Goal: Transaction & Acquisition: Obtain resource

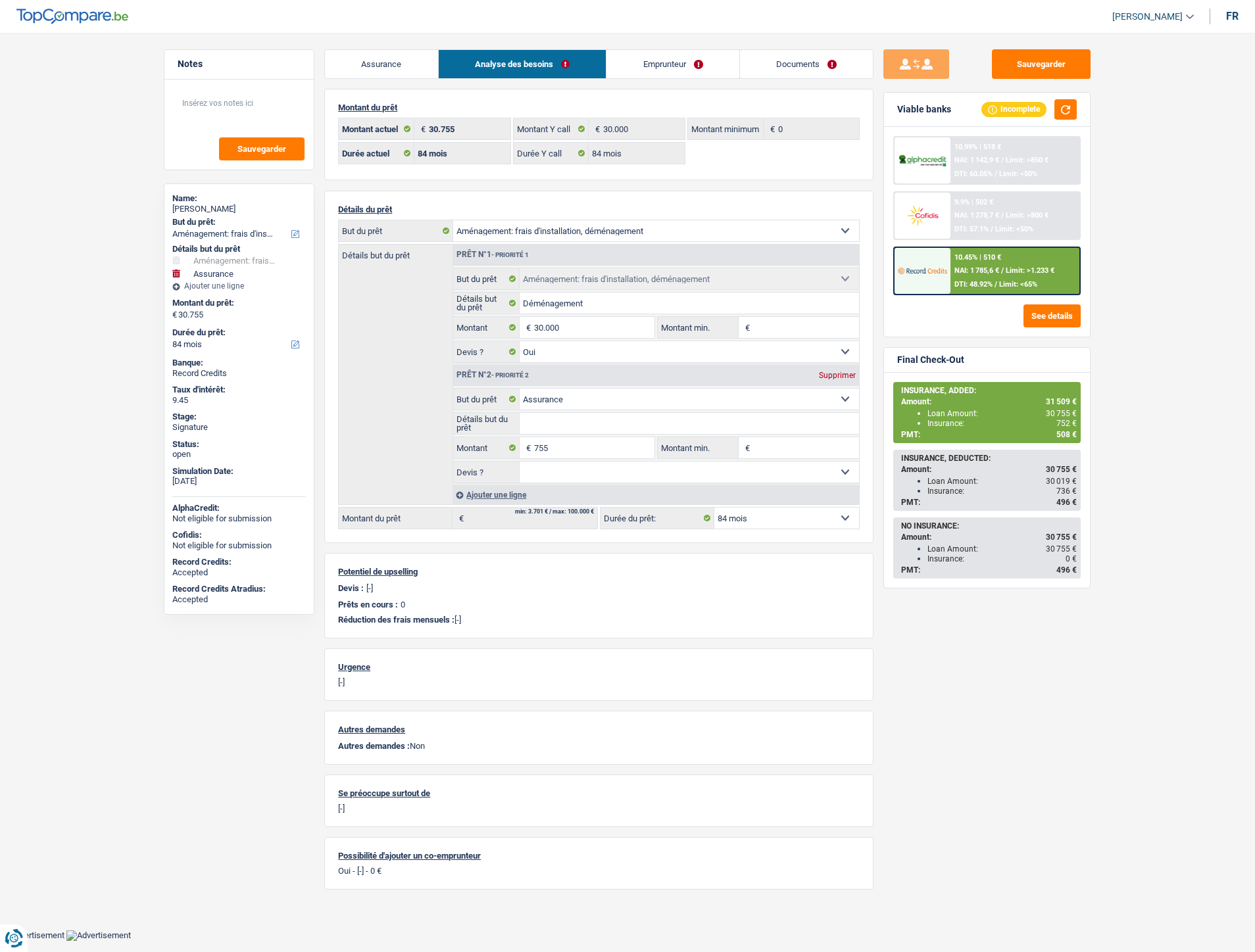
select select "movingOrInstallation"
select select "insurance"
select select "84"
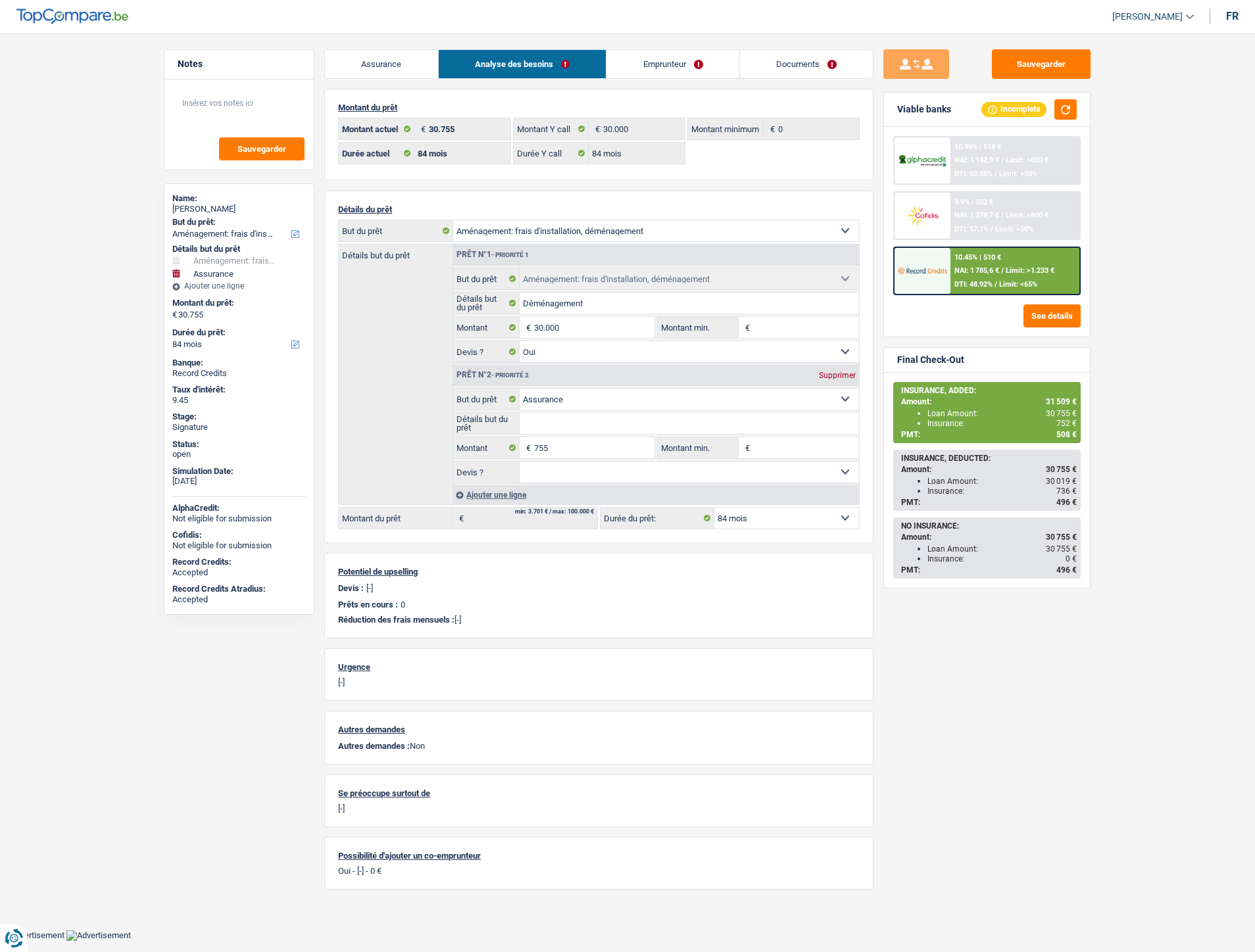
select select "84"
select select "movingOrInstallation"
select select "yes"
select select "insurance"
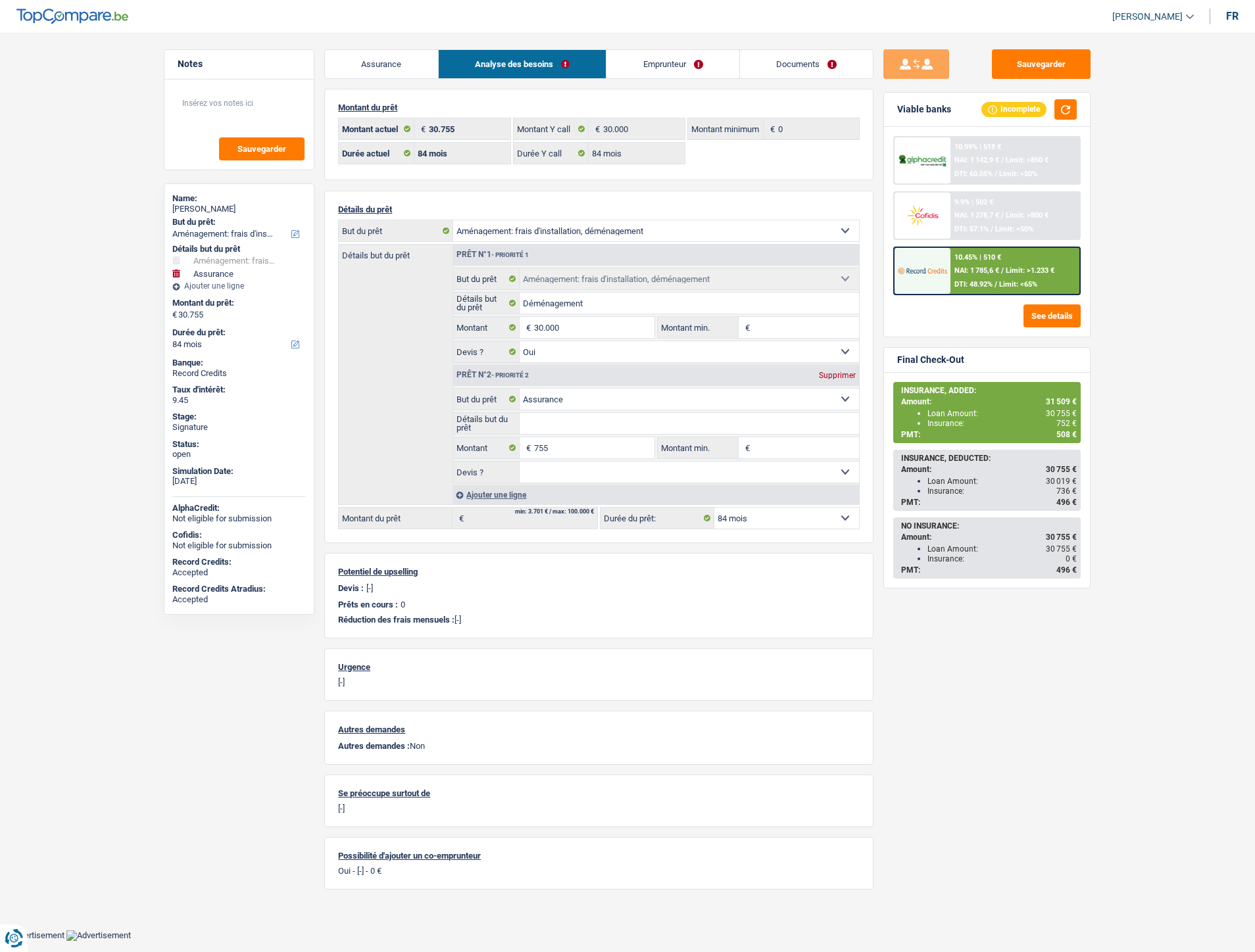
select select "84"
click at [712, 60] on link "Documents" at bounding box center [692, 64] width 134 height 28
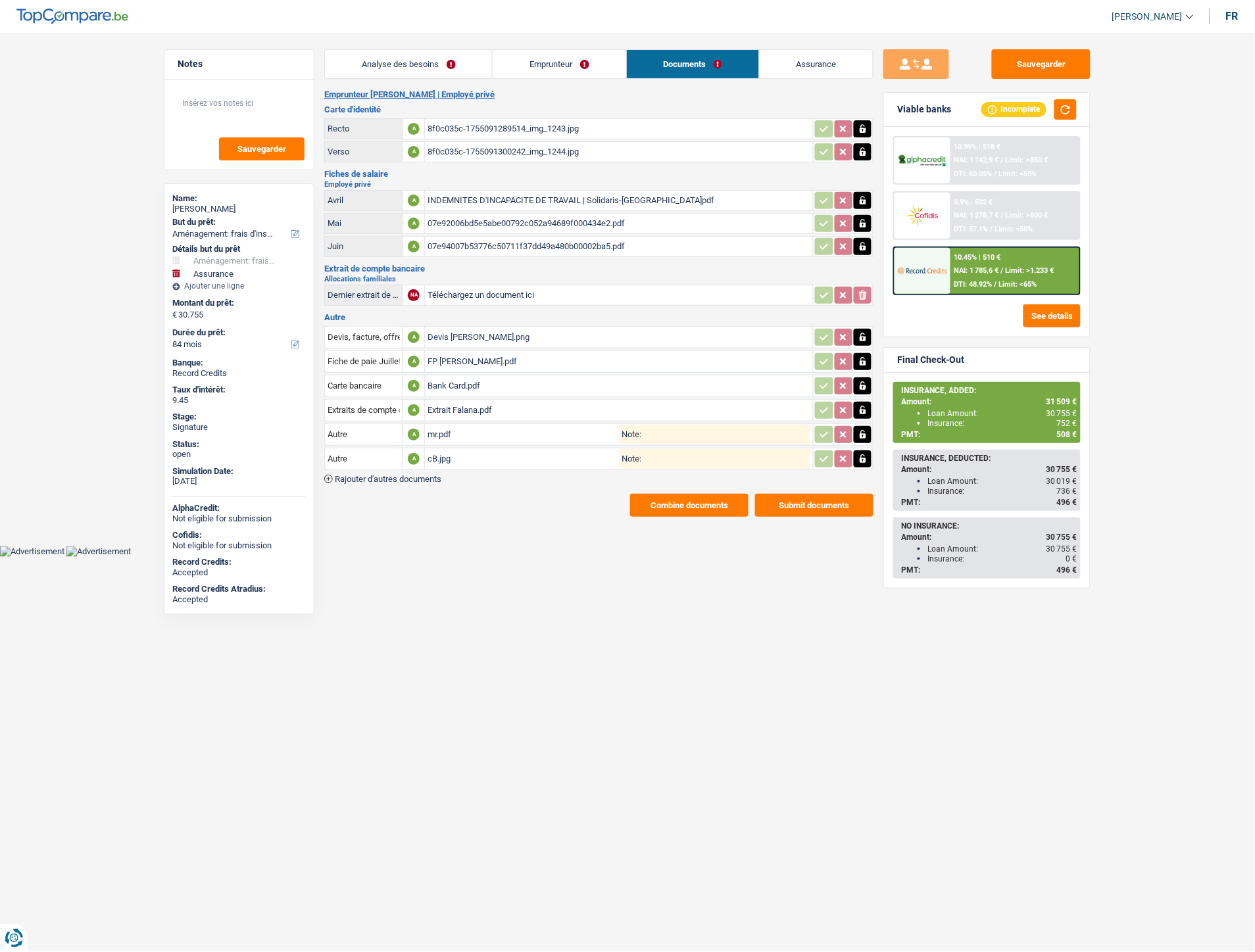
click at [445, 404] on div "Extrait Falana.pdf" at bounding box center [618, 410] width 382 height 20
click at [658, 494] on button "Combine documents" at bounding box center [689, 505] width 119 height 23
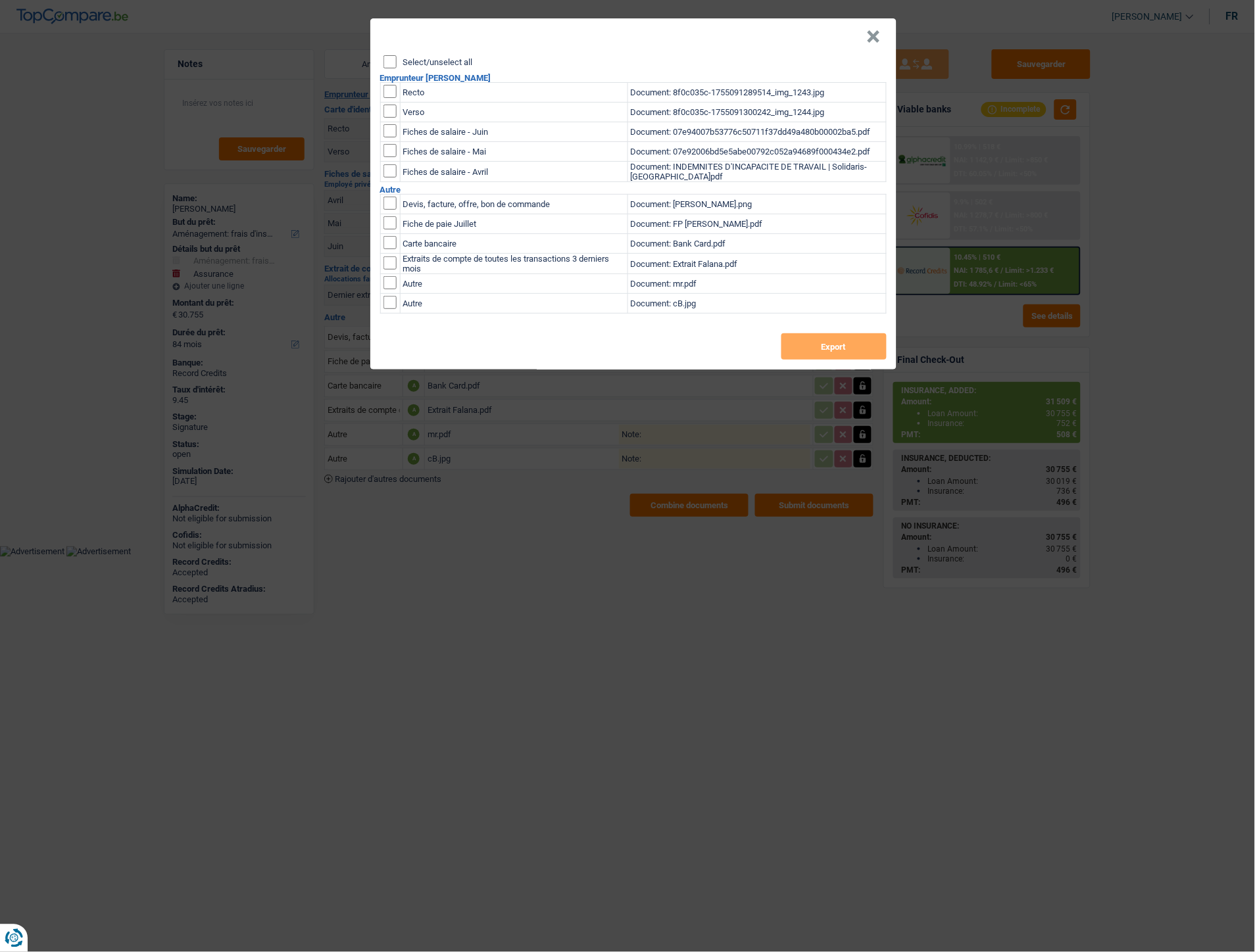
click at [385, 60] on input "Select/unselect all" at bounding box center [389, 61] width 13 height 13
checkbox input "true"
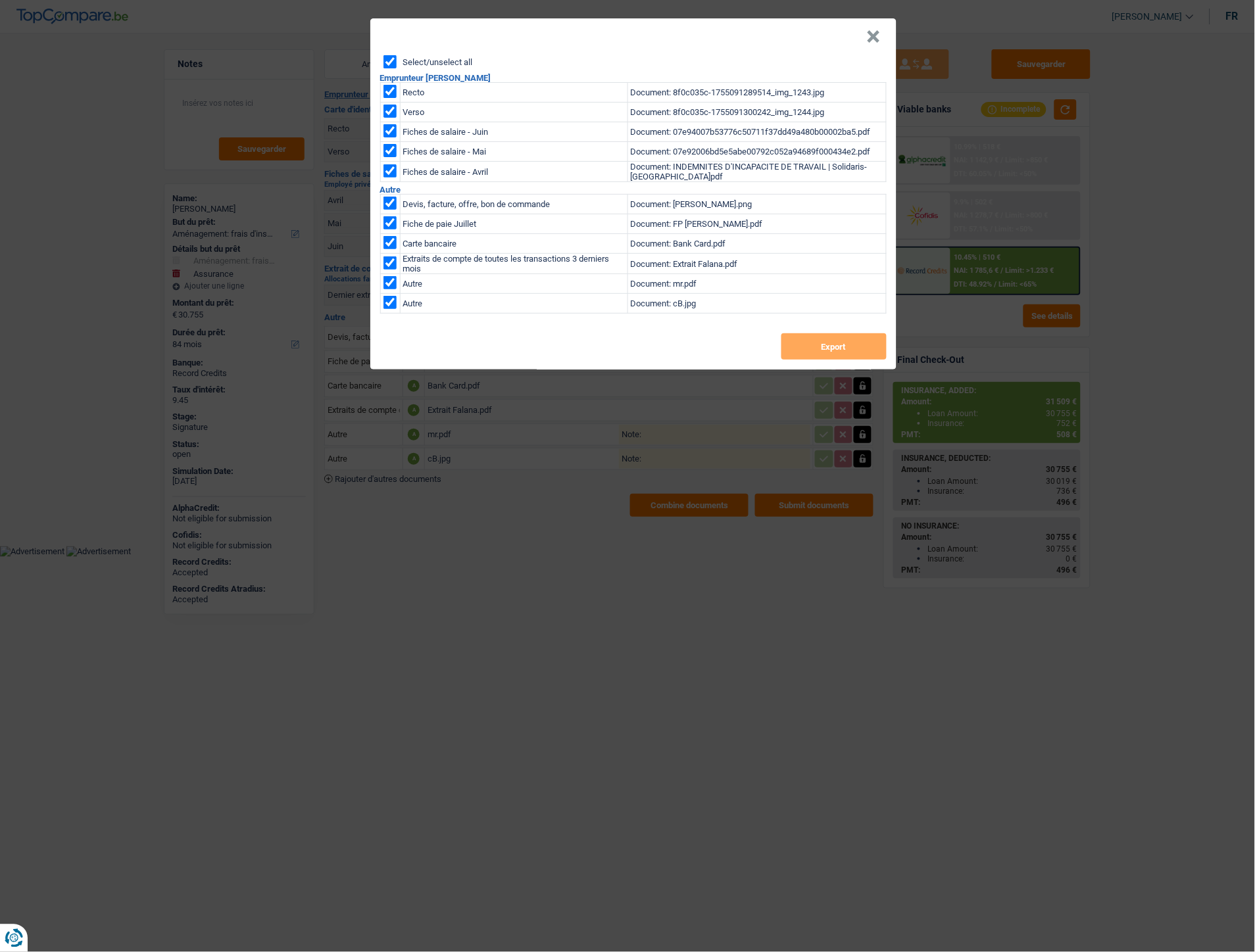
checkbox input "true"
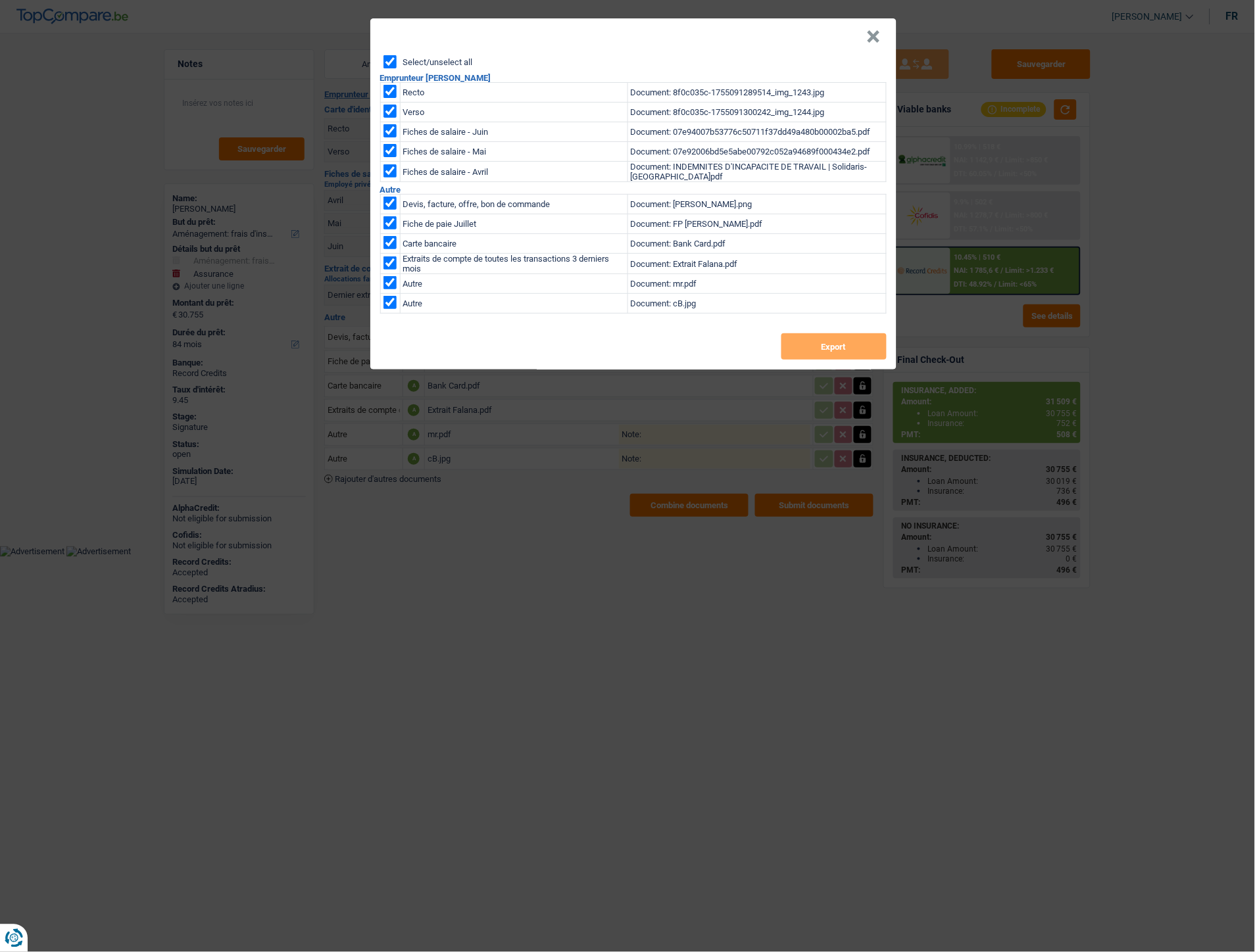
checkbox input "true"
click at [852, 352] on button "Export" at bounding box center [833, 346] width 105 height 26
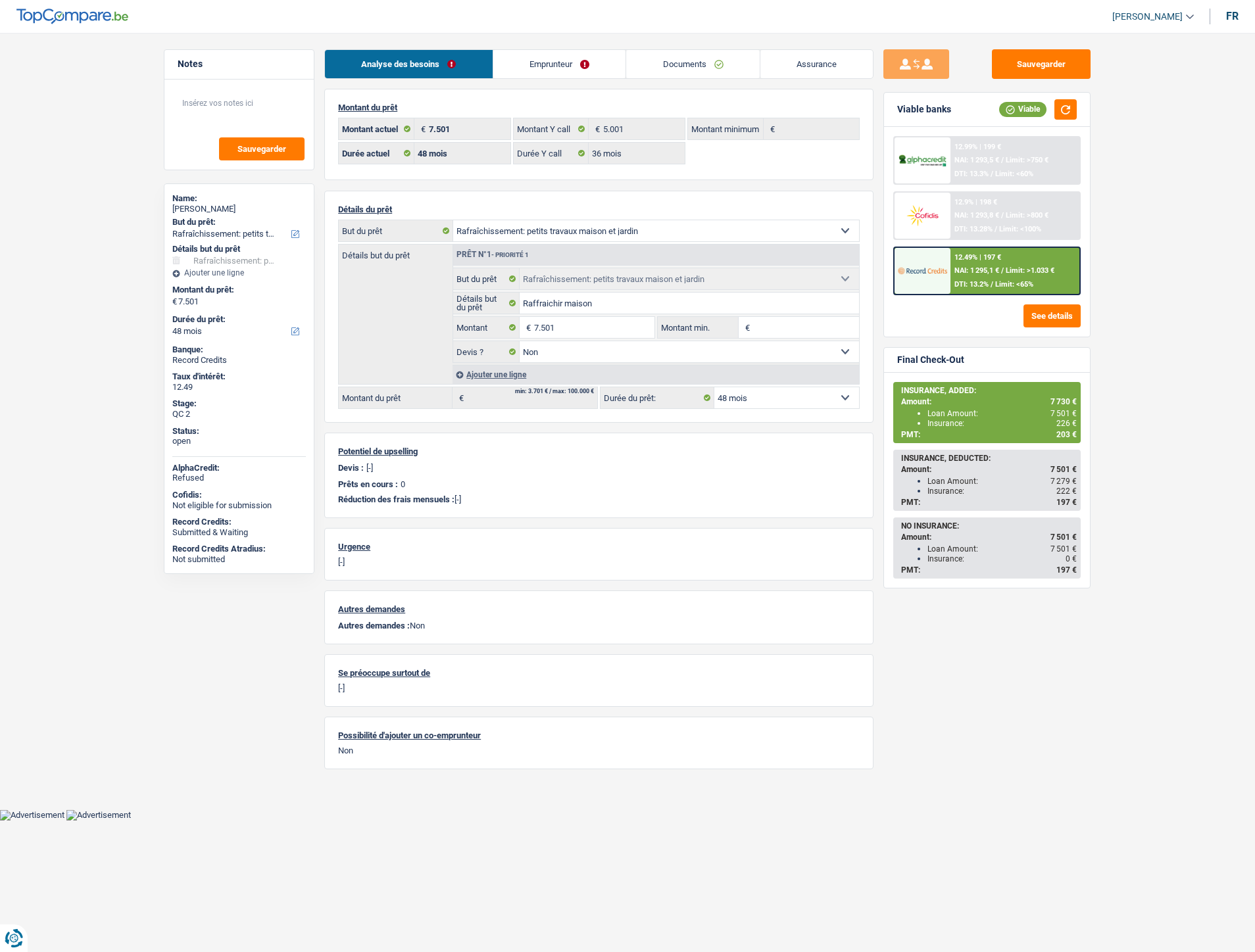
select select "houseOrGarden"
select select "48"
select select "36"
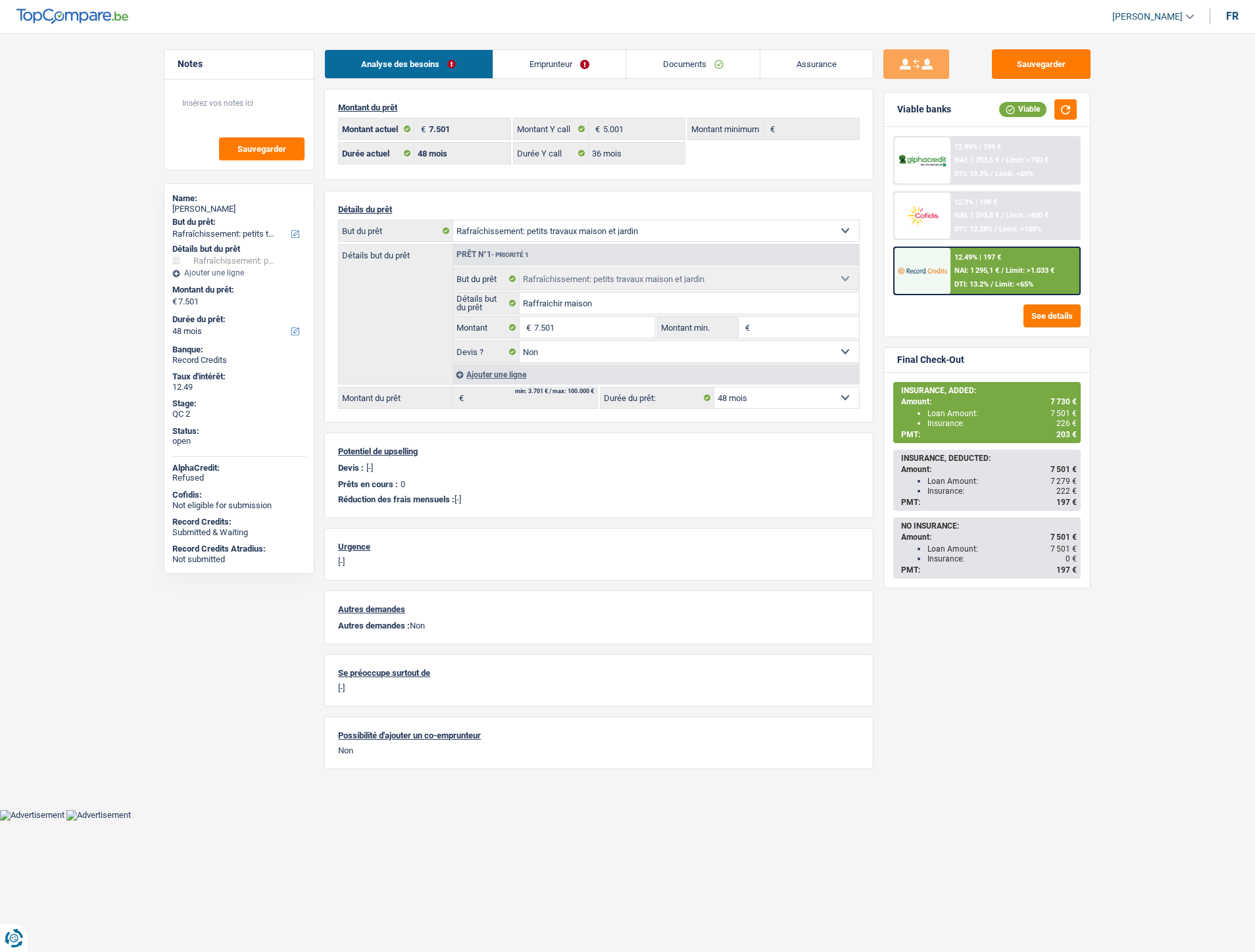
select select "houseOrGarden"
select select "false"
select select "48"
click at [679, 68] on link "Documents" at bounding box center [692, 64] width 134 height 28
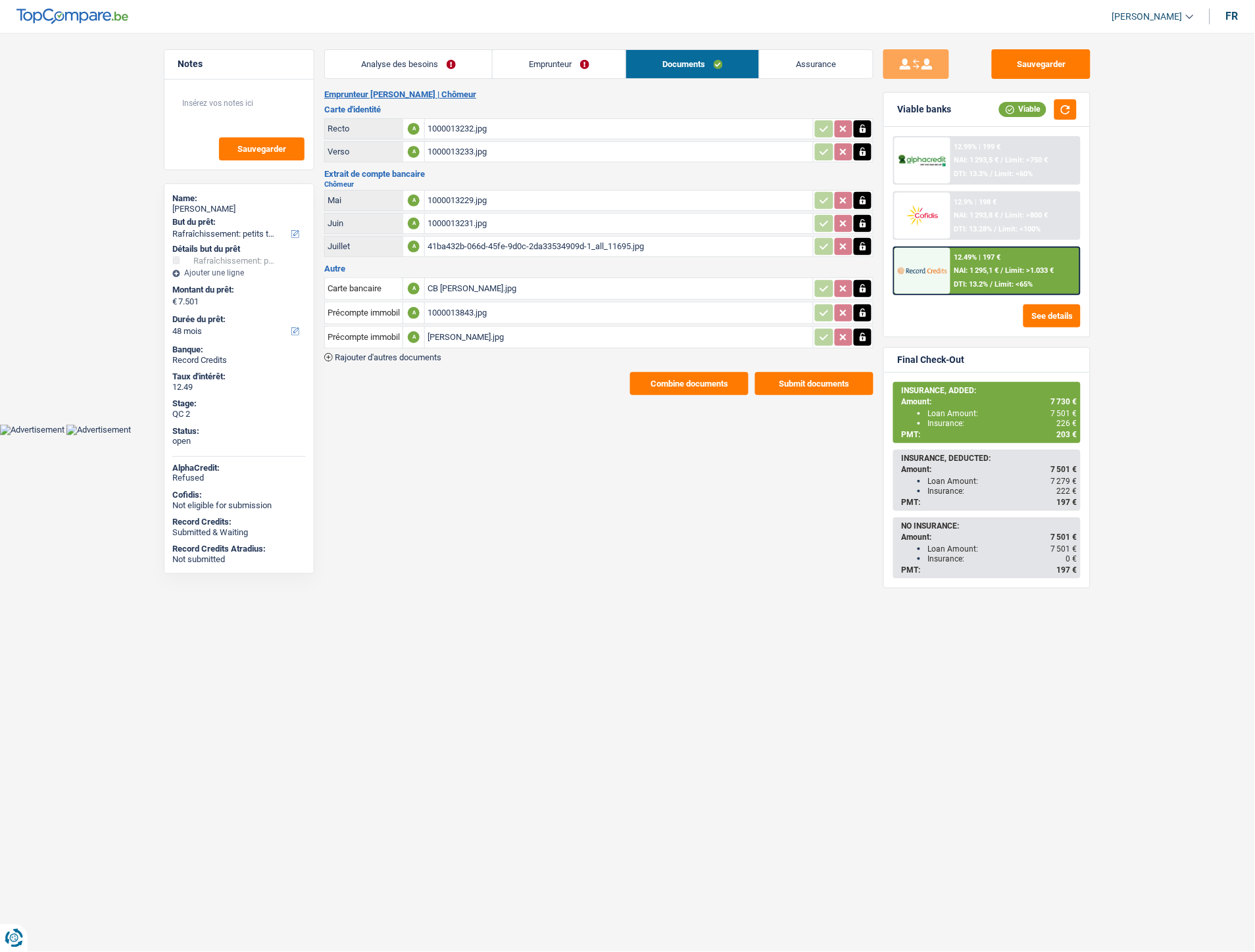
click at [456, 305] on div "1000013843.jpg" at bounding box center [618, 313] width 382 height 20
click at [450, 280] on div "CB Pollet Frederic.jpg" at bounding box center [618, 288] width 382 height 20
click at [669, 383] on button "Combine documents" at bounding box center [689, 384] width 119 height 23
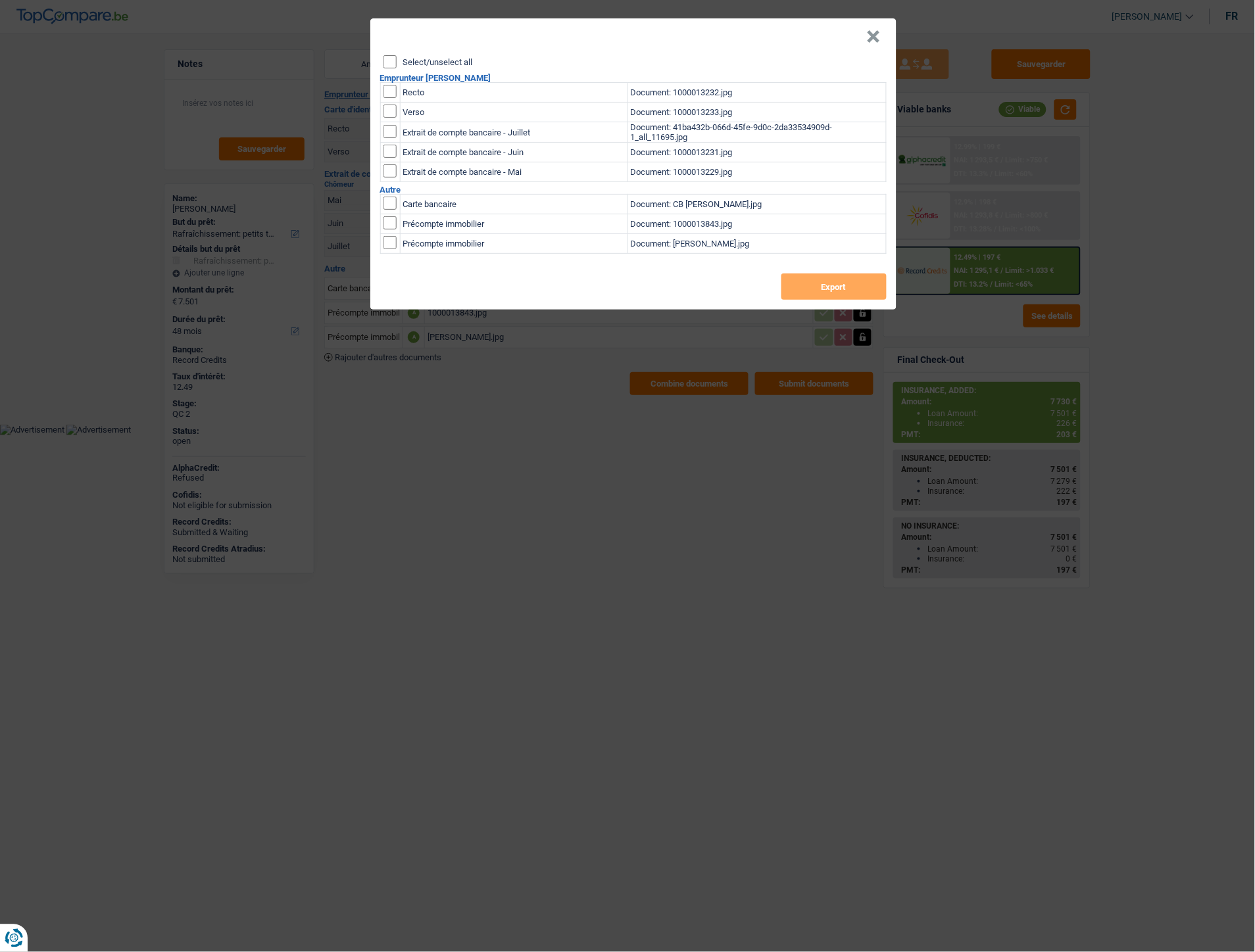
click at [392, 92] on input "checkbox" at bounding box center [389, 91] width 13 height 13
checkbox input "true"
click at [390, 98] on input "checkbox" at bounding box center [389, 91] width 13 height 13
checkbox input "true"
click at [793, 293] on button "Export" at bounding box center [833, 286] width 105 height 26
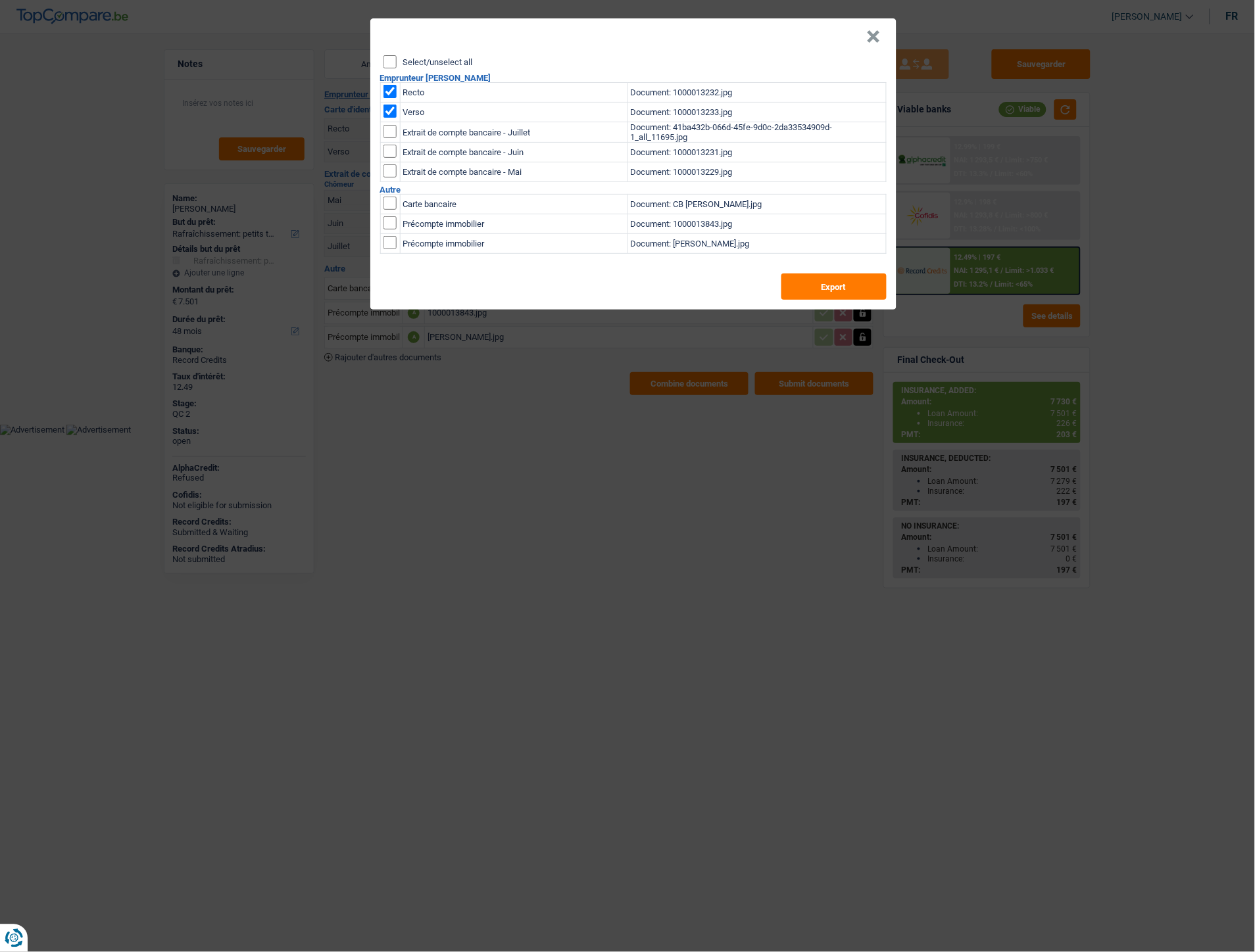
click at [876, 40] on button "×" at bounding box center [873, 37] width 14 height 13
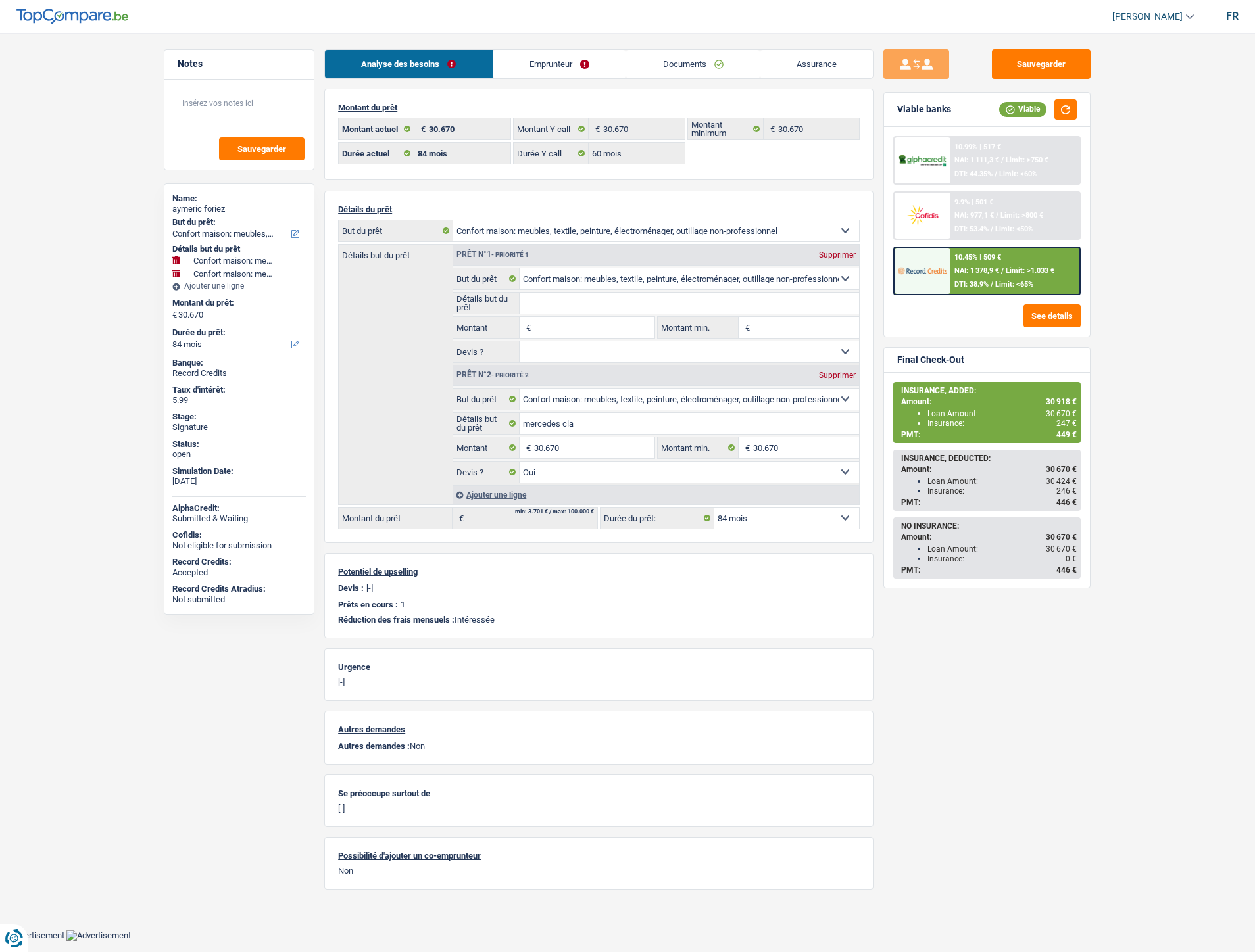
select select "household"
select select "84"
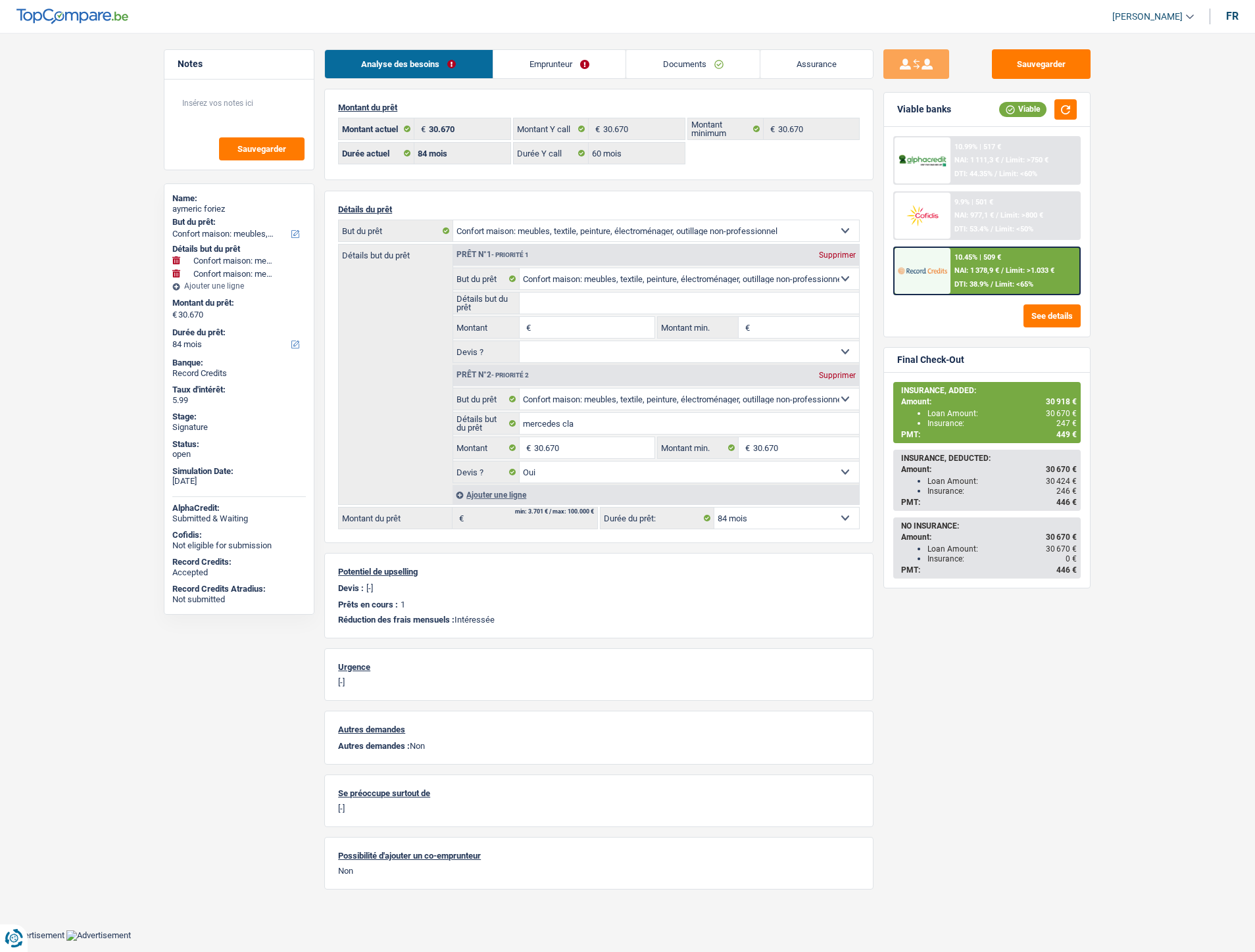
select select "60"
select select "household"
select select "yes"
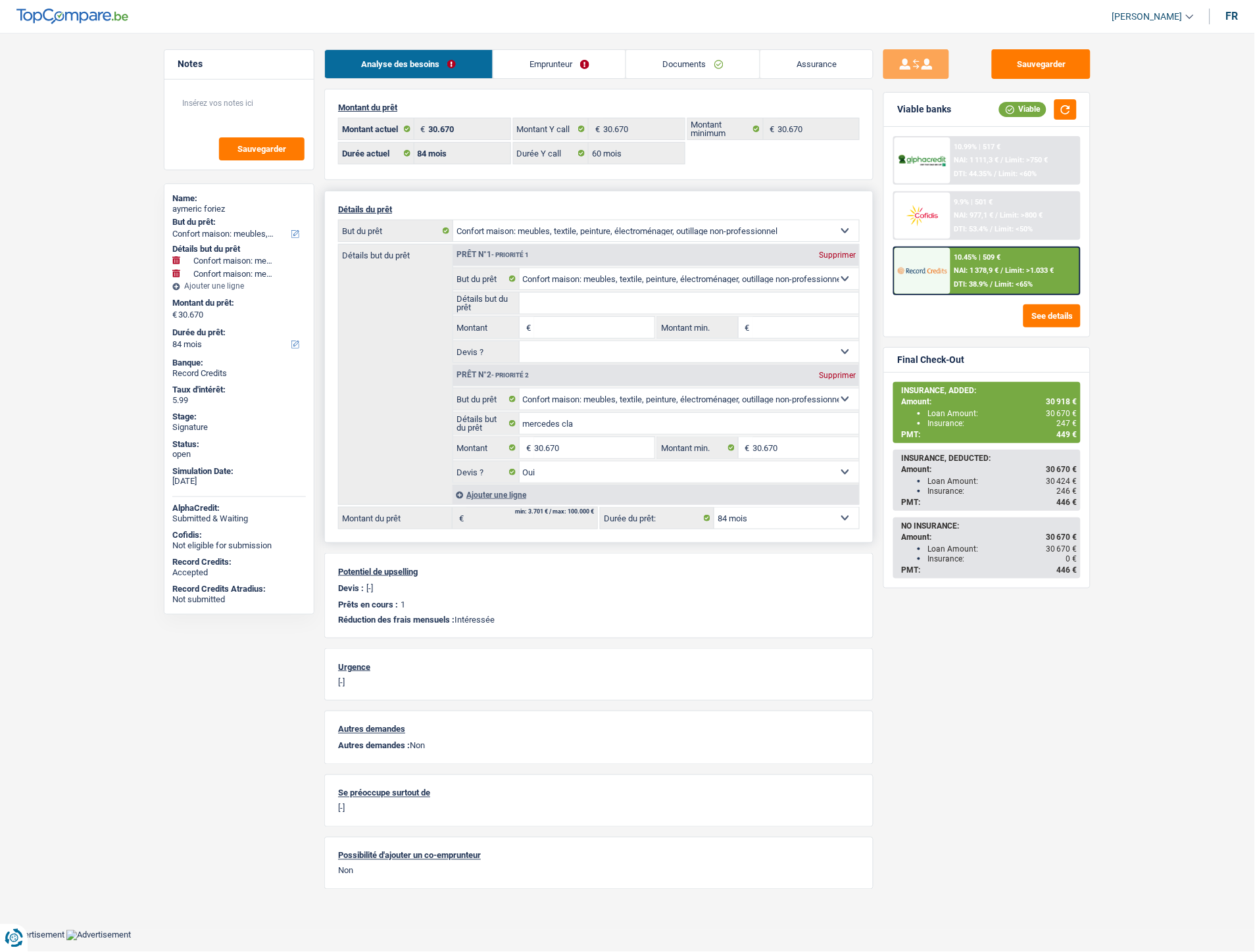
click at [757, 516] on select "12 mois 18 mois 24 mois 30 mois 36 mois 42 mois 48 mois 60 mois 72 mois 84 mois…" at bounding box center [786, 518] width 144 height 21
select select "60"
click at [714, 511] on select "12 mois 18 mois 24 mois 30 mois 36 mois 42 mois 48 mois 60 mois 72 mois 84 mois…" at bounding box center [786, 518] width 144 height 21
select select "60"
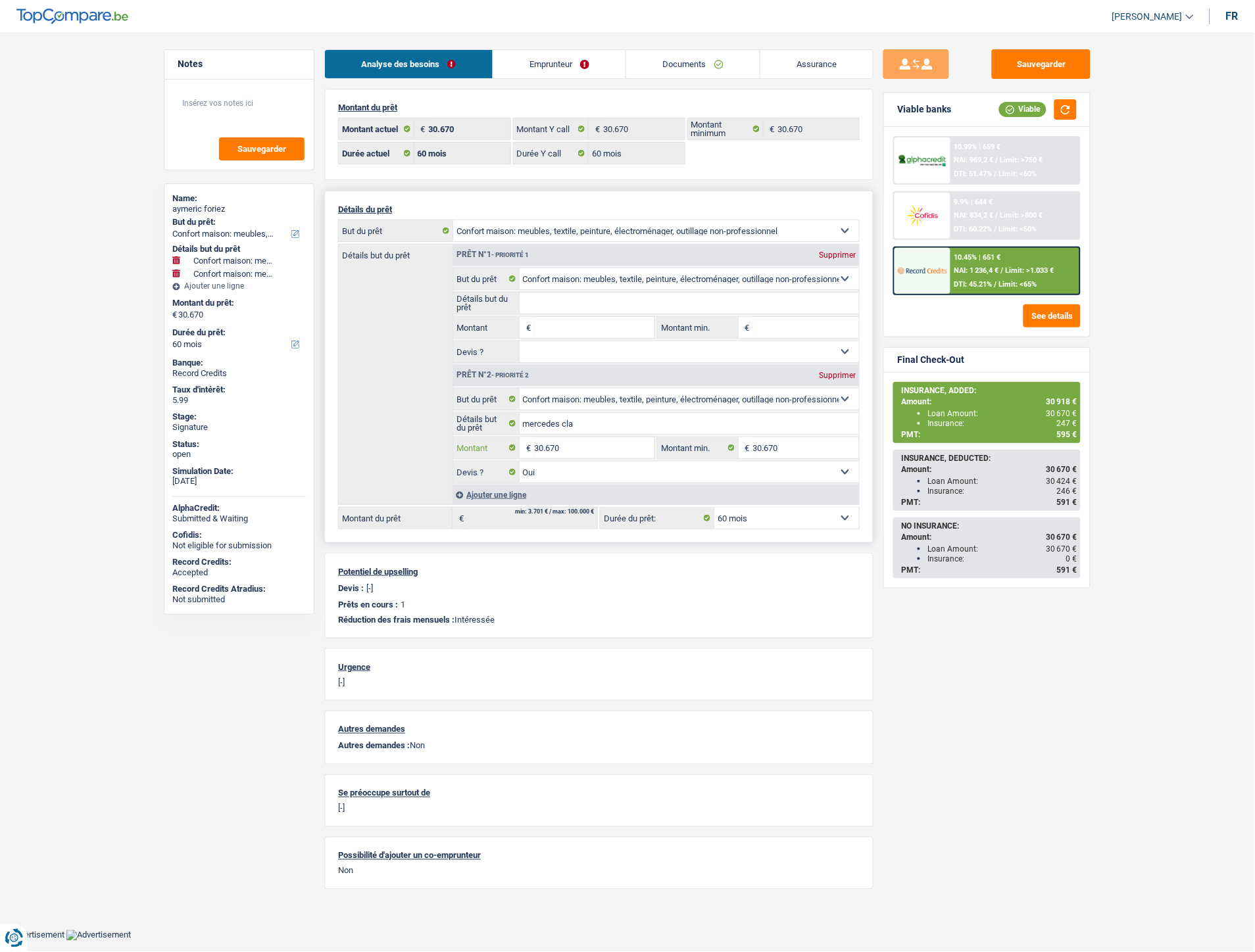
click at [589, 452] on input "30.670" at bounding box center [594, 448] width 120 height 21
type input "30.918"
select select "120"
type input "30.918"
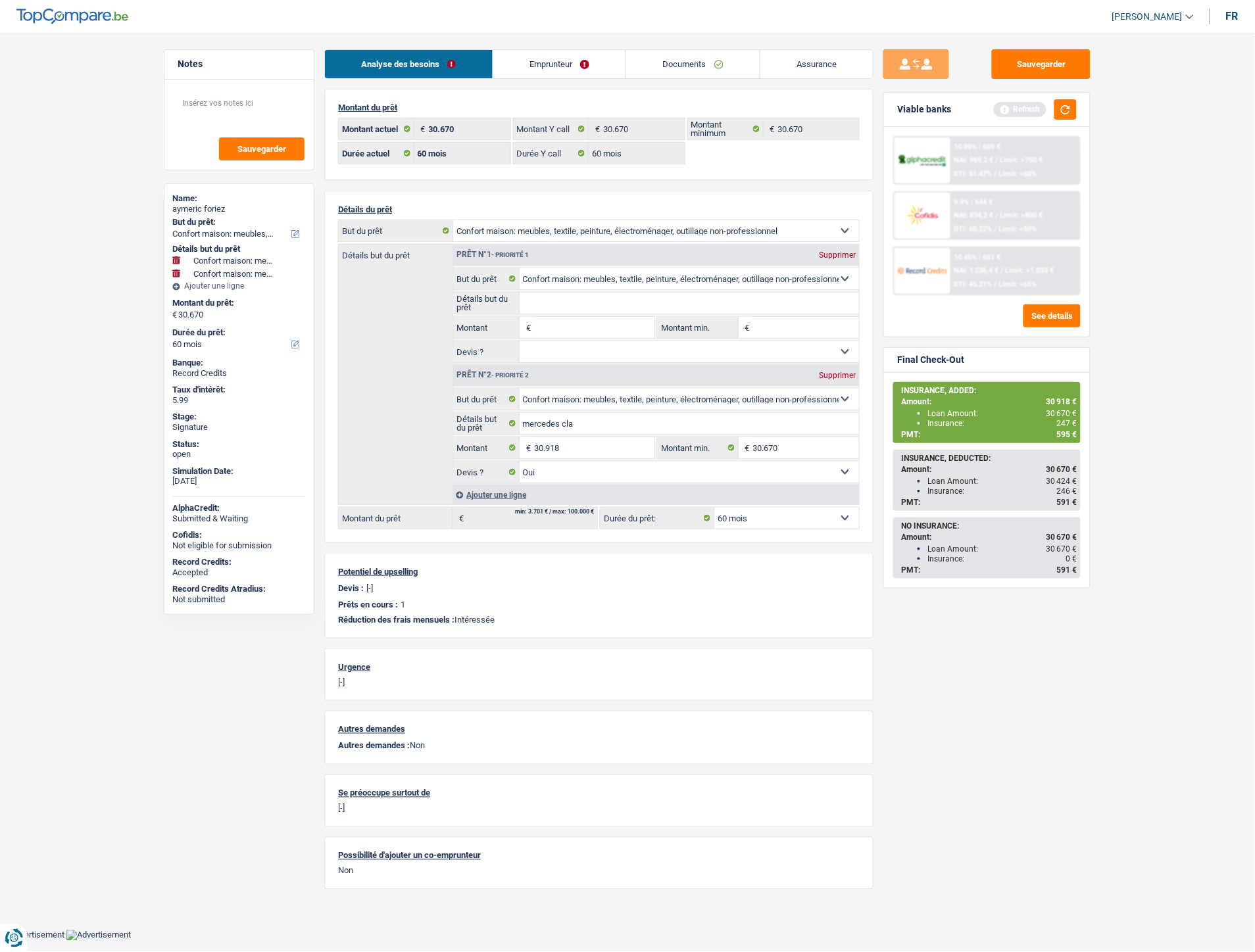
select select "120"
type input "30.918"
click at [977, 693] on div "Sauvegarder Viable banks Refresh 10.99% | 659 € NAI: 969,2 € / Limit: >750 € DT…" at bounding box center [987, 489] width 227 height 879
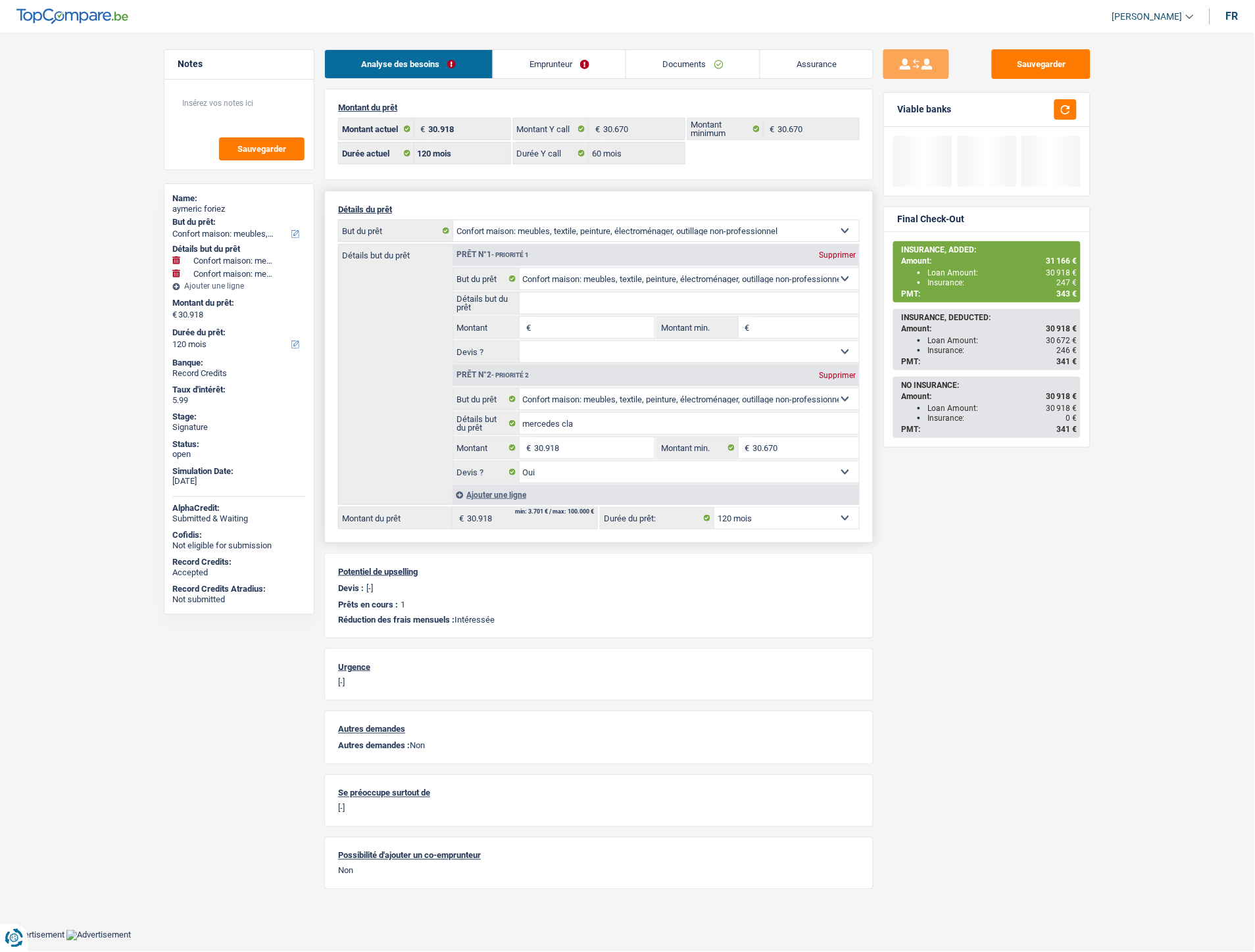
click at [806, 526] on select "12 mois 18 mois 24 mois 30 mois 36 mois 42 mois 48 mois 60 mois 72 mois 84 mois…" at bounding box center [786, 518] width 144 height 21
select select "60"
click at [714, 511] on select "12 mois 18 mois 24 mois 30 mois 36 mois 42 mois 48 mois 60 mois 72 mois 84 mois…" at bounding box center [786, 518] width 144 height 21
select select "60"
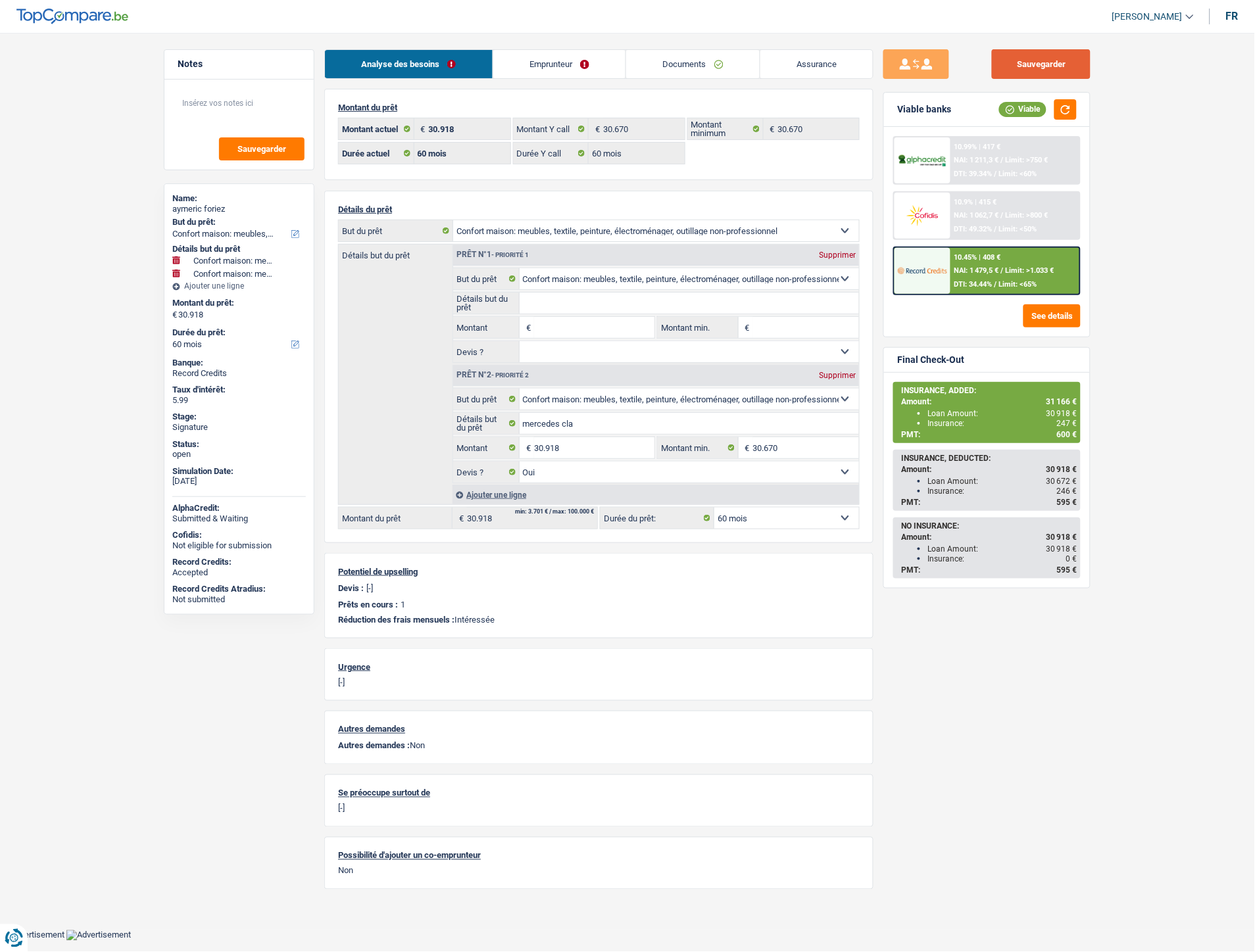
click at [1031, 62] on button "Sauvegarder" at bounding box center [1041, 64] width 98 height 30
click at [987, 266] on span "NAI: 1 479,5 €" at bounding box center [976, 271] width 45 height 9
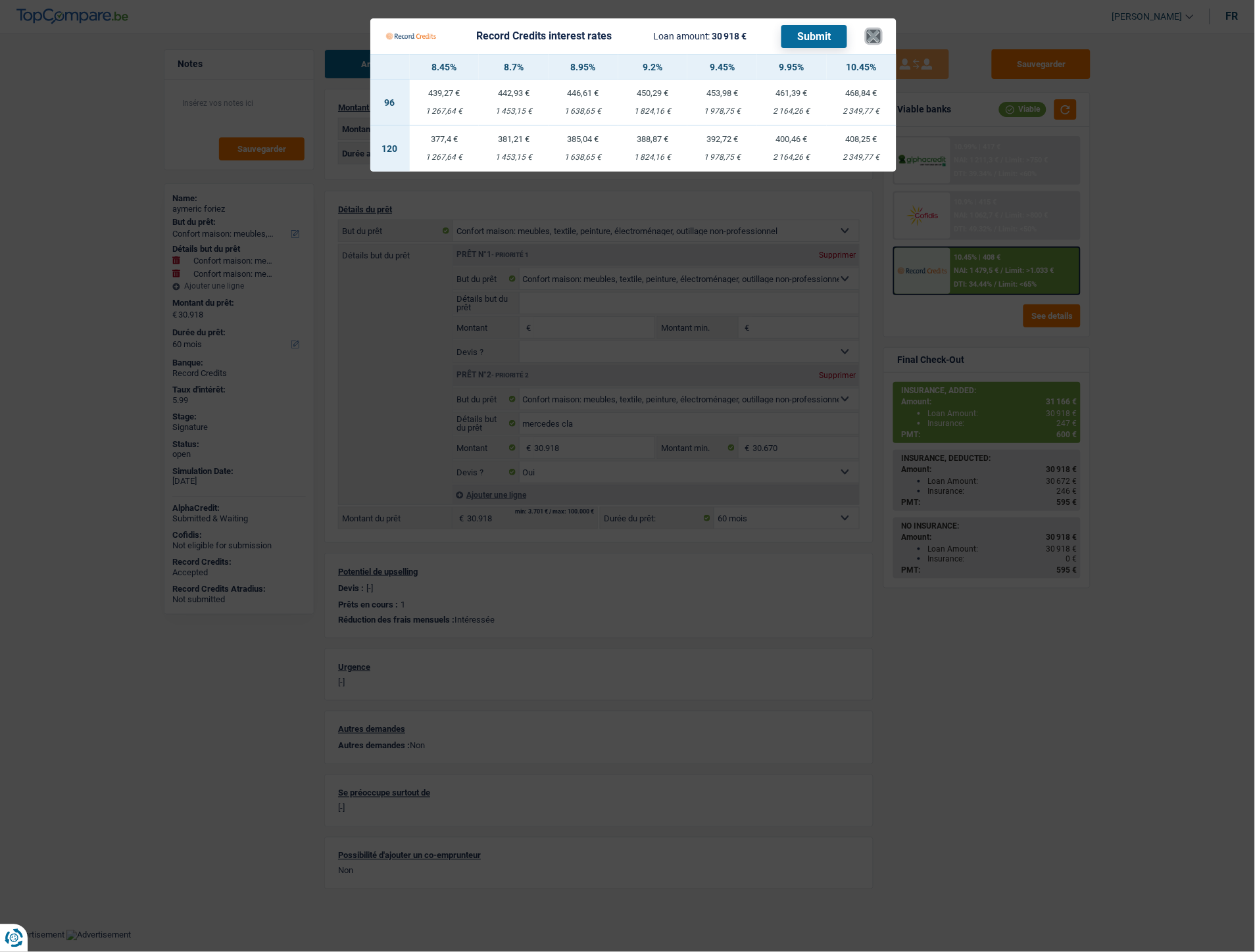
click at [876, 39] on button "×" at bounding box center [873, 36] width 14 height 13
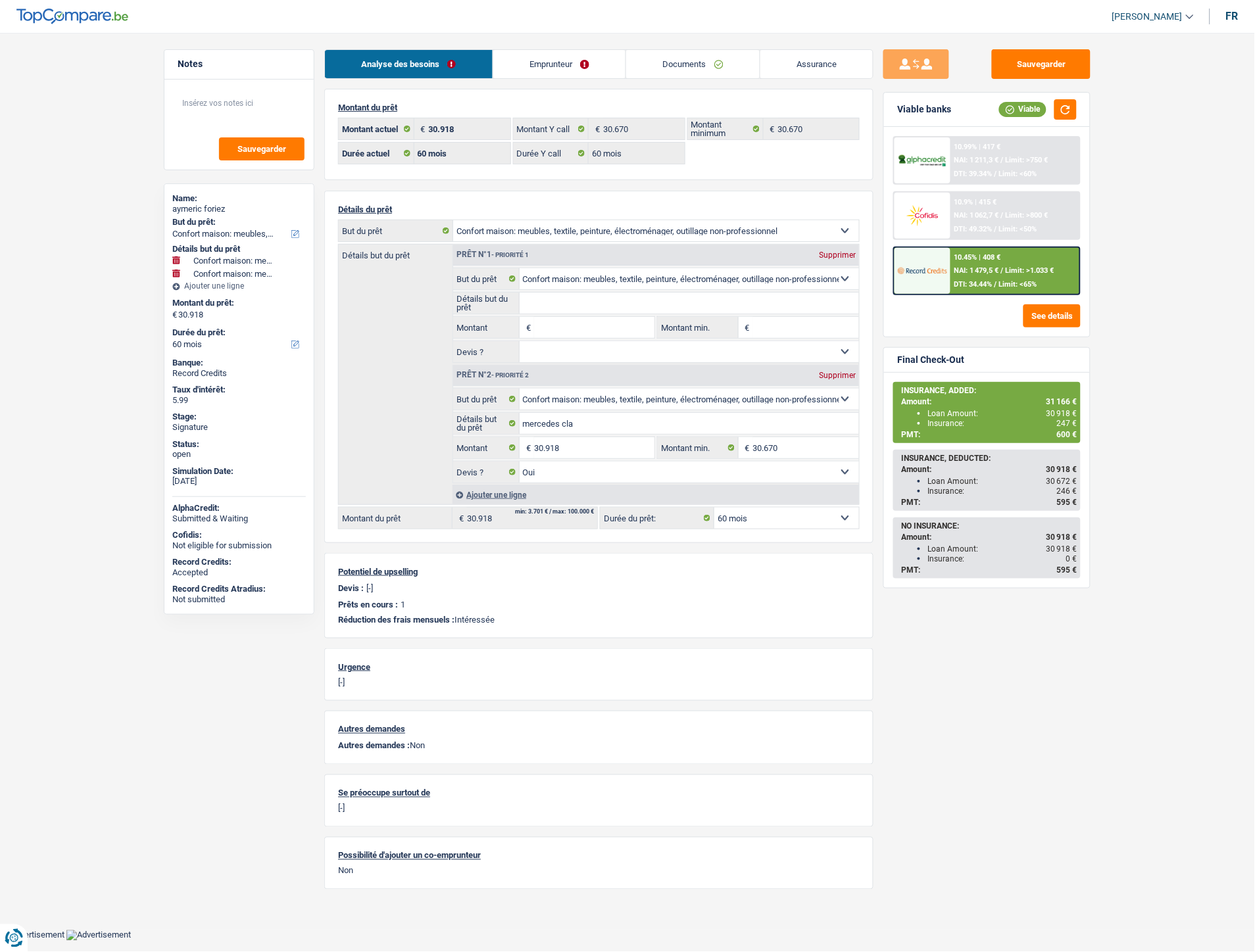
click at [957, 644] on div "Sauvegarder Viable banks Viable 10.99% | 417 € NAI: 1 211,3 € / Limit: >750 € D…" at bounding box center [987, 489] width 227 height 879
click at [1066, 119] on button "button" at bounding box center [1065, 109] width 22 height 20
click at [974, 266] on span "NAI: 1 231,2 €" at bounding box center [976, 271] width 45 height 9
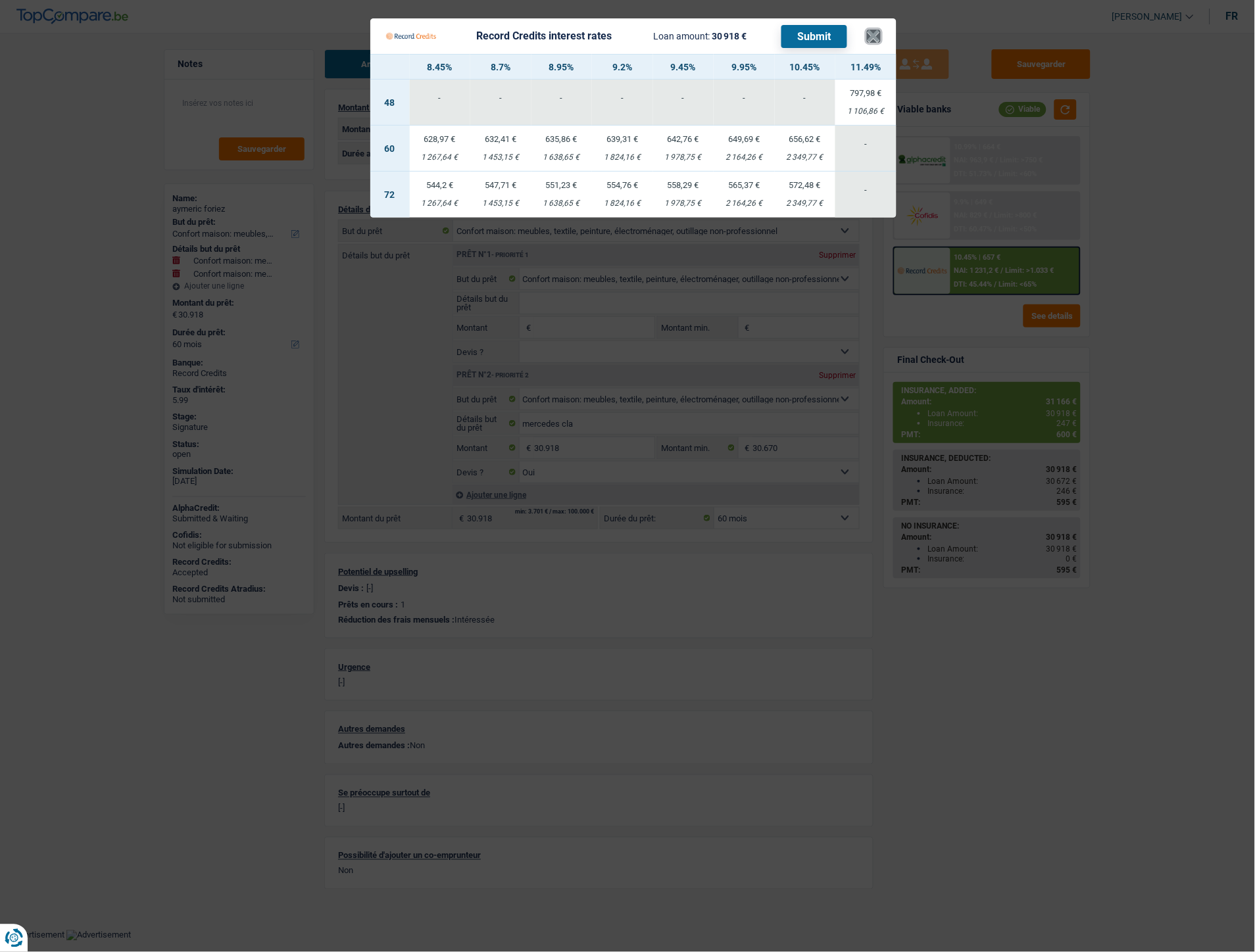
click at [875, 35] on button "×" at bounding box center [873, 36] width 14 height 13
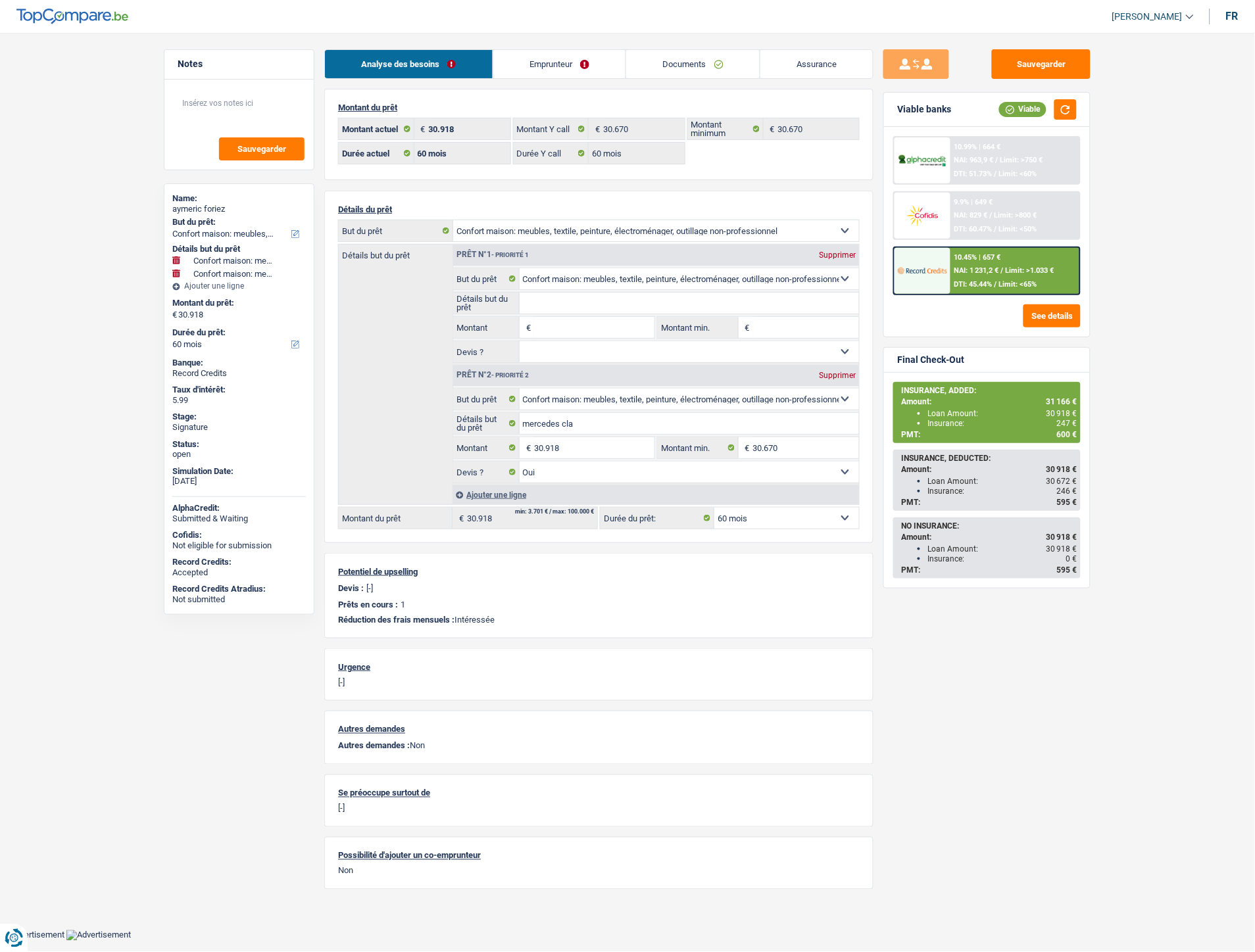
click at [1125, 272] on main "Notes Sauvegarder Name: aymeric foriez But du prêt: Confort maison: meubles, te…" at bounding box center [627, 475] width 1255 height 910
click at [1047, 281] on div "10.45% | 657 € NAI: 1 231,2 € / Limit: >1.033 € DTI: 45.44% / Limit: <65%" at bounding box center [1015, 271] width 130 height 46
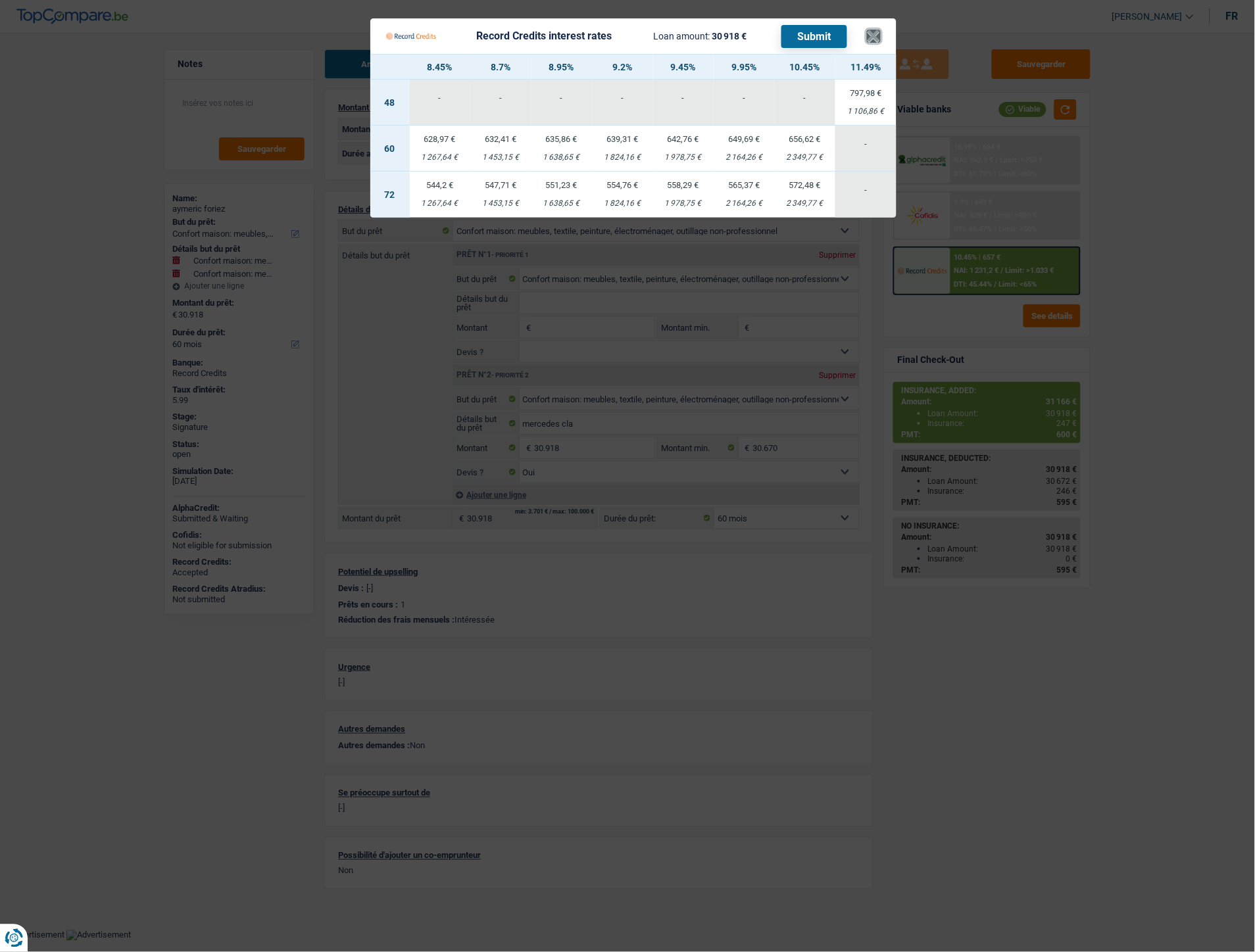
click at [879, 31] on button "×" at bounding box center [873, 36] width 14 height 13
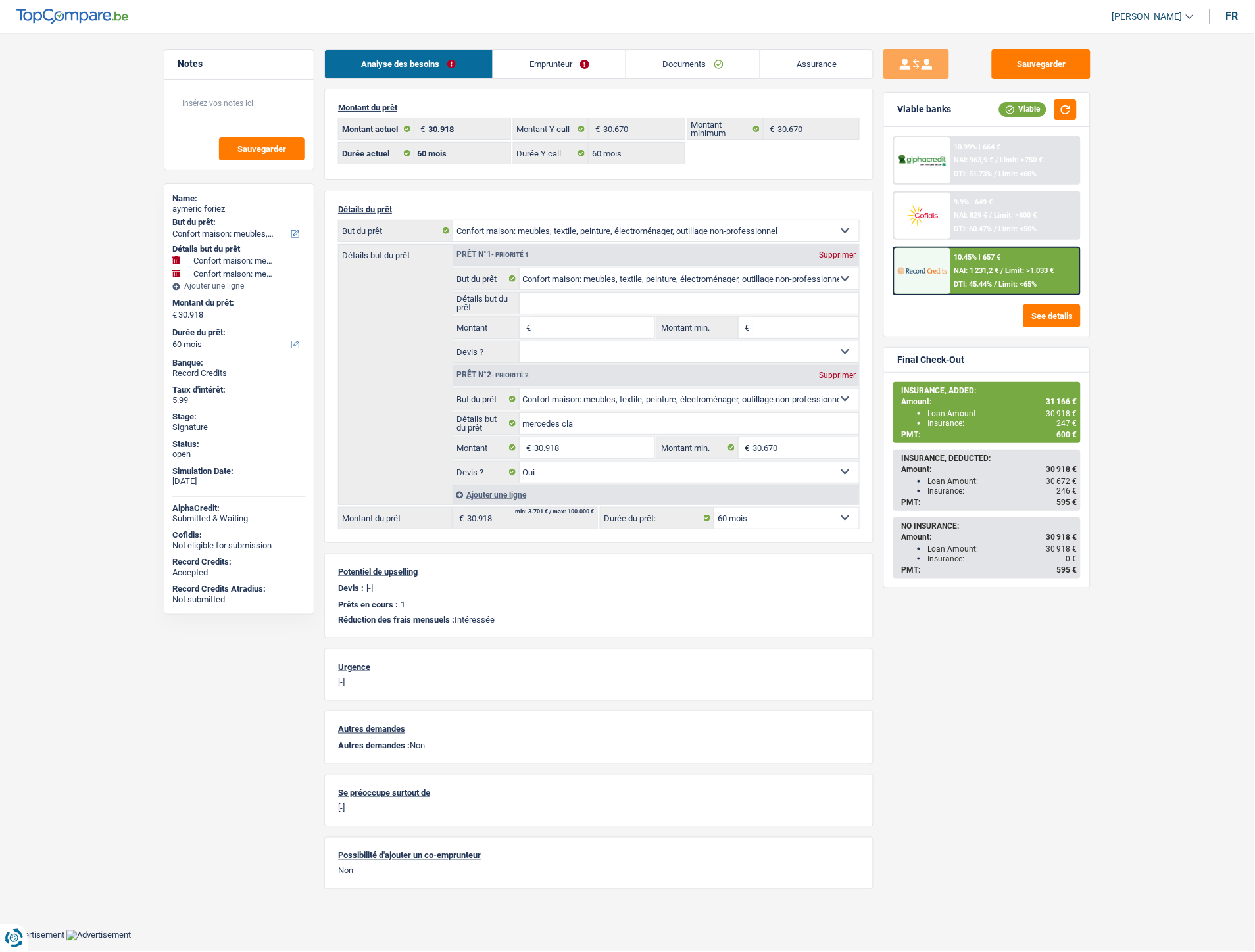
click at [696, 59] on link "Documents" at bounding box center [692, 64] width 134 height 28
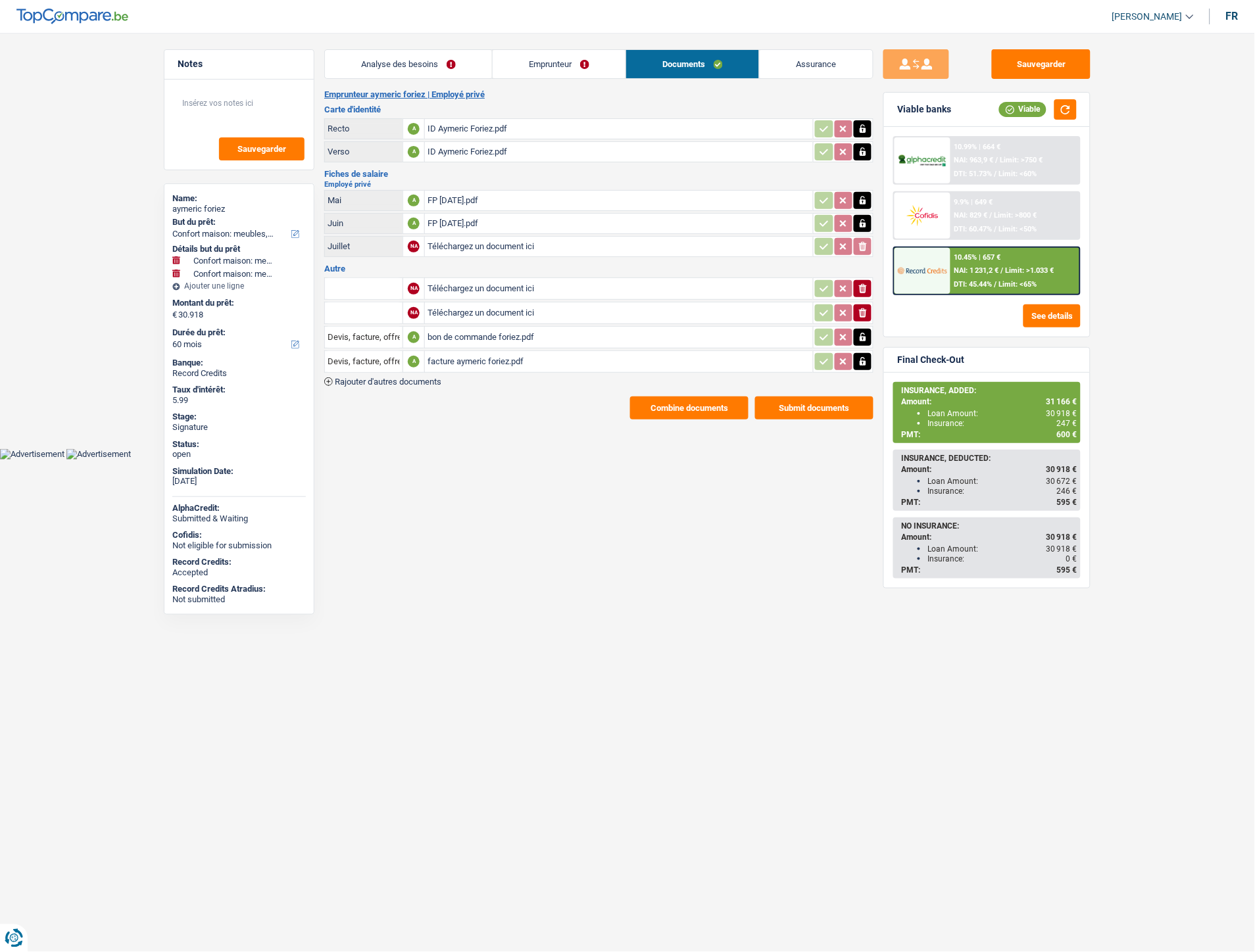
click at [385, 379] on span "Rajouter d'autres documents" at bounding box center [388, 382] width 106 height 9
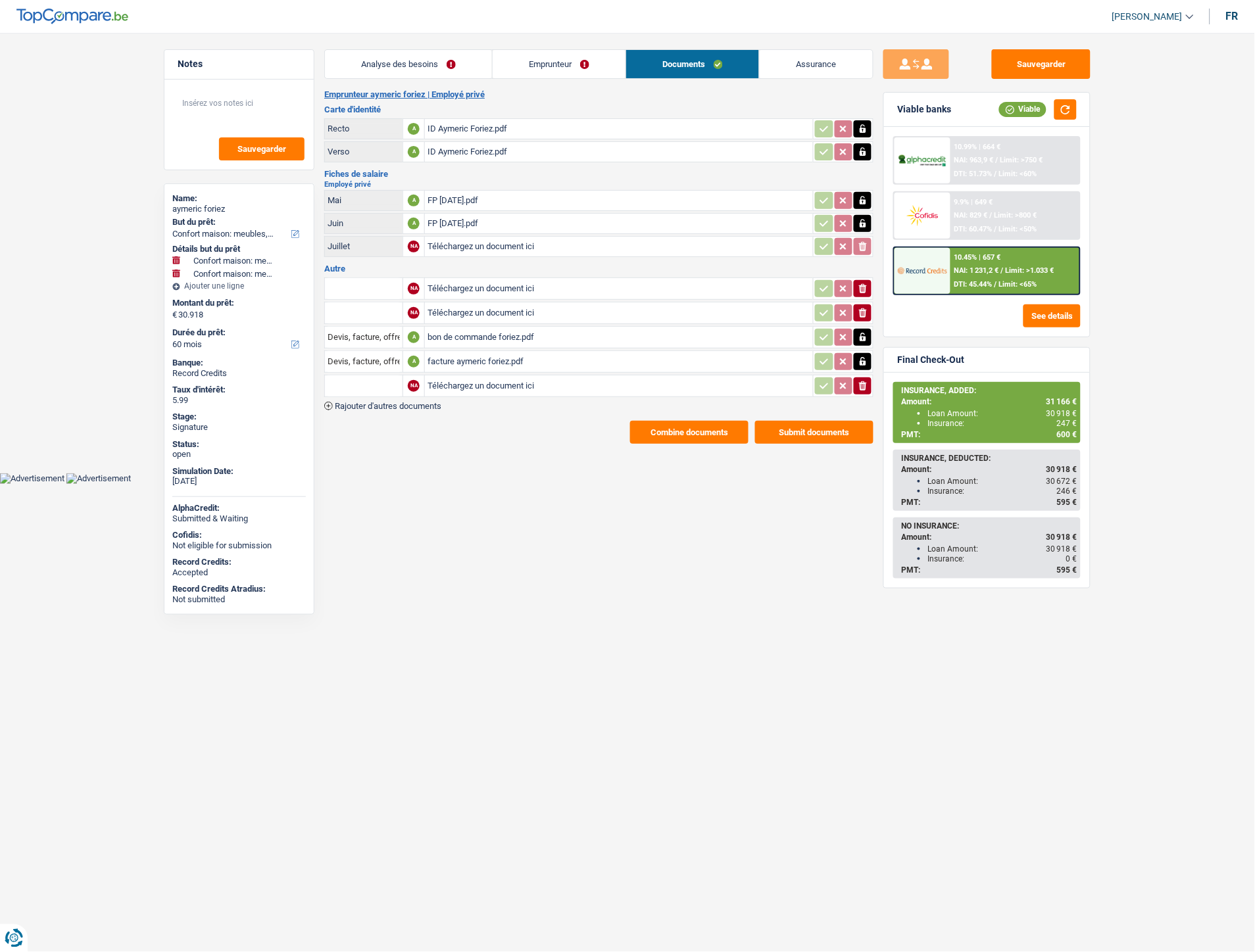
click at [463, 380] on input "Téléchargez un document ici" at bounding box center [618, 386] width 382 height 20
click at [978, 266] on span "NAI: 1 231,2 €" at bounding box center [976, 271] width 45 height 9
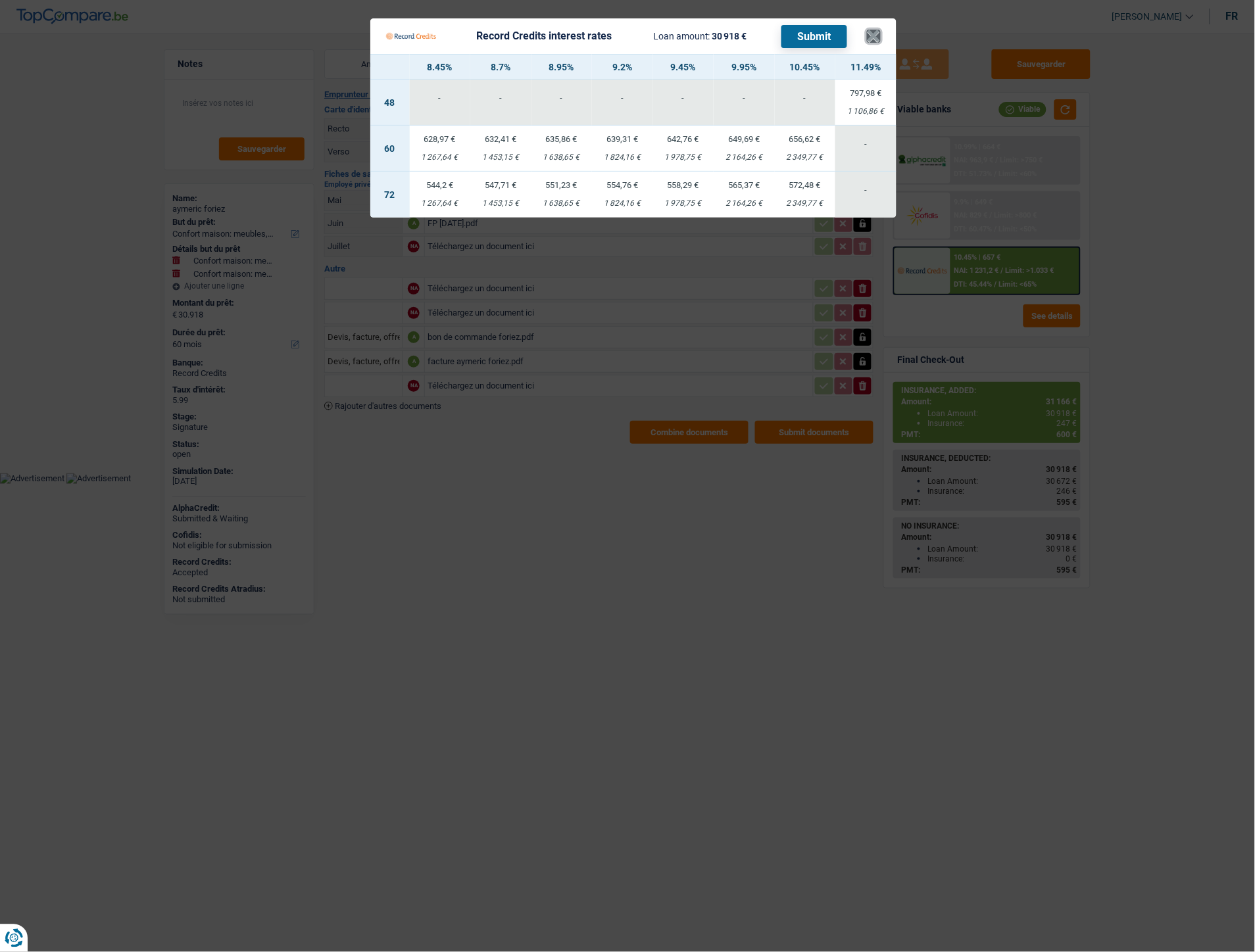
click at [873, 31] on button "×" at bounding box center [873, 36] width 14 height 13
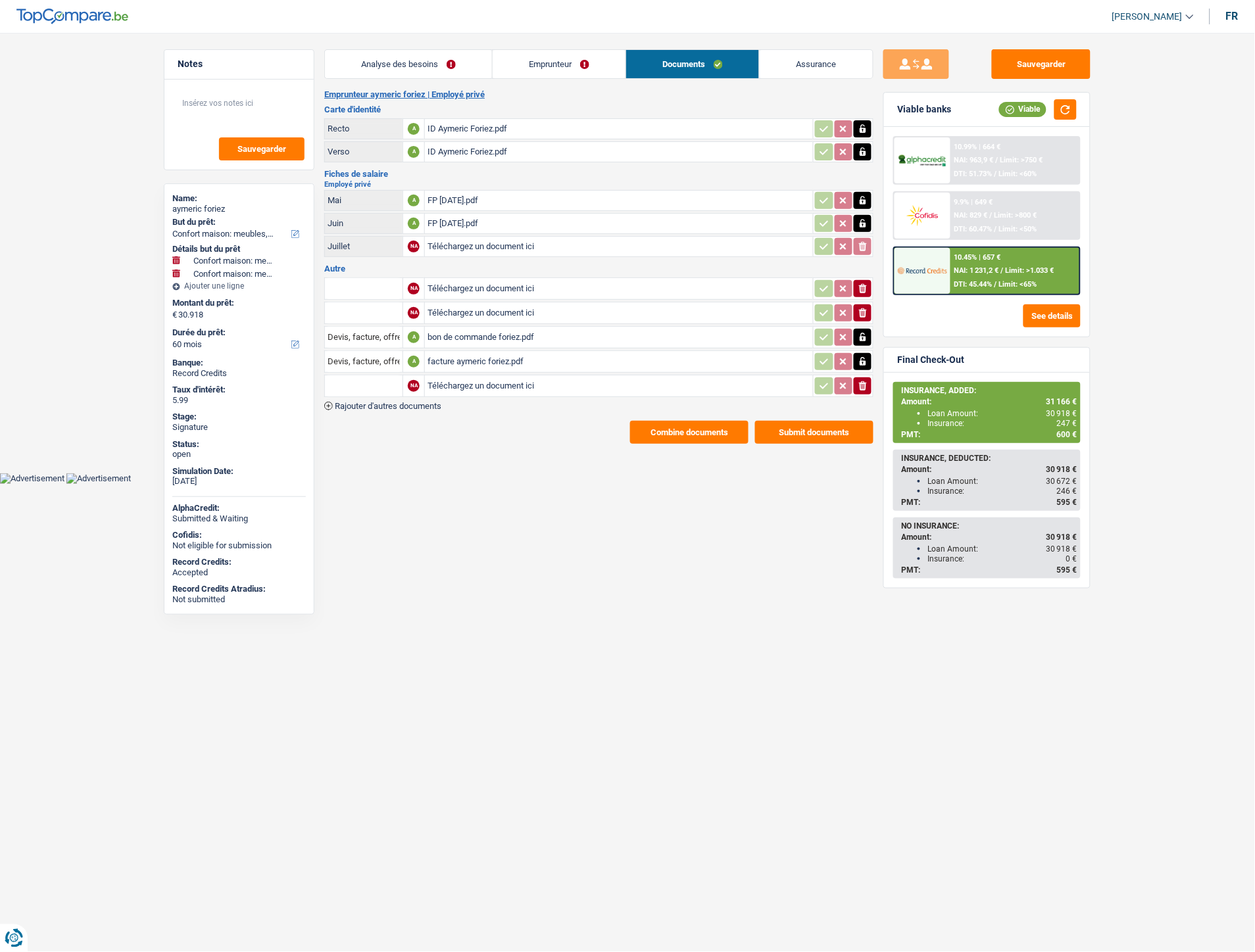
click at [456, 484] on html "Vous avez le contrôle de vos données Nous utilisons des cookies, tout comme nos…" at bounding box center [627, 242] width 1255 height 484
click at [452, 378] on input "Téléchargez un document ici" at bounding box center [618, 386] width 382 height 20
type input "C:\fakepath\Extrait Foriez.pdf"
click at [338, 376] on input "text" at bounding box center [363, 386] width 73 height 21
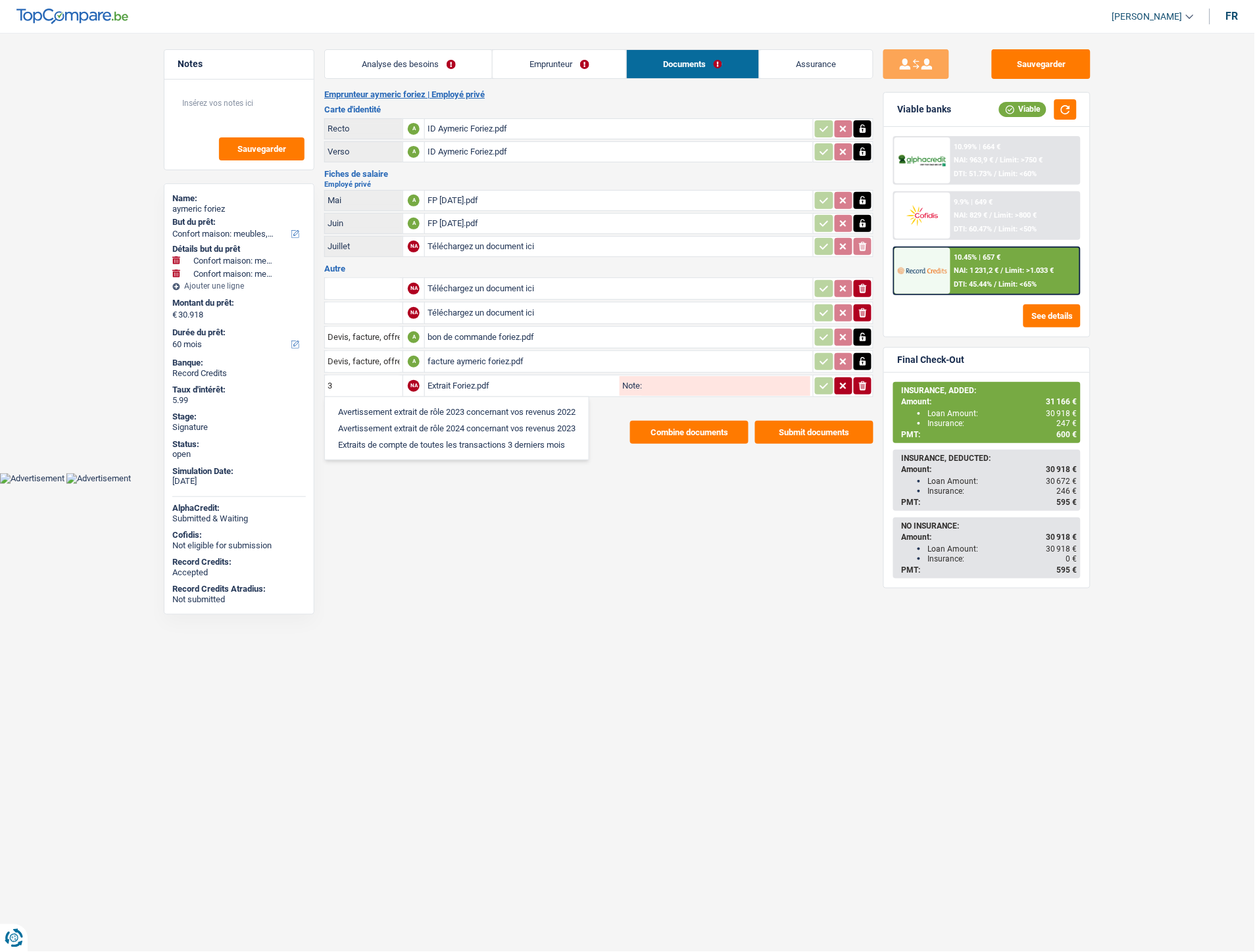
click at [403, 437] on li "Extraits de compte de toutes les transactions 3 derniers mois" at bounding box center [457, 445] width 251 height 16
type input "Extraits de compte de toutes les transactions 3 derniers mois"
click at [825, 382] on icon "button" at bounding box center [824, 386] width 11 height 13
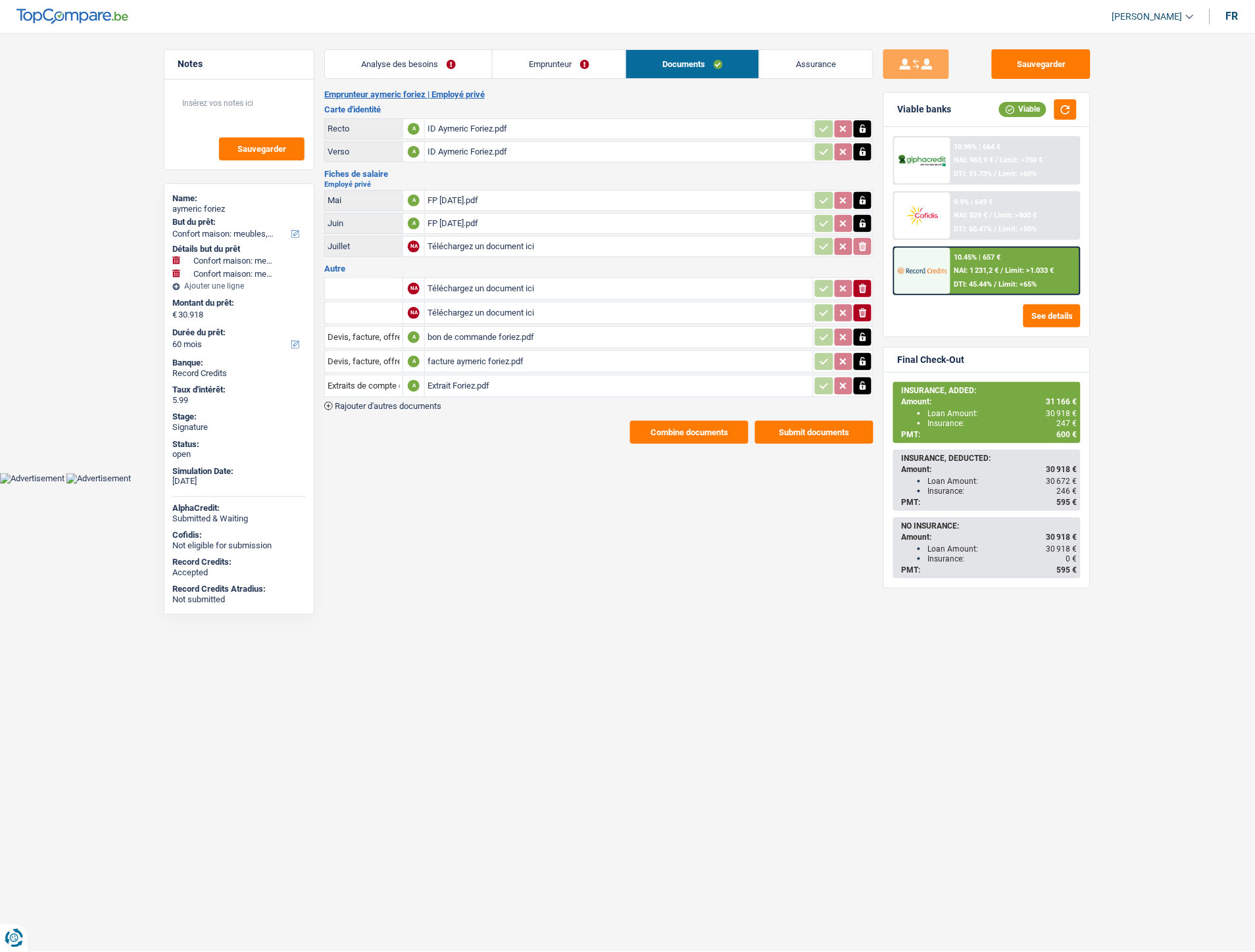
click at [431, 402] on span "Rajouter d'autres documents" at bounding box center [388, 406] width 106 height 9
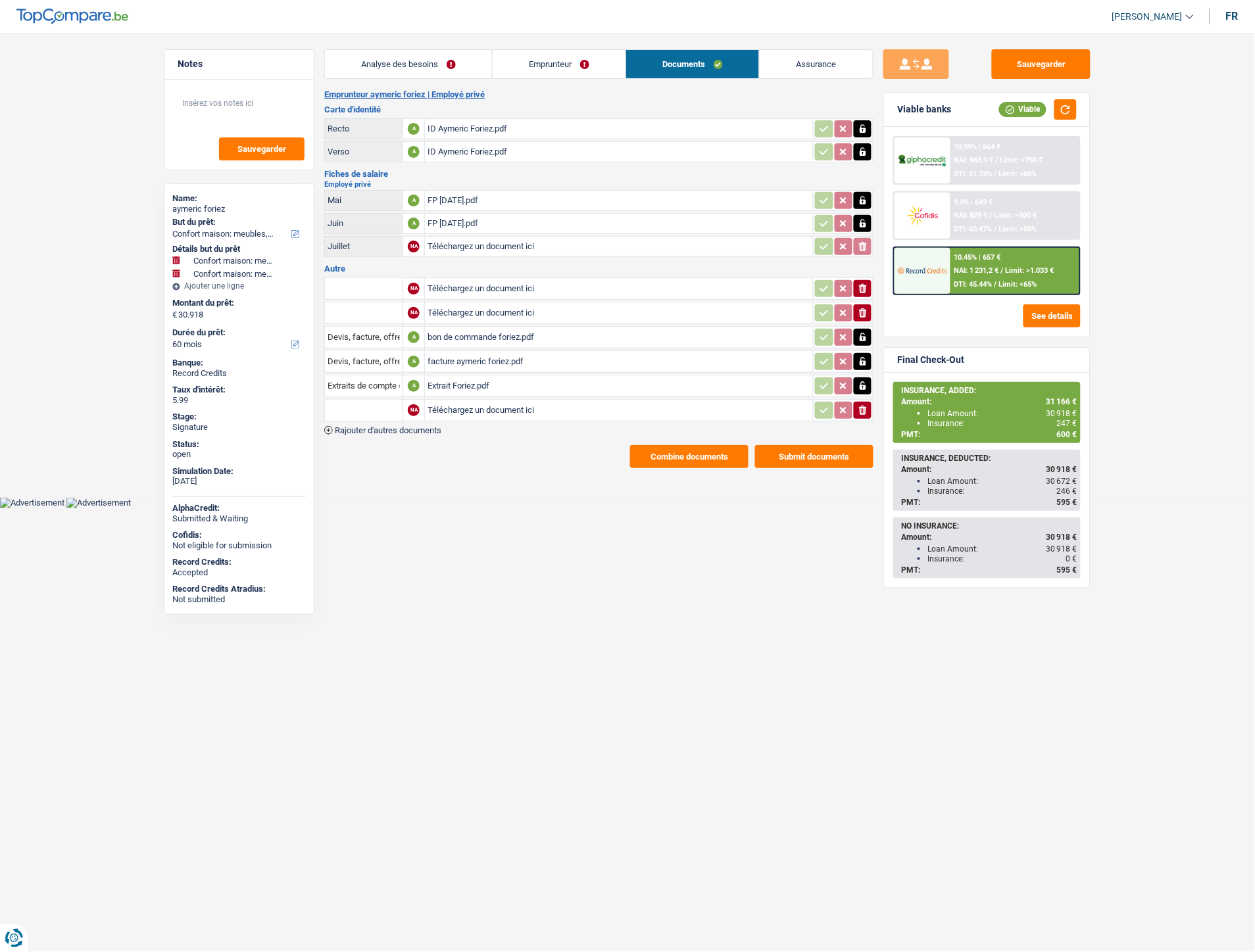
click at [403, 426] on span "Rajouter d'autres documents" at bounding box center [388, 430] width 106 height 9
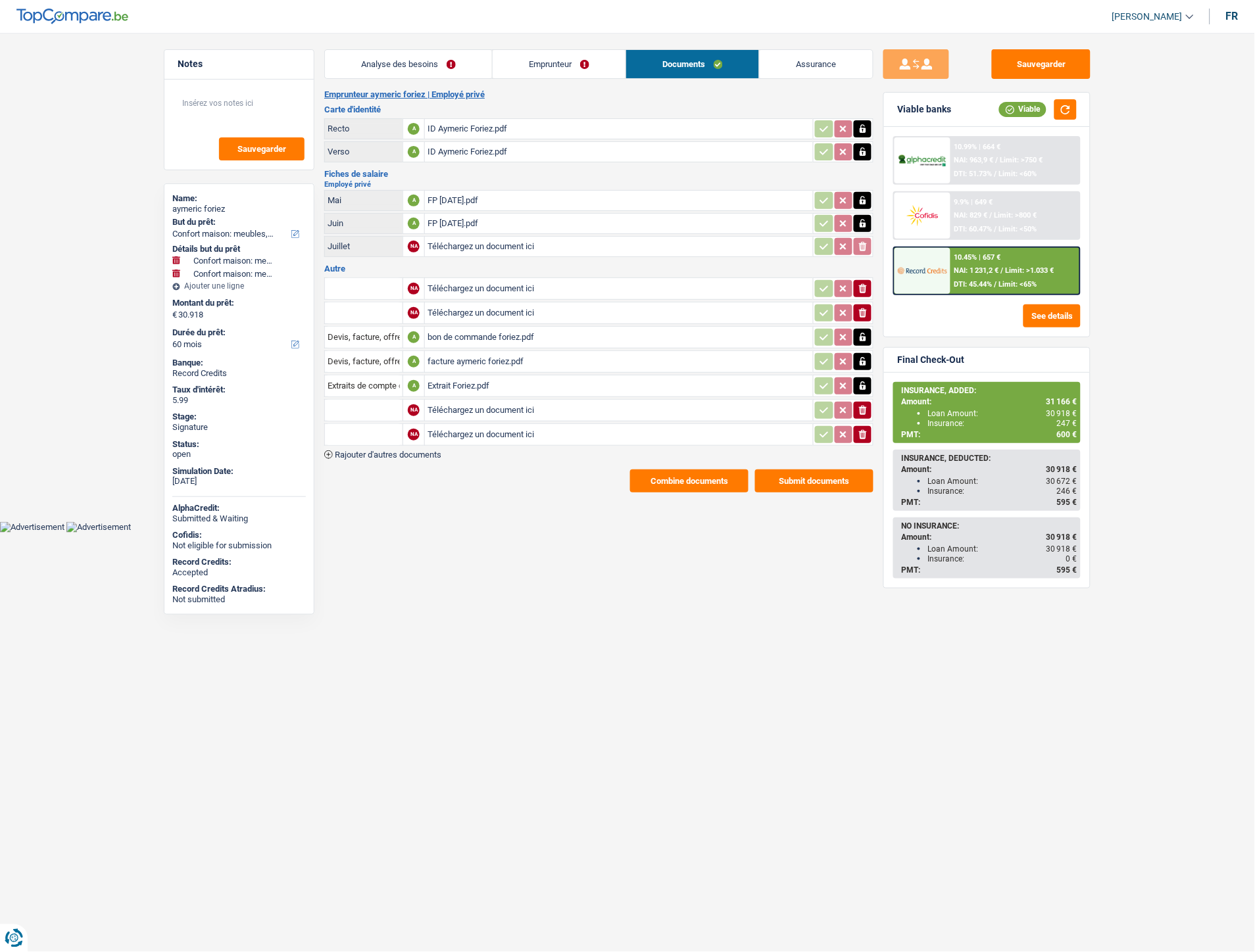
click at [464, 404] on input "Téléchargez un document ici" at bounding box center [618, 410] width 382 height 20
type input "C:\fakepath\WhatsApp Image 2025-08-25 à 16.13.47_3f426264.jpg"
click at [477, 432] on input "Téléchargez un document ici" at bounding box center [618, 435] width 382 height 20
type input "C:\fakepath\WhatsApp Image 2025-08-25 à 16.13.47_fecdc80e.jpg"
click at [339, 410] on input "text" at bounding box center [363, 410] width 73 height 21
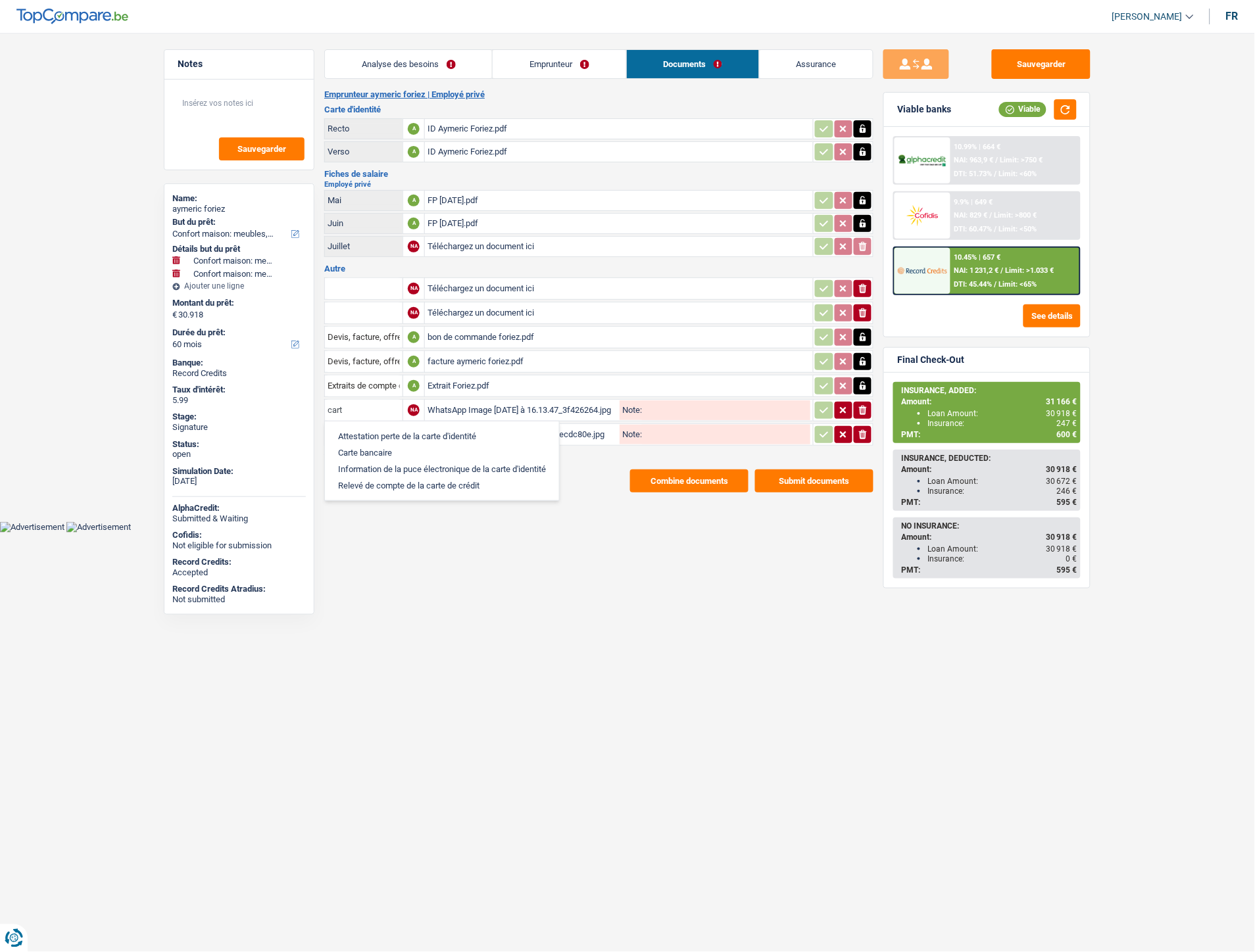
drag, startPoint x: 361, startPoint y: 401, endPoint x: 287, endPoint y: 403, distance: 74.0
click at [287, 403] on div "Notes Sauvegarder Name: aymeric foriez But du prêt: Confort maison: meubles, te…" at bounding box center [627, 271] width 947 height 443
drag, startPoint x: 353, startPoint y: 427, endPoint x: 366, endPoint y: 425, distance: 13.2
click at [353, 428] on li "Autre" at bounding box center [399, 436] width 135 height 16
type input "Autre"
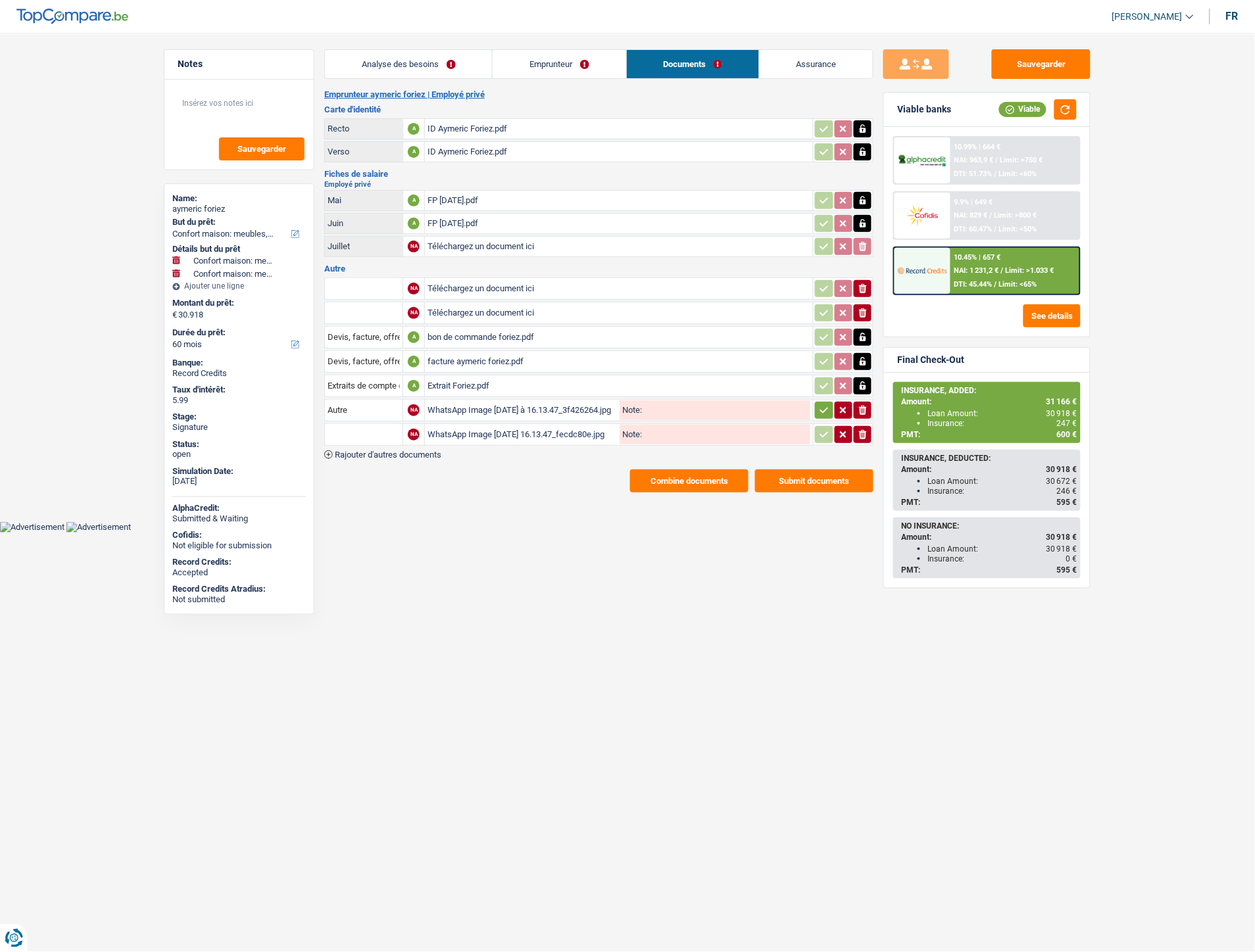
click at [375, 431] on input "text" at bounding box center [363, 435] width 73 height 21
click at [424, 452] on li "Autre" at bounding box center [399, 460] width 135 height 16
type input "Autre"
click at [825, 407] on icon "button" at bounding box center [824, 410] width 9 height 6
click at [819, 429] on icon "button" at bounding box center [824, 434] width 11 height 13
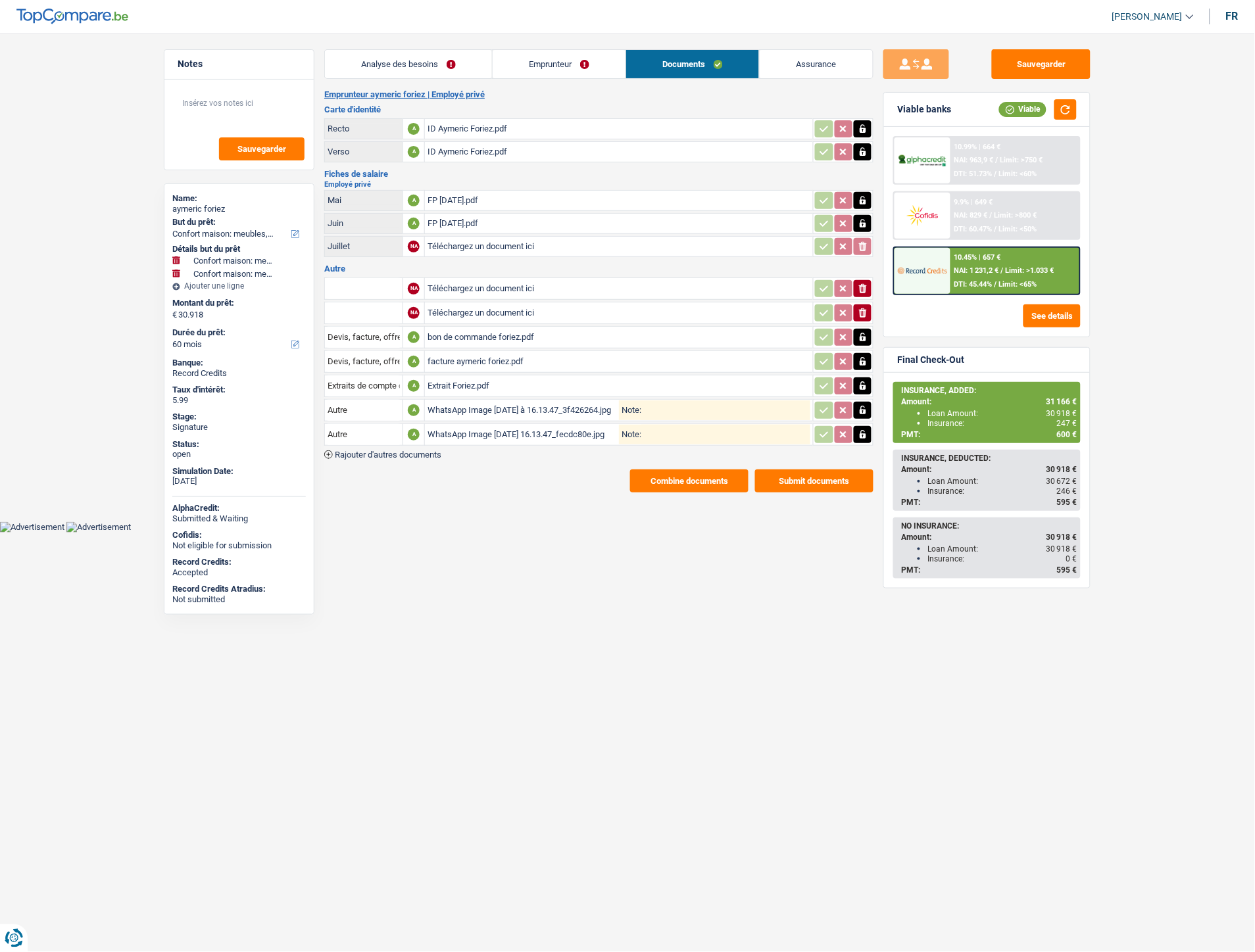
click at [428, 66] on link "Analyse des besoins" at bounding box center [408, 64] width 167 height 28
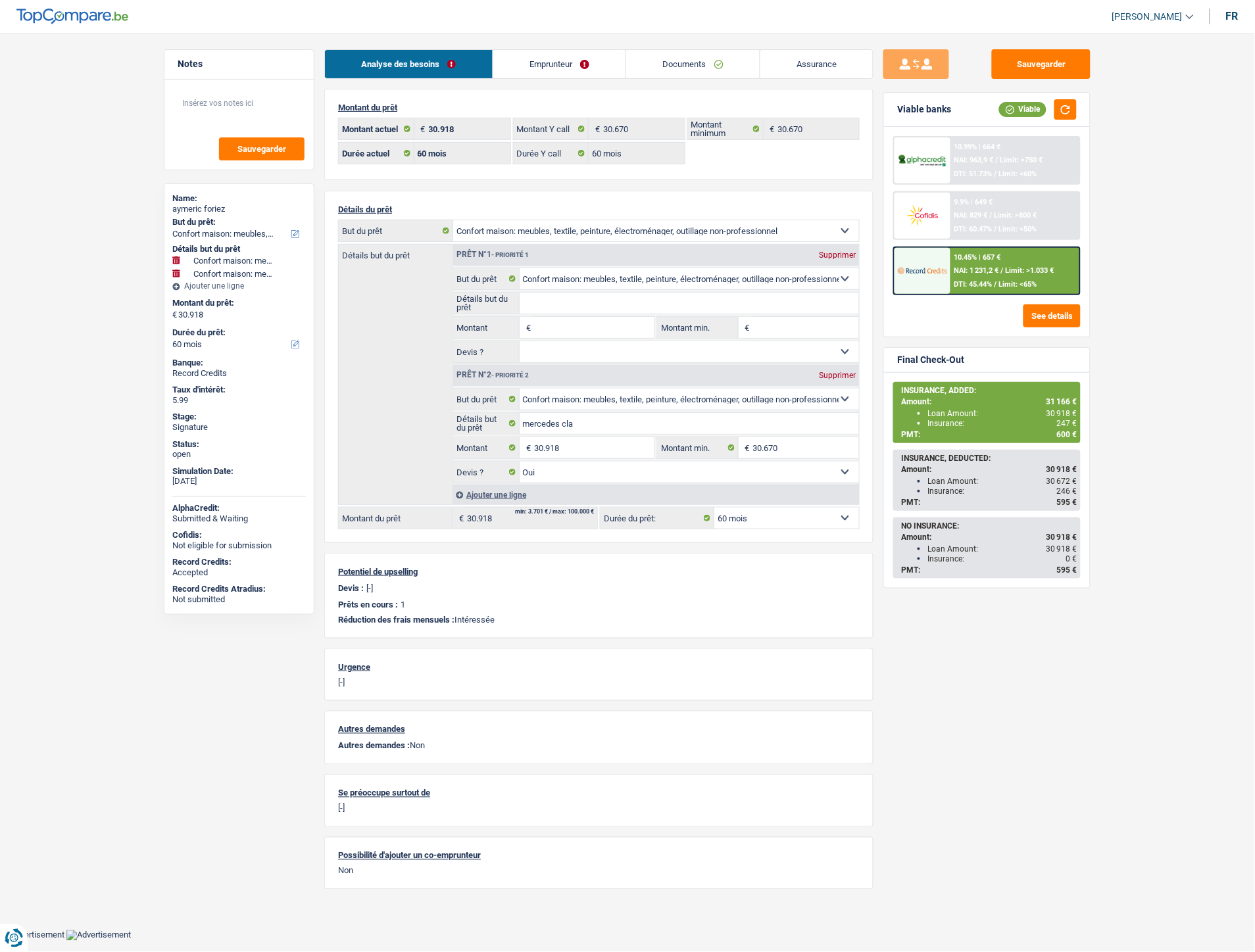
click at [976, 266] on span "NAI: 1 231,2 €" at bounding box center [976, 271] width 45 height 9
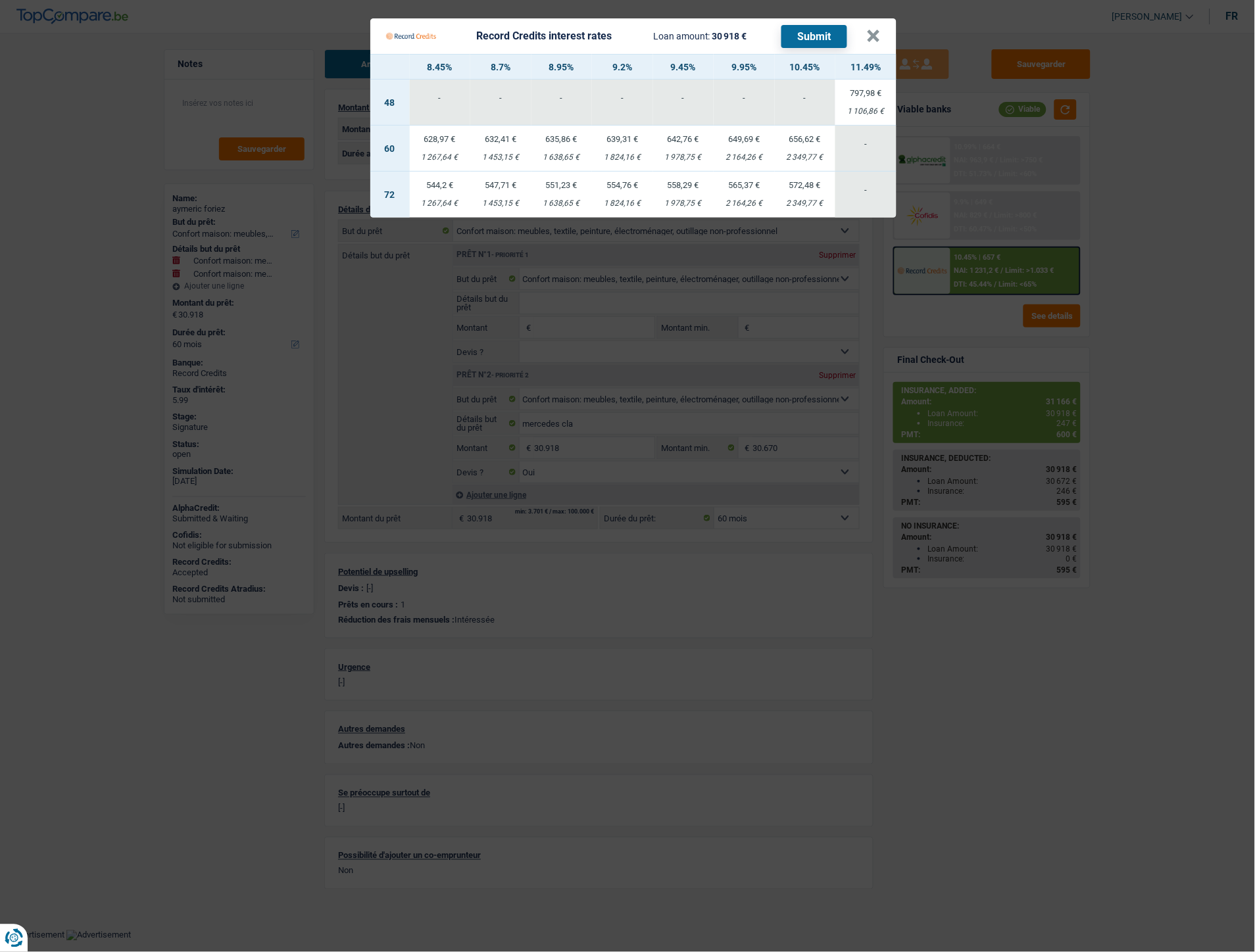
click at [737, 319] on Credits "Record Credits interest rates Loan amount: 30 918 € Submit × 8.45% 8.7% 8.95% 9…" at bounding box center [627, 476] width 1255 height 952
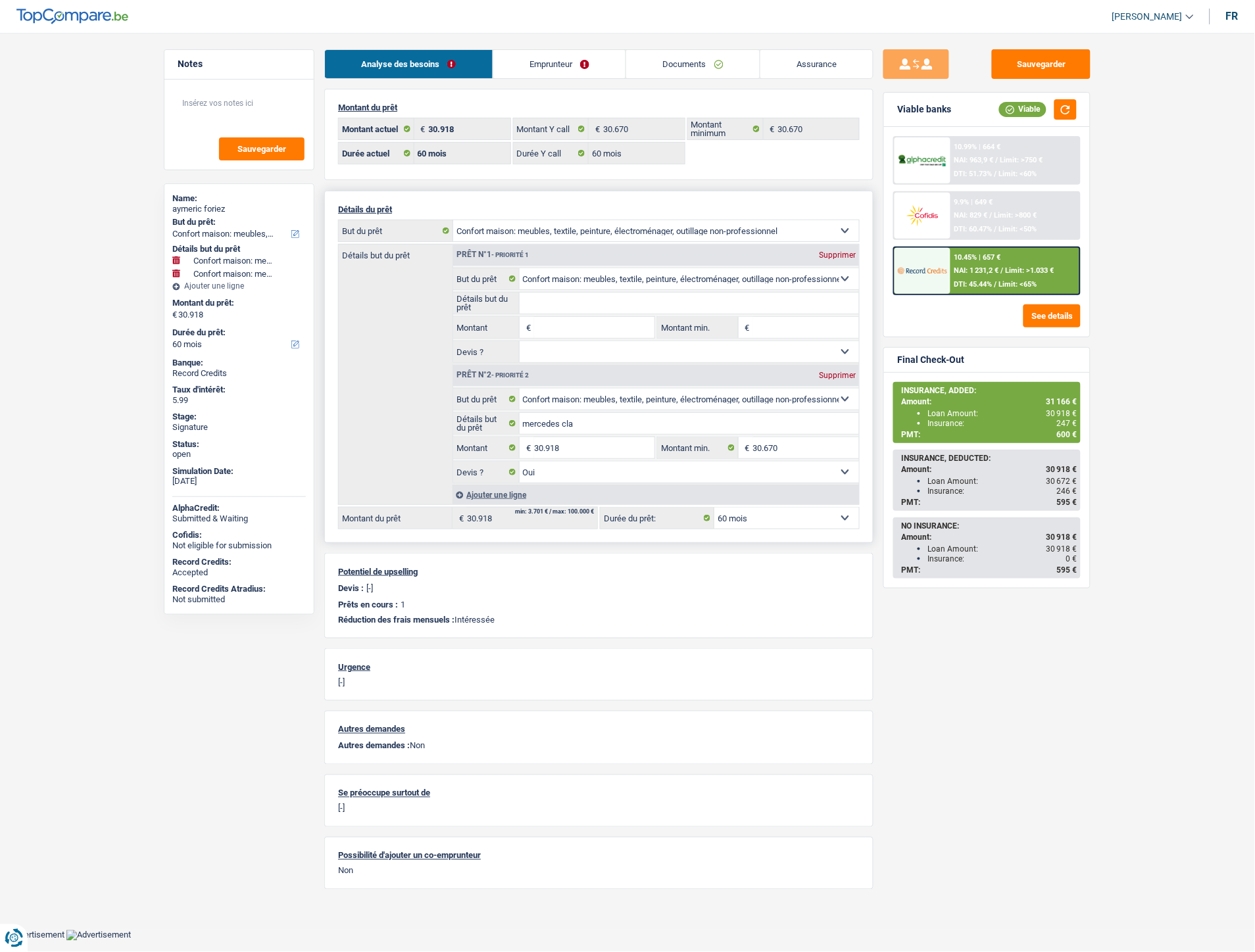
click at [546, 235] on select "Confort maison: meubles, textile, peinture, électroménager, outillage non-profe…" at bounding box center [656, 231] width 405 height 21
select select "car"
click at [453, 221] on select "Confort maison: meubles, textile, peinture, électroménager, outillage non-profe…" at bounding box center [656, 231] width 405 height 21
select select "car"
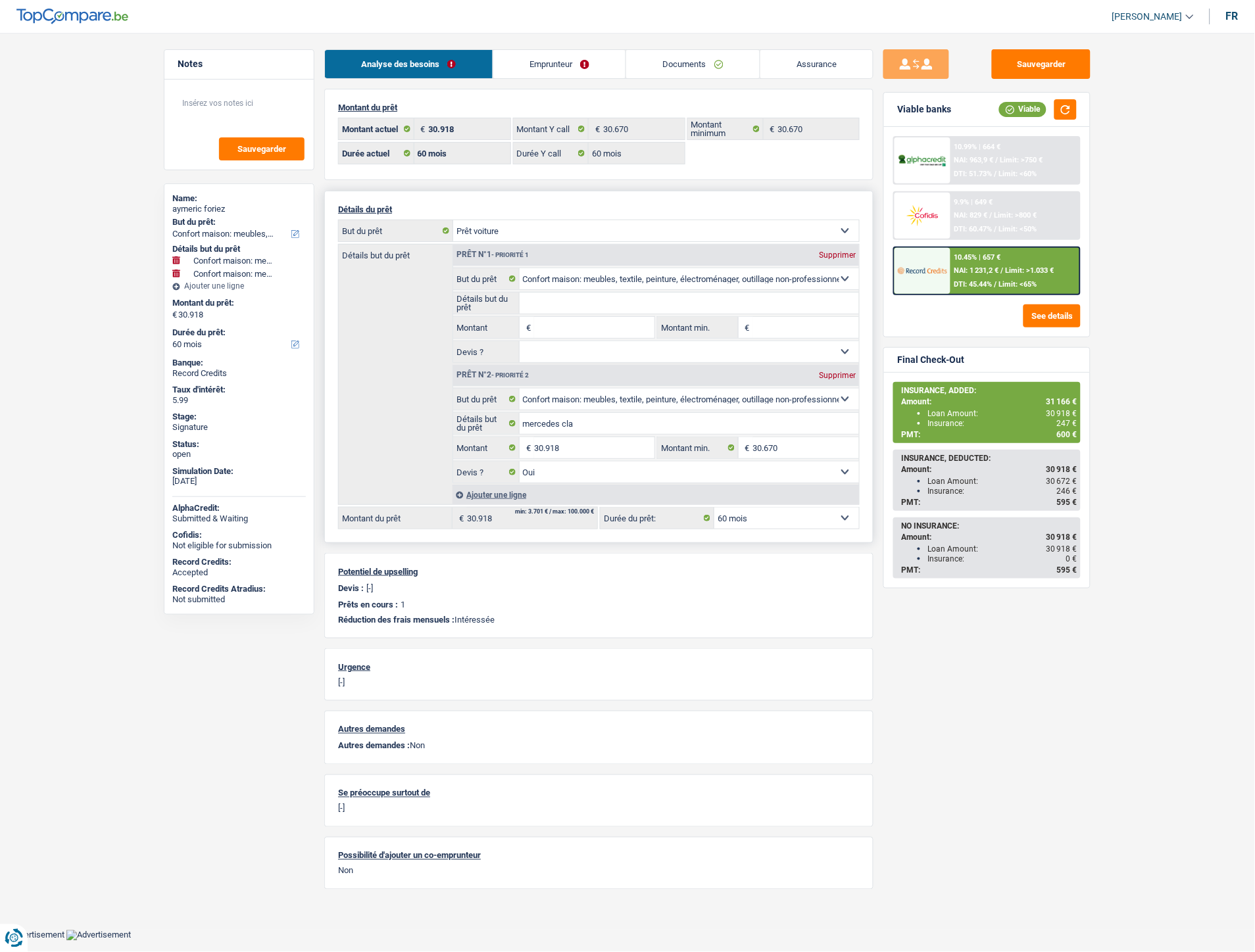
select select "car"
select select
select select "household"
select select "yes"
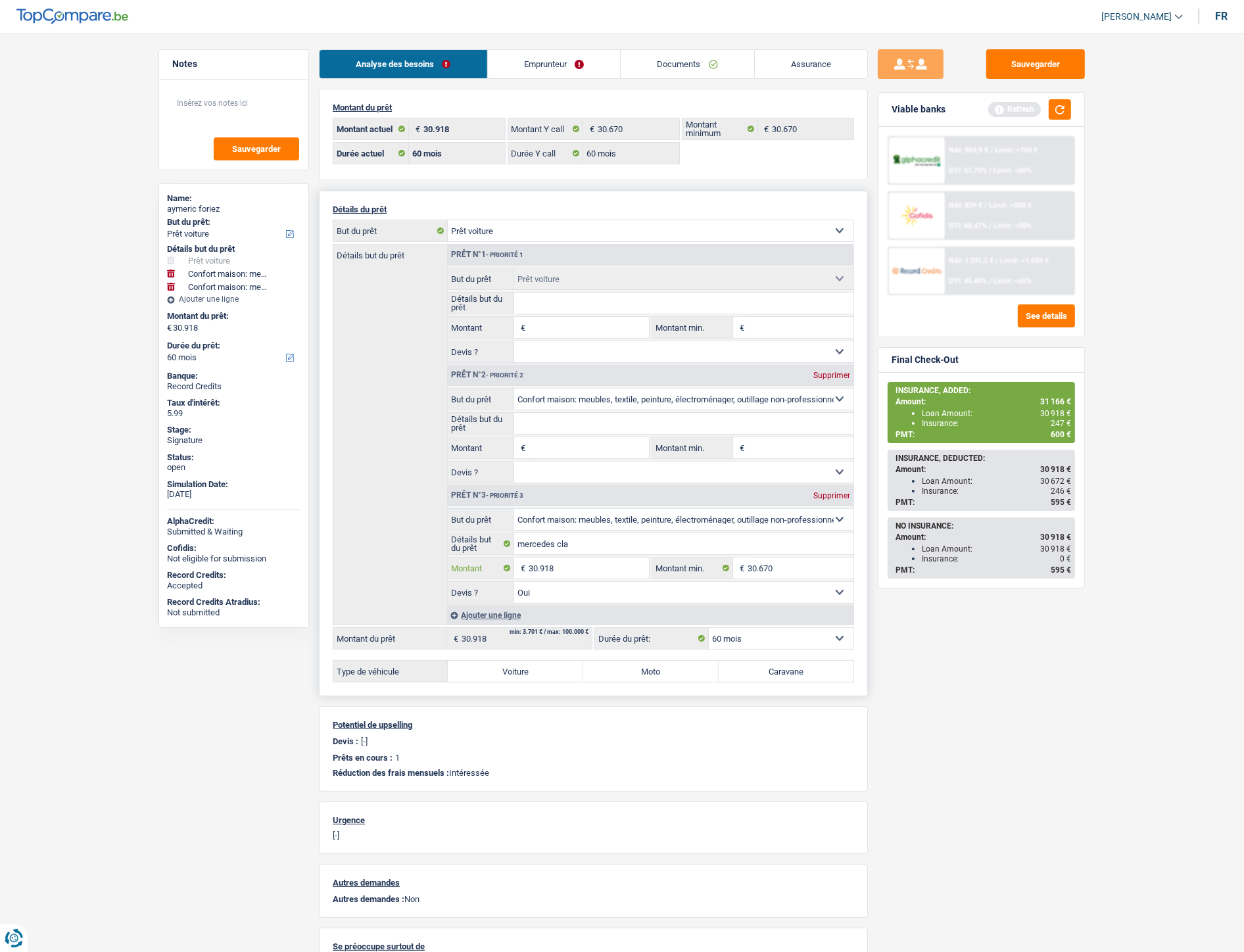
click at [538, 570] on input "30.918" at bounding box center [588, 568] width 120 height 21
click at [540, 326] on input "Montant" at bounding box center [588, 327] width 120 height 21
paste input "30.918"
type input "30.918"
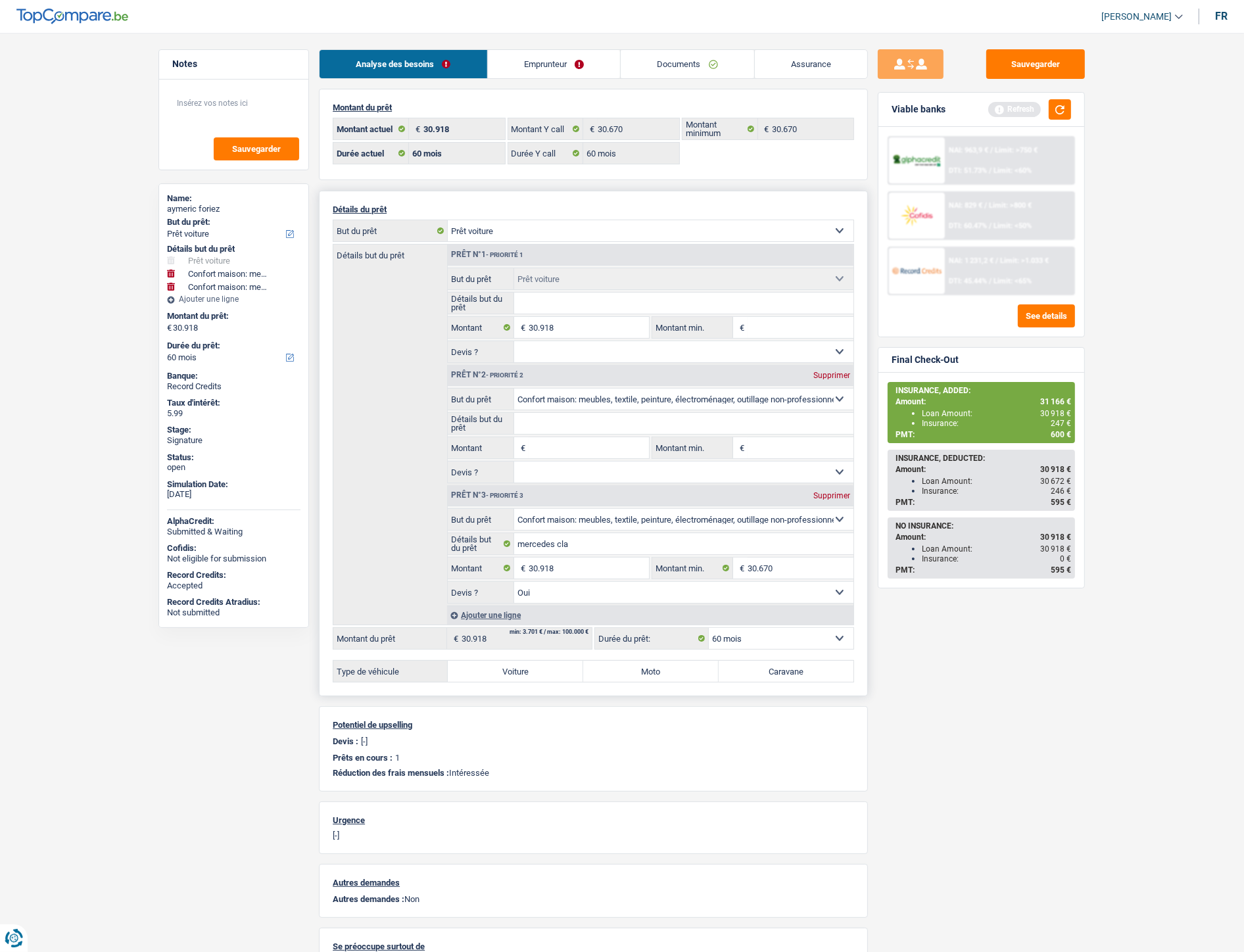
type input "61.836"
click at [824, 372] on div "Supprimer" at bounding box center [832, 376] width 43 height 8
type input "mercedes cla"
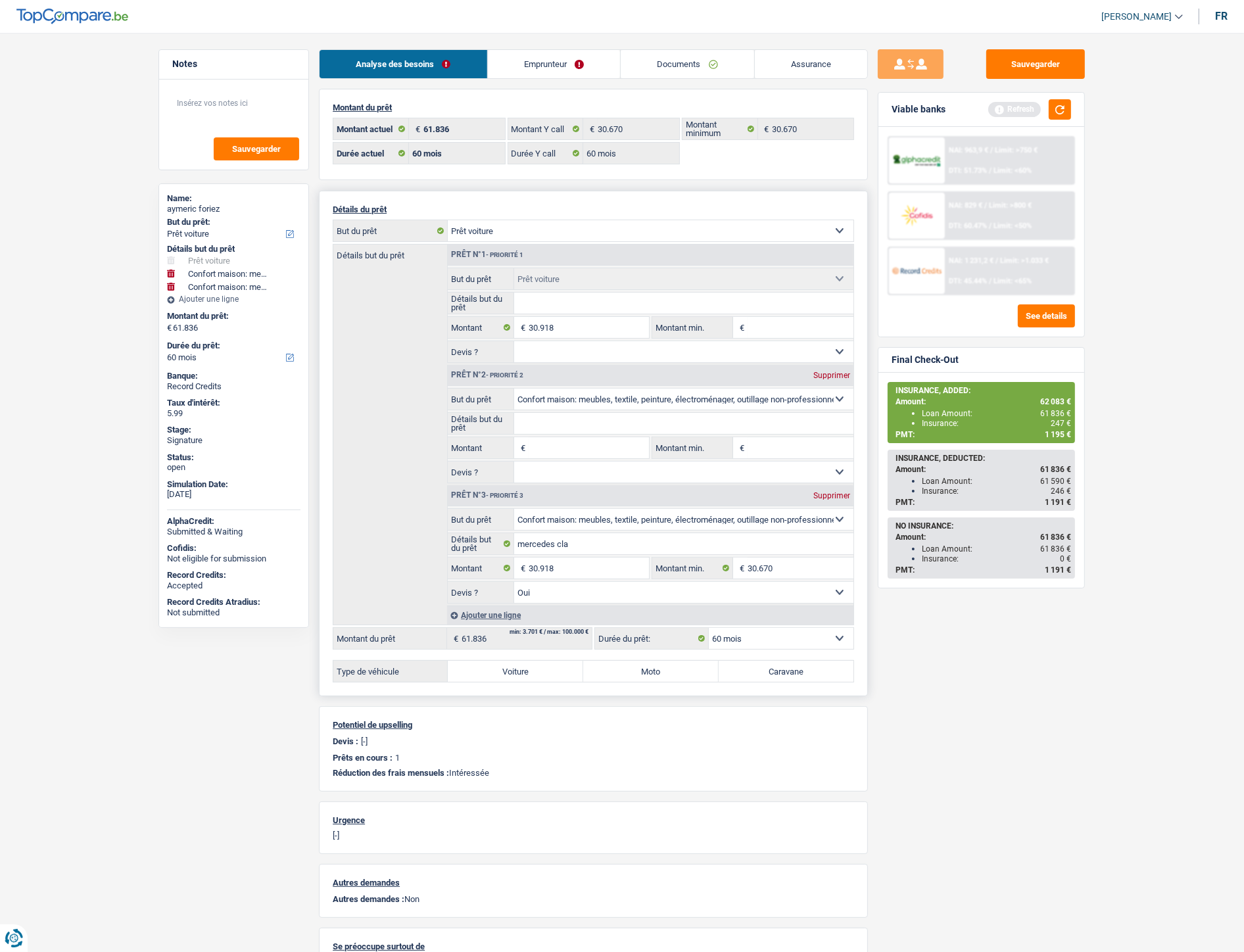
type input "30.918"
type input "30.670"
select select "yes"
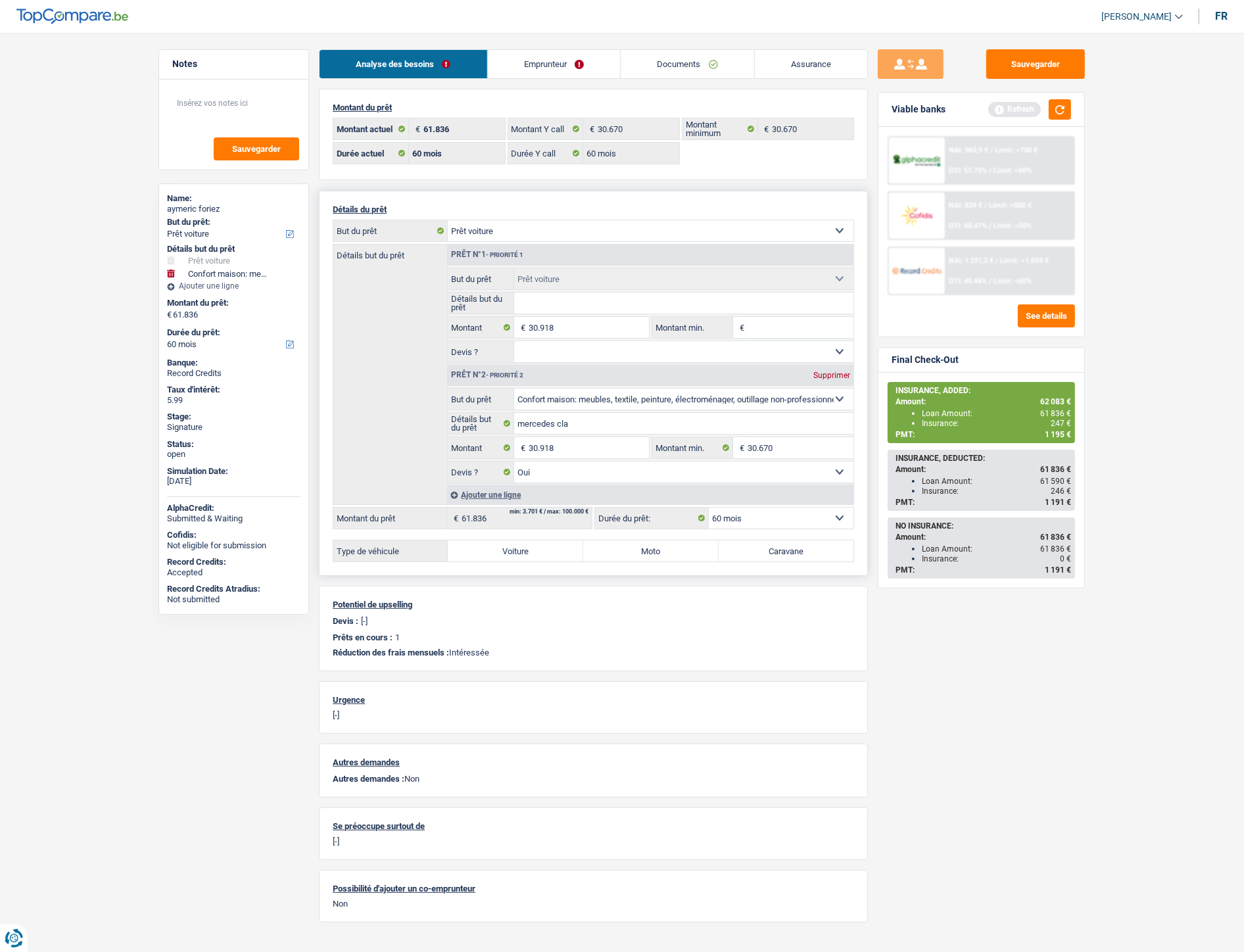
click at [824, 372] on div "Supprimer" at bounding box center [832, 376] width 43 height 8
type input "30.918"
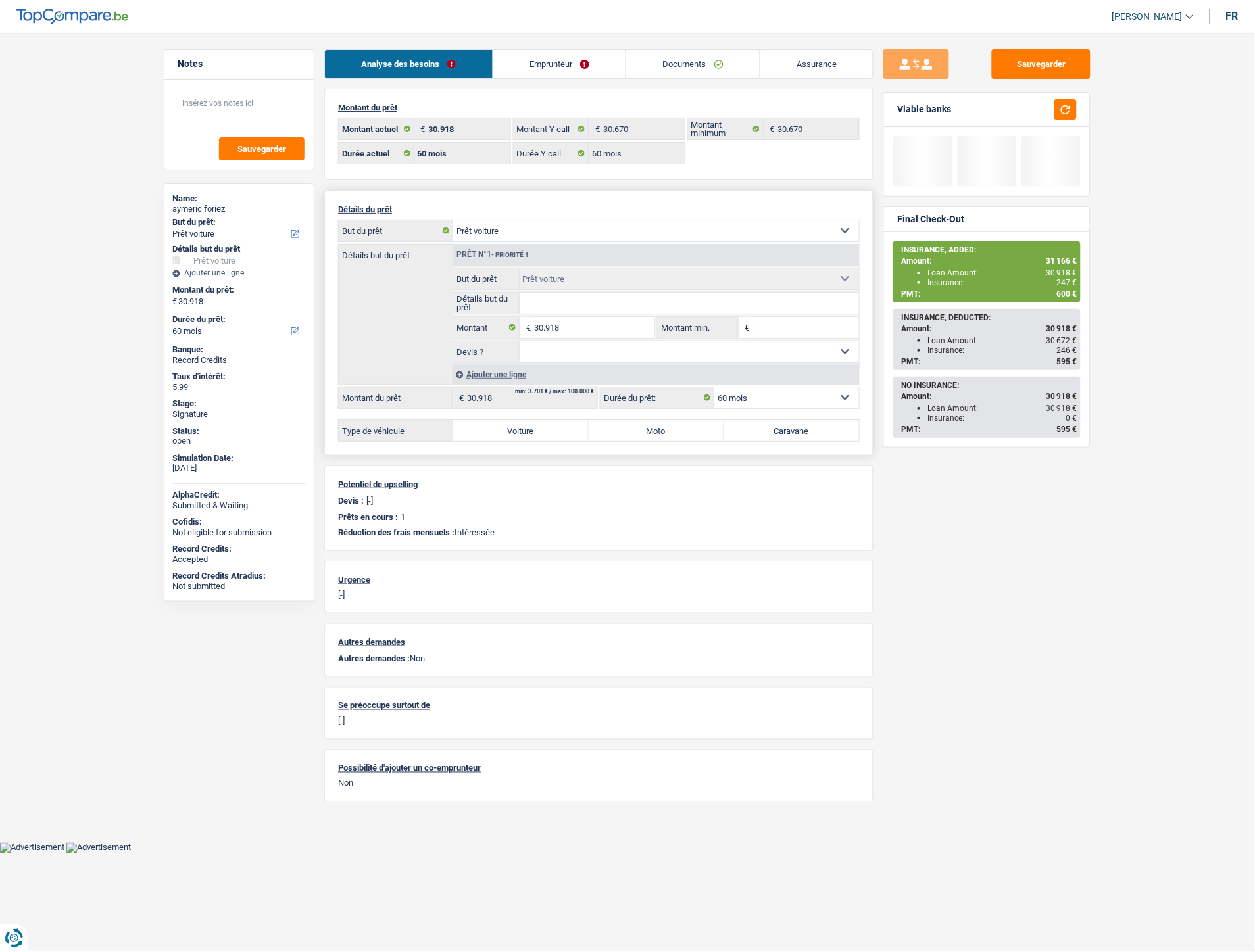
click at [544, 435] on label "Voiture" at bounding box center [521, 431] width 136 height 21
click at [544, 435] on input "Voiture" at bounding box center [521, 431] width 136 height 21
radio input "true"
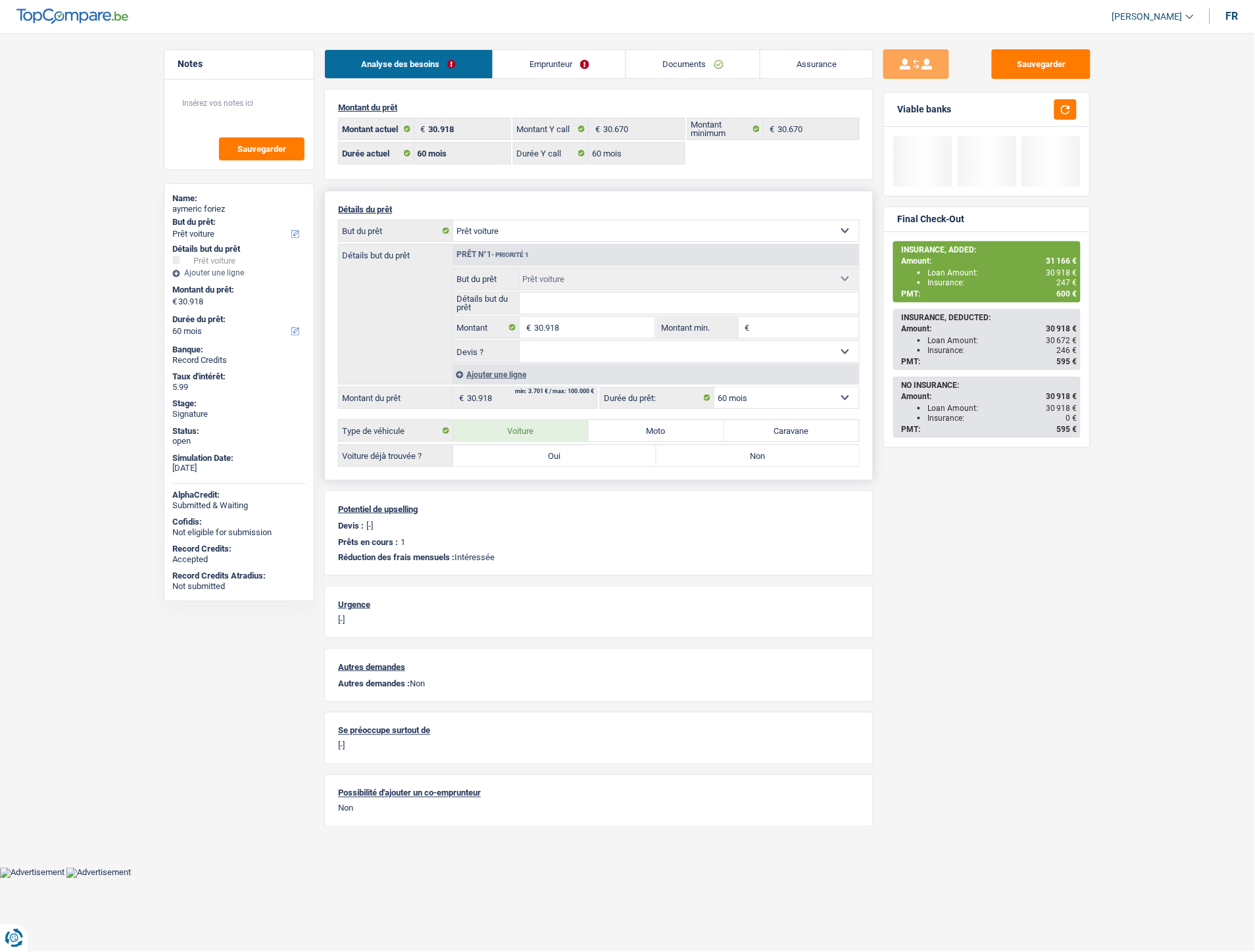
click at [593, 473] on div "Détails du prêt Confort maison: meubles, textile, peinture, électroménager, out…" at bounding box center [599, 336] width 549 height 290
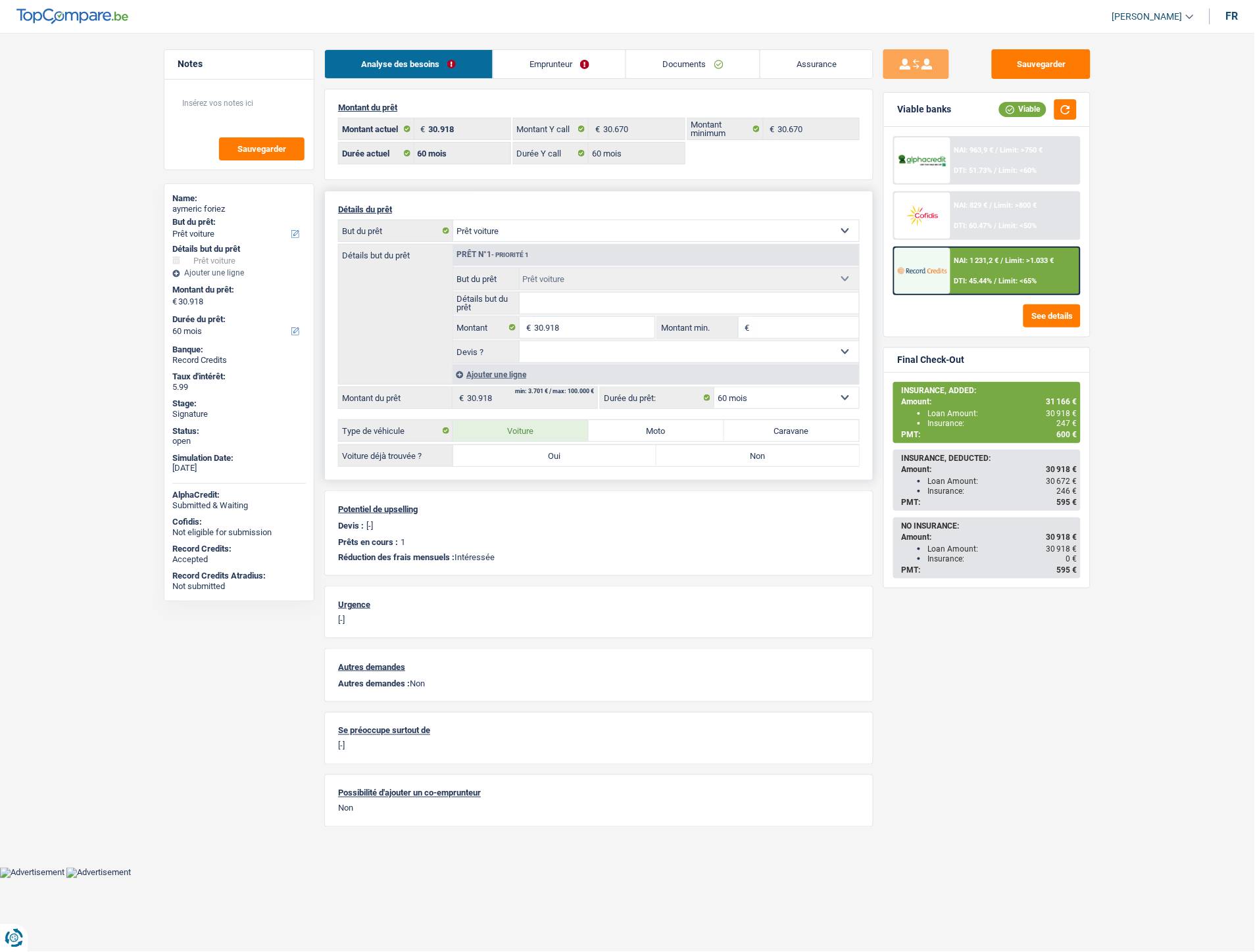
click at [579, 462] on label "Oui" at bounding box center [555, 456] width 203 height 21
click at [579, 462] on input "Oui" at bounding box center [555, 456] width 203 height 21
radio input "true"
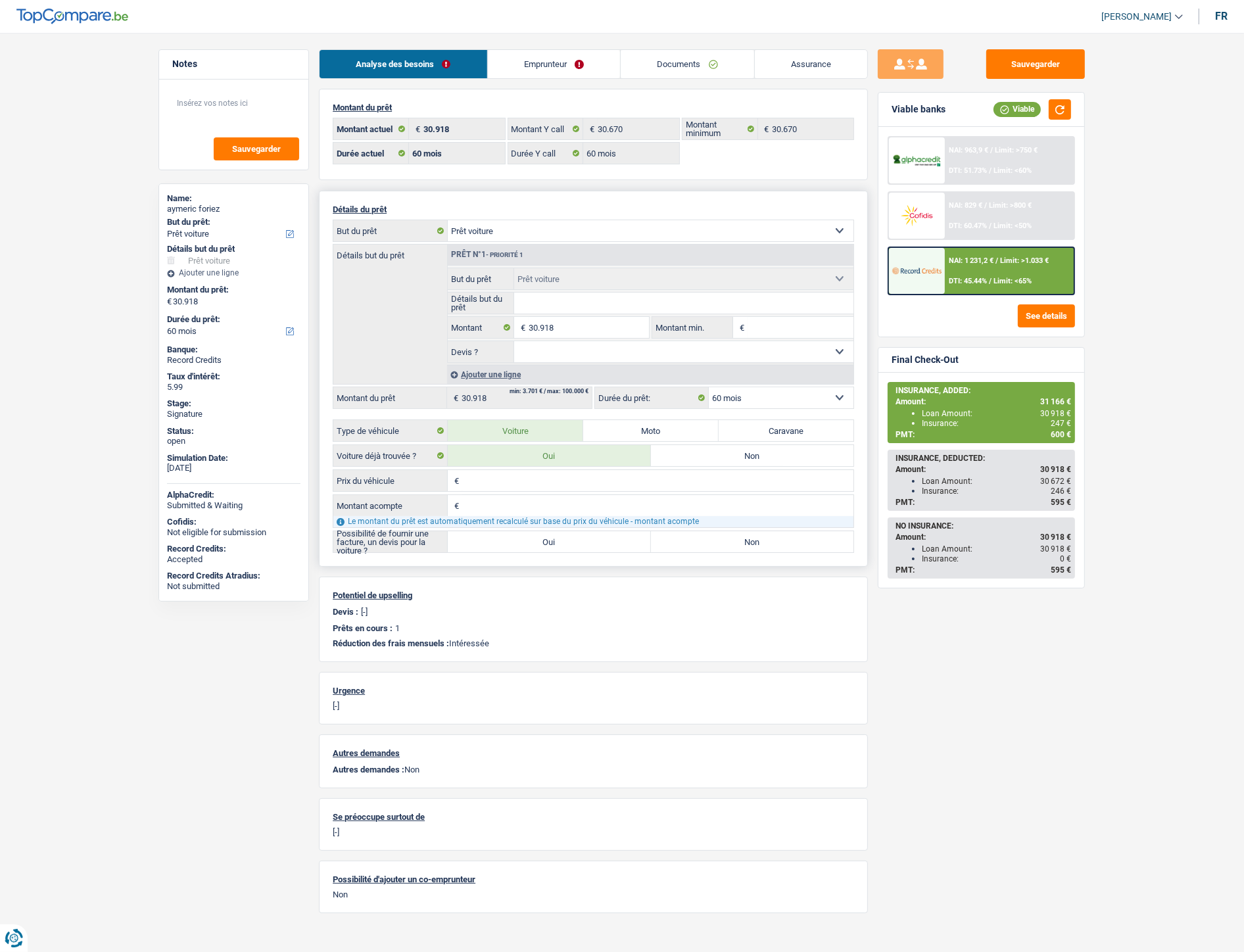
click at [536, 492] on input "Prix du véhicule" at bounding box center [658, 480] width 391 height 21
type input "30.918"
click at [517, 515] on input "Montant acompte" at bounding box center [658, 505] width 391 height 21
type input "0"
click at [628, 543] on label "Oui" at bounding box center [549, 542] width 203 height 21
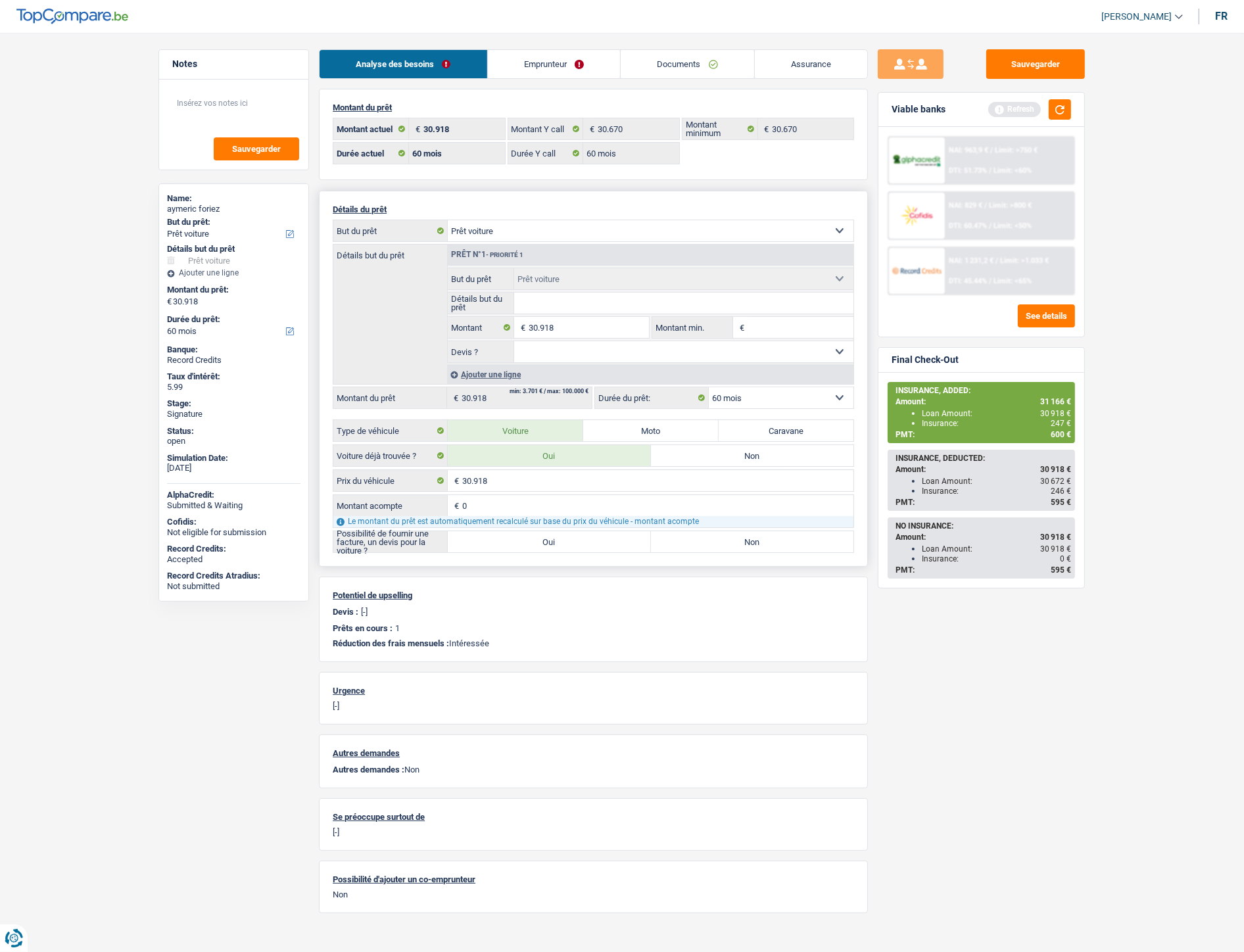
click at [628, 543] on input "Oui" at bounding box center [549, 542] width 203 height 21
radio input "true"
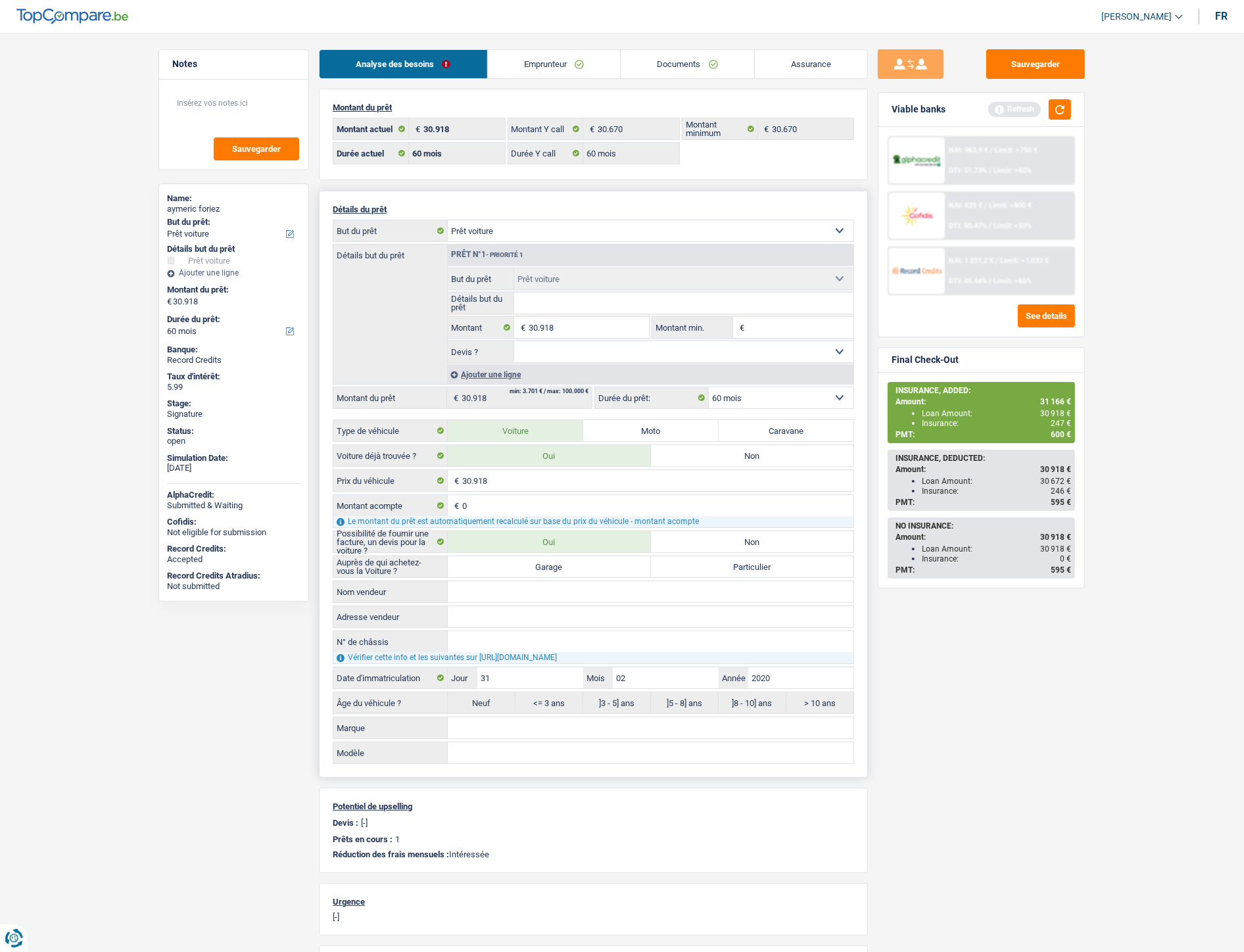
click at [610, 569] on label "Garage" at bounding box center [549, 567] width 203 height 21
click at [610, 569] on input "Garage" at bounding box center [549, 567] width 203 height 21
radio input "true"
click at [1058, 112] on button "button" at bounding box center [1060, 109] width 22 height 20
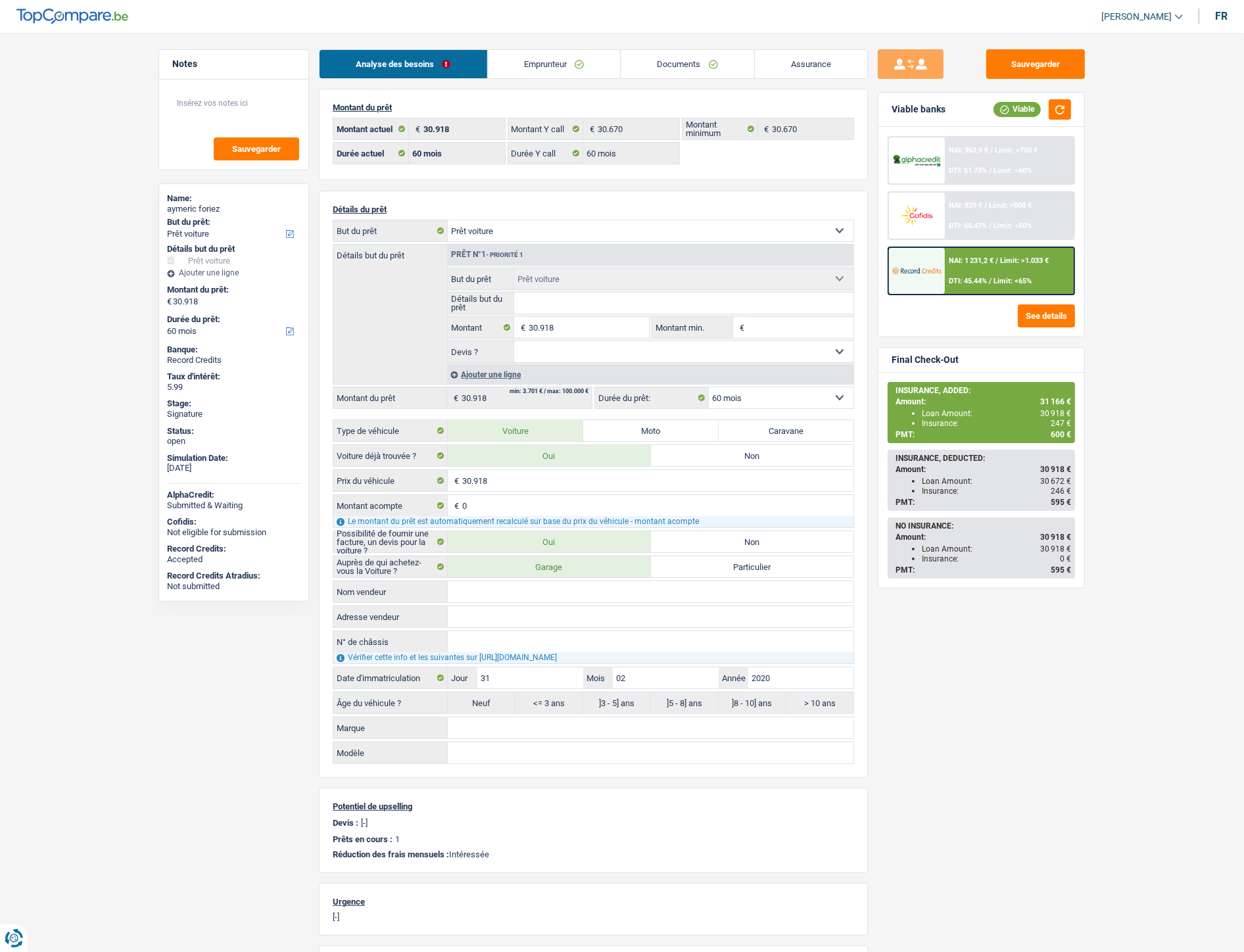
click at [1024, 267] on div "NAI: 1 231,2 € / Limit: >1.033 € DTI: 45.44% / Limit: <65%" at bounding box center [1009, 271] width 129 height 46
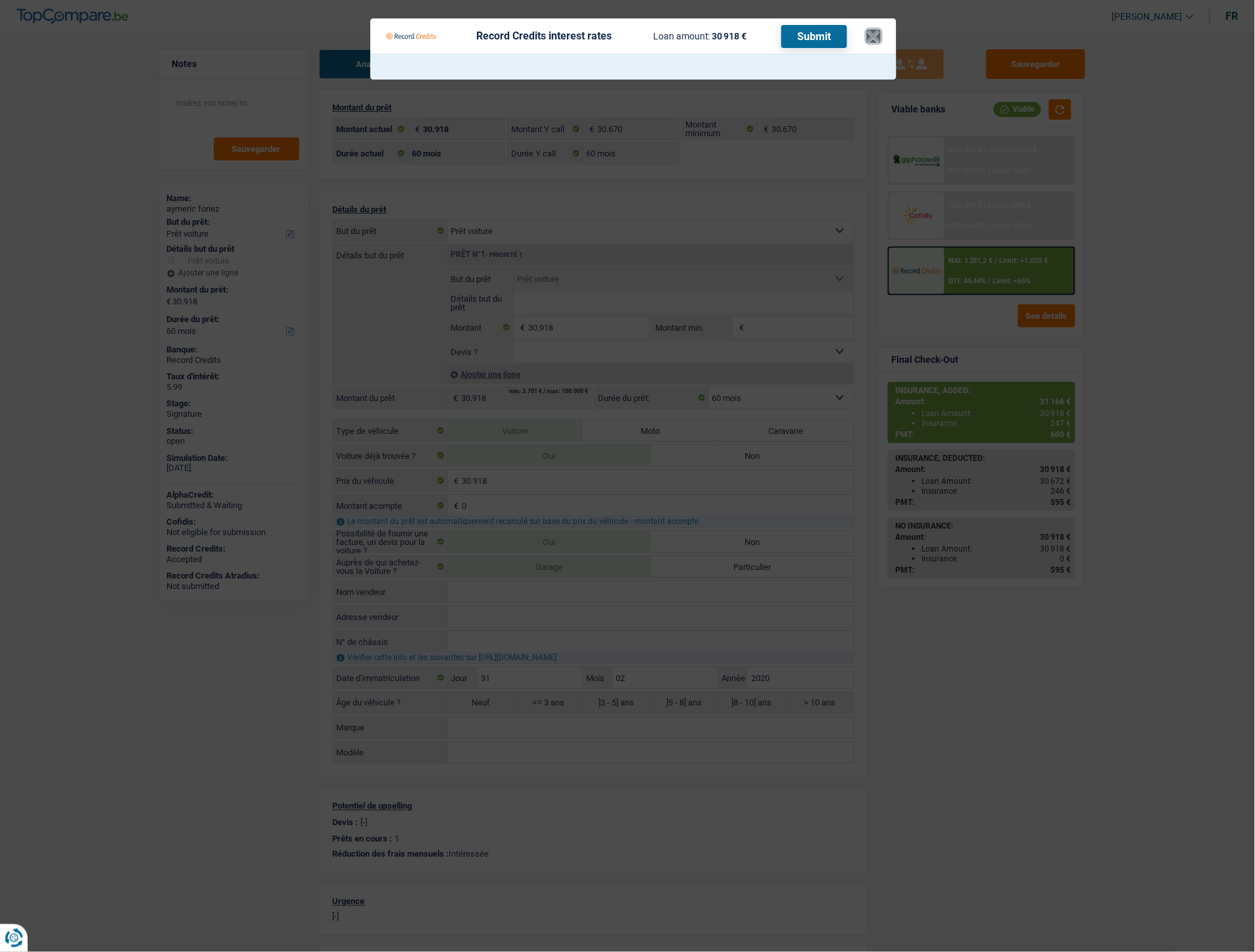
click at [876, 31] on button "×" at bounding box center [873, 36] width 14 height 13
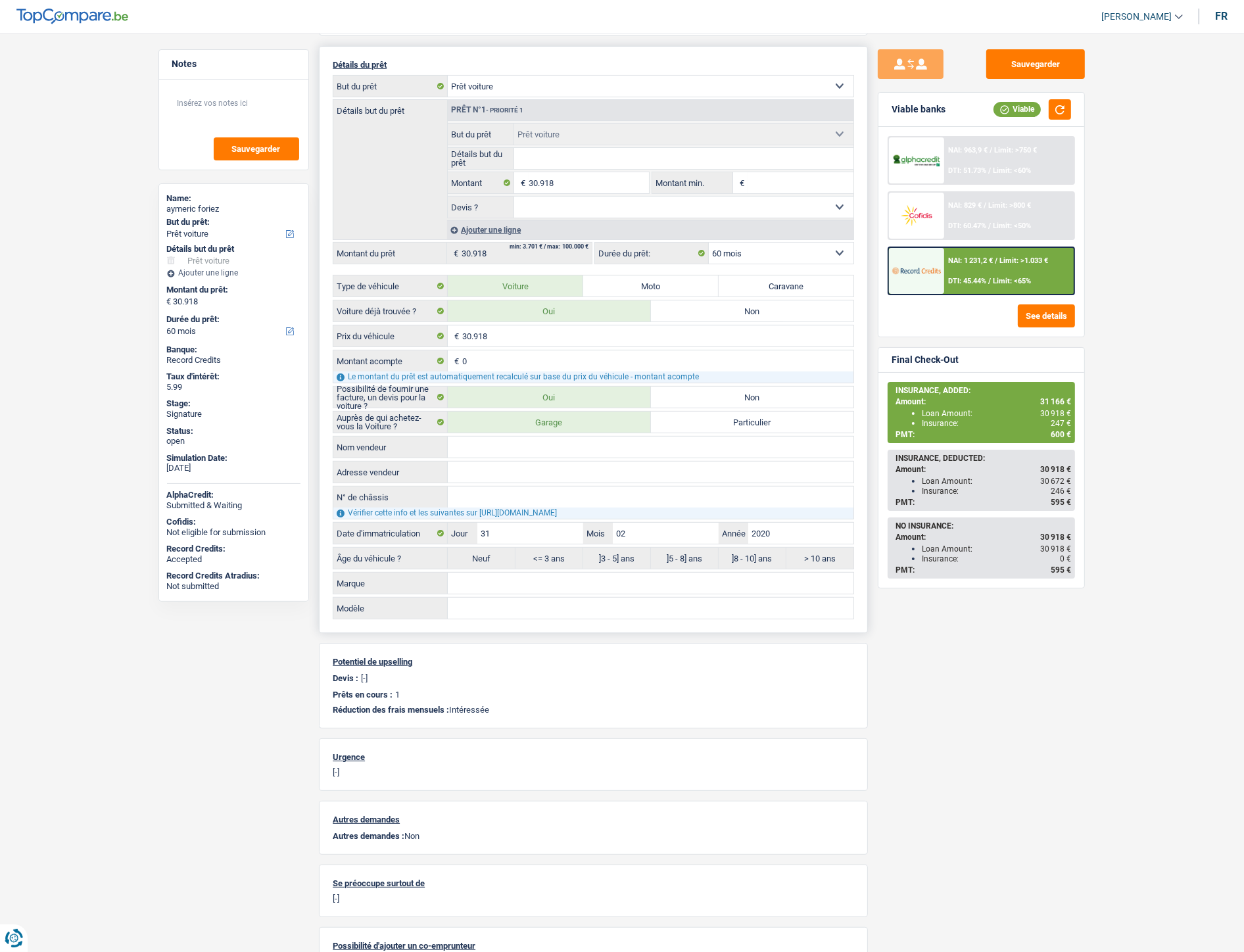
scroll to position [146, 0]
drag, startPoint x: 529, startPoint y: 538, endPoint x: 412, endPoint y: 542, distance: 117.1
click at [412, 542] on div "Date d'immatriculation 31 Jour / 02 Mois / 2020 Année" at bounding box center [593, 532] width 520 height 21
type input "02"
radio input "true"
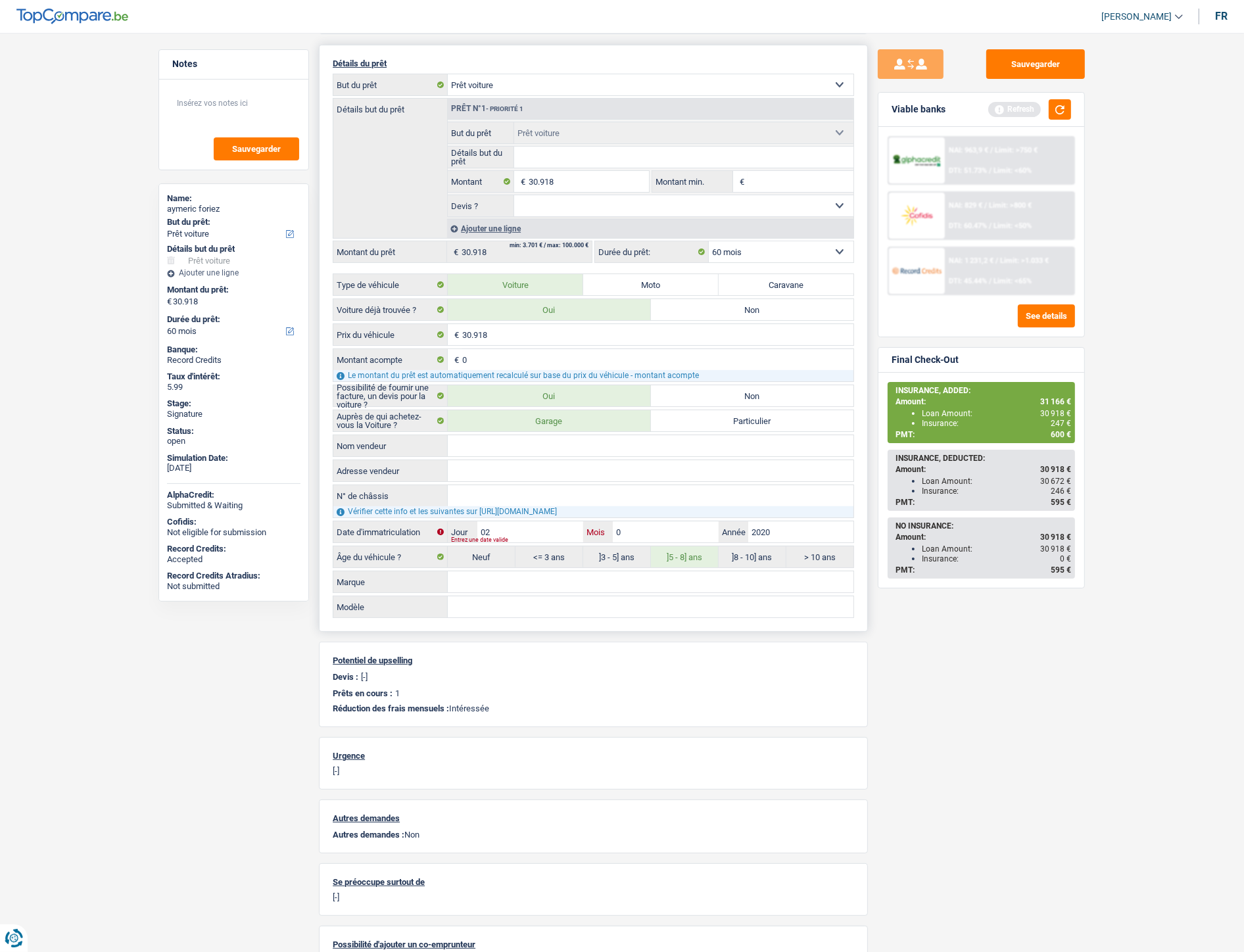
type input "03"
click at [478, 593] on input "Marque" at bounding box center [650, 582] width 405 height 21
type input "mercedes"
click at [530, 612] on input "Modèle" at bounding box center [650, 607] width 405 height 21
type input "cla"
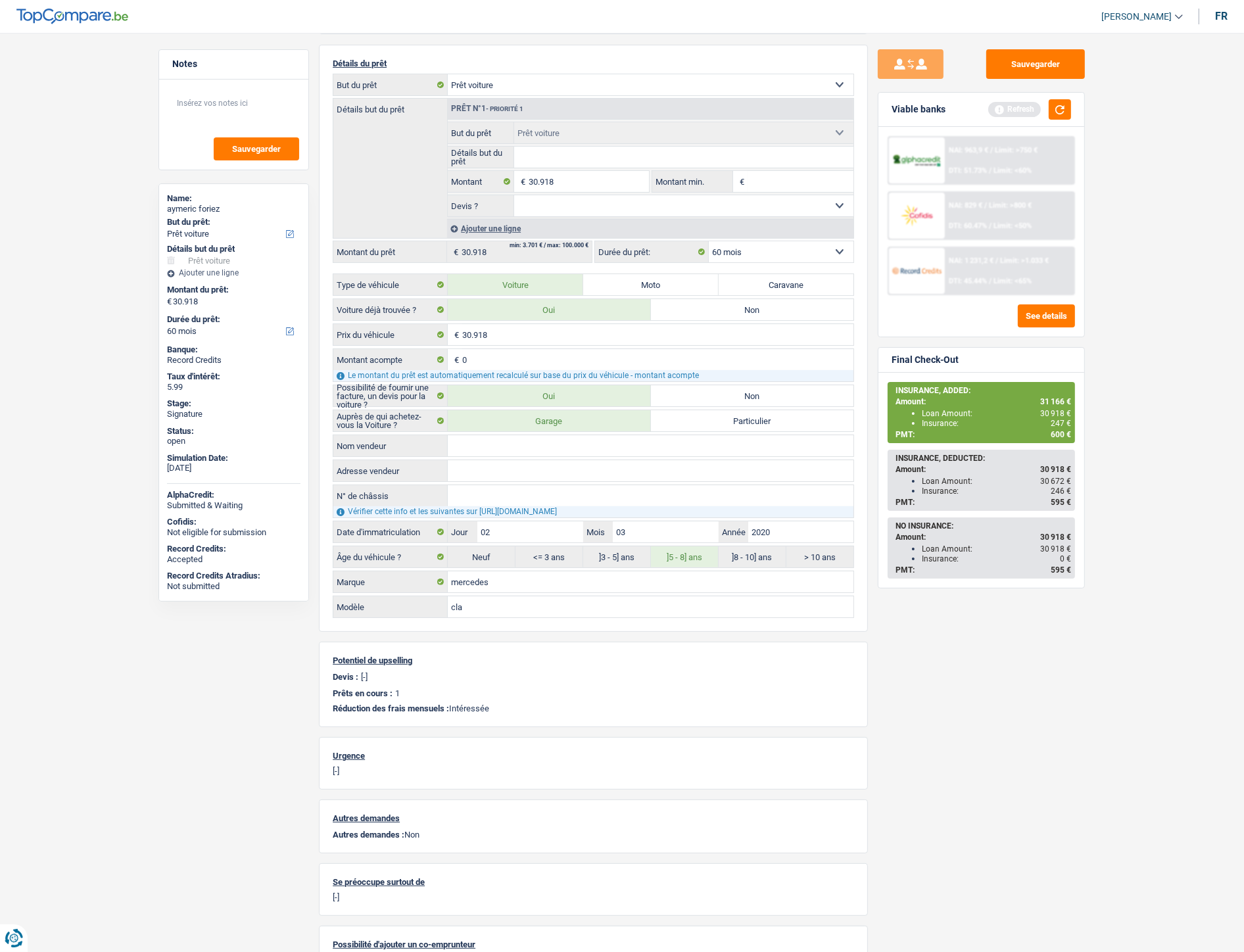
click at [1018, 271] on div "NAI: 1 231,2 € / Limit: >1.033 € DTI: 45.44% / Limit: <65%" at bounding box center [1009, 271] width 129 height 46
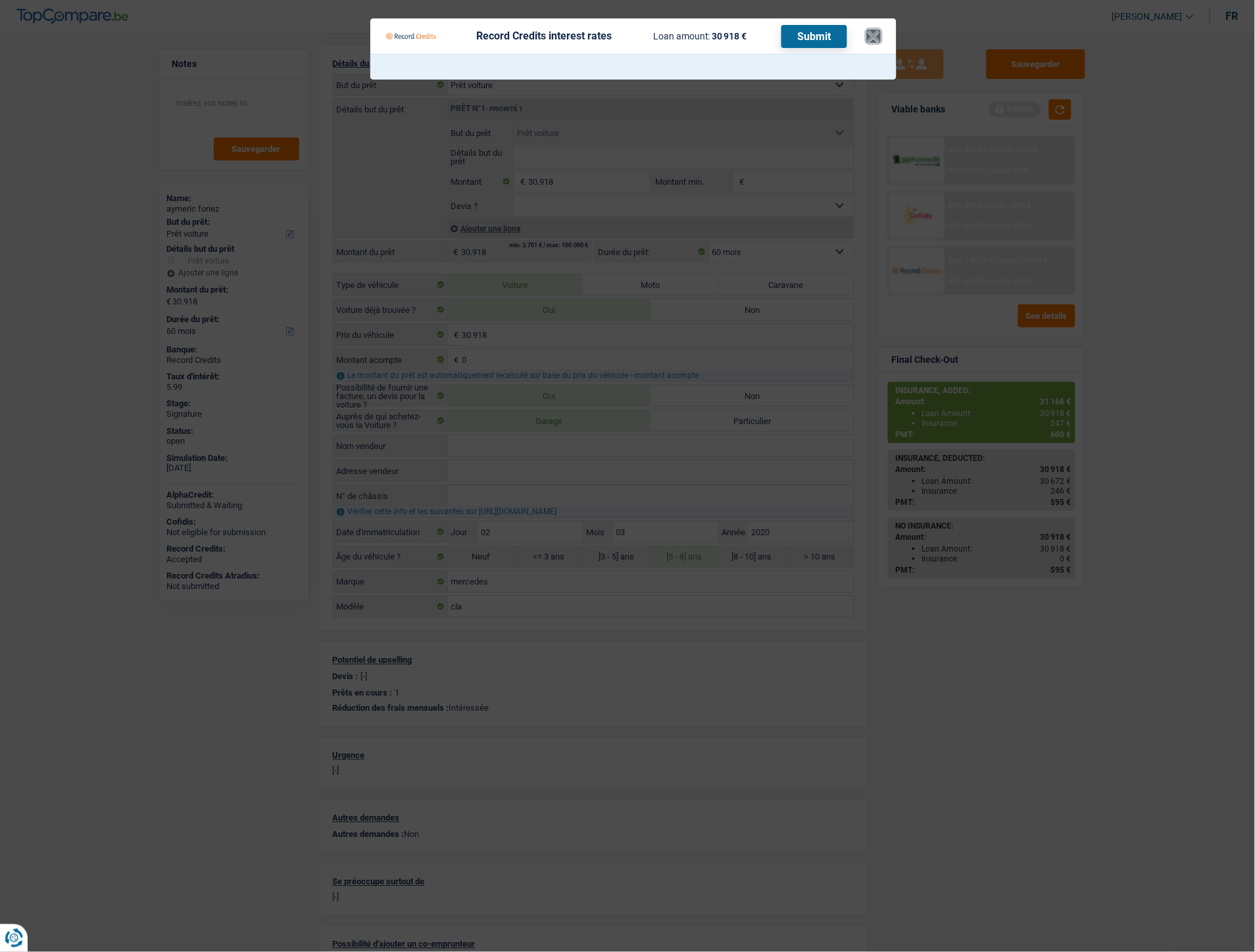
click at [870, 35] on button "×" at bounding box center [873, 36] width 14 height 13
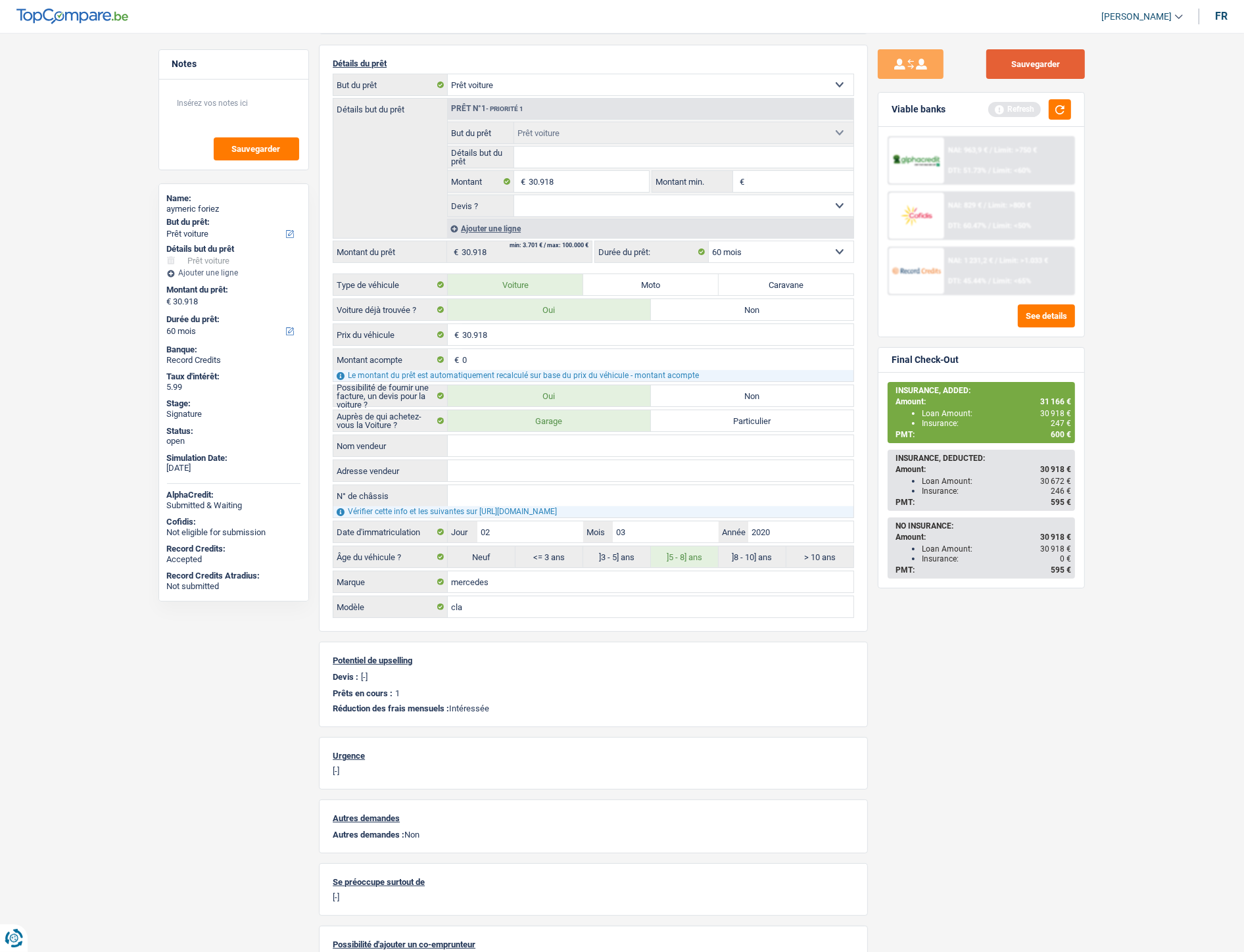
click at [1042, 64] on button "Sauvegarder" at bounding box center [1035, 64] width 98 height 30
click at [991, 283] on div "NAI: 1 231,2 € / Limit: >1.033 € DTI: 45.44% / Limit: <65%" at bounding box center [1009, 271] width 129 height 46
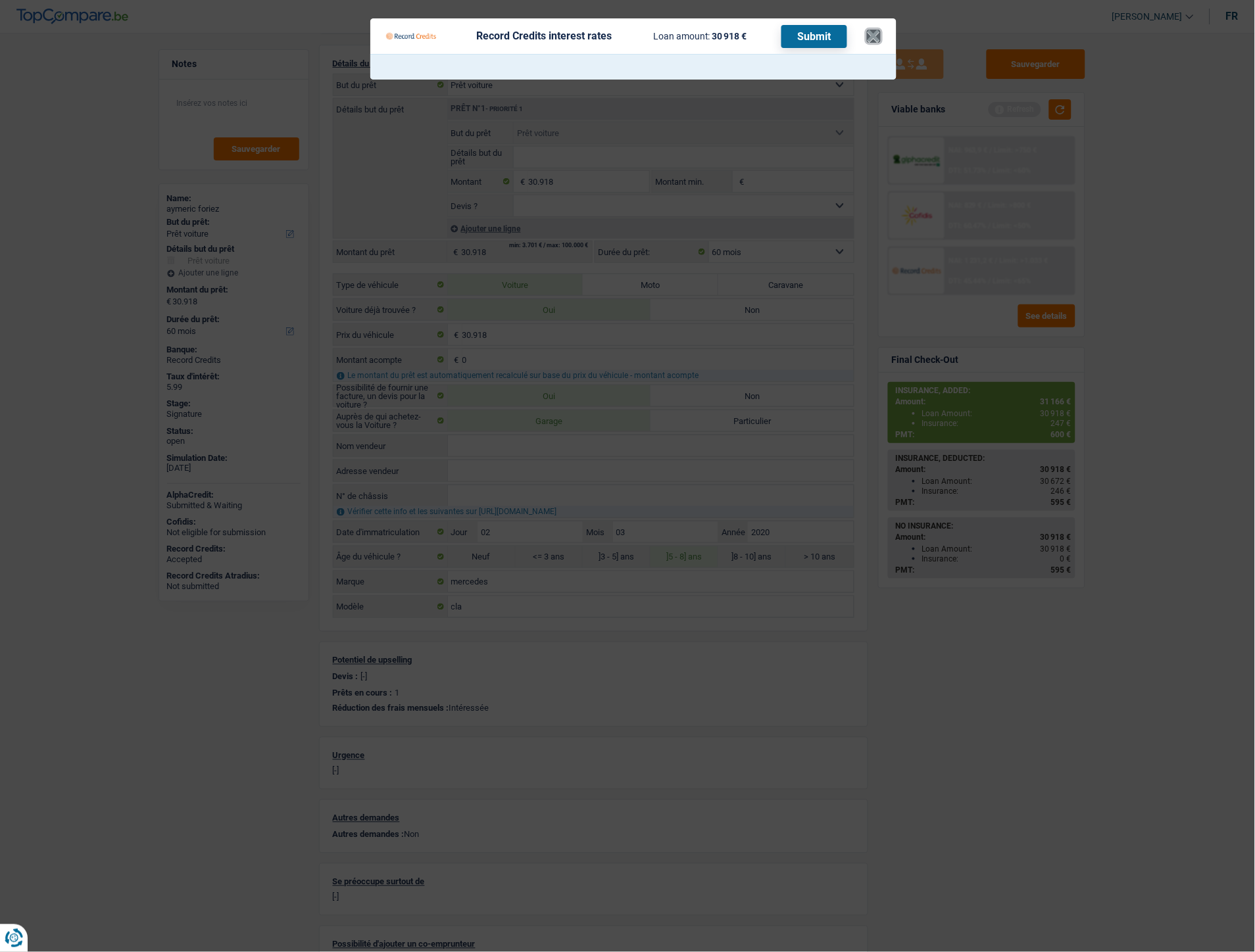
click at [871, 30] on button "×" at bounding box center [873, 36] width 14 height 13
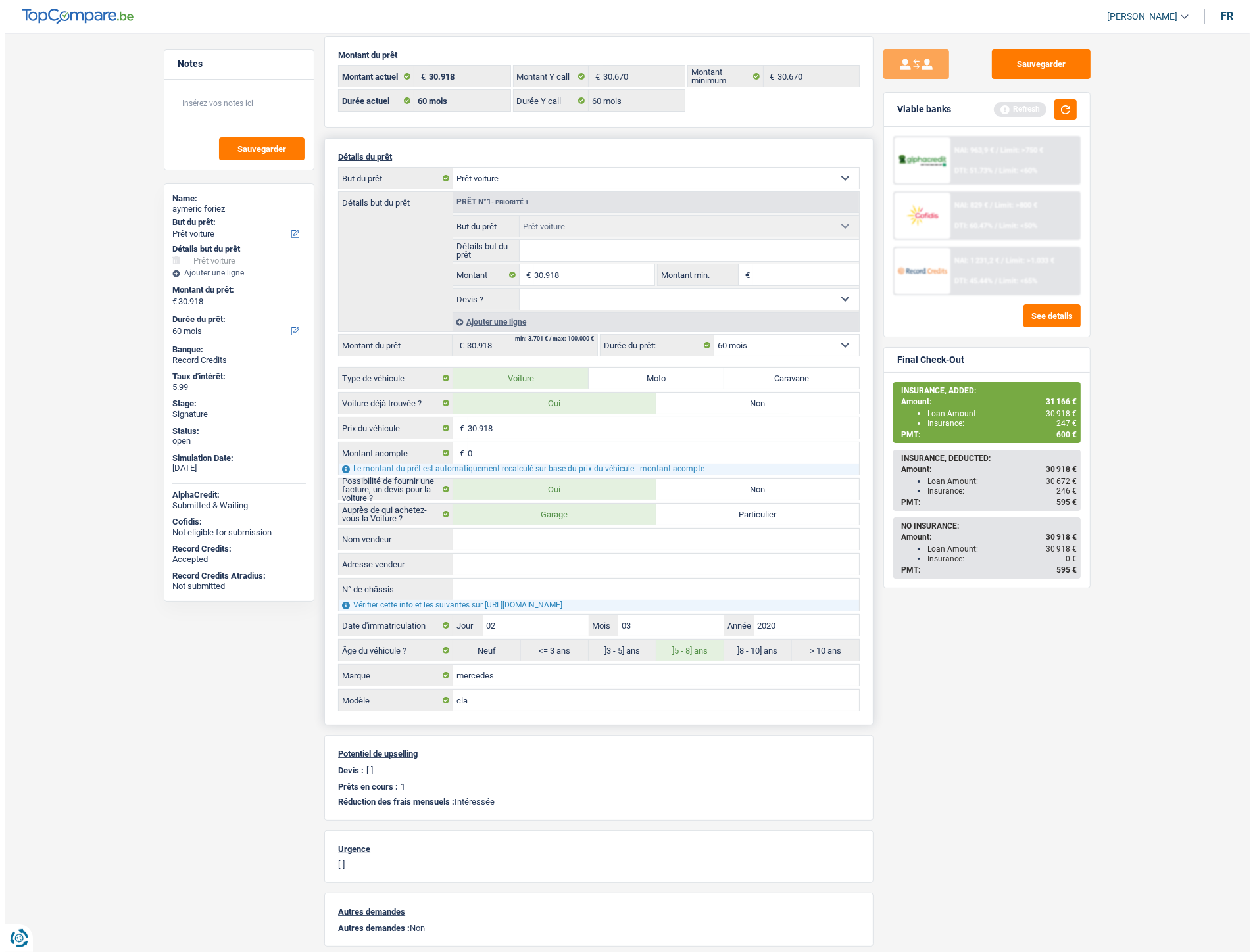
scroll to position [0, 0]
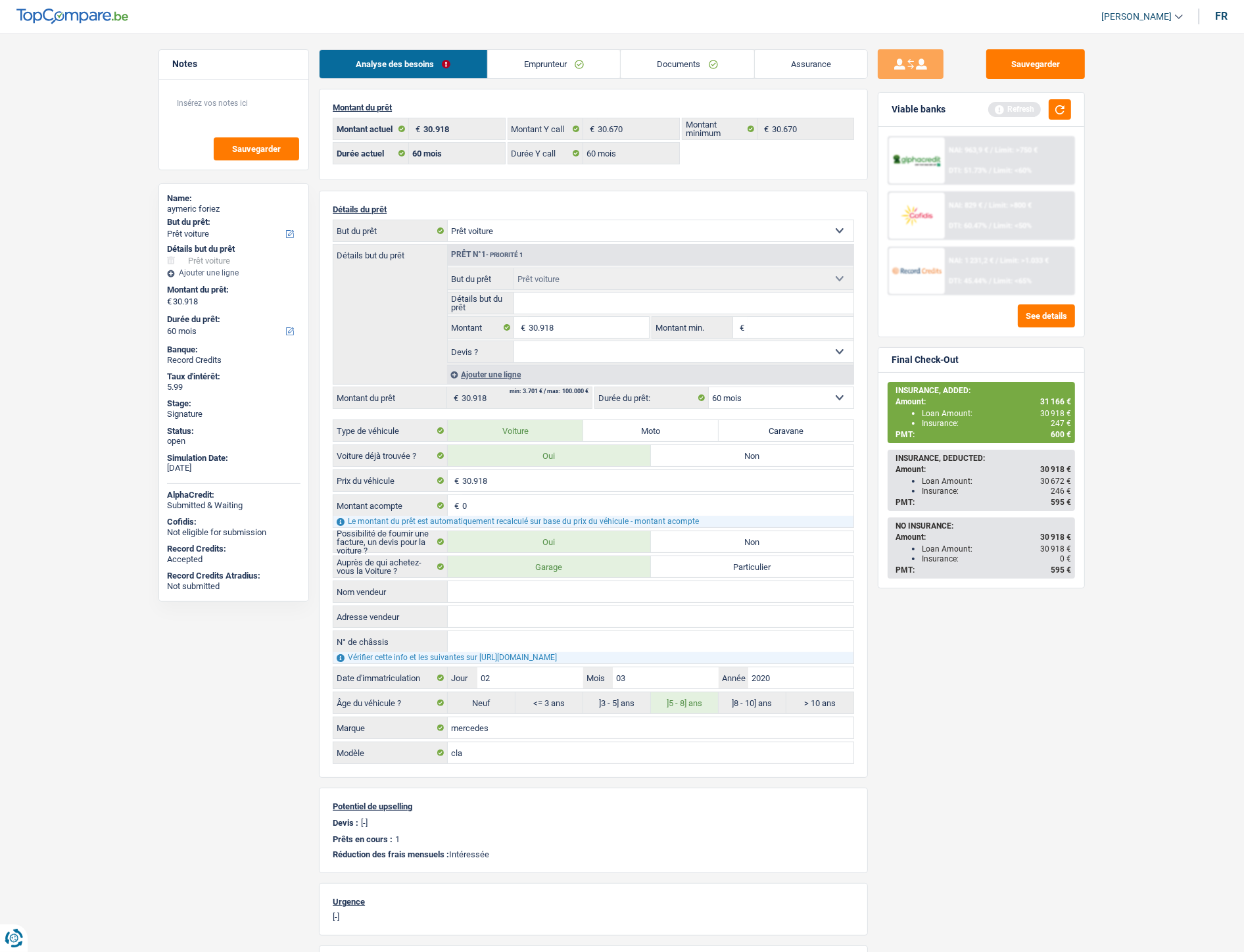
click at [711, 70] on link "Documents" at bounding box center [687, 64] width 134 height 28
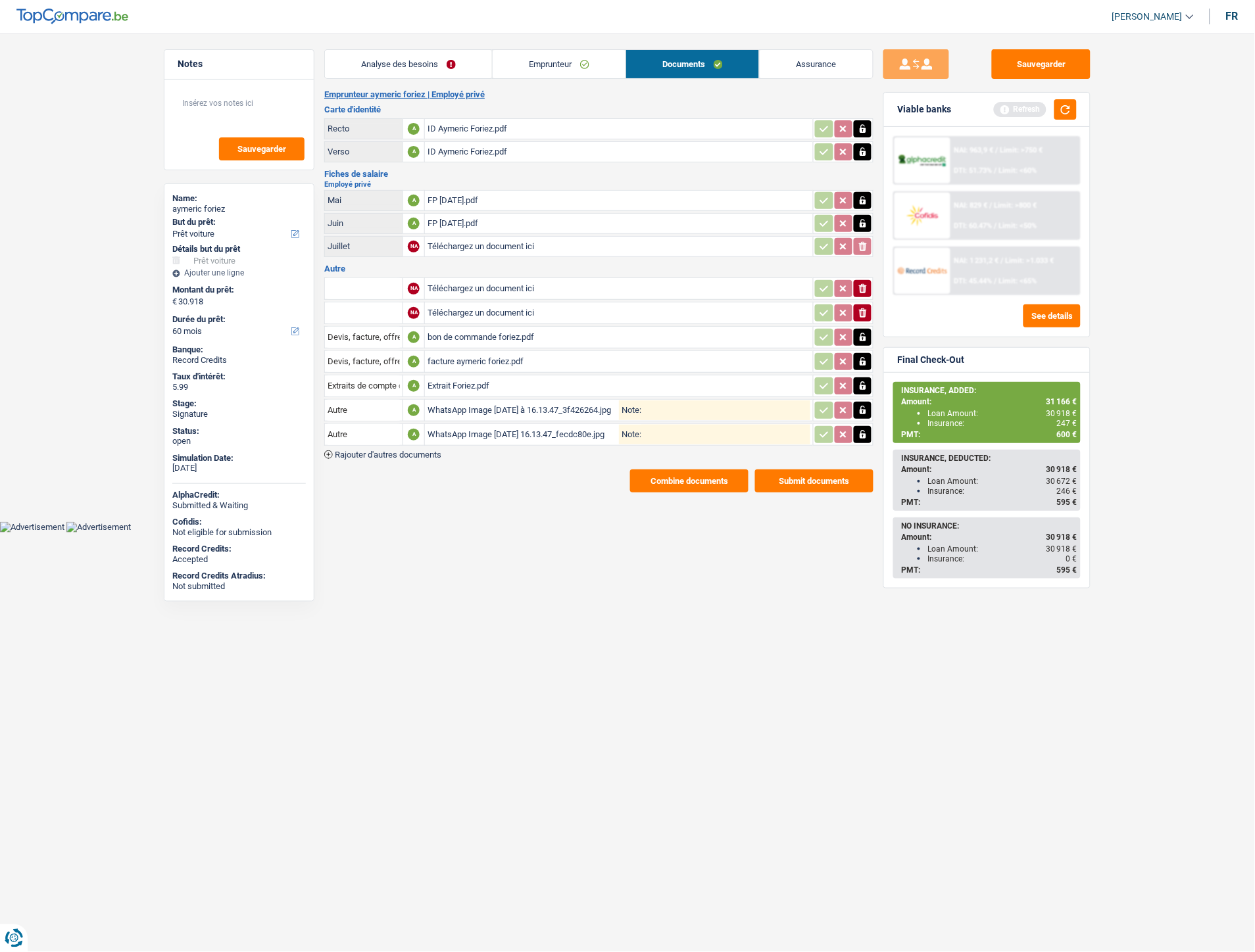
click at [429, 450] on span "Rajouter d'autres documents" at bounding box center [388, 454] width 106 height 9
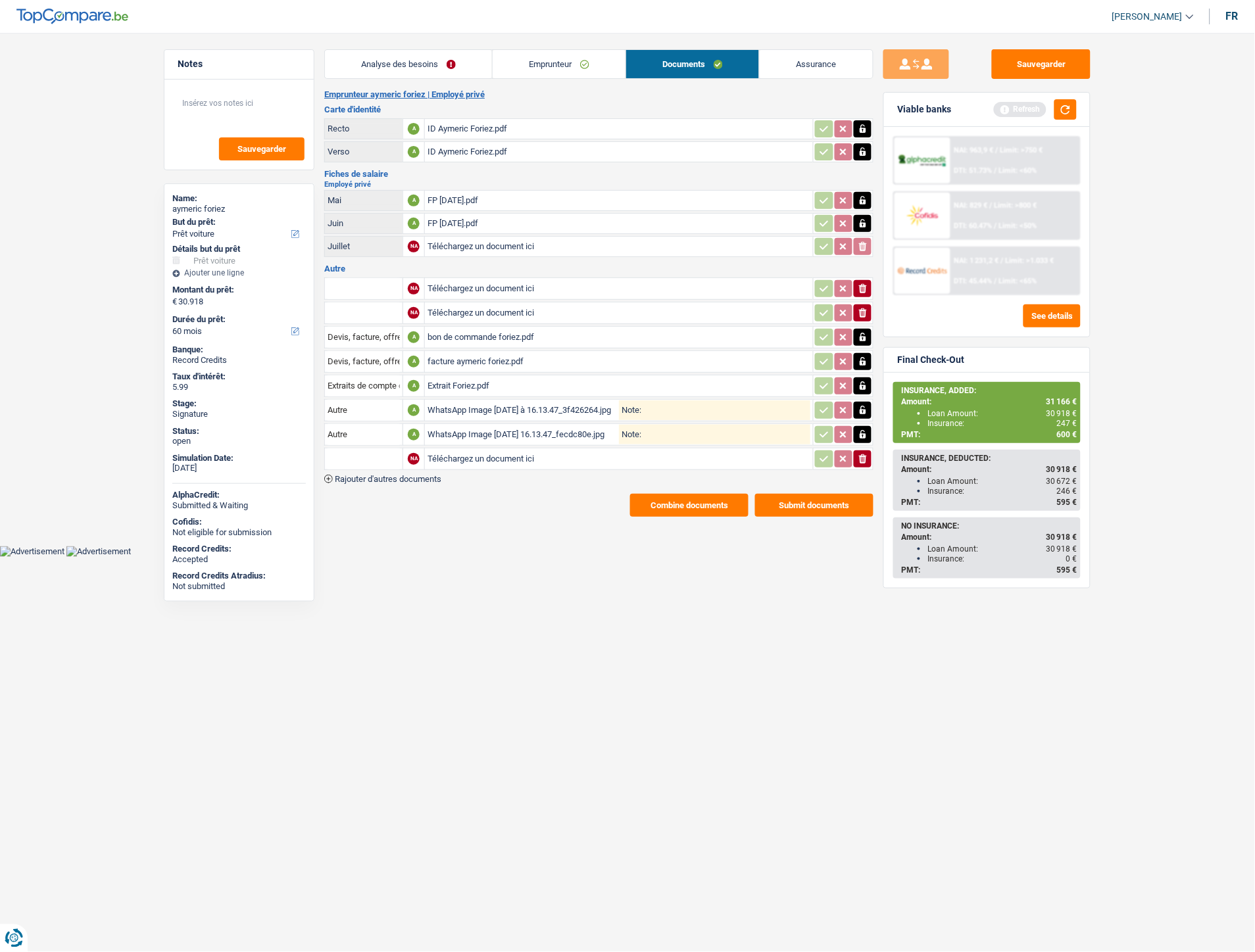
click at [455, 451] on input "Téléchargez un document ici" at bounding box center [618, 458] width 382 height 20
type input "C:\fakepath\fORIEZ.pdf"
click at [355, 448] on input "text" at bounding box center [363, 458] width 73 height 21
click at [384, 484] on li "Autre" at bounding box center [399, 485] width 135 height 16
type input "Autre"
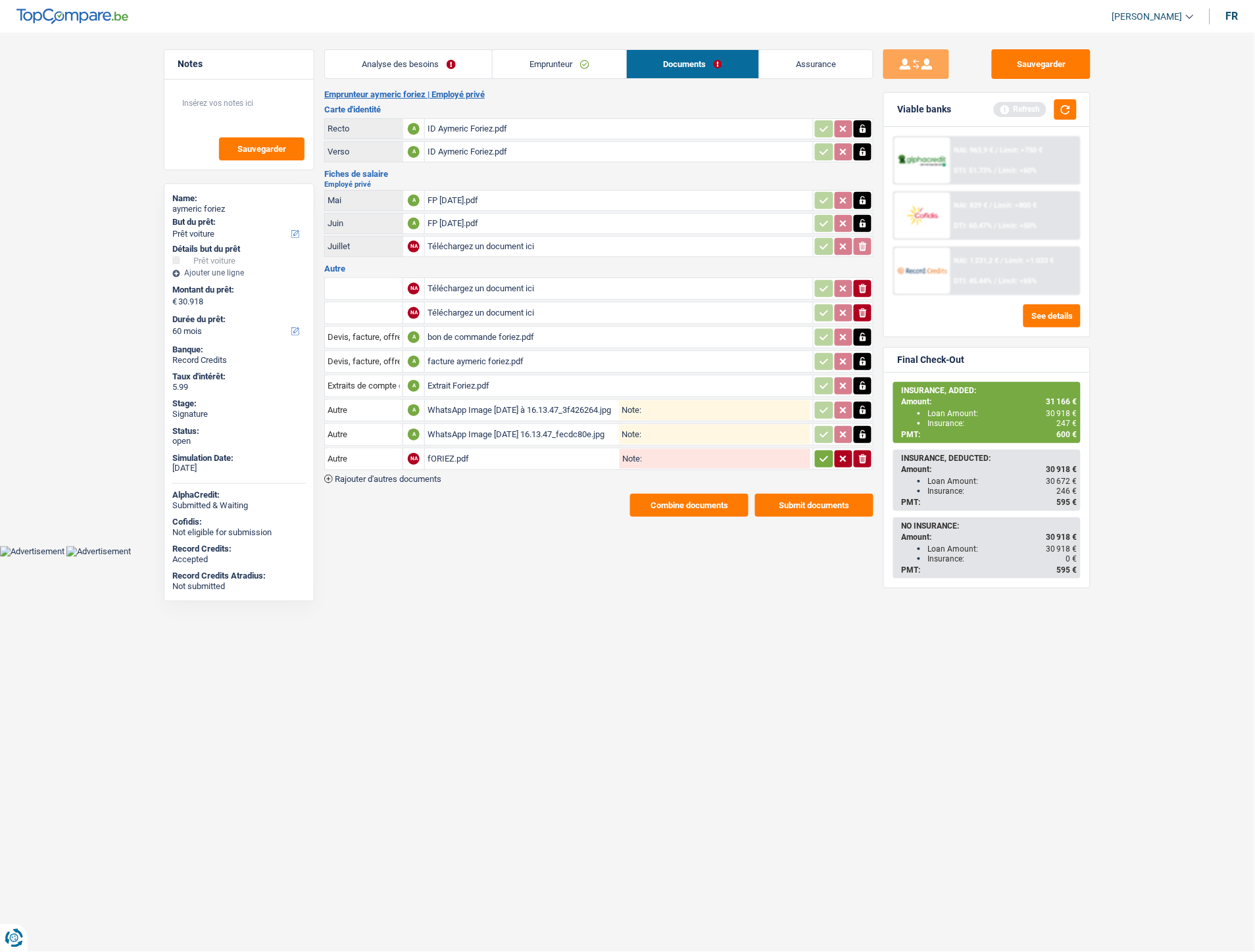
click at [702, 449] on input "Note:" at bounding box center [726, 458] width 168 height 20
type input "Lecture ID"
click at [820, 452] on icon "button" at bounding box center [824, 458] width 11 height 13
click at [1021, 64] on button "Sauvegarder" at bounding box center [1041, 64] width 98 height 30
click at [689, 498] on button "Combine documents" at bounding box center [689, 505] width 119 height 23
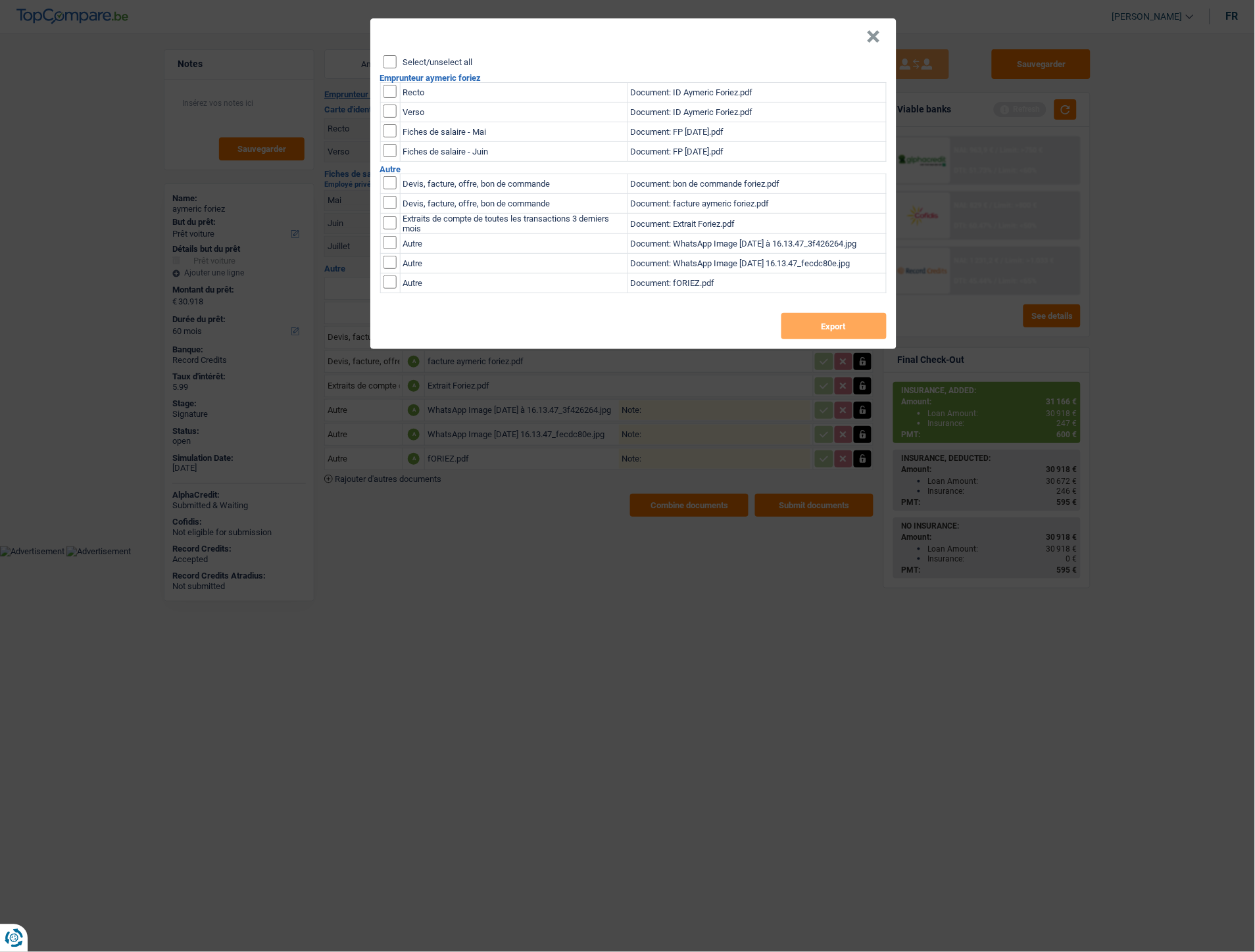
click at [393, 62] on input "Select/unselect all" at bounding box center [389, 61] width 13 height 13
checkbox input "true"
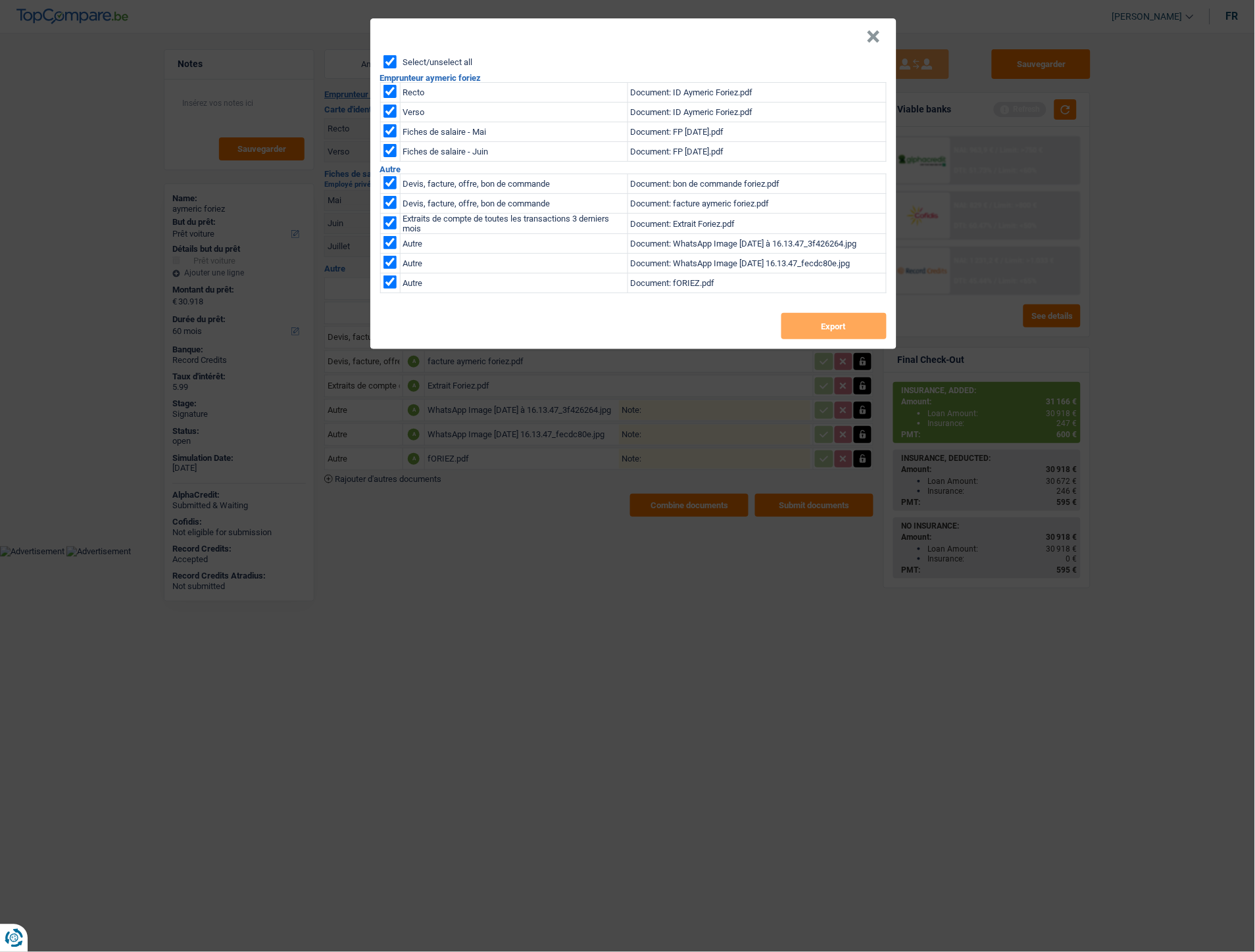
checkbox input "true"
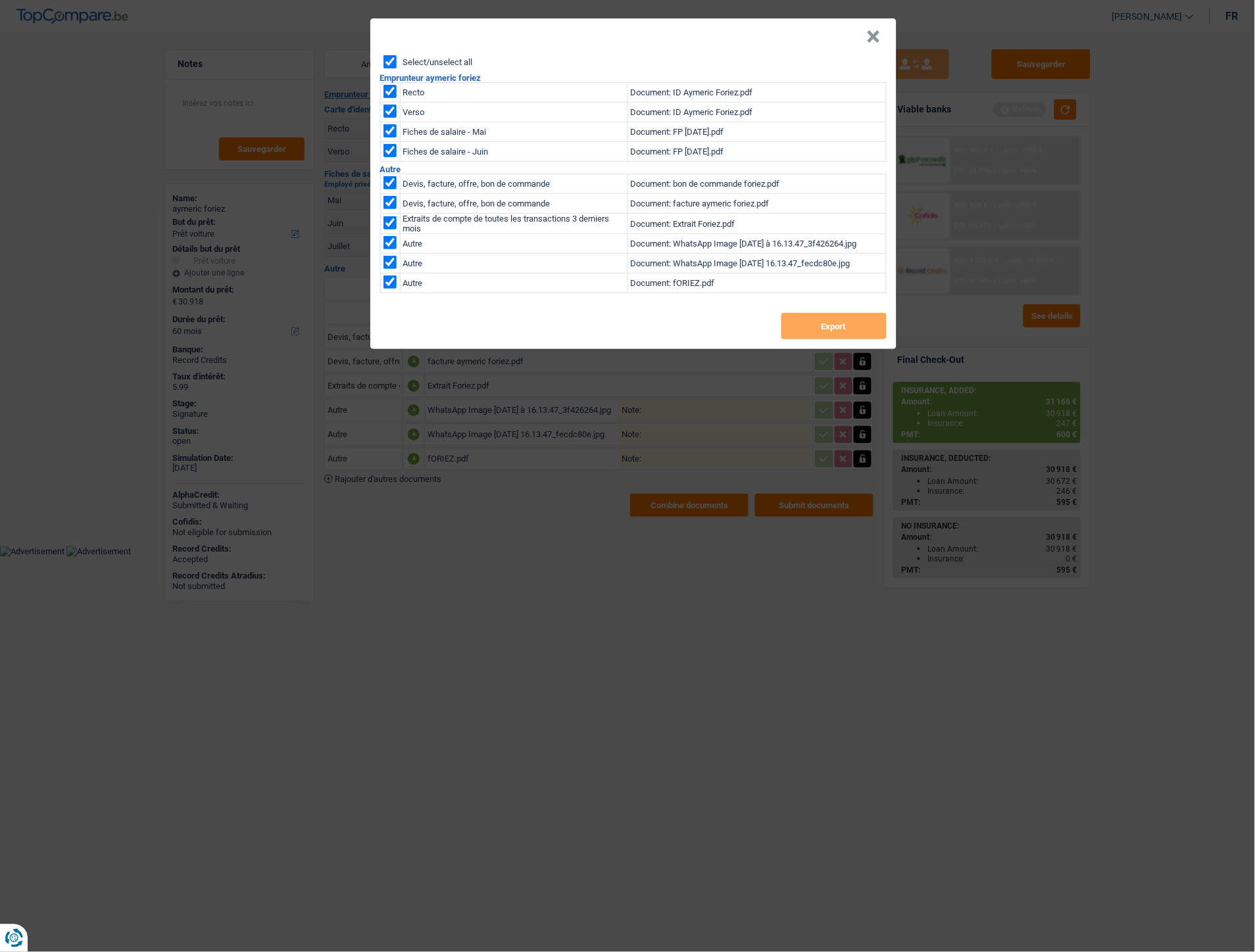
checkbox input "true"
click at [864, 334] on button "Export" at bounding box center [833, 326] width 105 height 26
click at [869, 33] on button "×" at bounding box center [873, 37] width 14 height 13
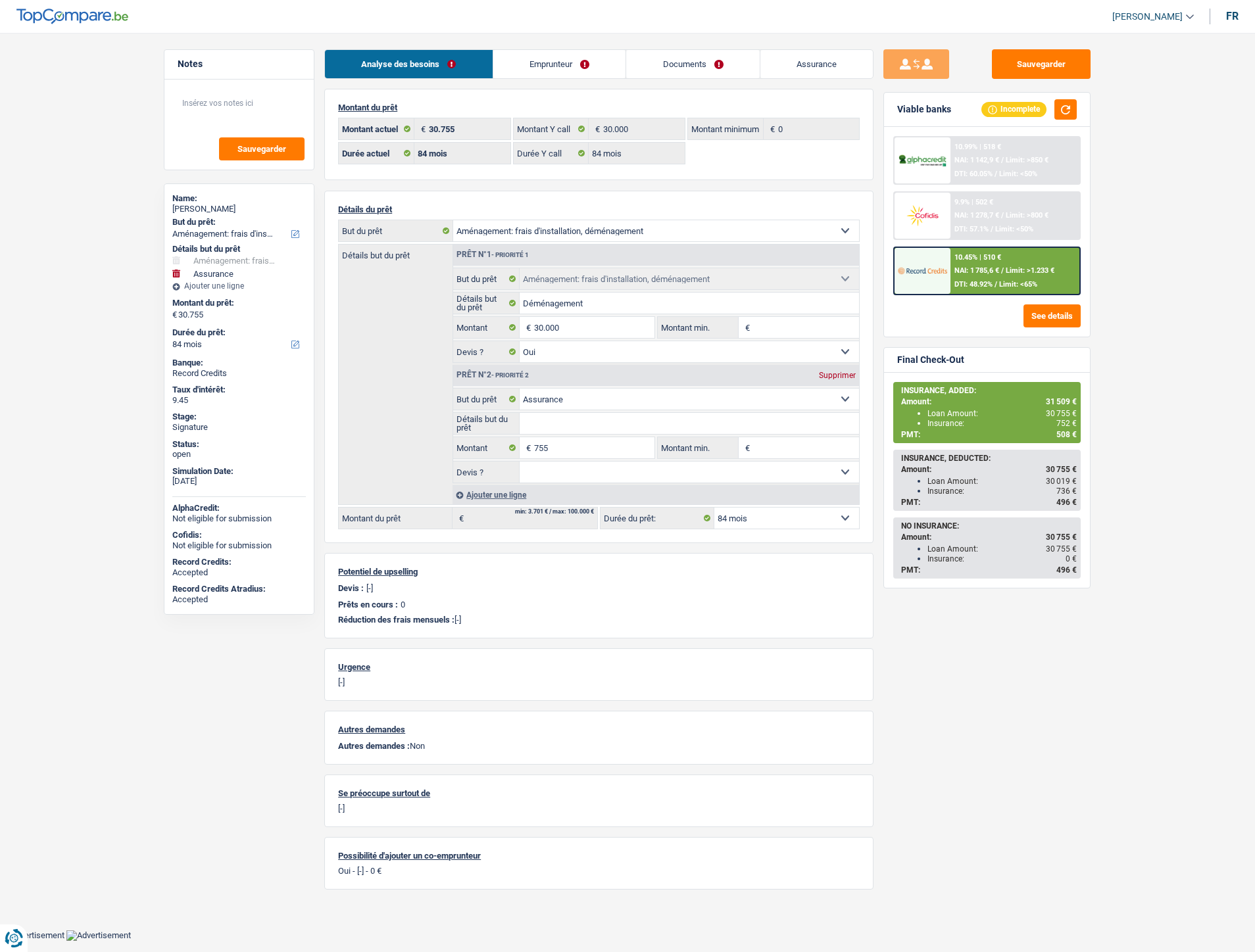
select select "movingOrInstallation"
select select "insurance"
select select "84"
click at [661, 71] on link "Documents" at bounding box center [692, 64] width 134 height 28
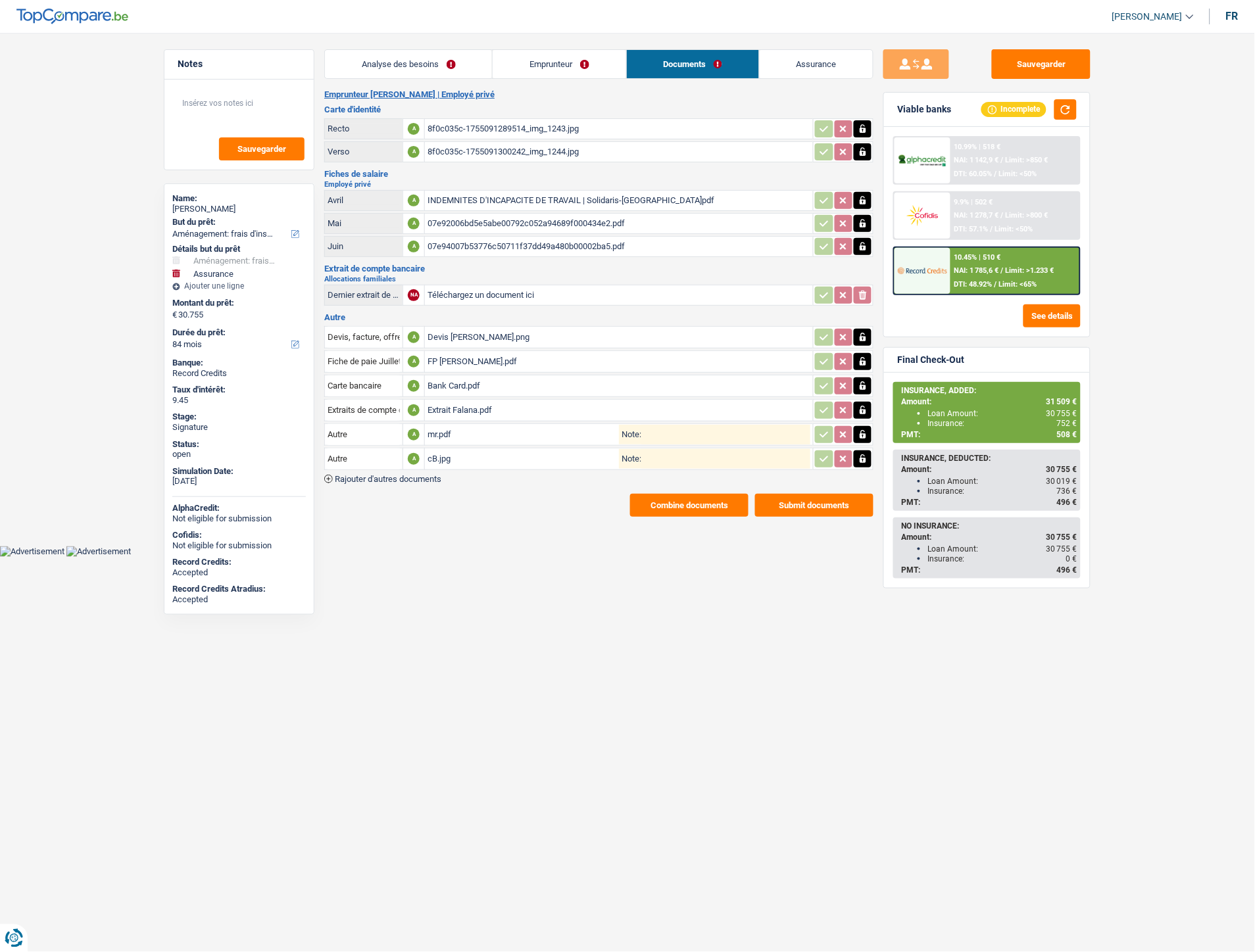
click at [411, 475] on span "Rajouter d'autres documents" at bounding box center [388, 479] width 106 height 9
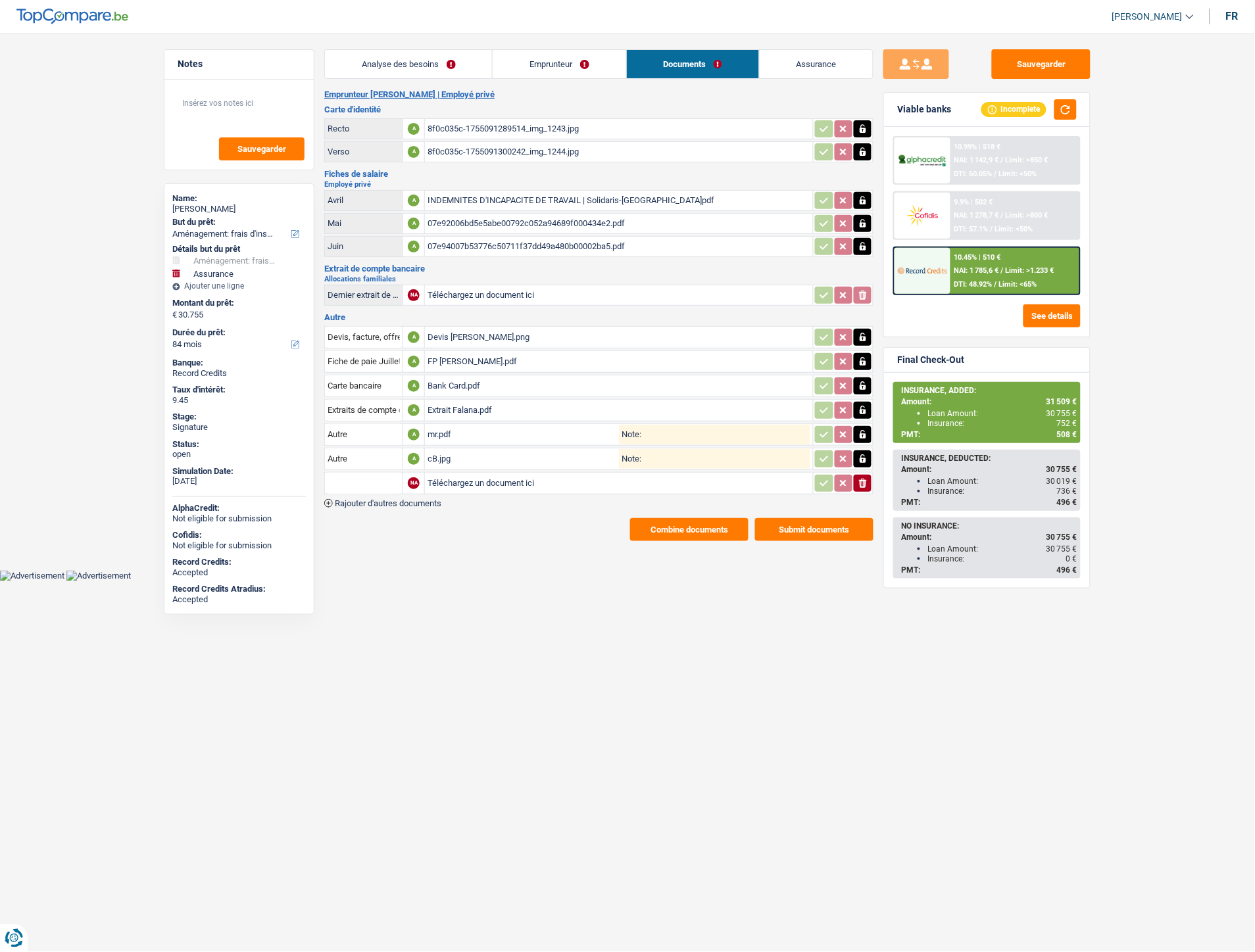
click at [449, 476] on input "Téléchargez un document ici" at bounding box center [618, 483] width 382 height 20
type input "C:\fakepath\IMG_2463.png"
click at [380, 483] on input "text" at bounding box center [363, 483] width 73 height 21
type input "r"
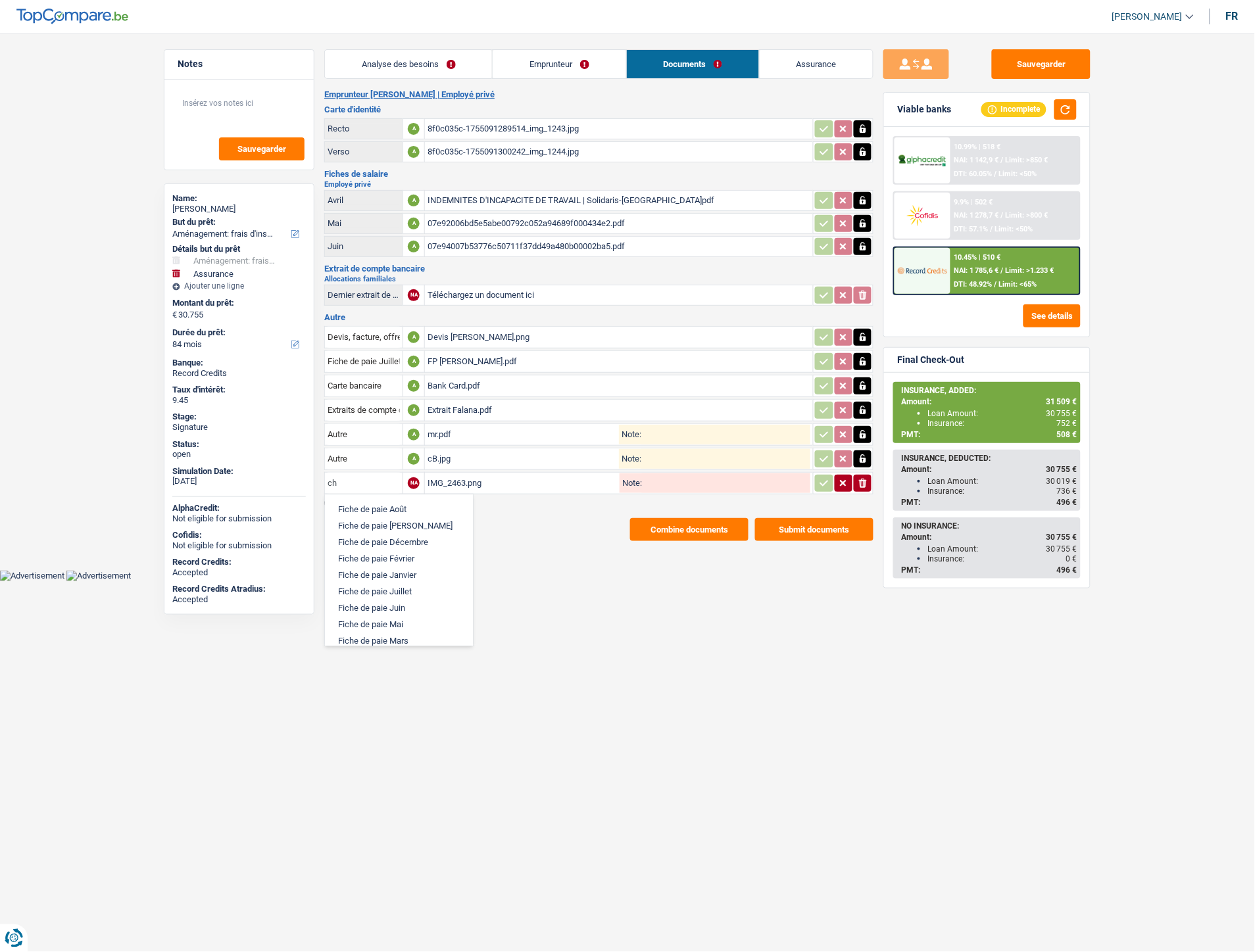
type input "c"
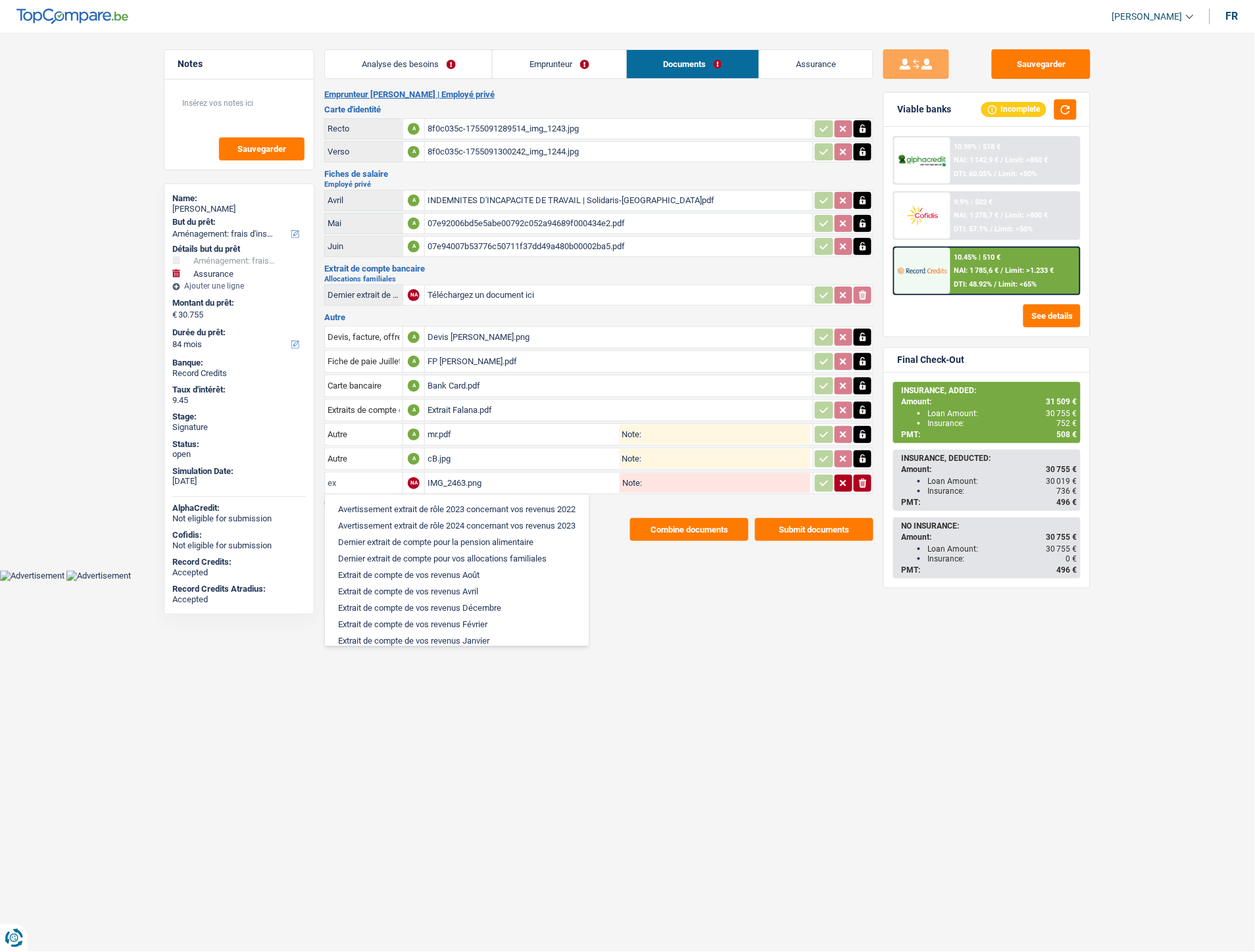
type input "e"
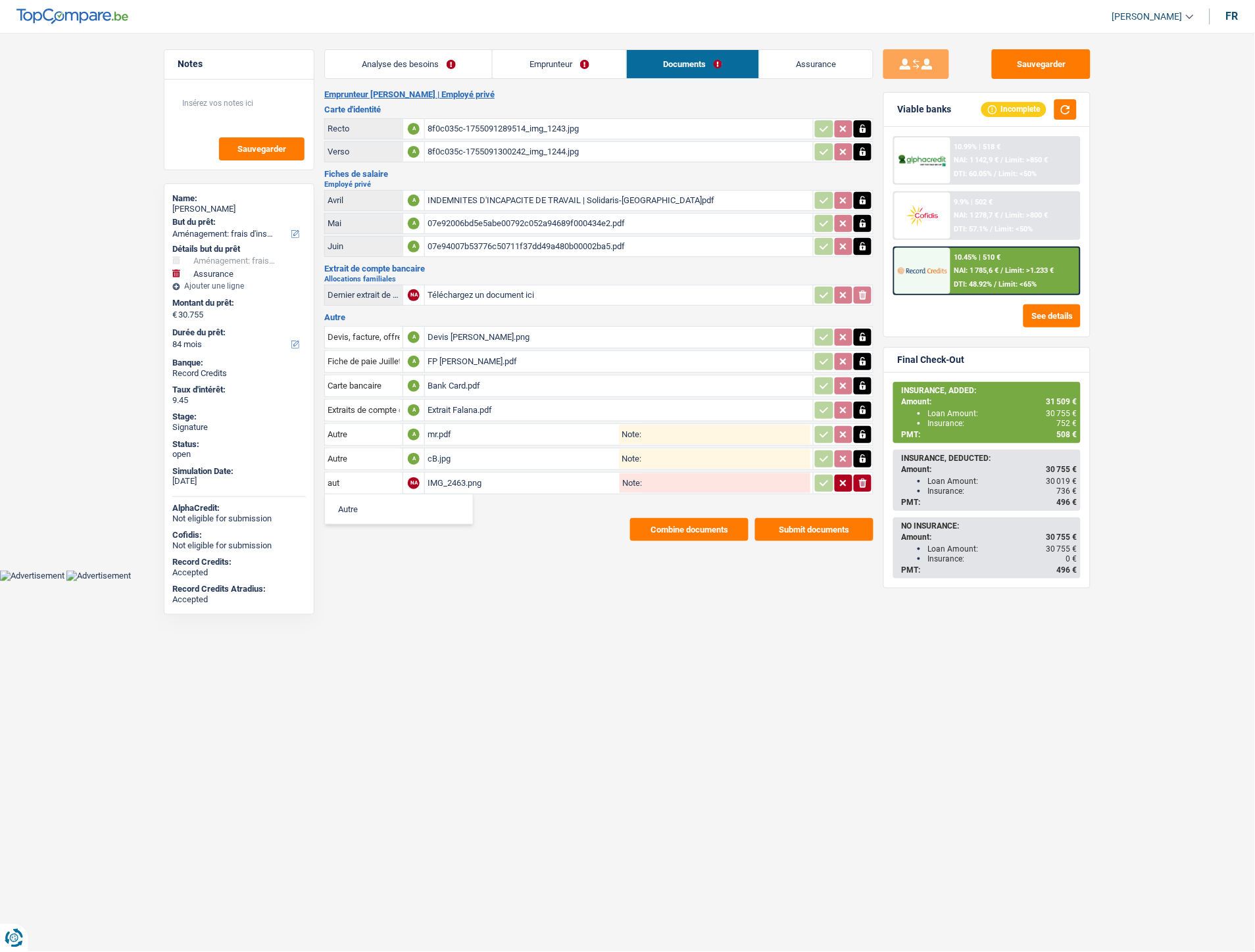
click at [403, 504] on li "Autre" at bounding box center [399, 509] width 135 height 16
type input "Autre"
click at [667, 474] on input "Note:" at bounding box center [726, 483] width 168 height 20
type input "cheques repas"
click at [818, 478] on button "button" at bounding box center [824, 483] width 18 height 17
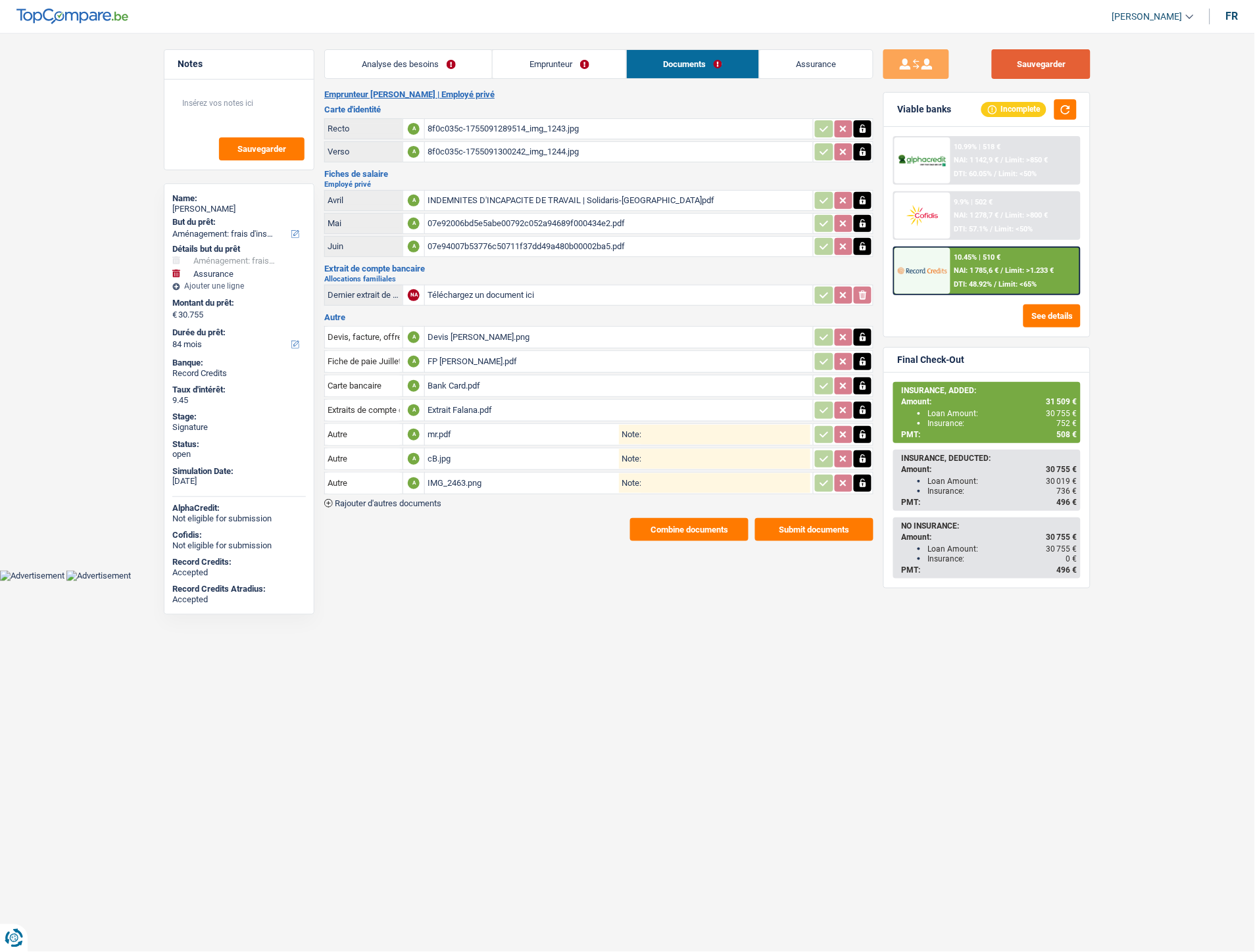
click at [1037, 64] on button "Sauvegarder" at bounding box center [1041, 64] width 98 height 30
click at [691, 523] on button "Combine documents" at bounding box center [689, 530] width 119 height 23
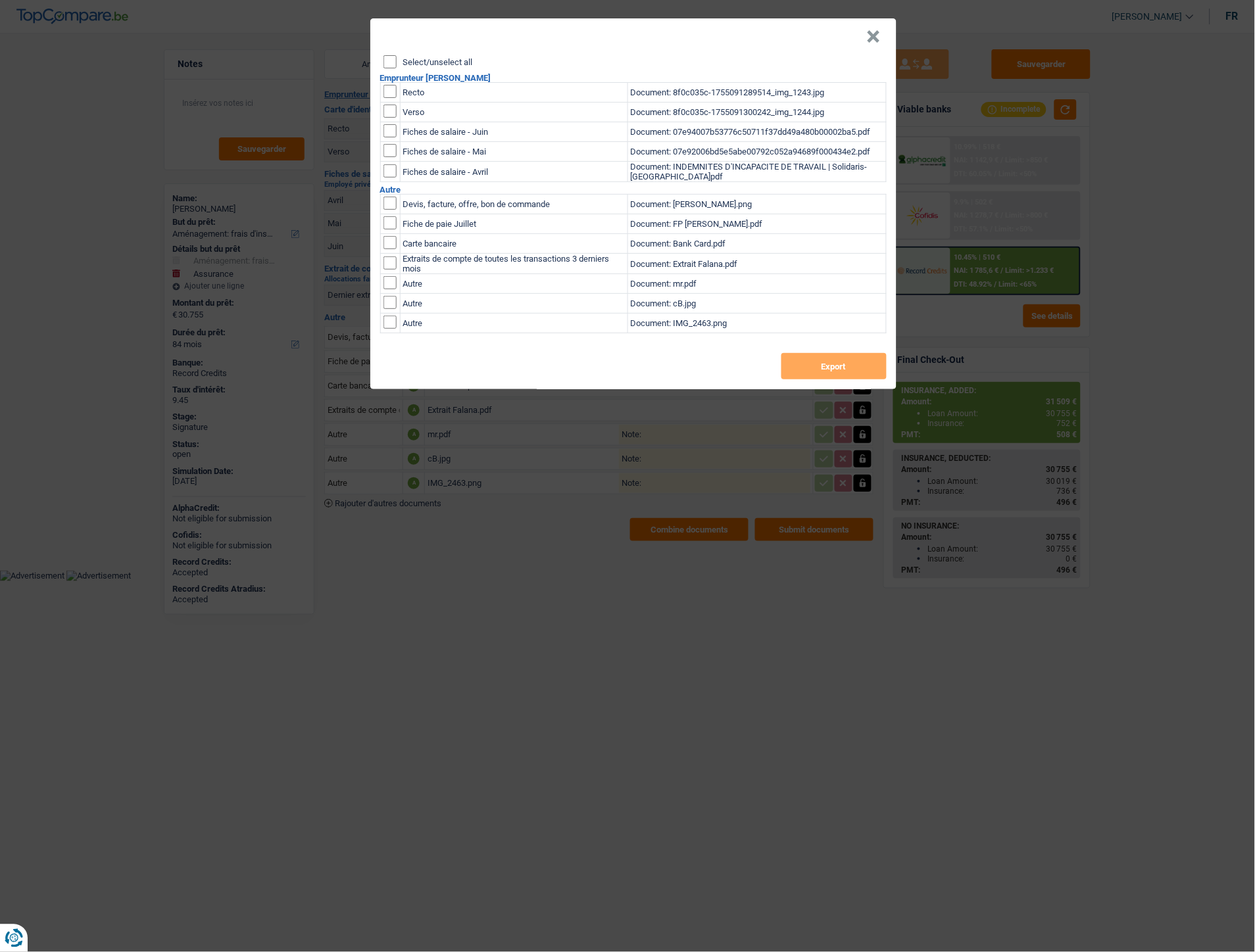
click at [392, 62] on input "Select/unselect all" at bounding box center [389, 61] width 13 height 13
checkbox input "true"
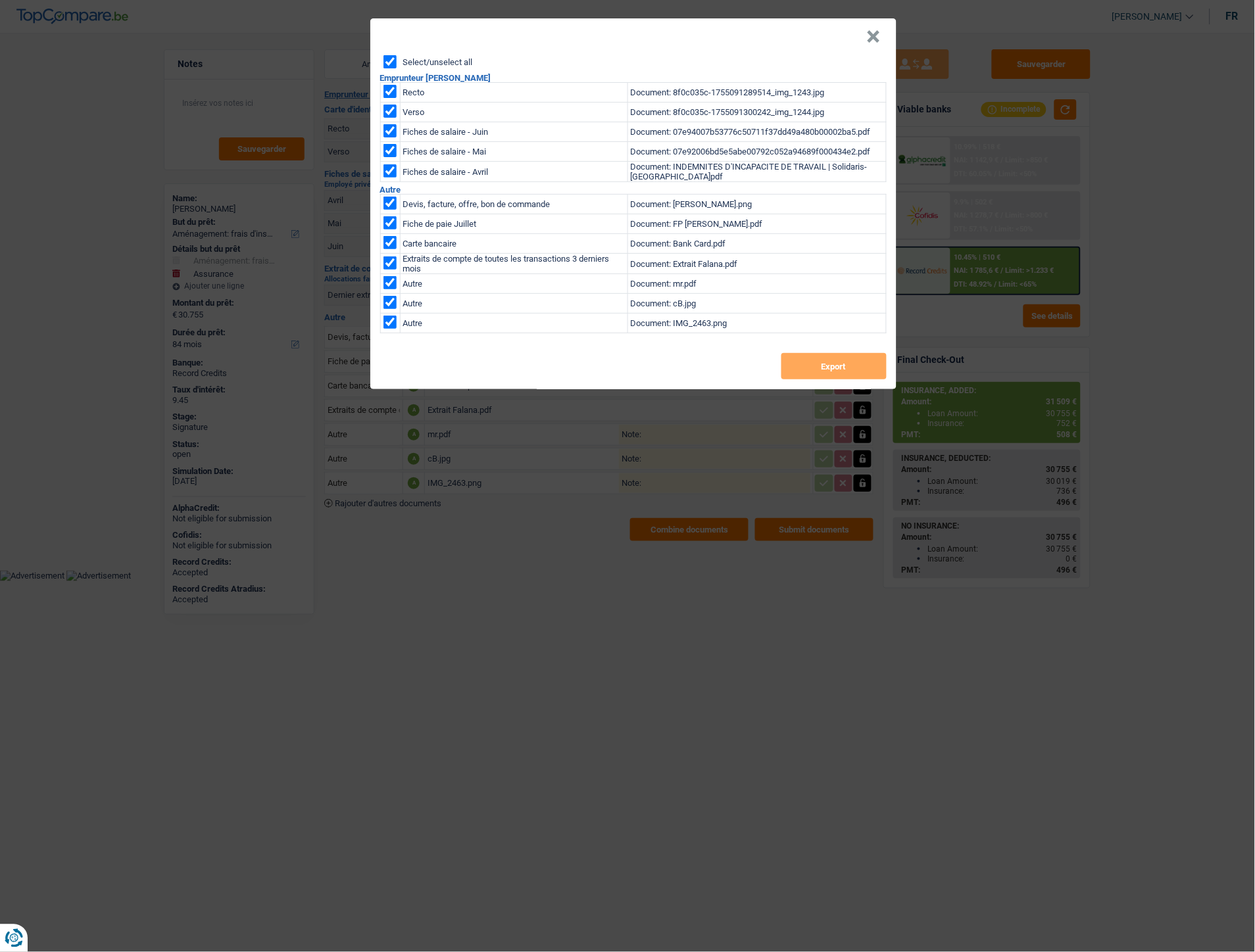
checkbox input "true"
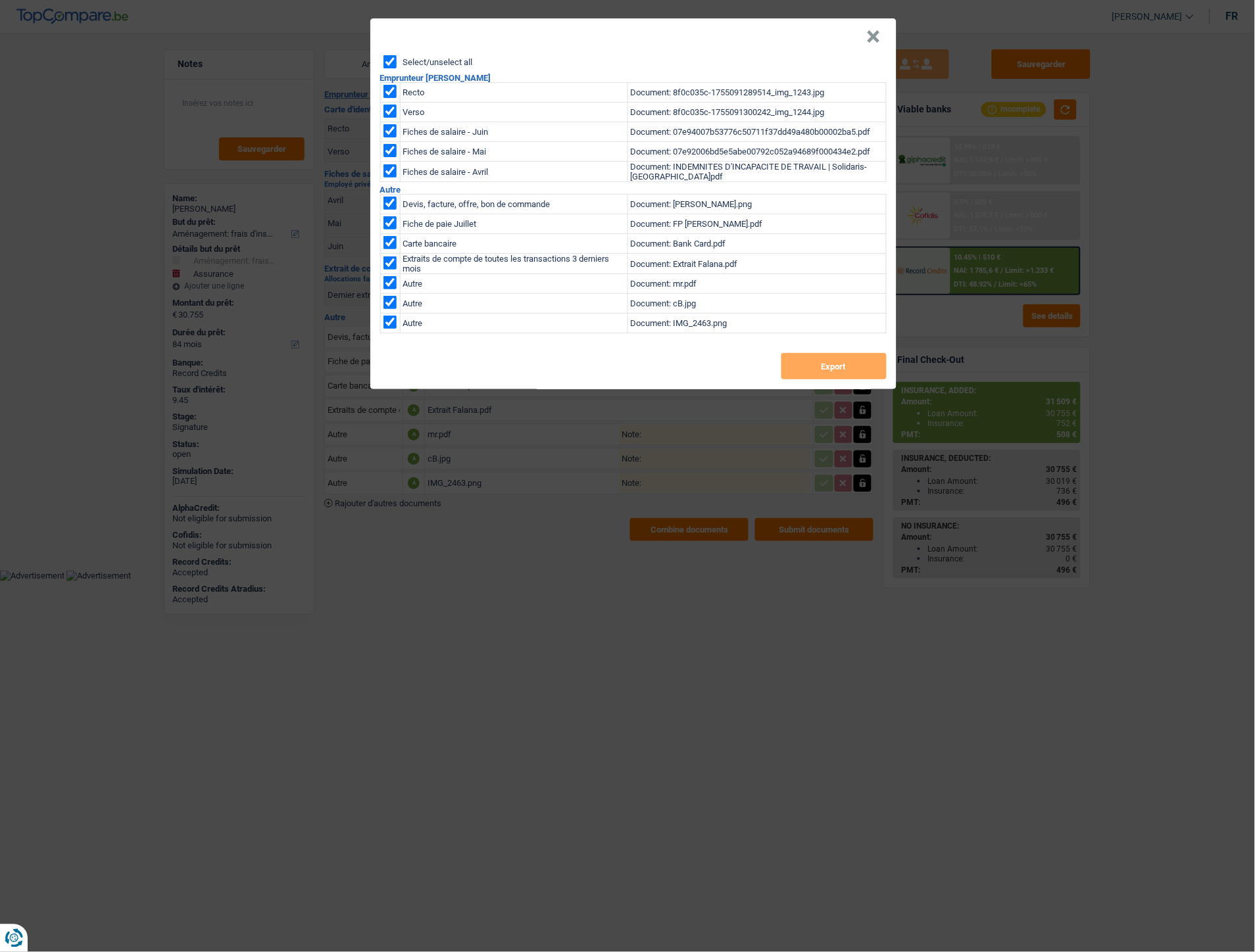
checkbox input "true"
click at [855, 367] on button "Export" at bounding box center [833, 366] width 105 height 26
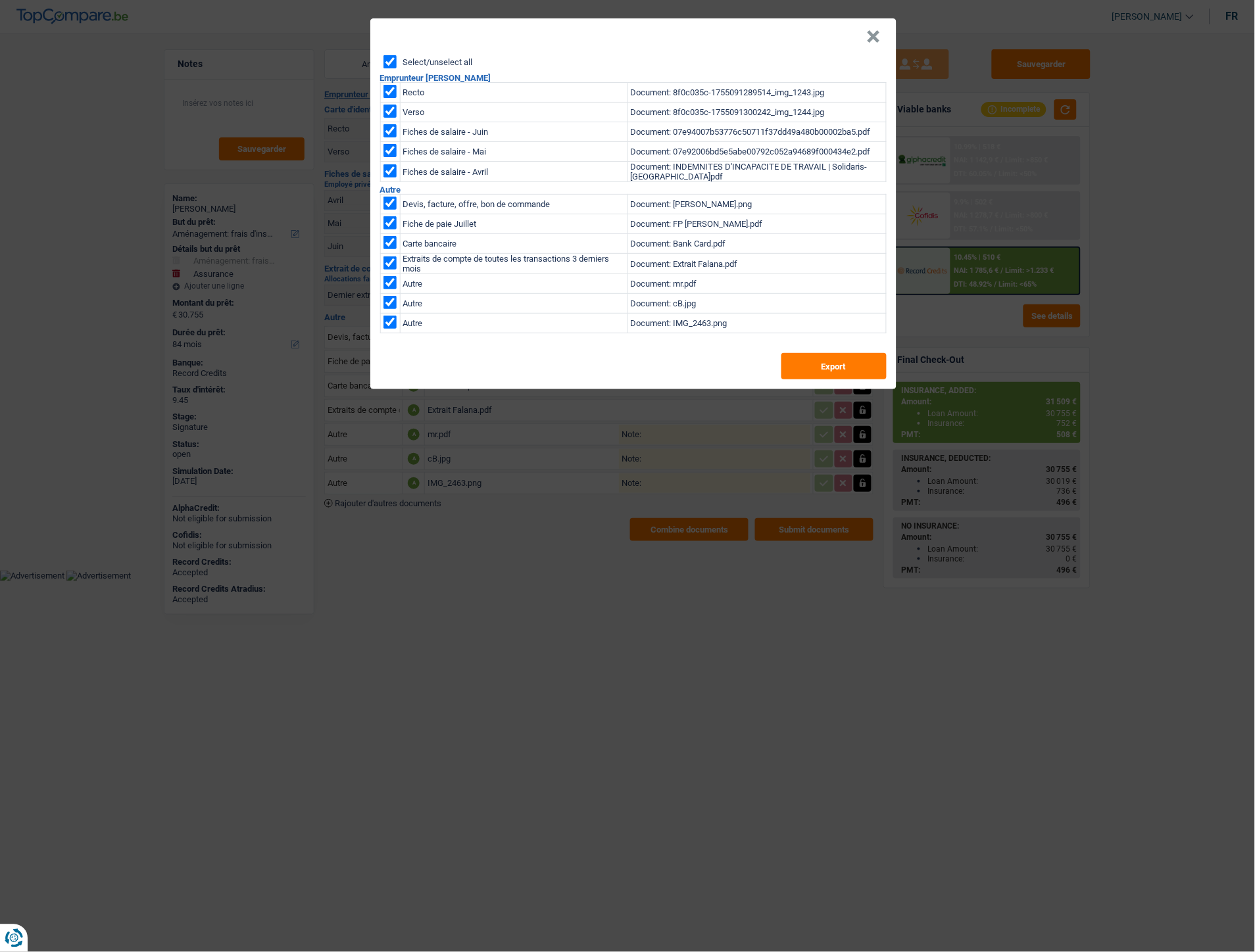
click at [884, 35] on header "×" at bounding box center [633, 37] width 526 height 37
click at [877, 37] on button "×" at bounding box center [873, 37] width 14 height 13
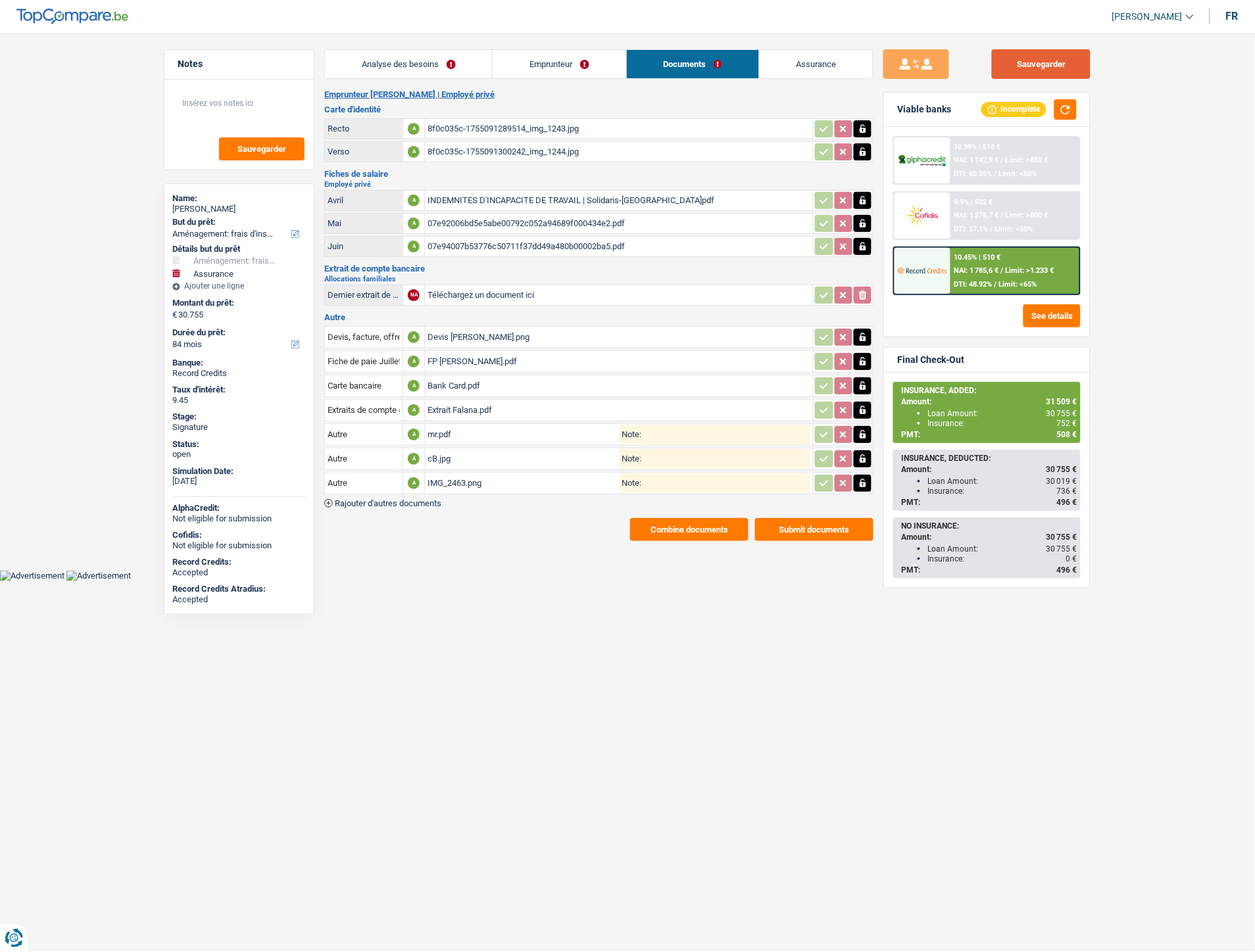
click at [1009, 64] on button "Sauvegarder" at bounding box center [1041, 64] width 98 height 30
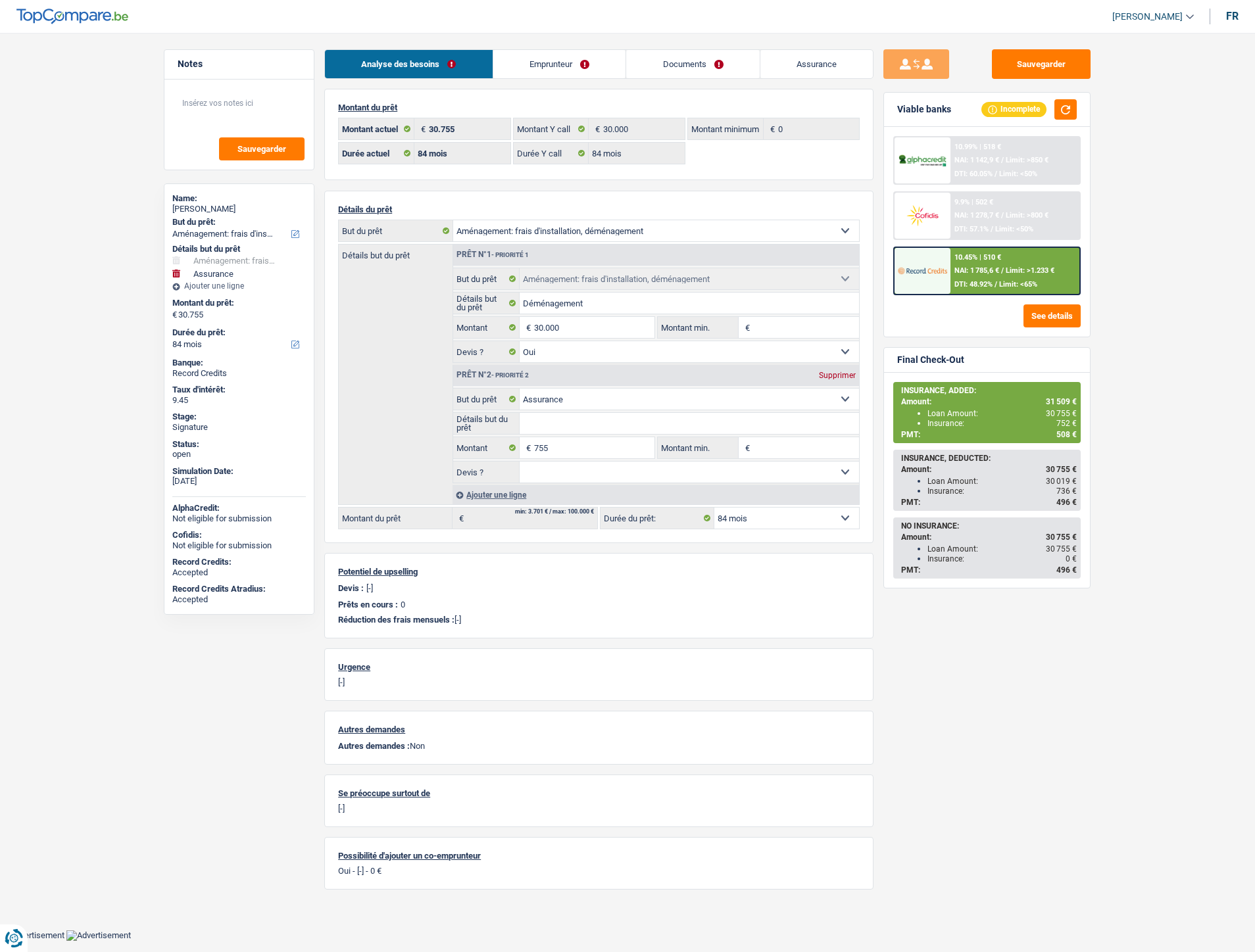
select select "movingOrInstallation"
select select "insurance"
select select "84"
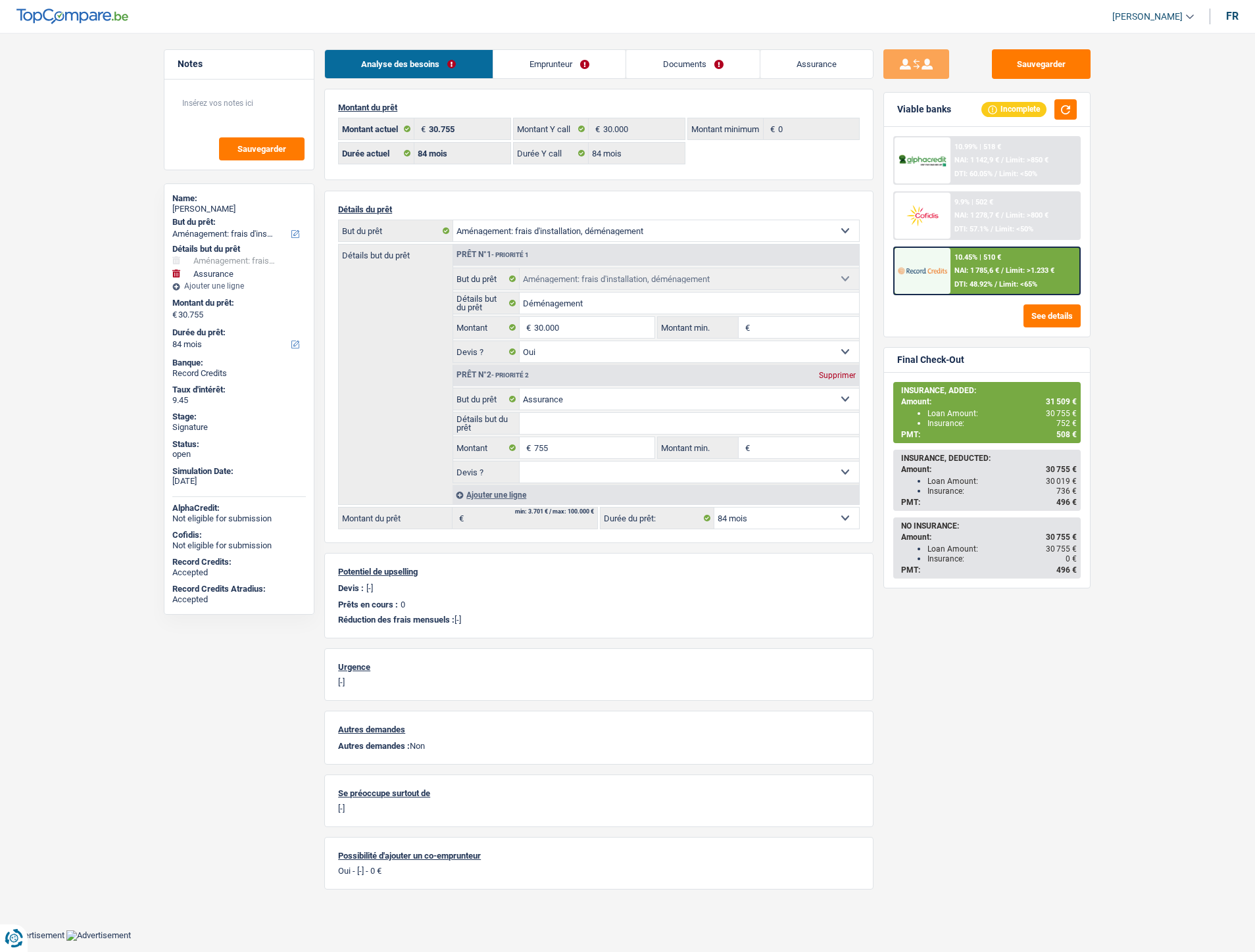
select select "84"
select select "movingOrInstallation"
select select "yes"
select select "insurance"
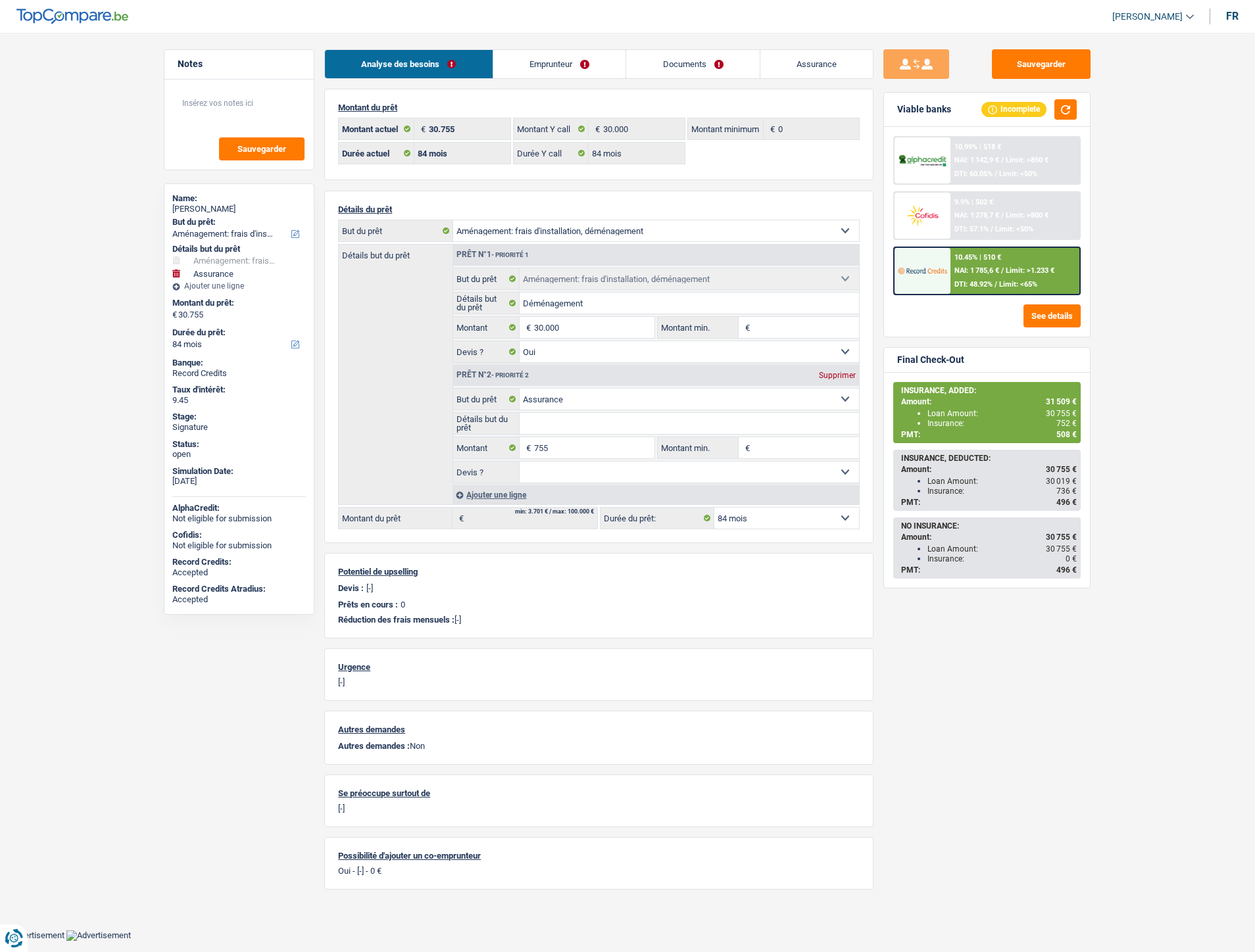
select select "84"
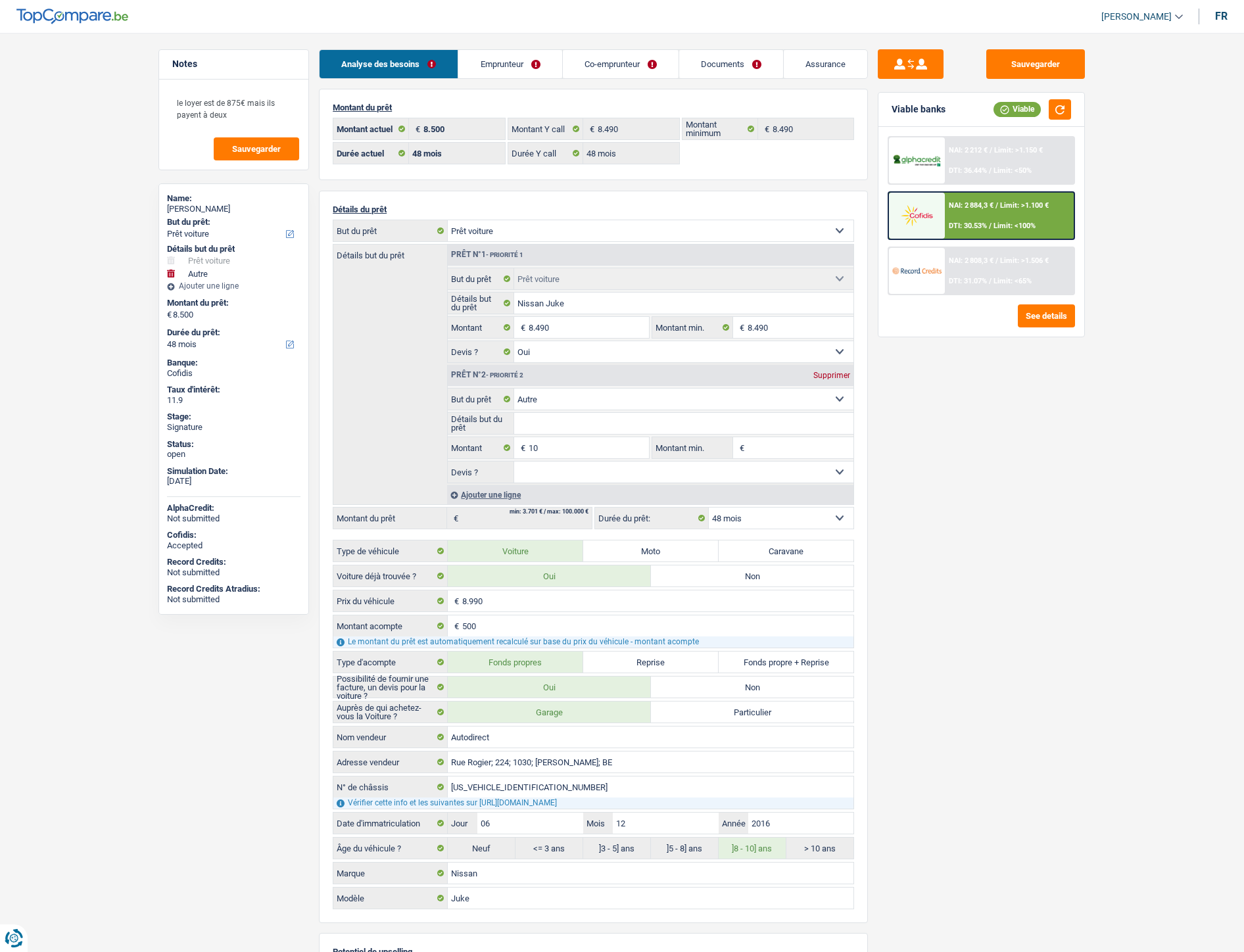
select select "car"
select select "other"
select select "48"
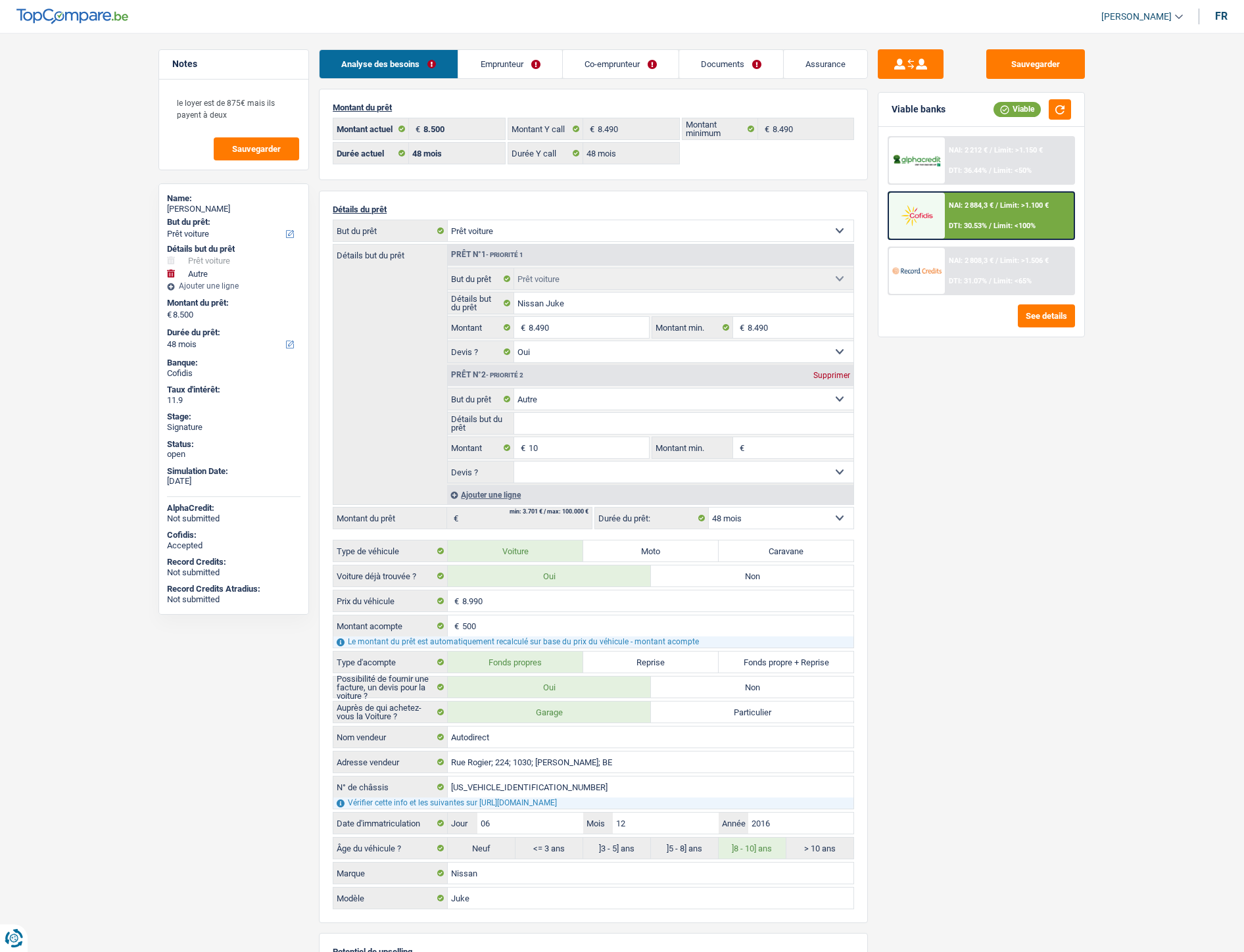
select select "48"
select select "car"
select select "yes"
select select "other"
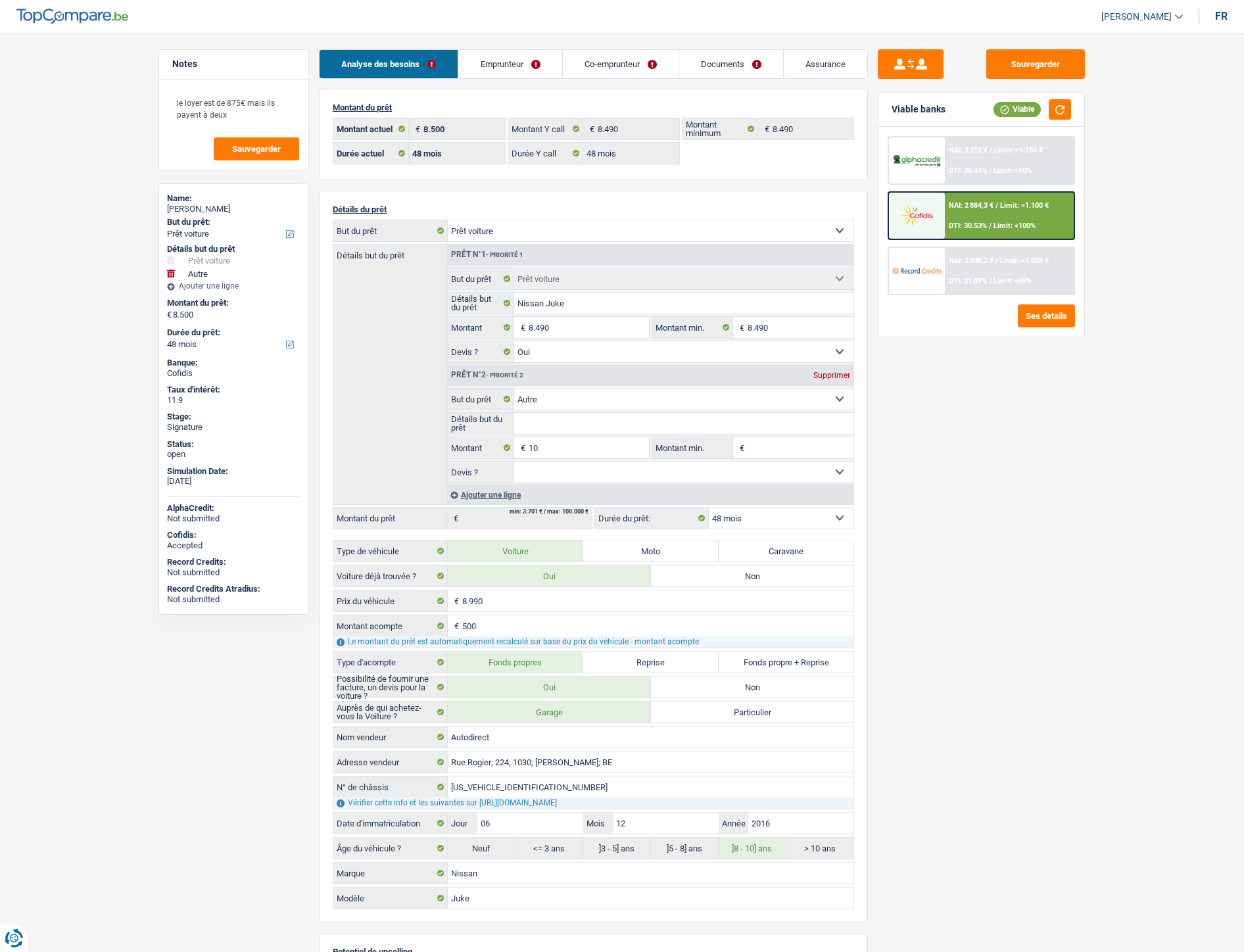
select select "48"
click at [983, 198] on div "NAI: 2 884,3 € / Limit: >1.100 € DTI: 30.53% / Limit: <100%" at bounding box center [1009, 216] width 129 height 46
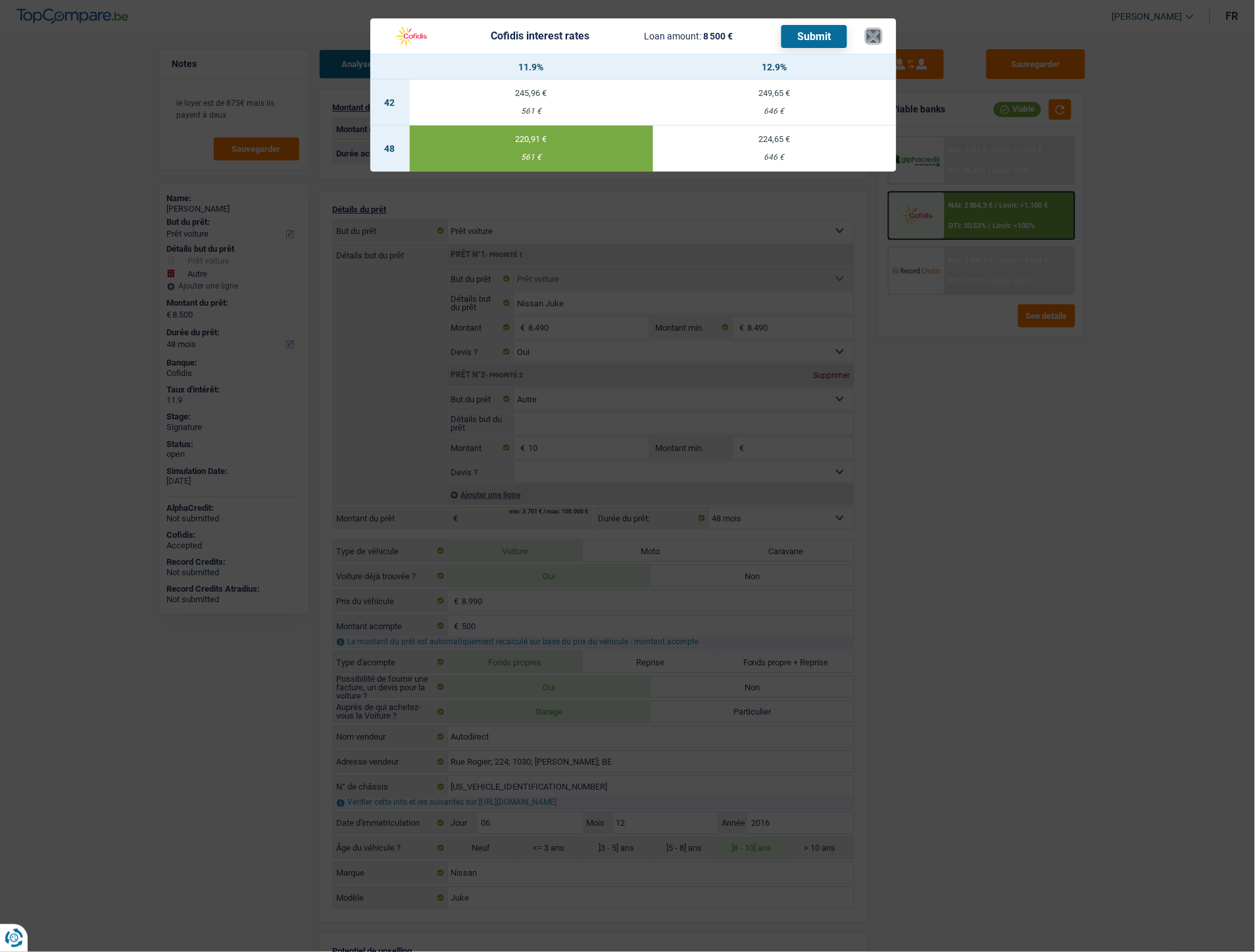
click at [877, 30] on button "×" at bounding box center [873, 36] width 14 height 13
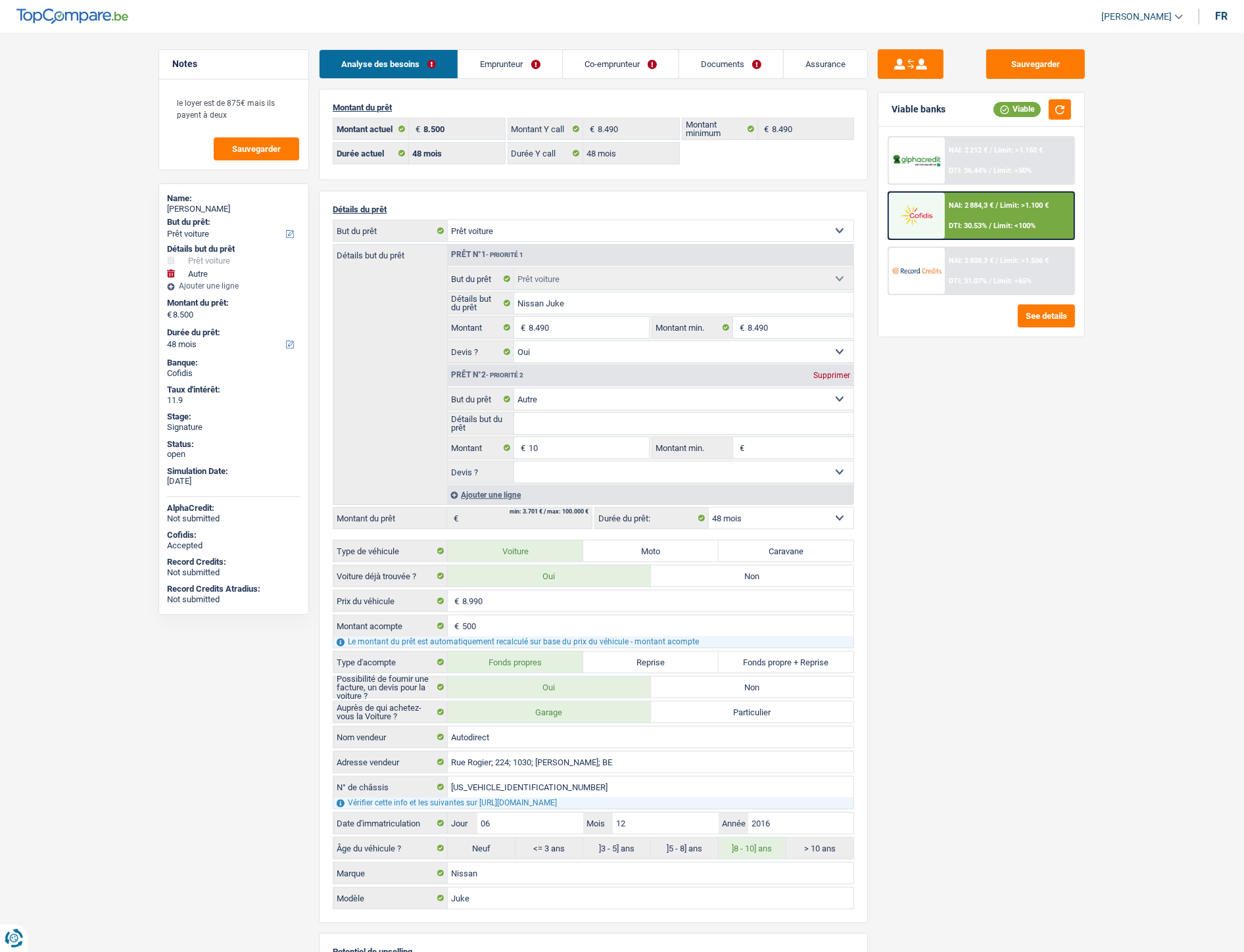
click at [976, 201] on span "NAI: 2 884,3 €" at bounding box center [971, 205] width 45 height 9
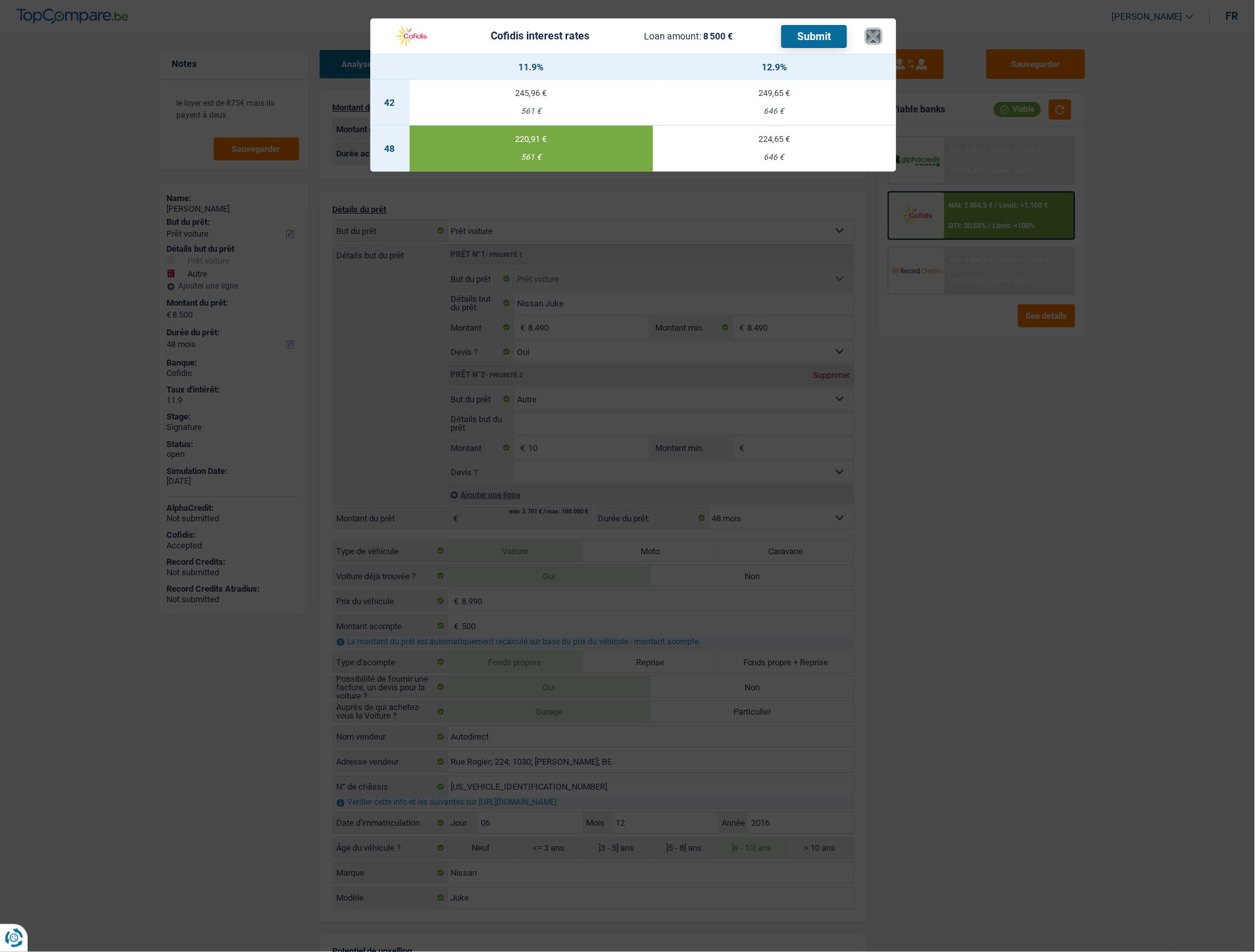
drag, startPoint x: 872, startPoint y: 35, endPoint x: 833, endPoint y: 13, distance: 44.8
click at [871, 35] on button "×" at bounding box center [873, 36] width 14 height 13
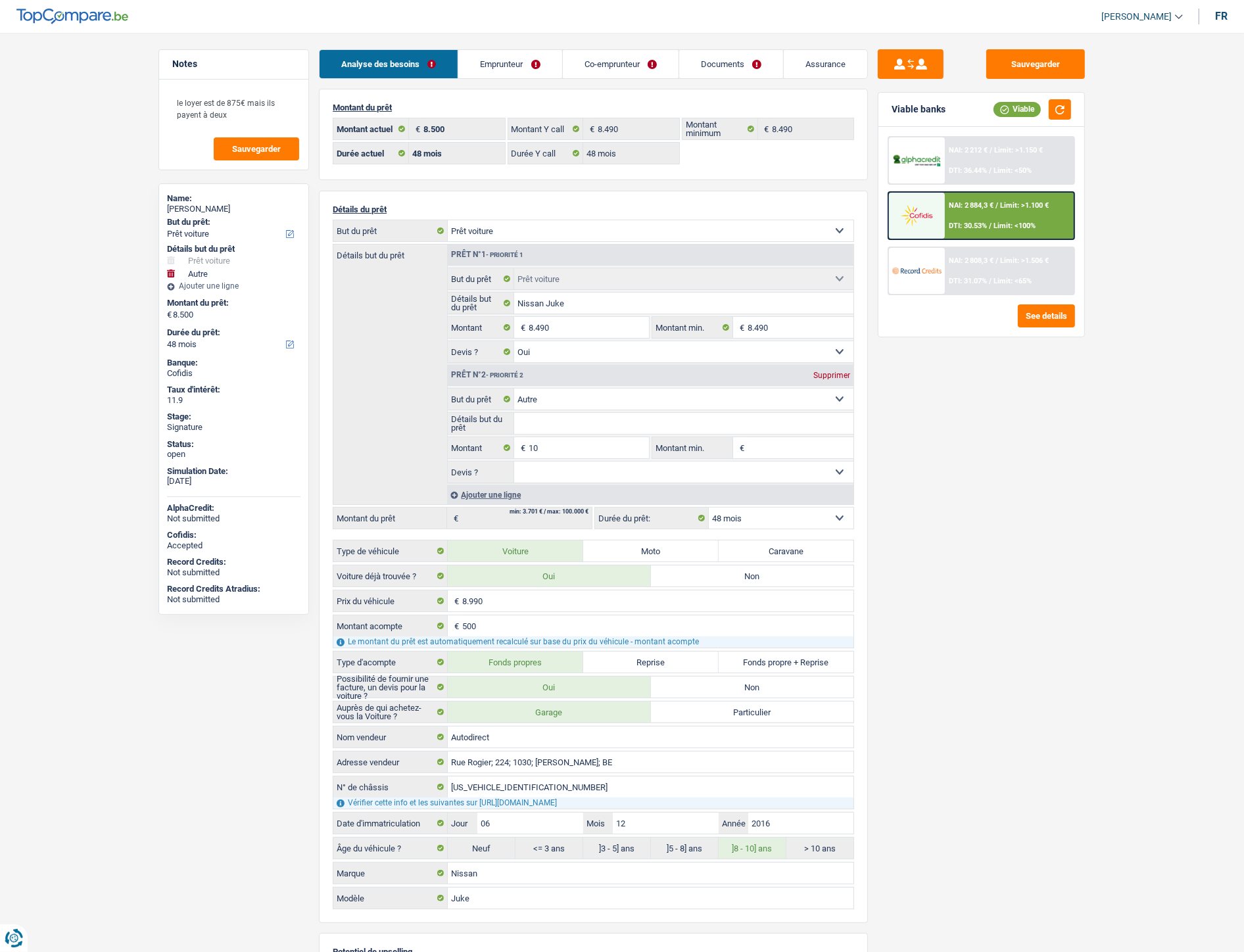
click at [707, 64] on link "Documents" at bounding box center [731, 64] width 104 height 28
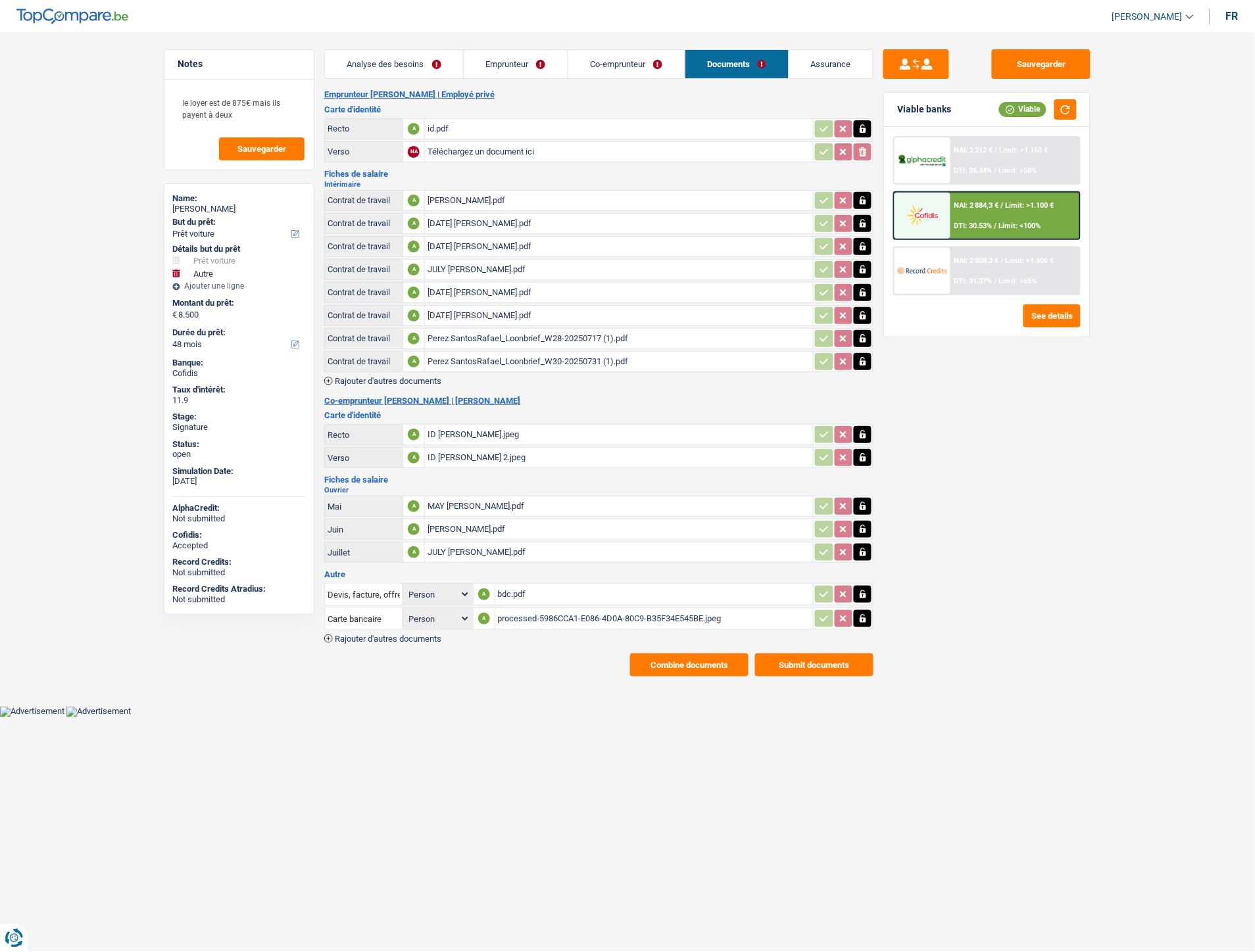
click at [539, 609] on div "processed-5986CCA1-E086-4D0A-80C9-B35F34E545BE.jpeg" at bounding box center [654, 618] width 313 height 20
click at [500, 585] on div "bdc.pdf" at bounding box center [654, 594] width 313 height 20
click at [396, 635] on span "Rajouter d'autres documents" at bounding box center [388, 639] width 106 height 9
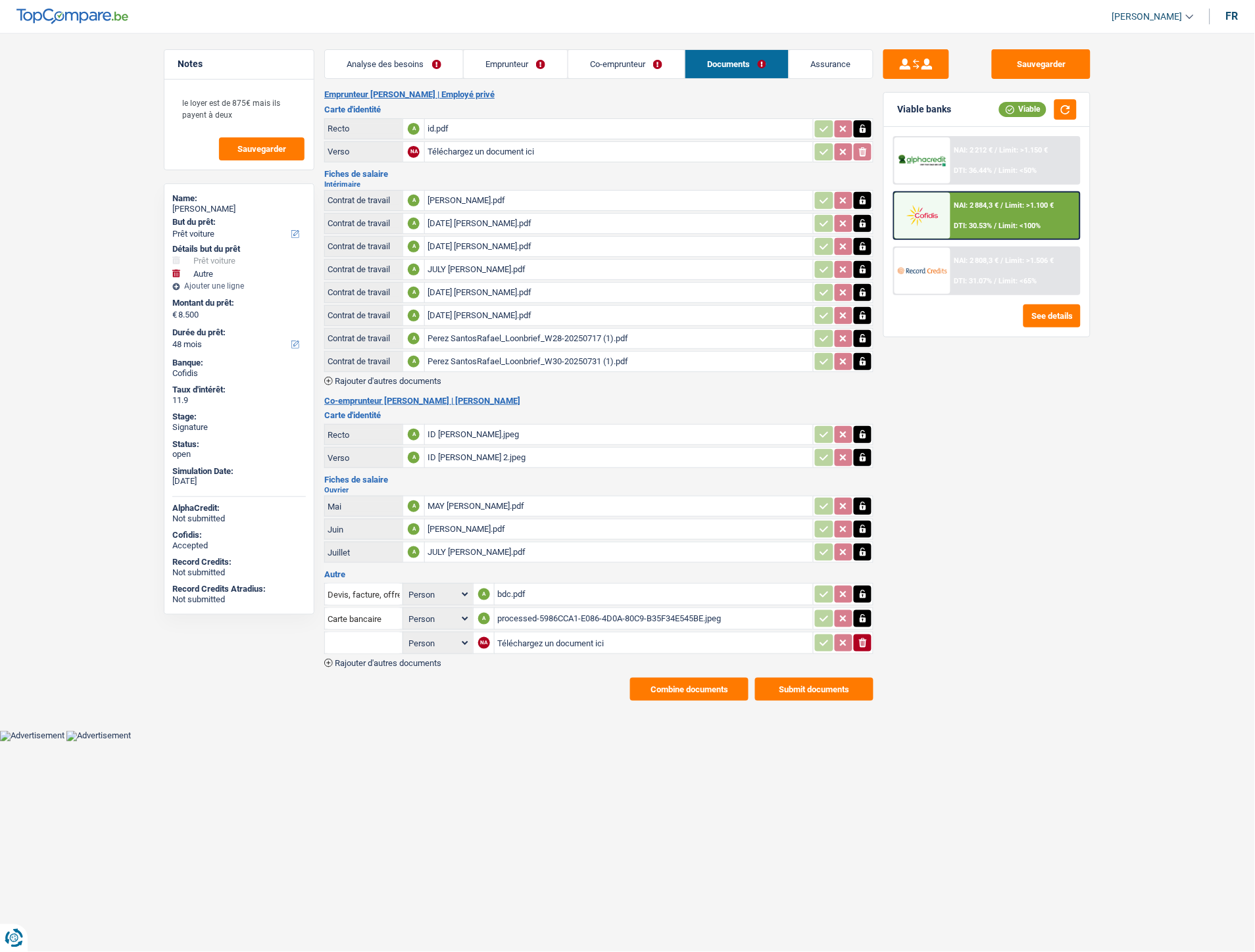
click at [506, 586] on div "bdc.pdf" at bounding box center [654, 594] width 313 height 20
click at [401, 659] on span "Rajouter d'autres documents" at bounding box center [388, 663] width 106 height 9
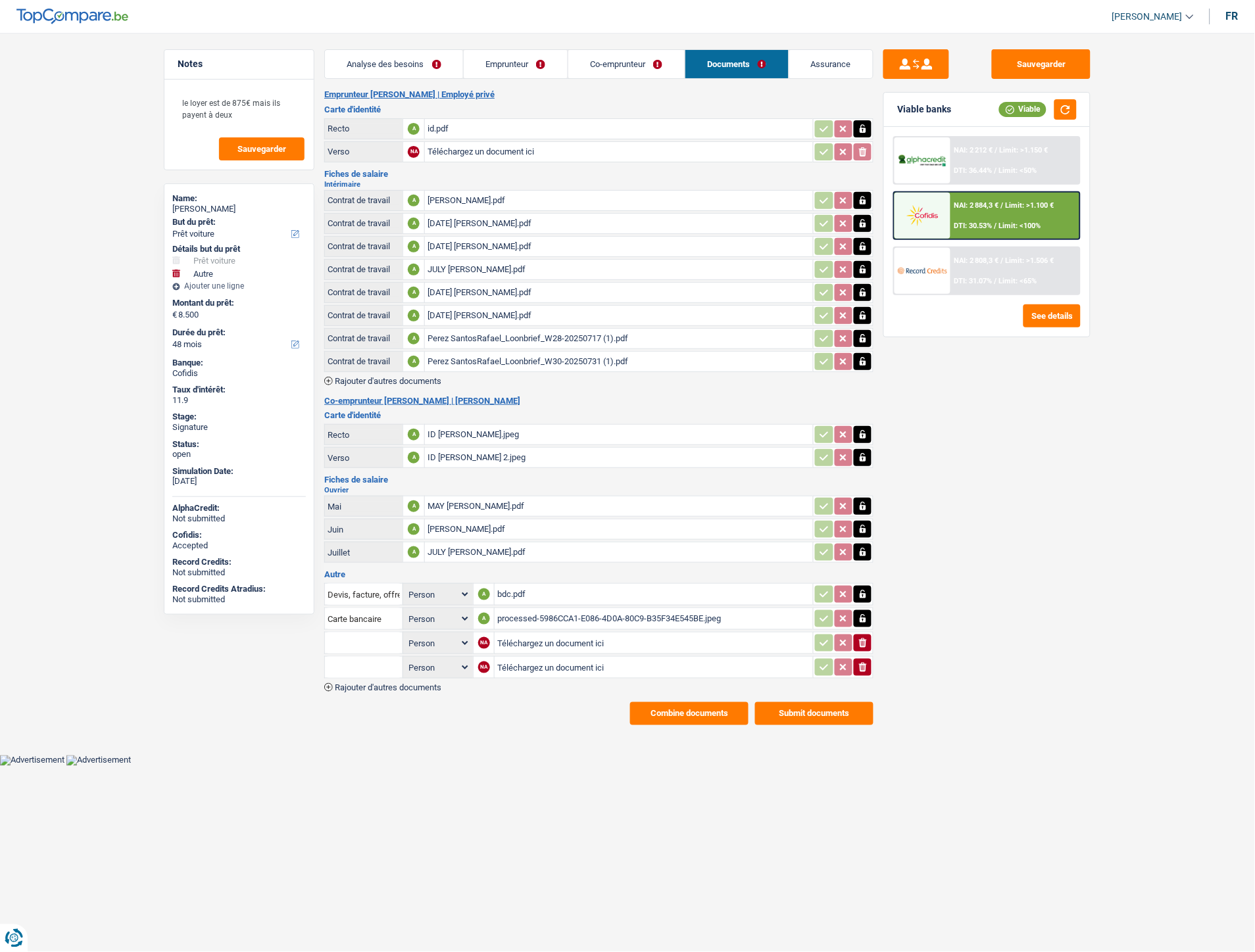
click at [542, 633] on input "Téléchargez un document ici" at bounding box center [654, 643] width 313 height 20
type input "C:\fakepath\Extrait Morales.pdf"
click at [364, 639] on input "text" at bounding box center [363, 643] width 73 height 21
click at [367, 694] on li "Extraits de compte de toutes les transactions 3 derniers mois" at bounding box center [457, 702] width 251 height 16
type input "Extraits de compte de toutes les transactions 3 derniers mois"
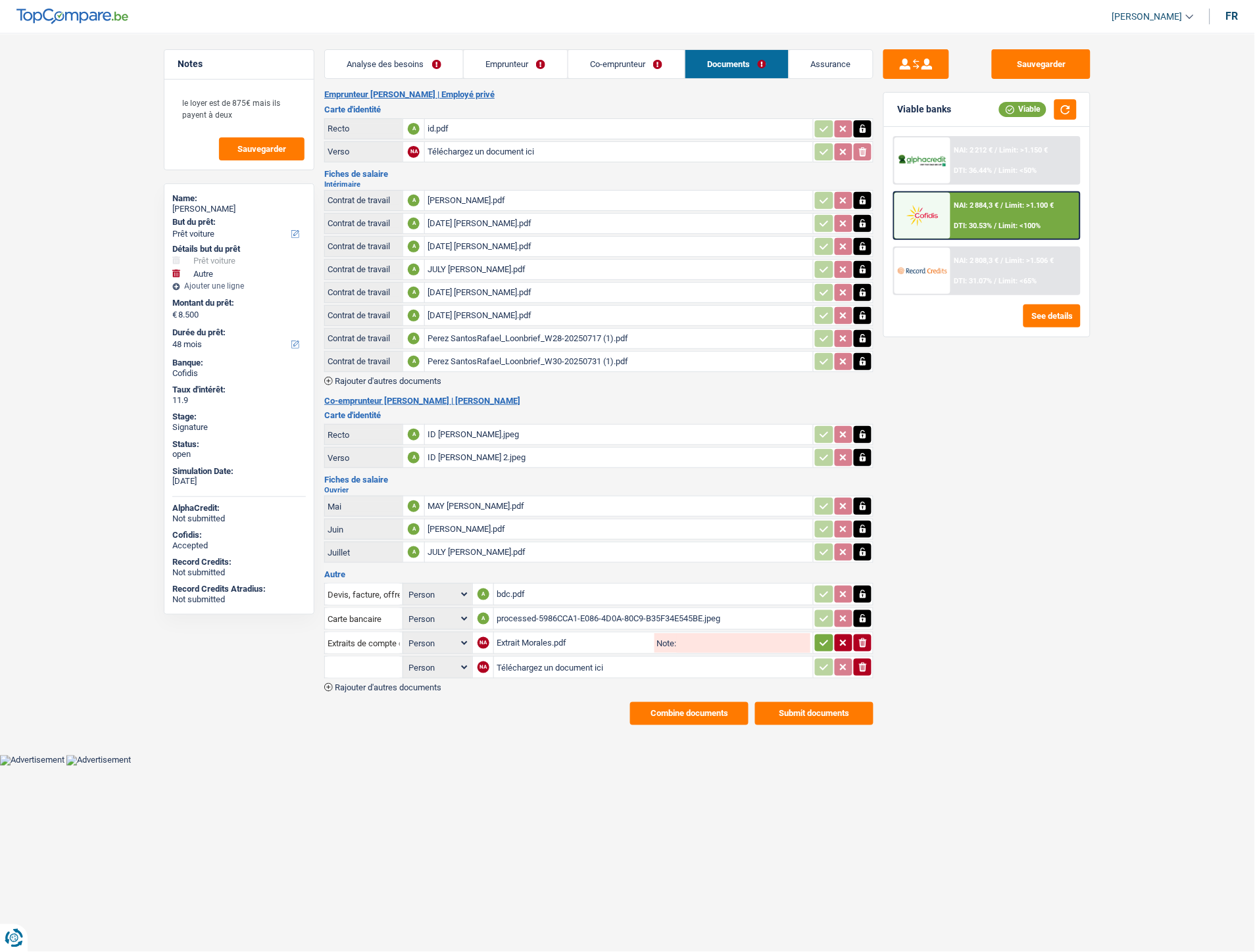
click at [365, 657] on input "text" at bounding box center [363, 667] width 73 height 21
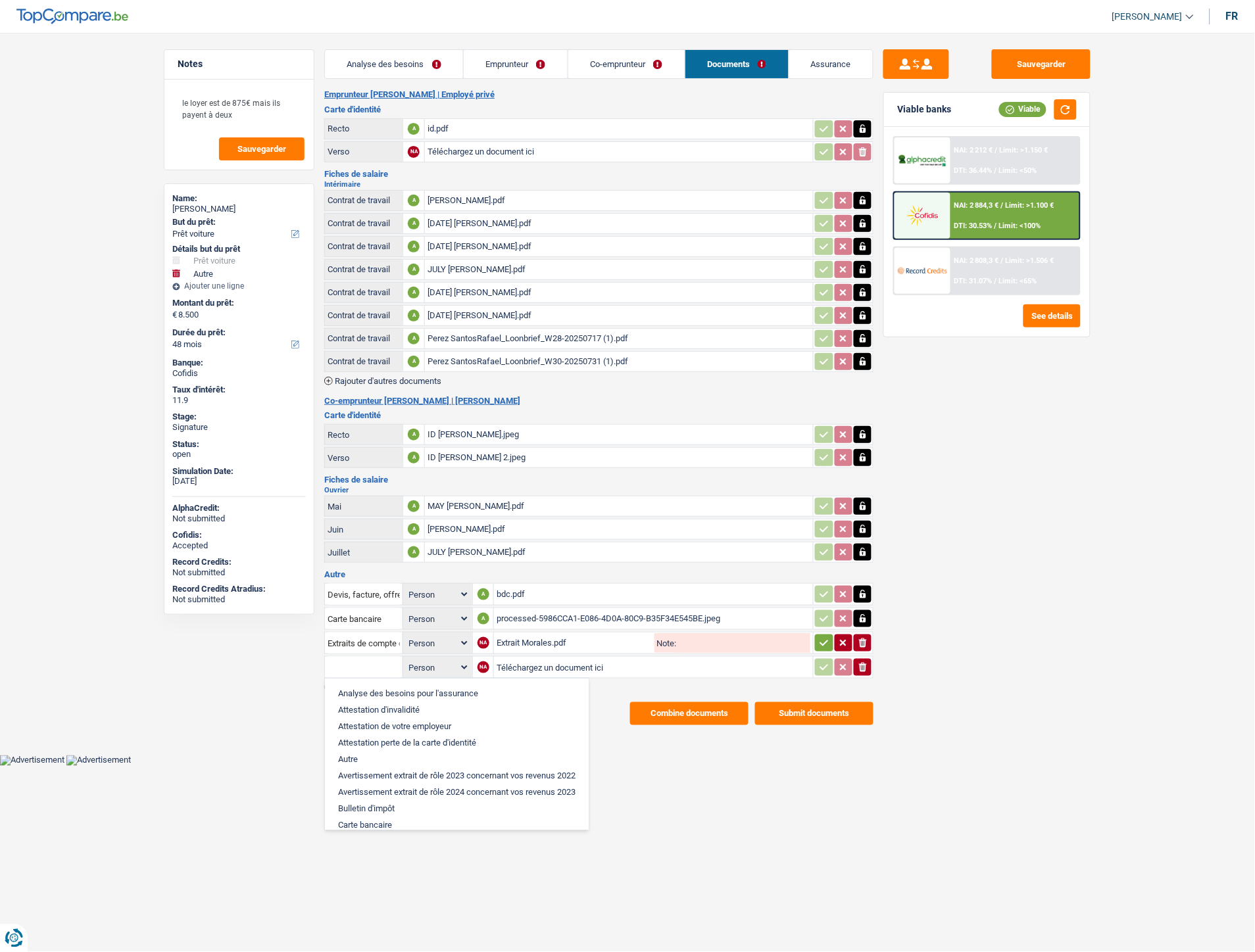
click at [515, 658] on input "Téléchargez un document ici" at bounding box center [653, 667] width 314 height 20
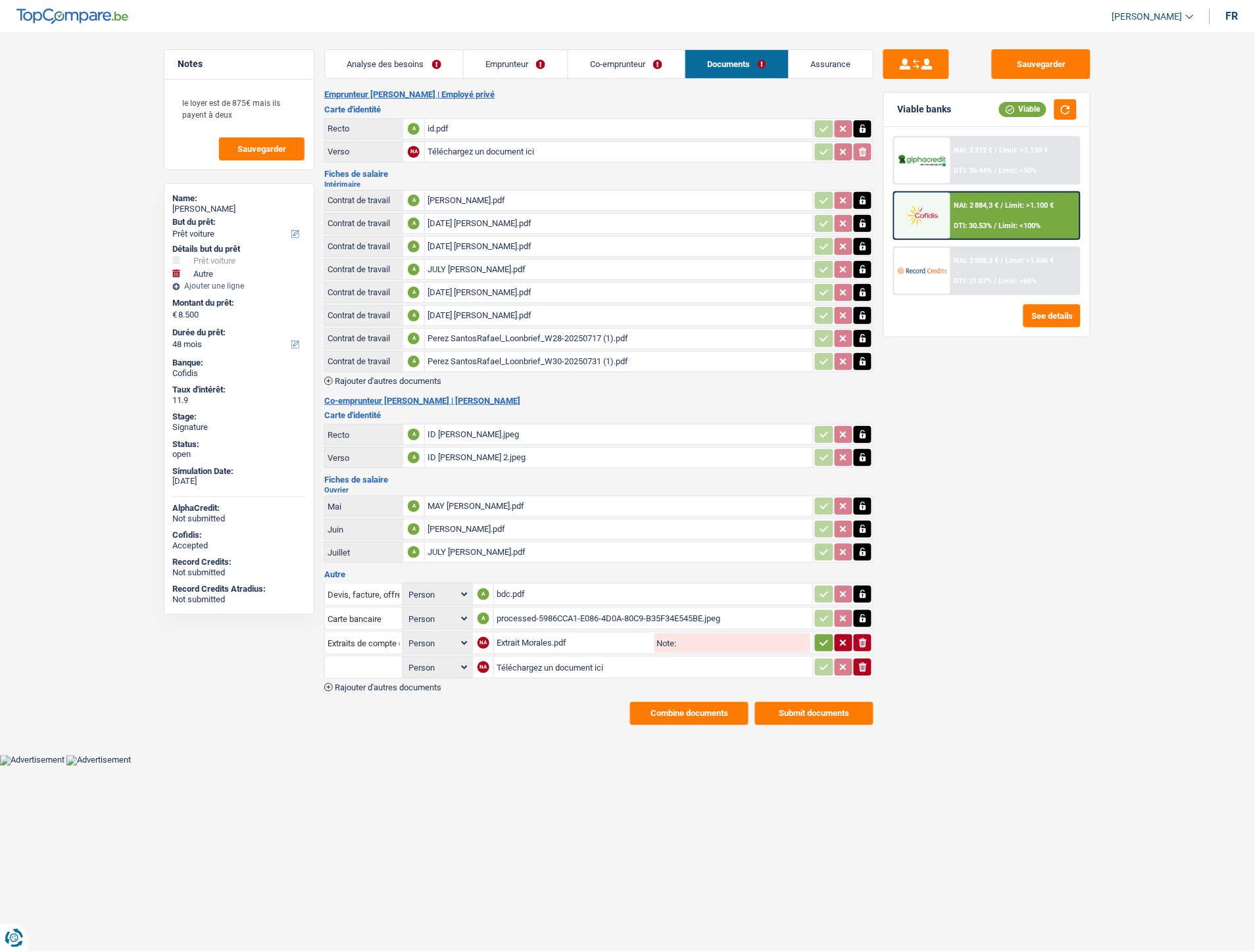
type input "C:\fakepath\Extrait Perez.pdf"
click at [347, 661] on input "text" at bounding box center [363, 667] width 73 height 21
click at [366, 718] on li "Extraits de compte de toutes les transactions 3 derniers mois" at bounding box center [457, 726] width 251 height 16
type input "Extraits de compte de toutes les transactions 3 derniers mois"
click at [824, 641] on icon "button" at bounding box center [824, 643] width 9 height 6
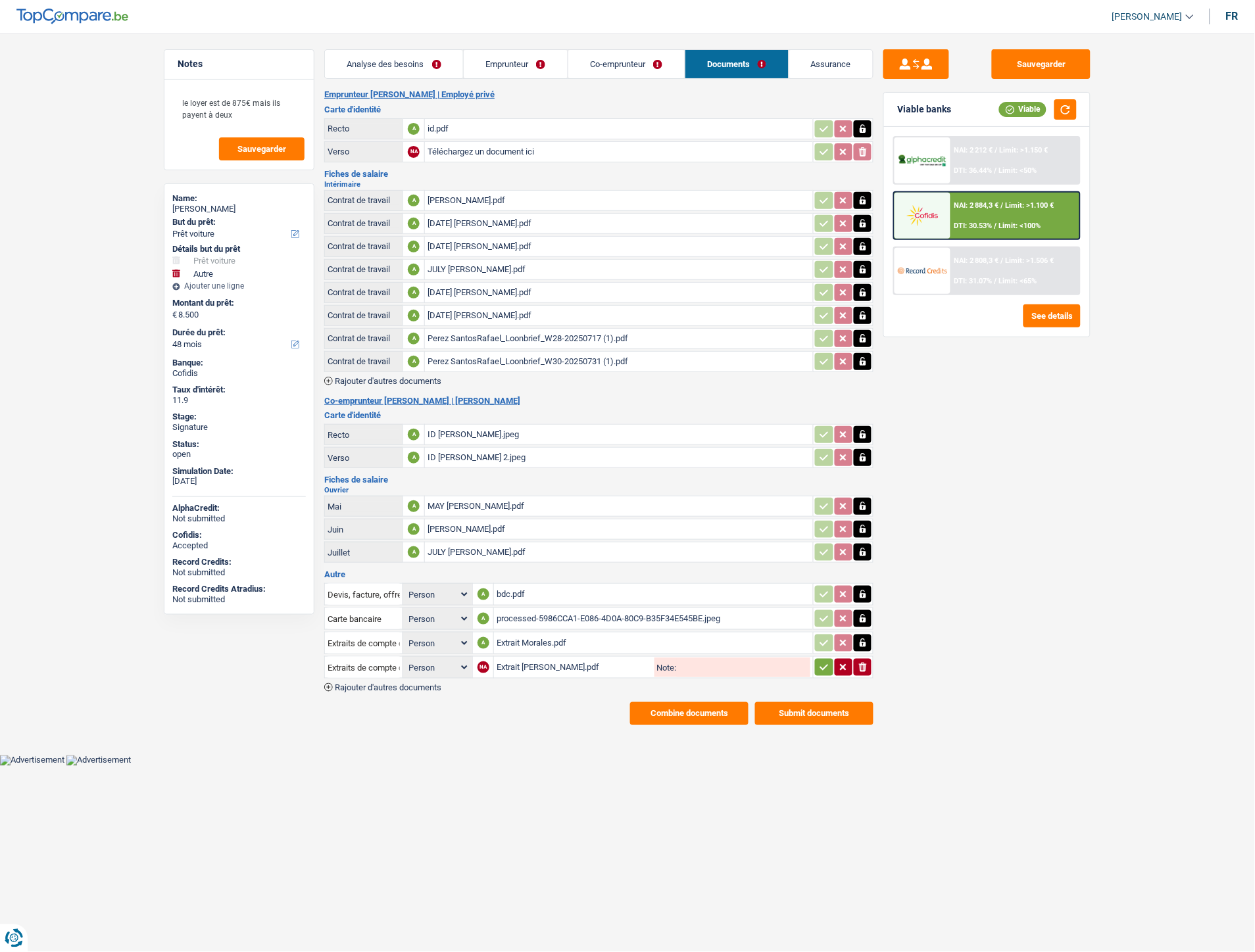
click at [820, 661] on icon "button" at bounding box center [824, 667] width 11 height 13
click at [408, 683] on span "Rajouter d'autres documents" at bounding box center [388, 688] width 106 height 9
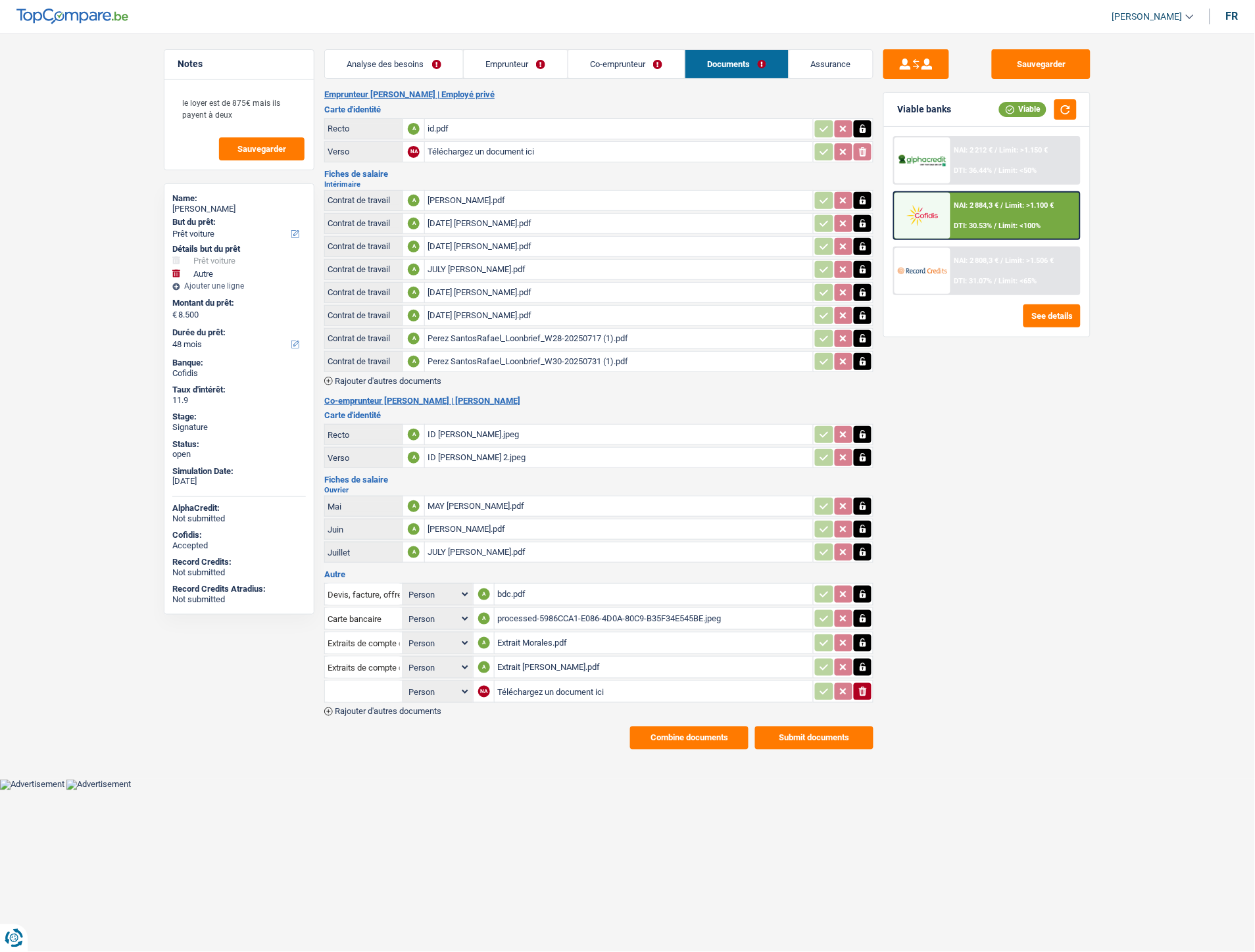
click at [546, 682] on input "Téléchargez un document ici" at bounding box center [654, 692] width 313 height 20
type input "C:\fakepath\CB.pdf"
click at [373, 681] on input "text" at bounding box center [363, 692] width 73 height 21
click at [363, 710] on li "Carte bancaire" at bounding box center [399, 718] width 135 height 16
type input "Carte bancaire"
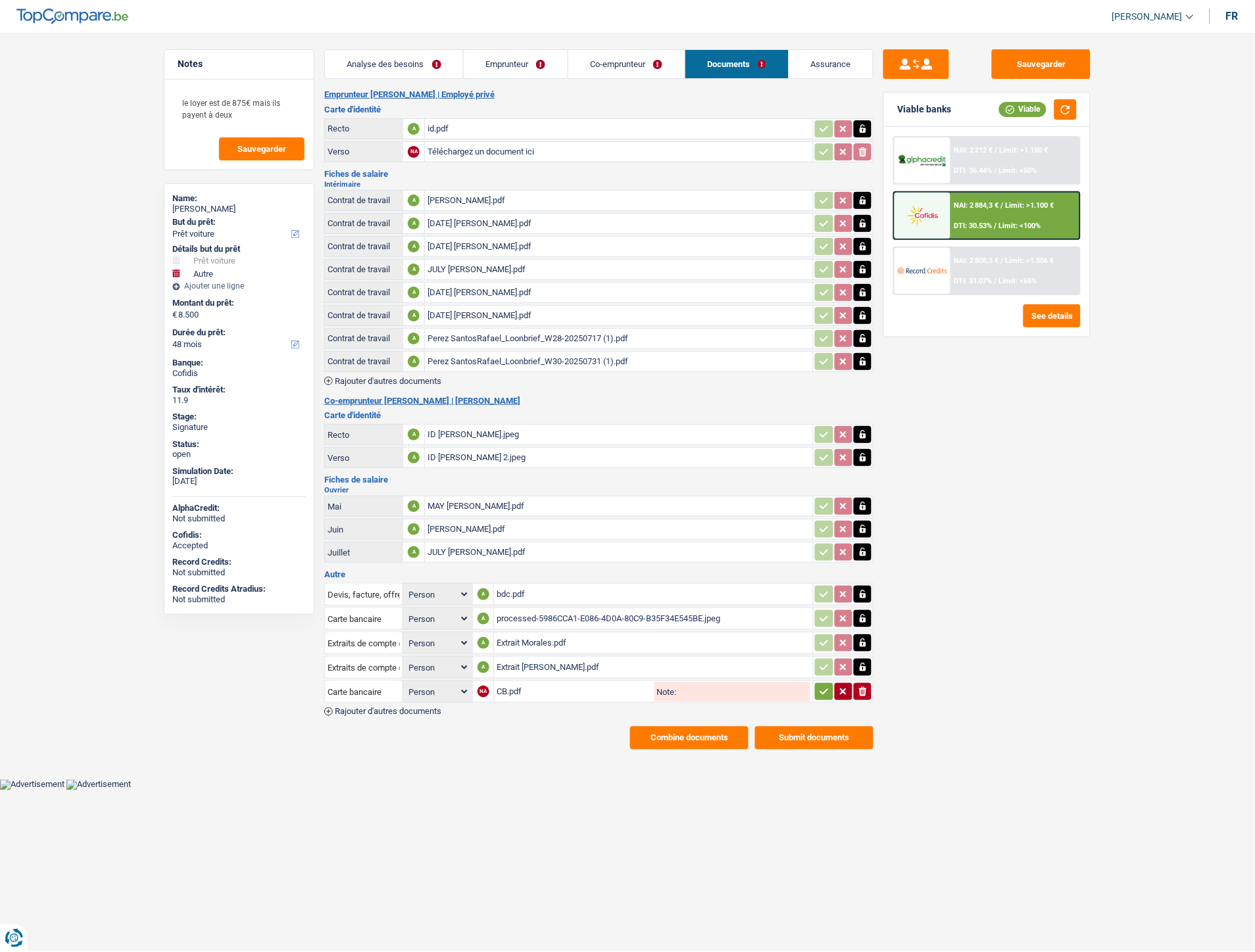
click at [819, 686] on icon "button" at bounding box center [824, 692] width 11 height 13
click at [1048, 63] on button "Sauvegarder" at bounding box center [1041, 64] width 98 height 30
click at [654, 728] on button "Combine documents" at bounding box center [689, 738] width 119 height 23
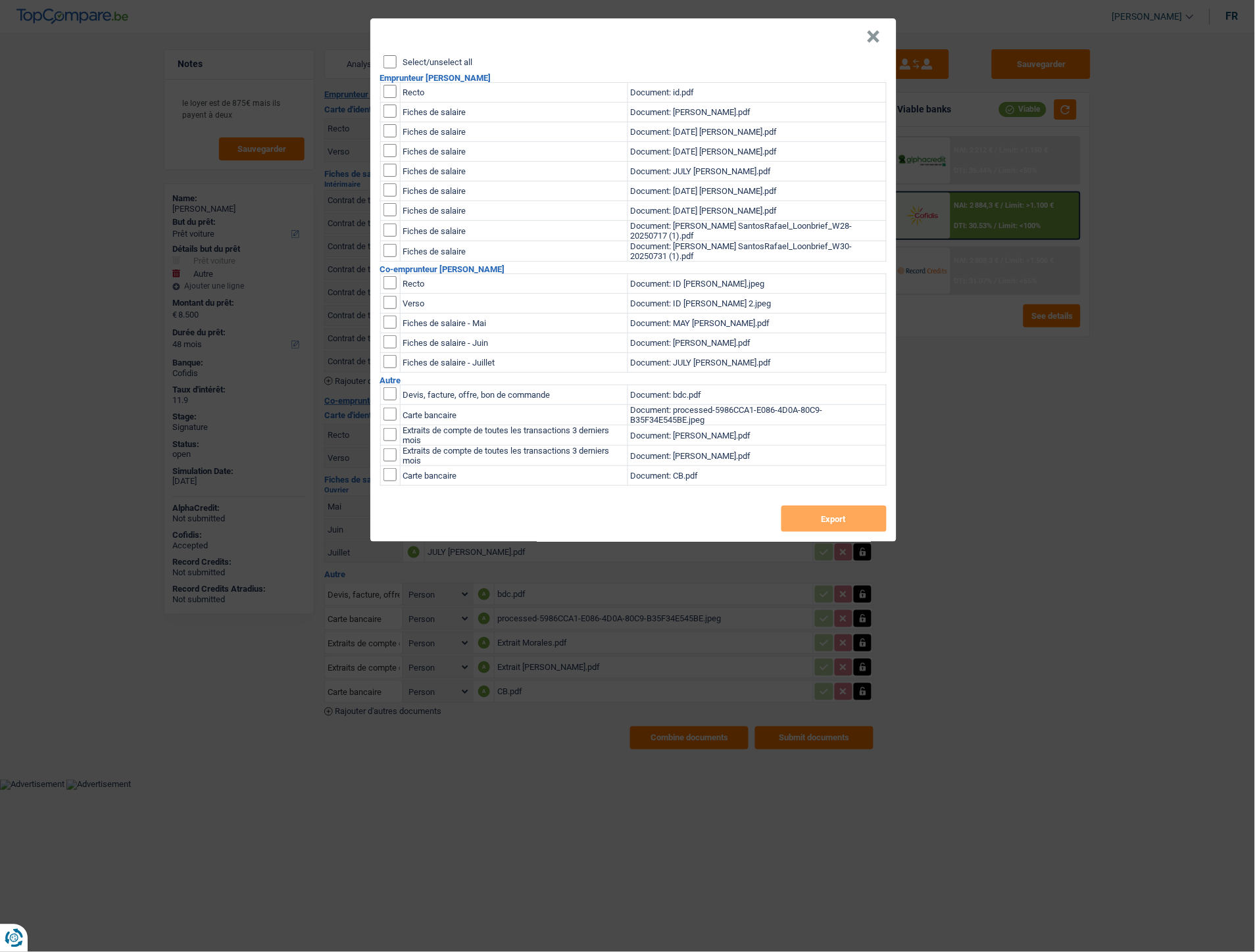
click at [388, 64] on input "Select/unselect all" at bounding box center [389, 61] width 13 height 13
checkbox input "true"
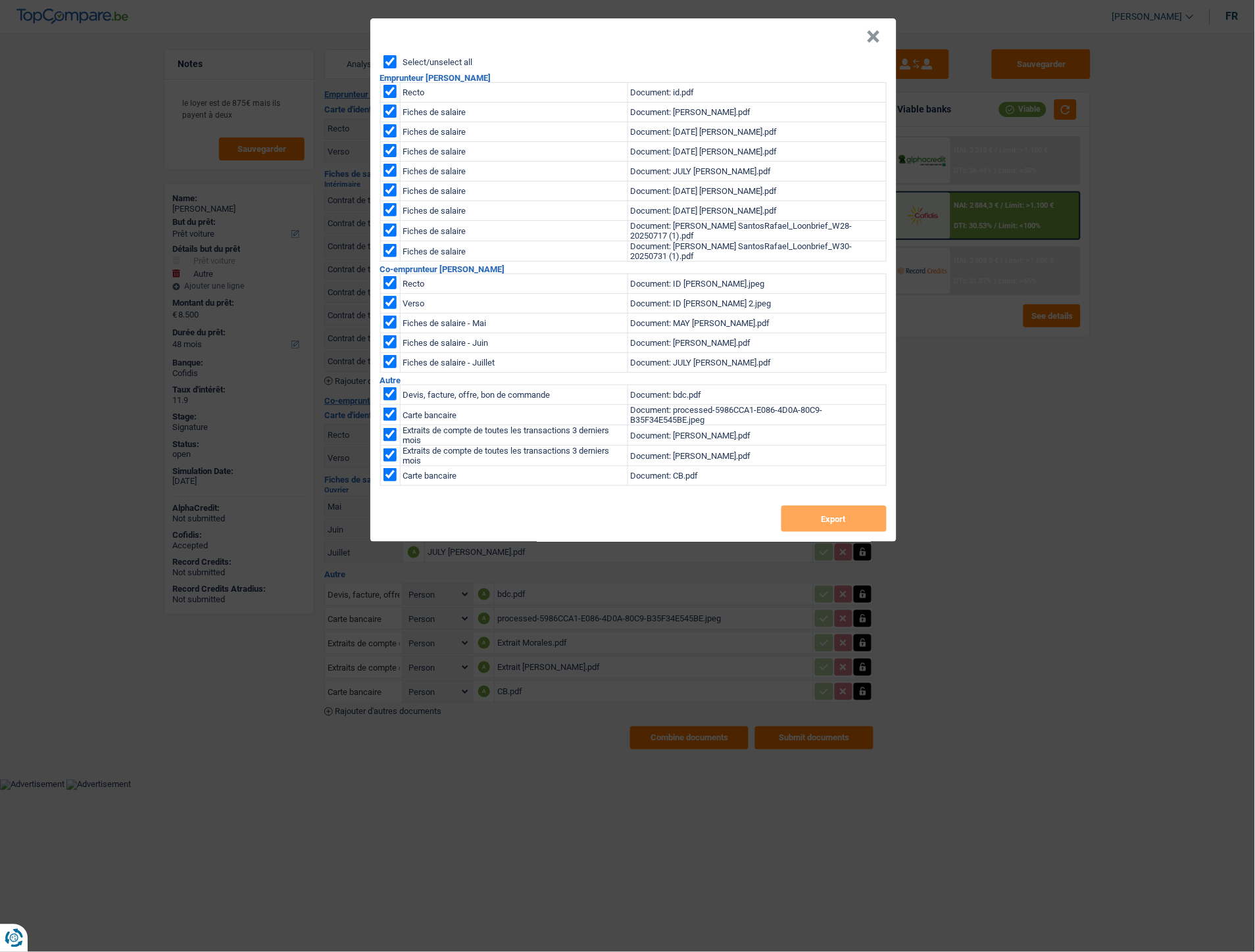
checkbox input "true"
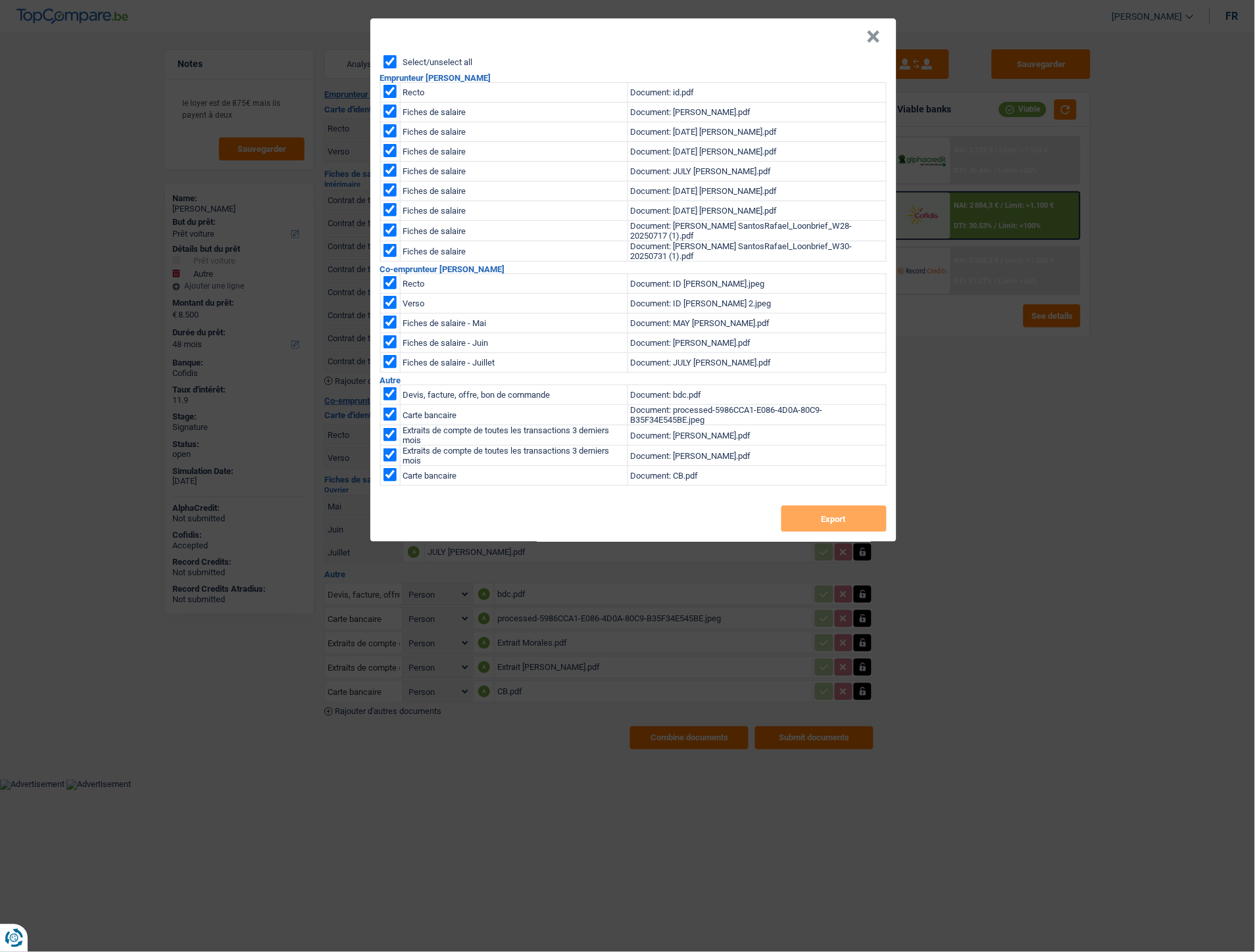
checkbox input "true"
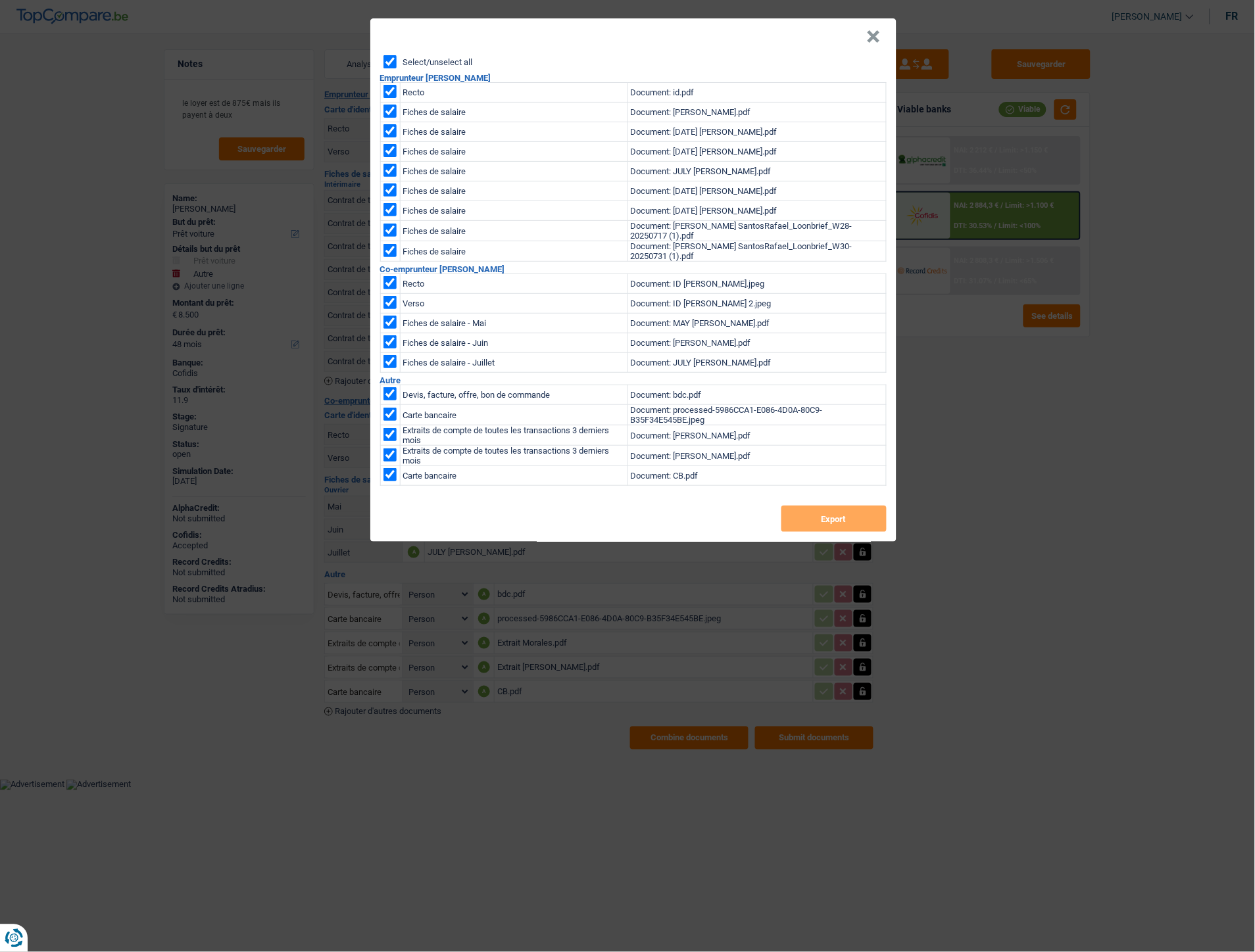
checkbox input "true"
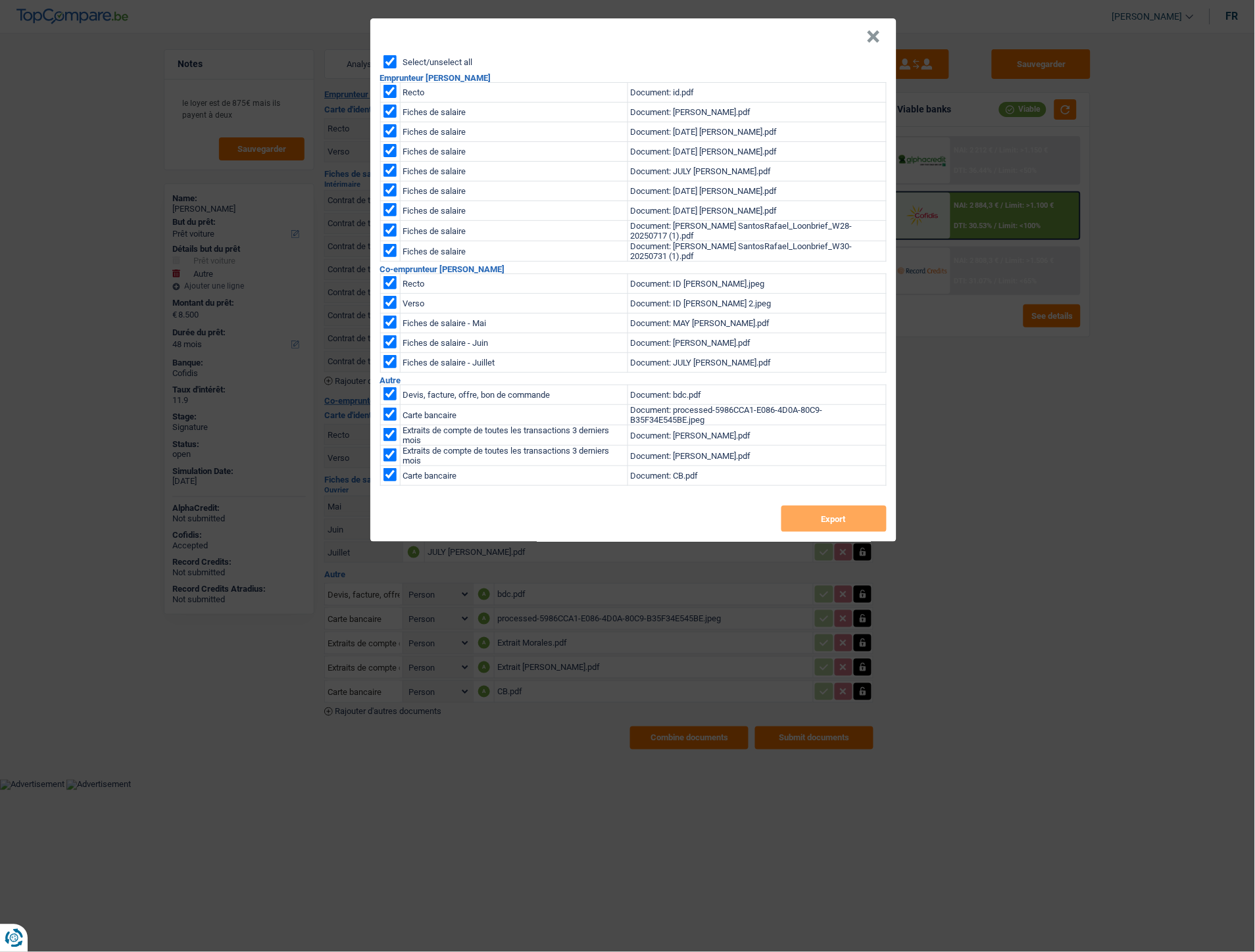
checkbox input "true"
click at [389, 390] on input "checkbox" at bounding box center [389, 393] width 13 height 13
checkbox input "false"
click at [844, 521] on button "Export" at bounding box center [833, 519] width 105 height 26
drag, startPoint x: 869, startPoint y: 34, endPoint x: 883, endPoint y: 33, distance: 14.0
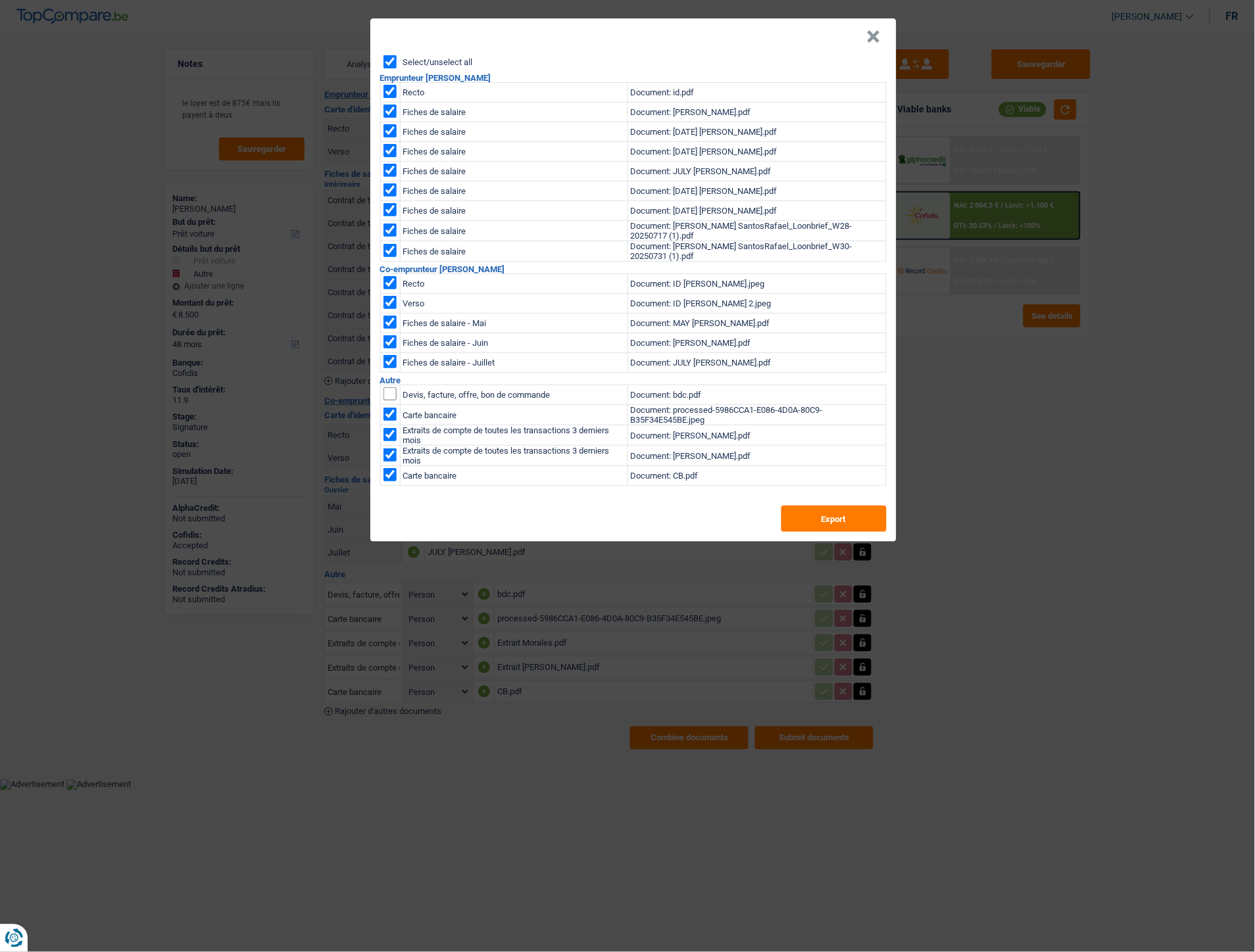
click at [869, 34] on button "×" at bounding box center [873, 37] width 14 height 13
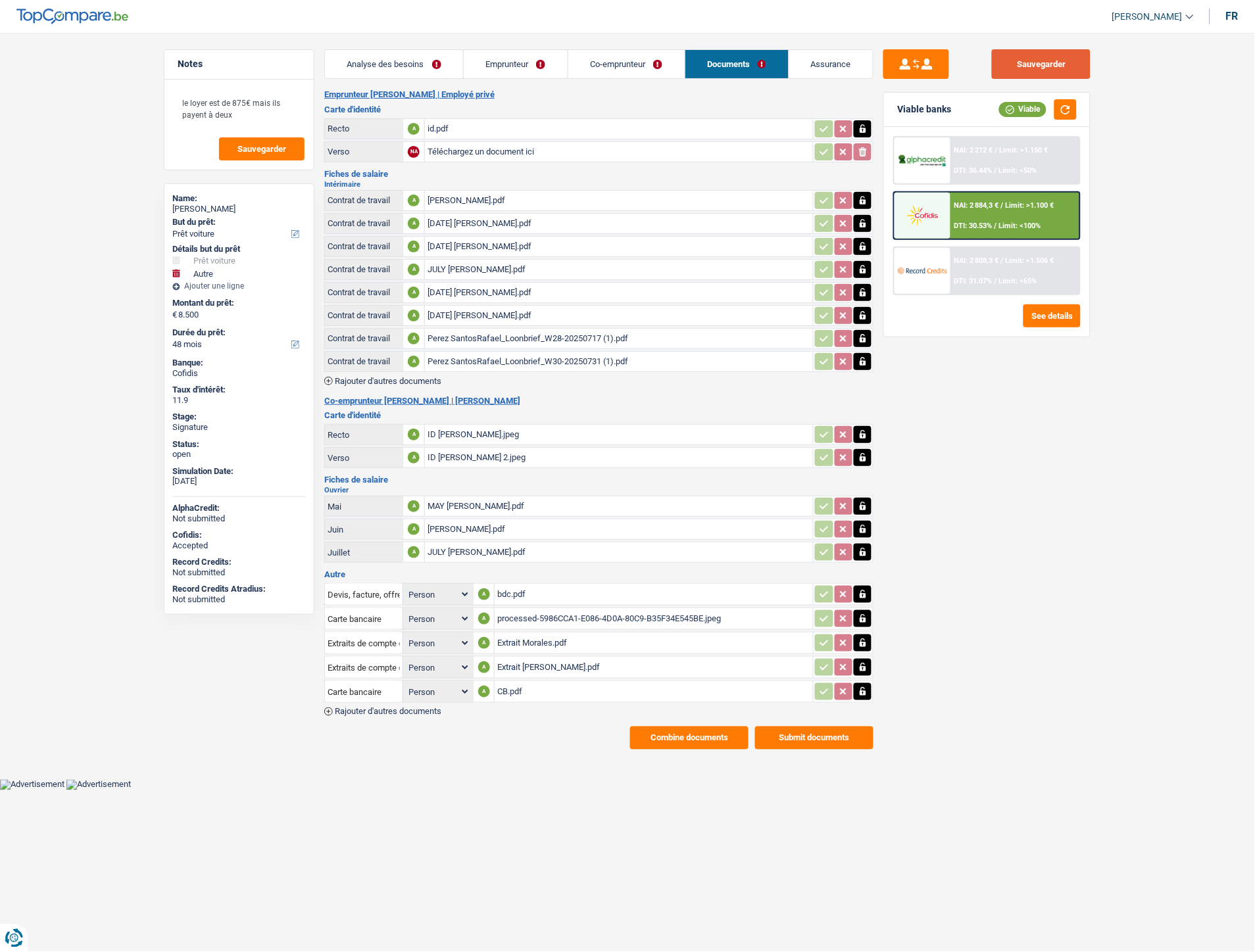
click at [1022, 63] on button "Sauvegarder" at bounding box center [1041, 64] width 98 height 30
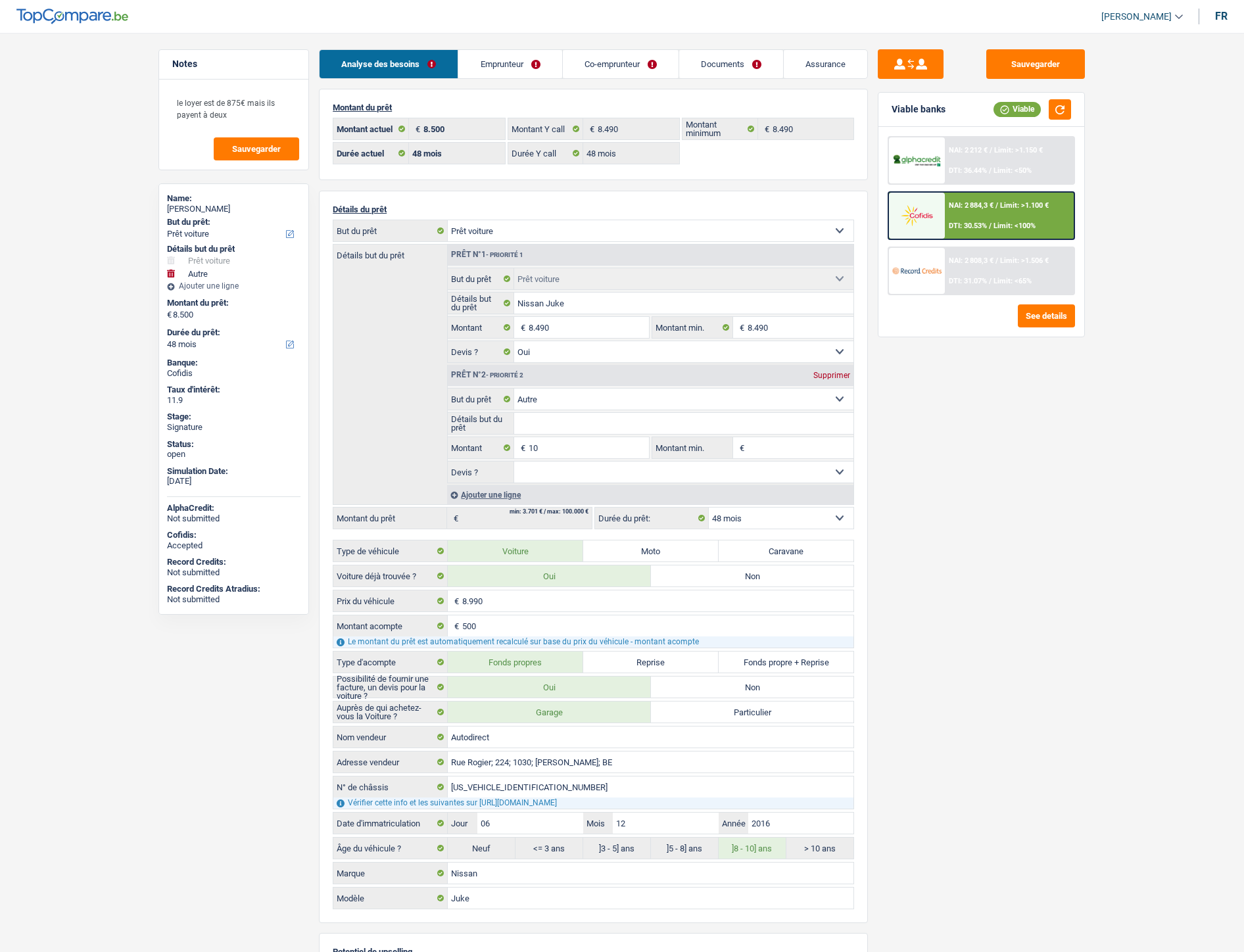
select select "car"
select select "other"
select select "48"
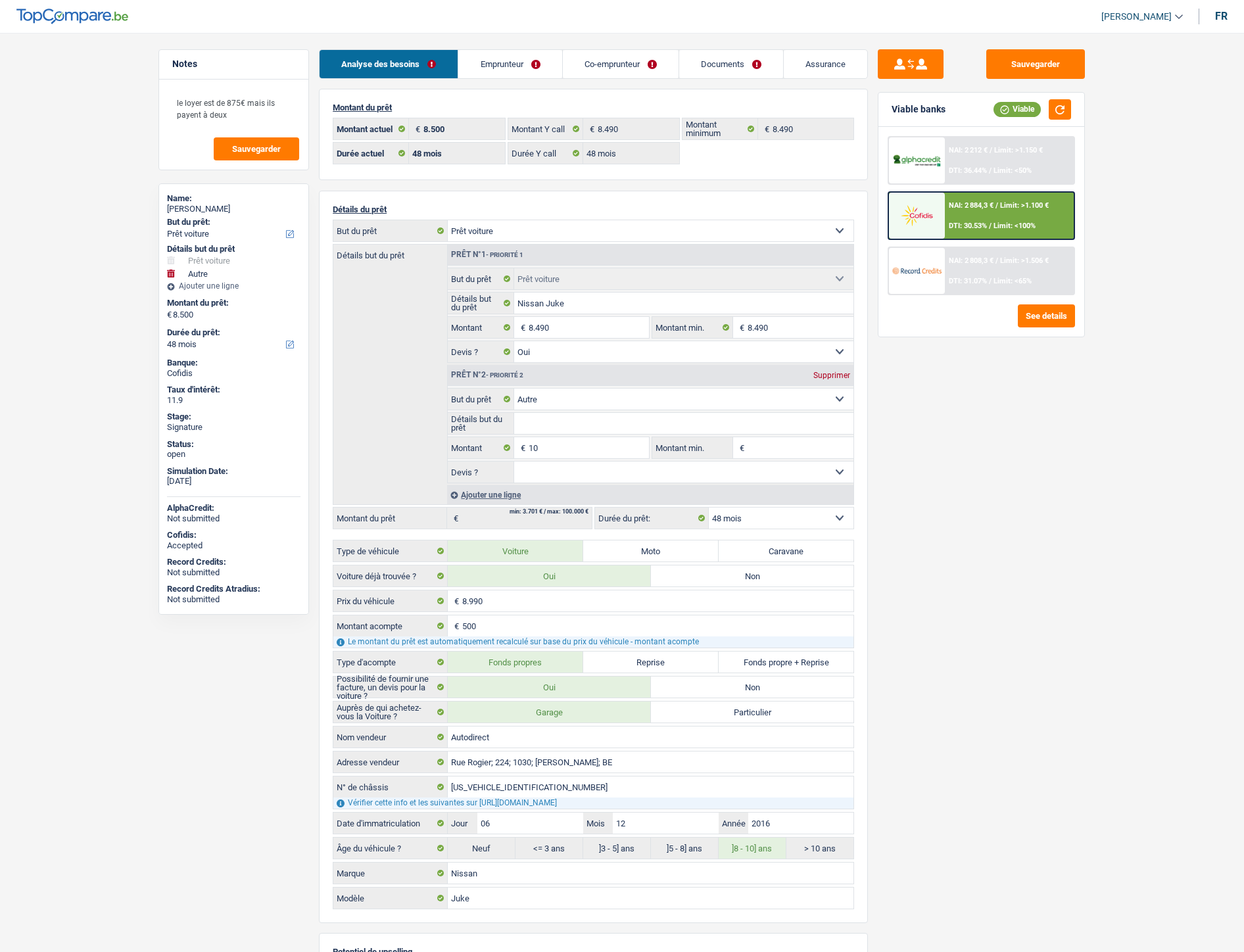
select select "48"
select select "car"
select select "yes"
select select "other"
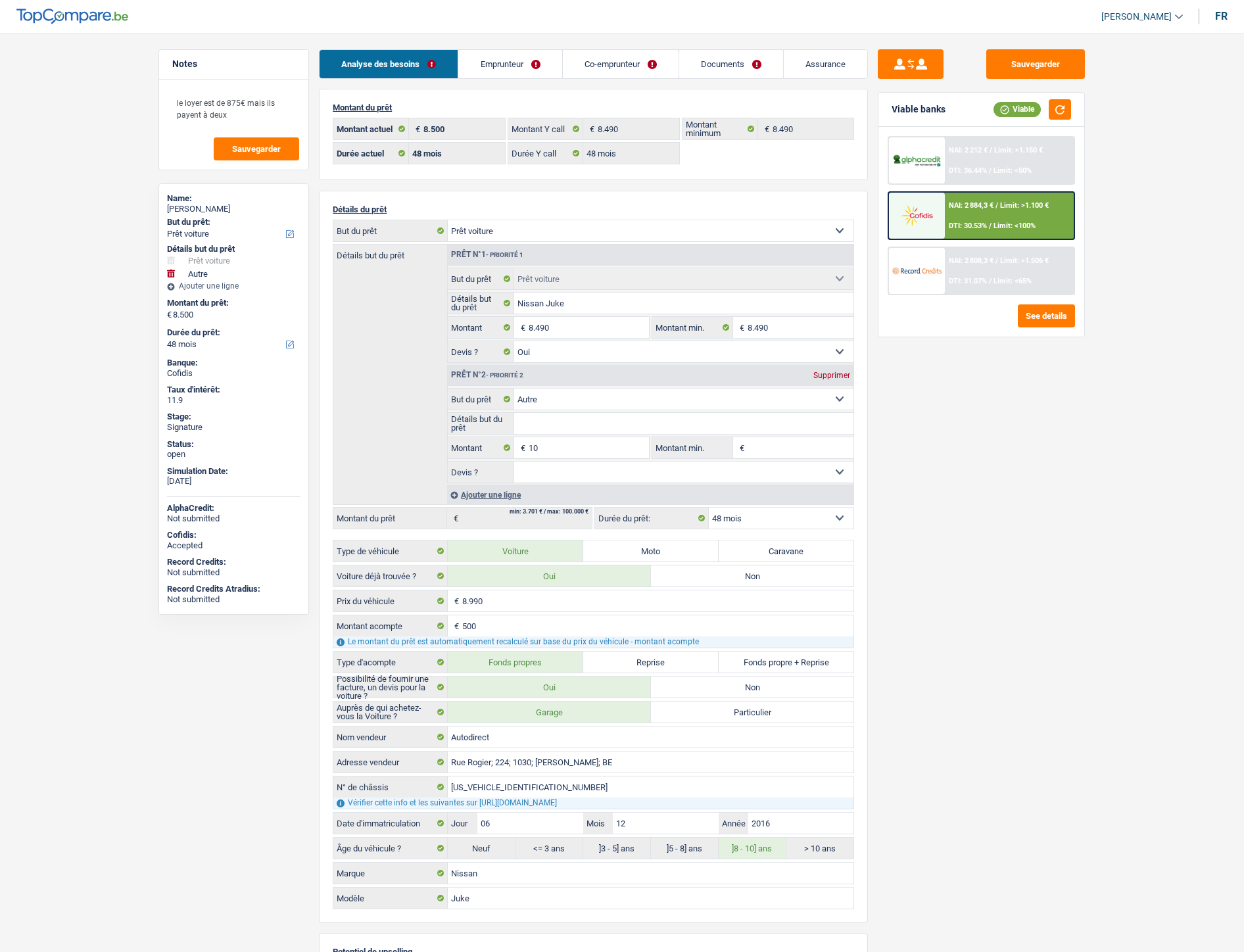
select select "48"
click at [726, 71] on link "Documents" at bounding box center [731, 64] width 104 height 28
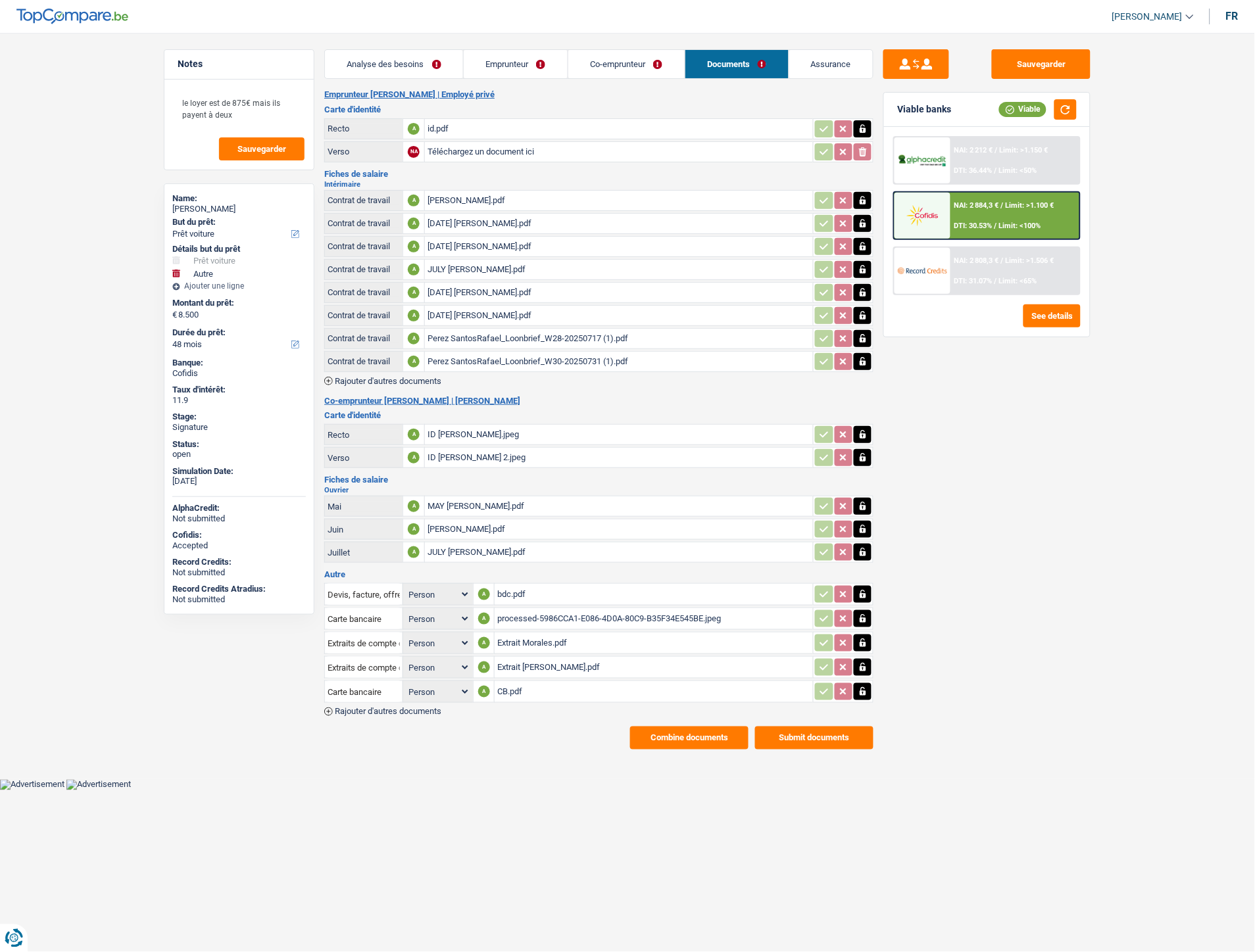
click at [679, 731] on button "Combine documents" at bounding box center [689, 738] width 119 height 23
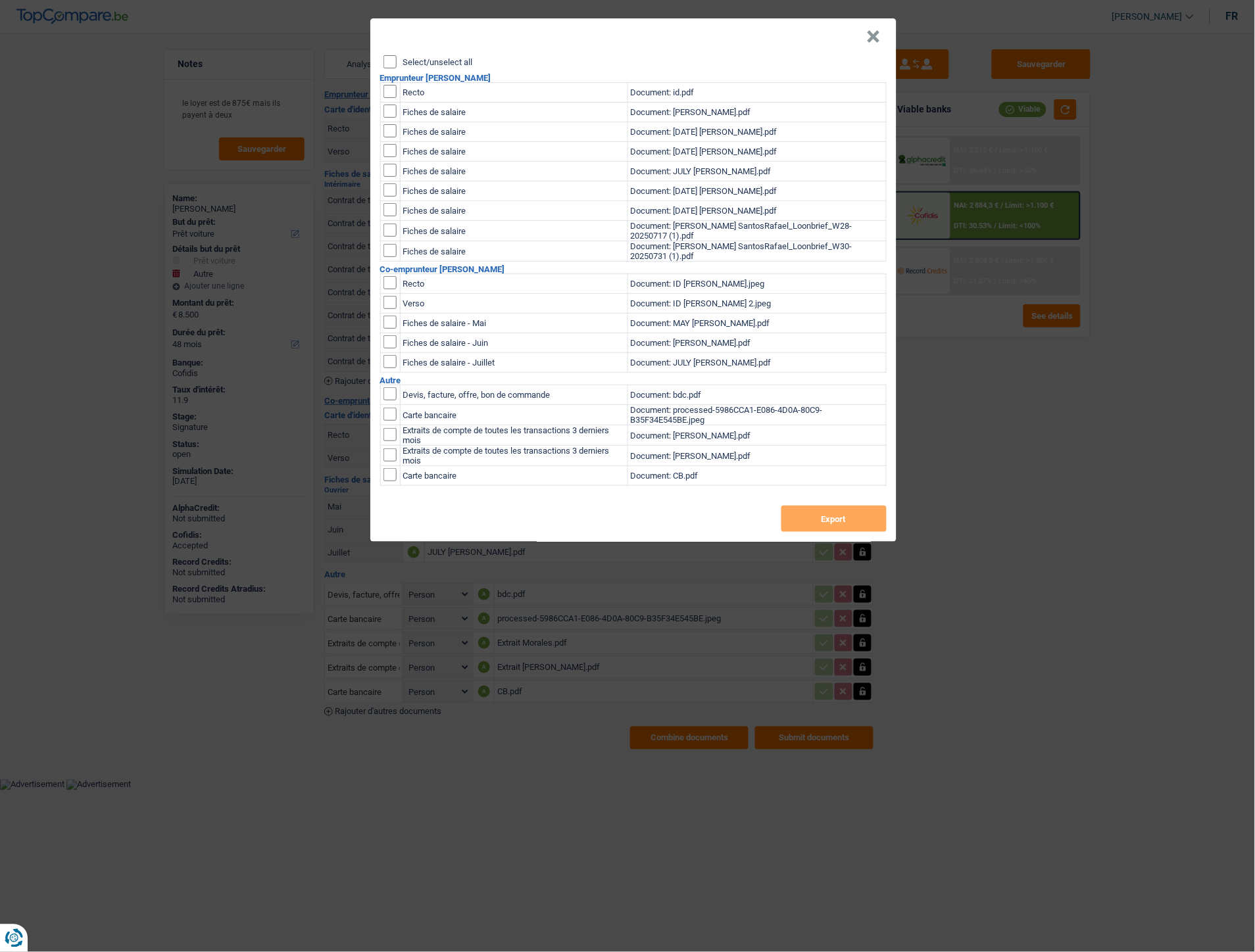
click at [391, 57] on input "Select/unselect all" at bounding box center [389, 61] width 13 height 13
checkbox input "true"
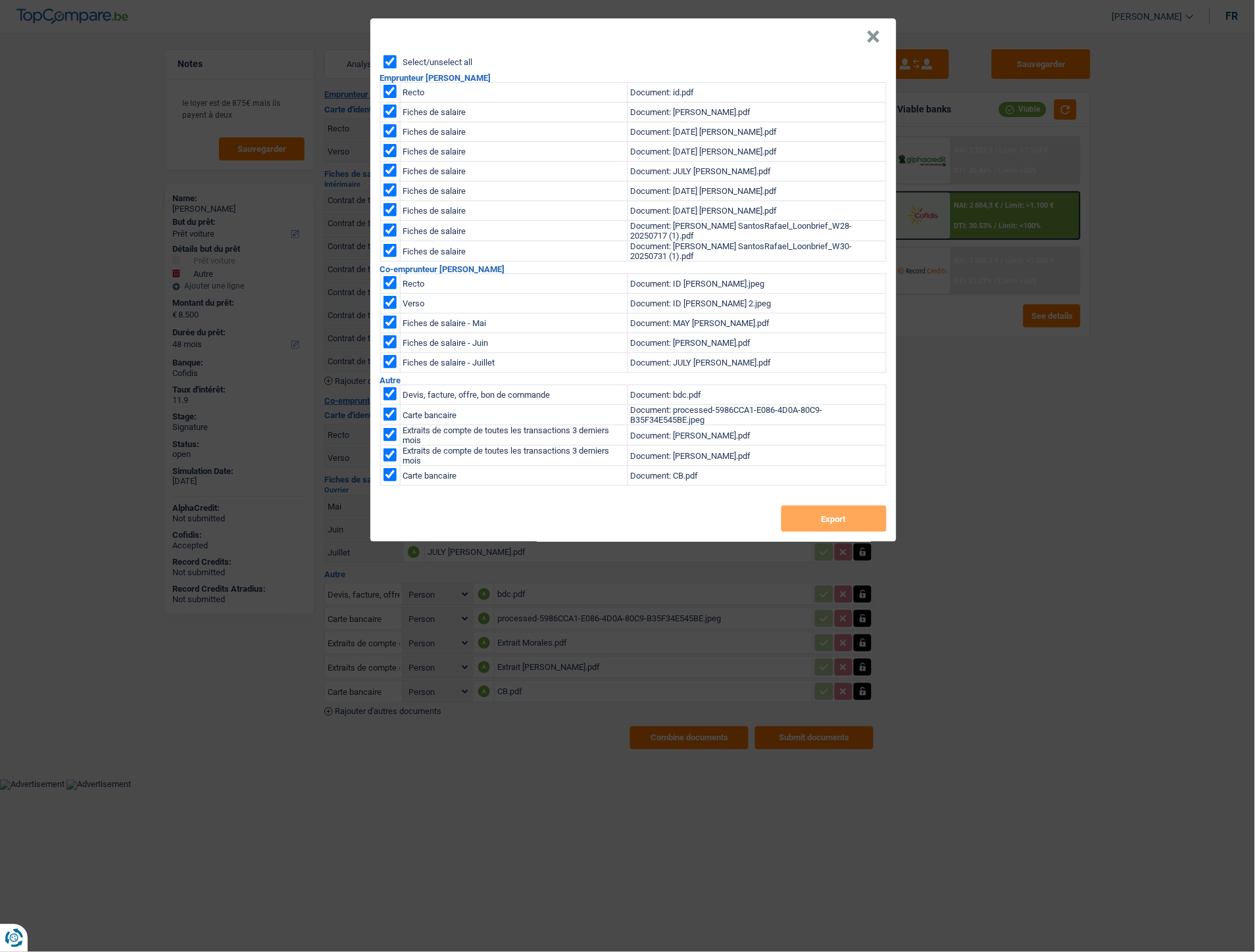
checkbox input "true"
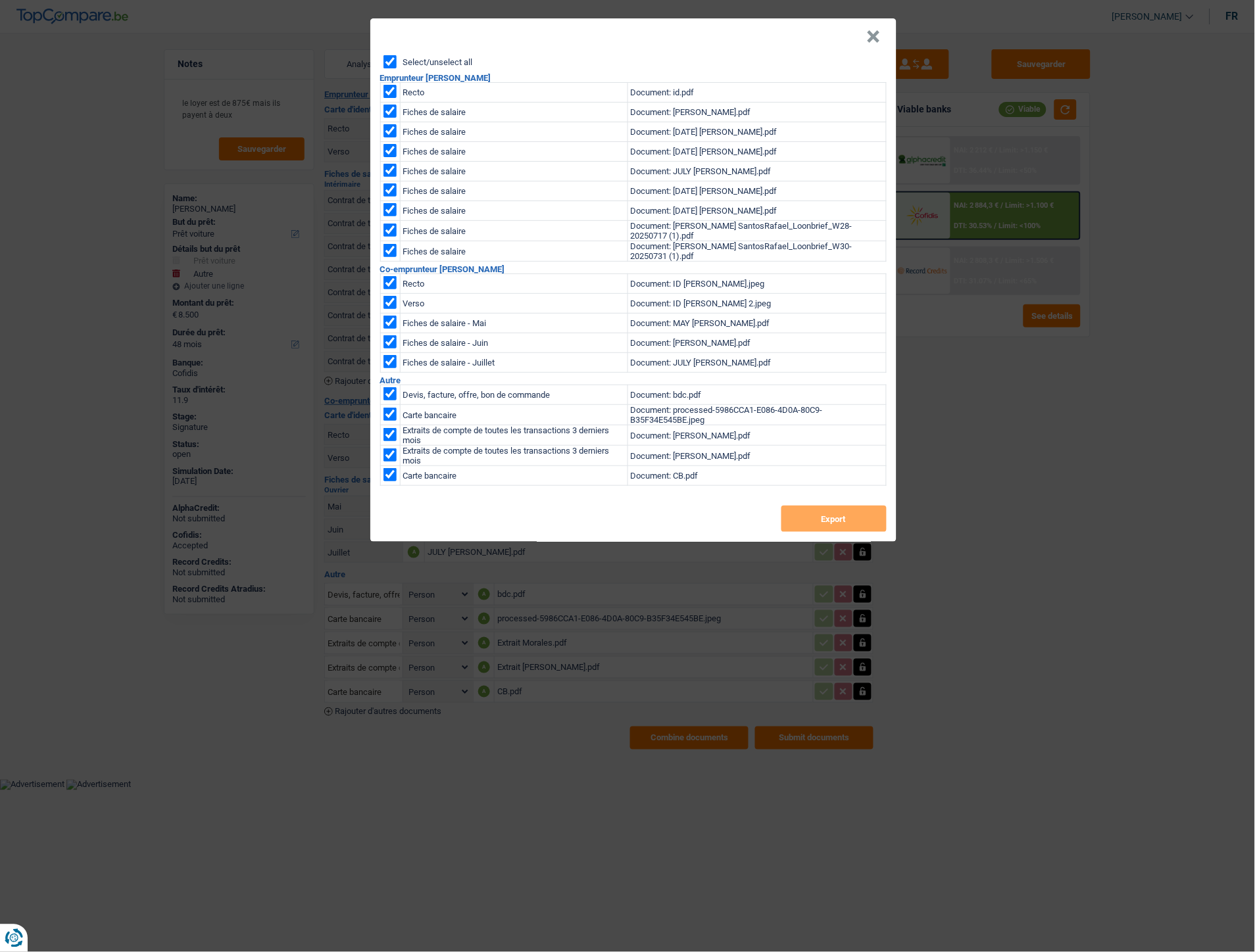
checkbox input "true"
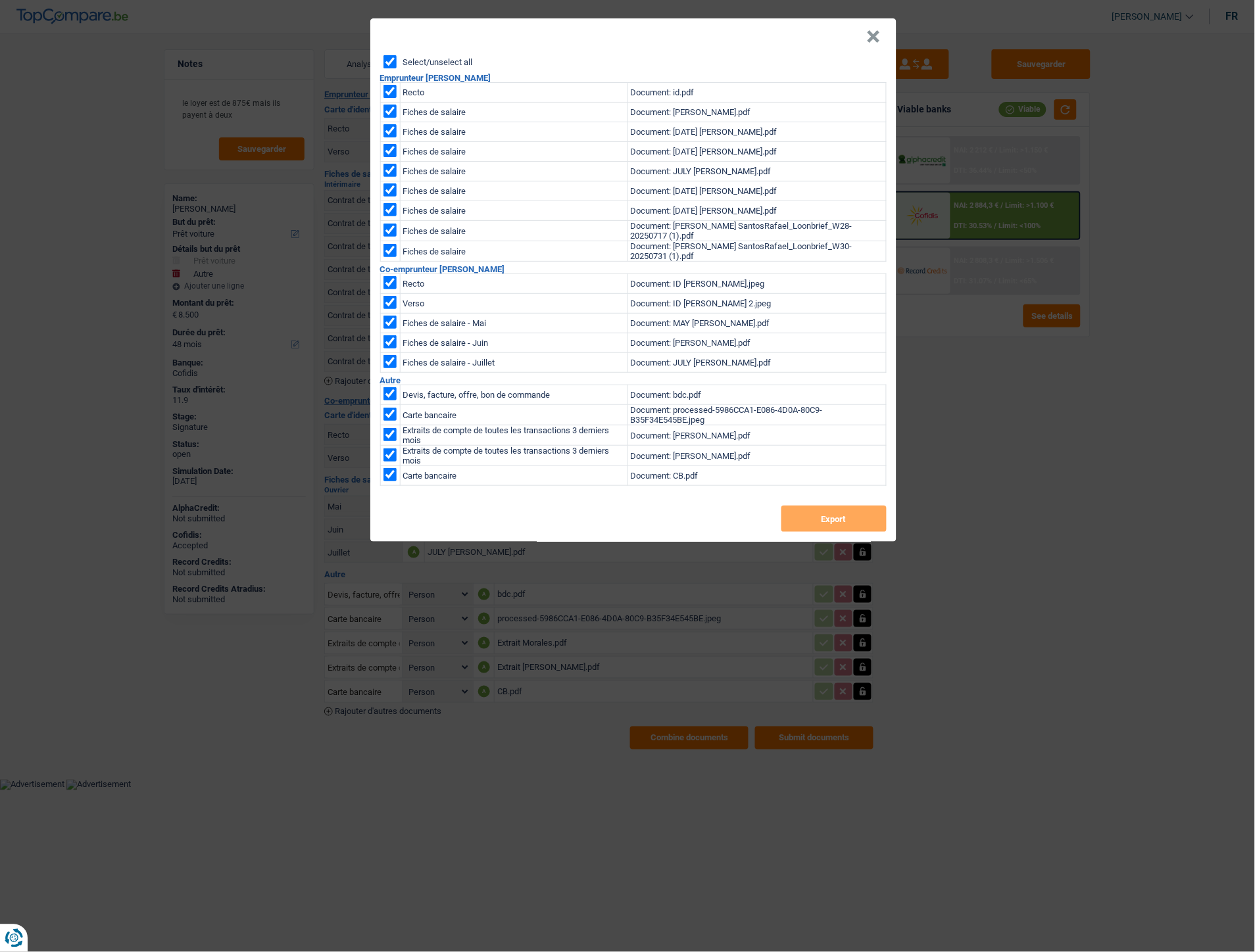
checkbox input "true"
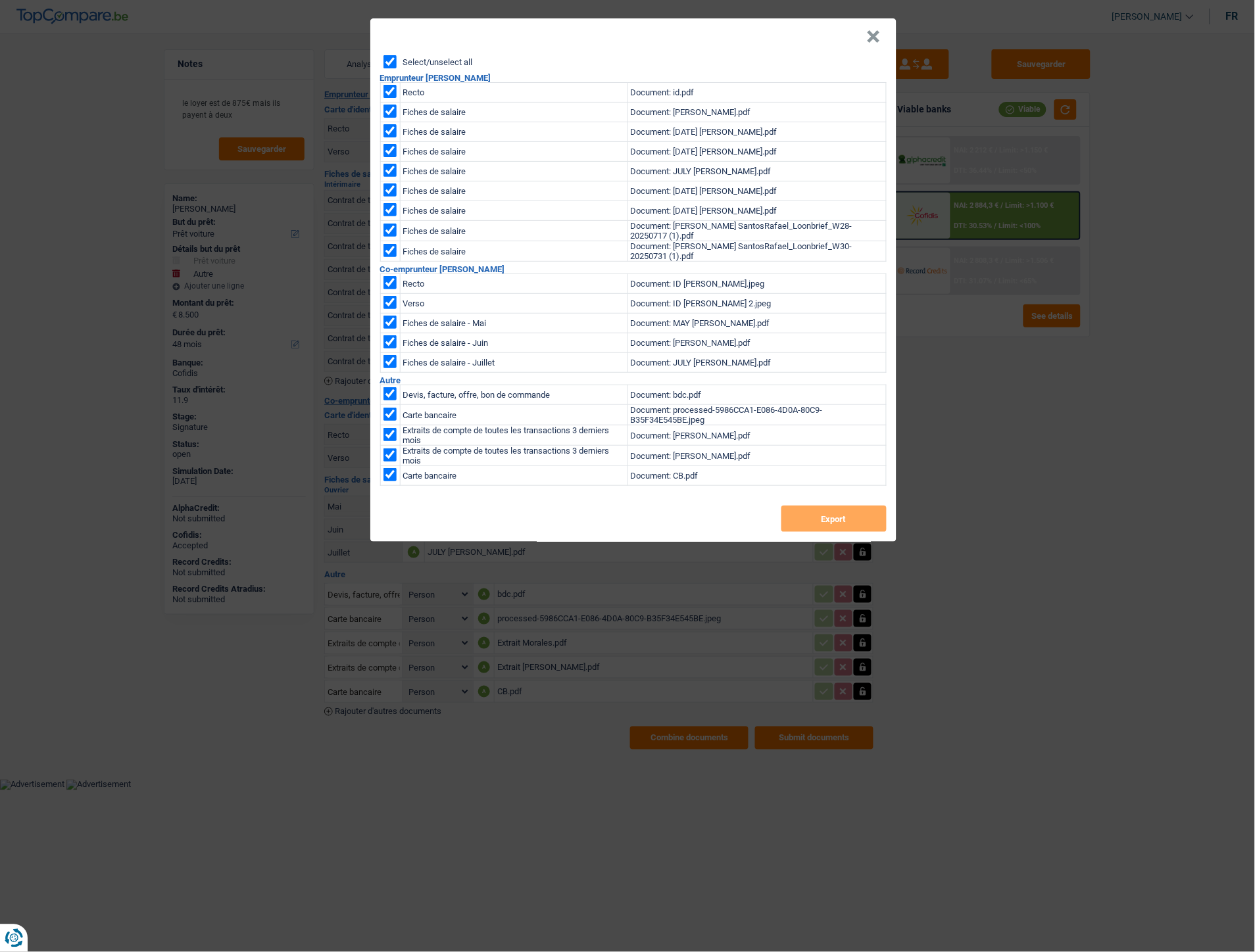
checkbox input "true"
drag, startPoint x: 388, startPoint y: 392, endPoint x: 397, endPoint y: 390, distance: 9.2
click at [389, 391] on input "checkbox" at bounding box center [389, 393] width 13 height 13
checkbox input "false"
click at [842, 525] on button "Export" at bounding box center [833, 519] width 105 height 26
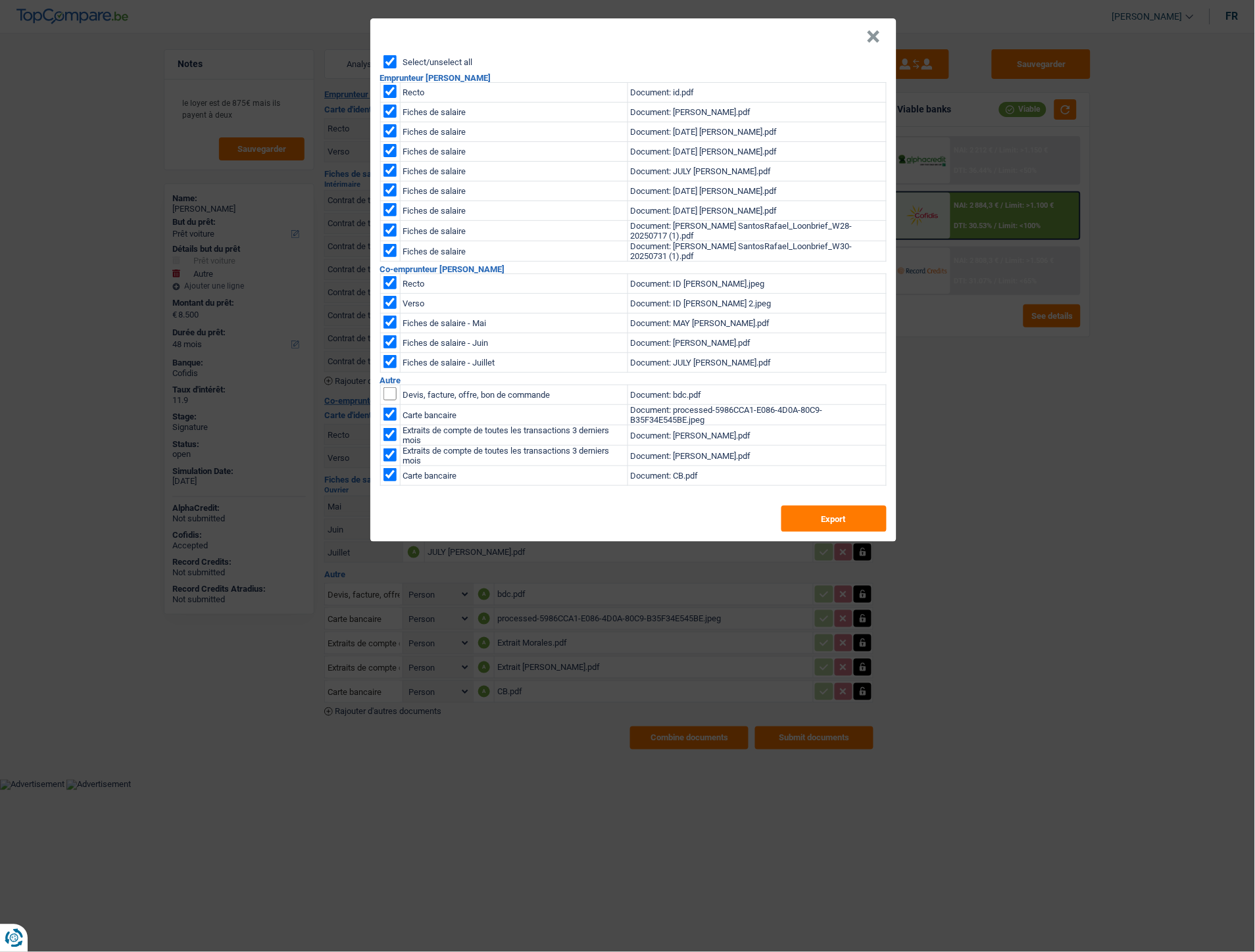
click at [881, 38] on header "×" at bounding box center [633, 37] width 526 height 37
click at [870, 39] on button "×" at bounding box center [873, 37] width 14 height 13
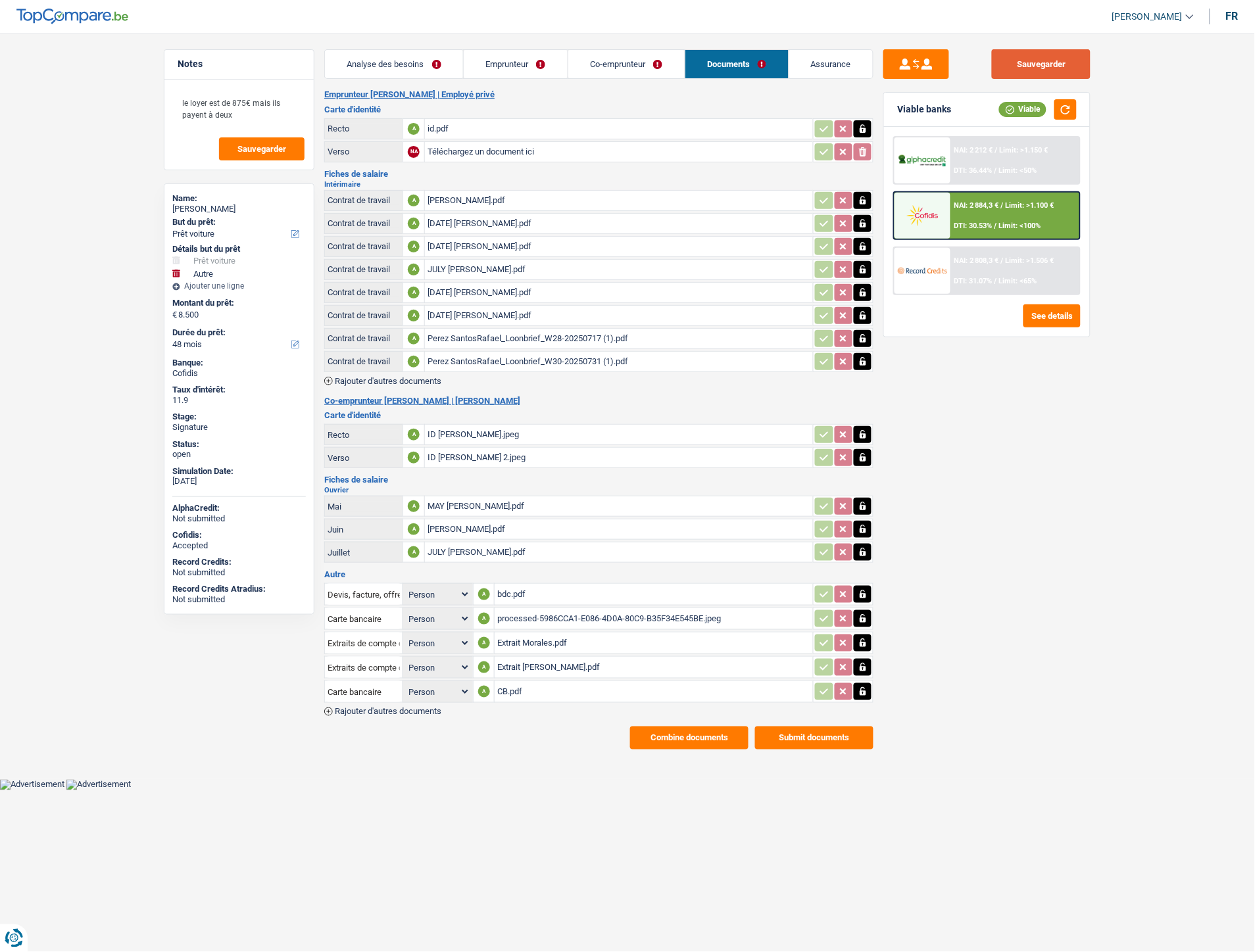
click at [997, 73] on button "Sauvegarder" at bounding box center [1041, 64] width 98 height 30
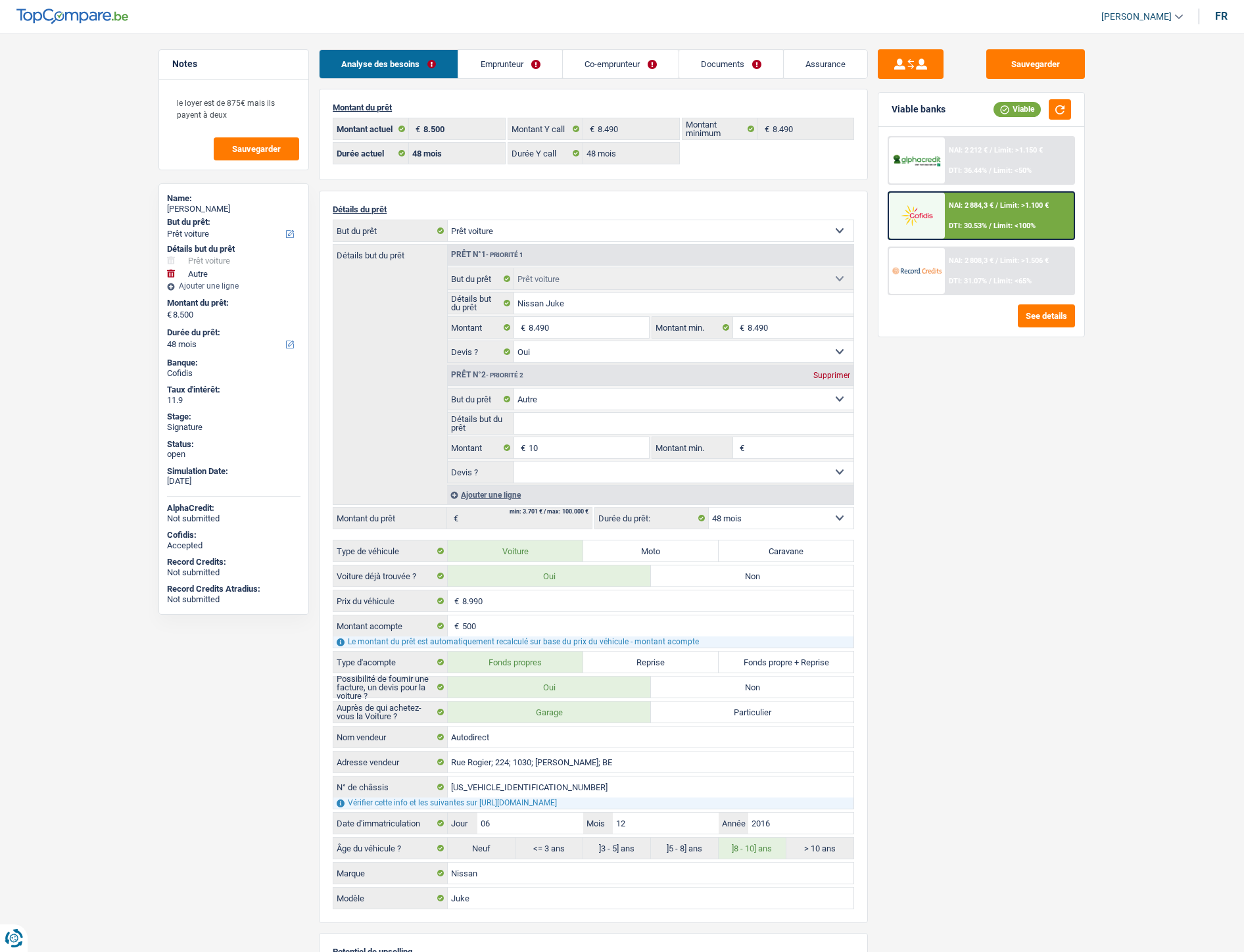
select select "car"
select select "other"
select select "48"
select select "32"
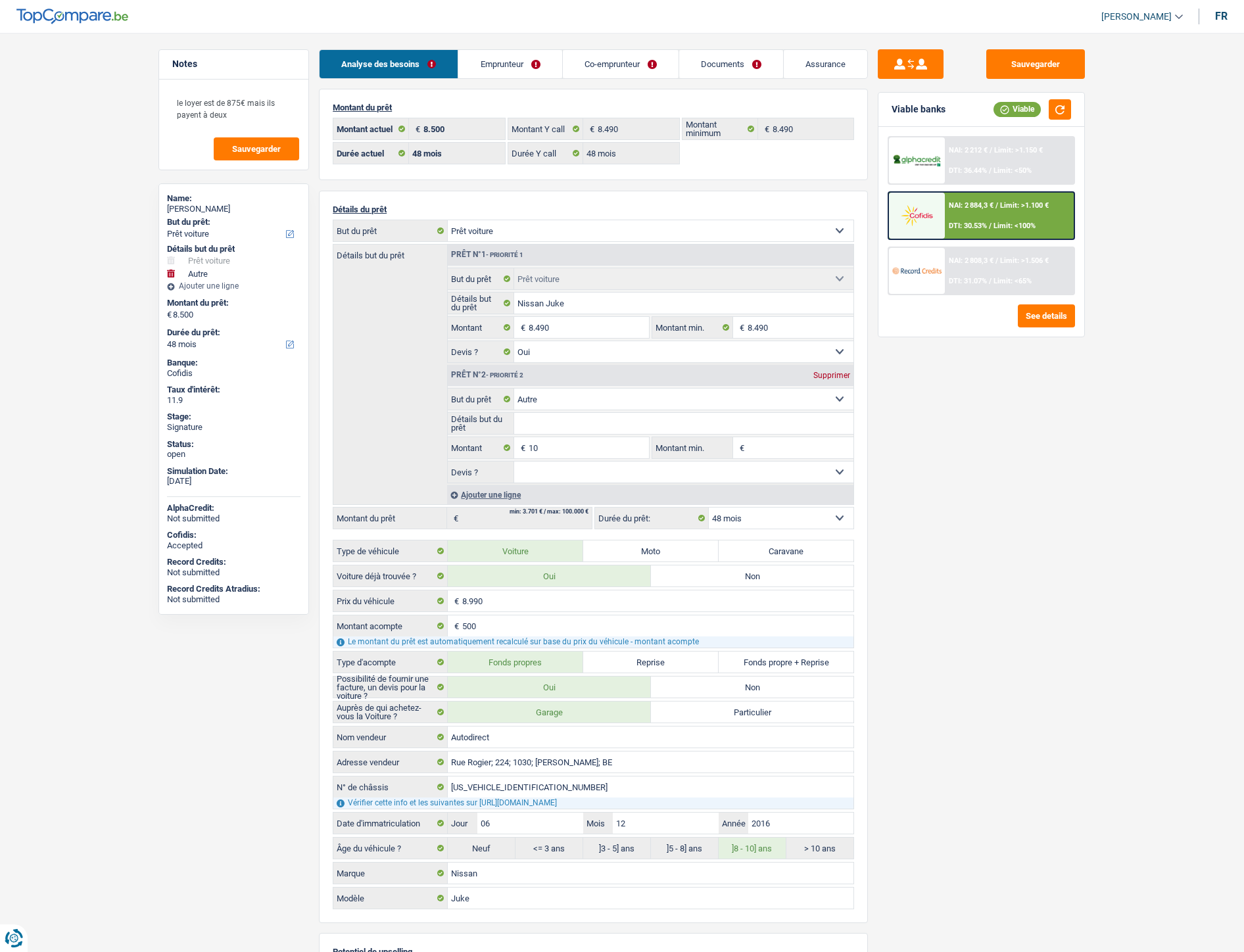
select select "single"
click at [523, 58] on link "Emprunteur" at bounding box center [510, 64] width 103 height 28
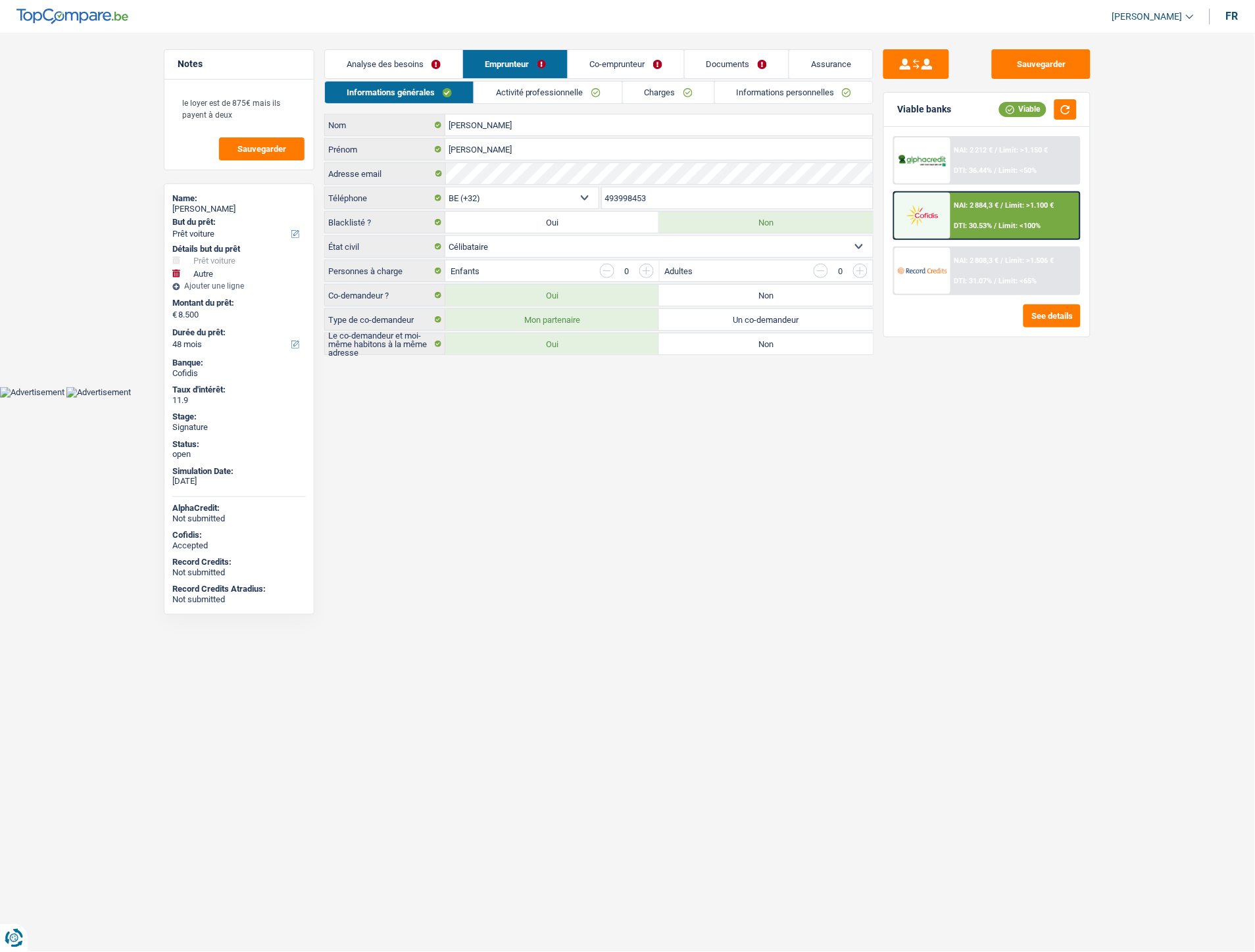
click at [797, 89] on link "Informations personnelles" at bounding box center [794, 92] width 159 height 22
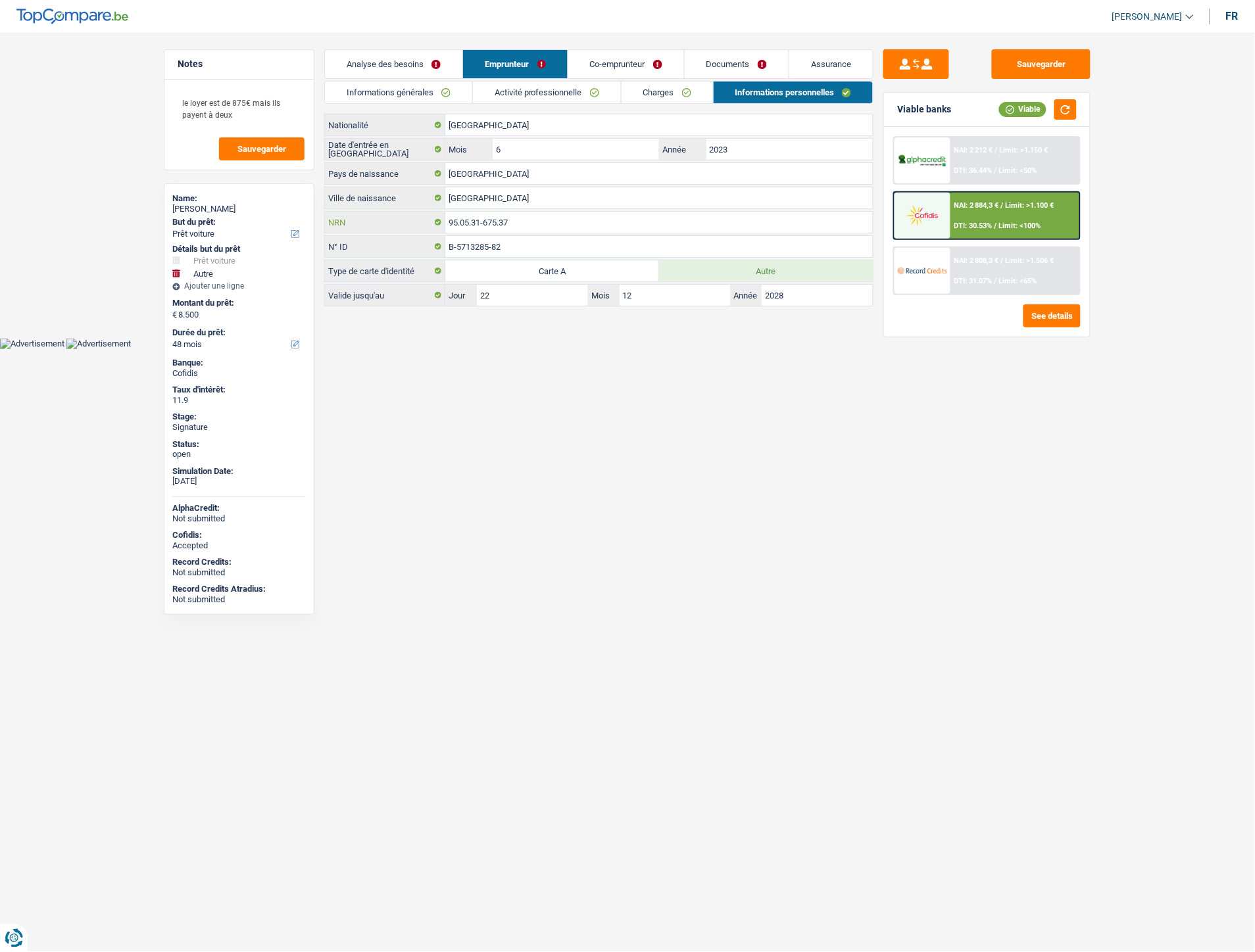
drag, startPoint x: 515, startPoint y: 221, endPoint x: 422, endPoint y: 214, distance: 93.3
click at [422, 214] on div "95.05.31-675.37 NRN" at bounding box center [599, 222] width 548 height 21
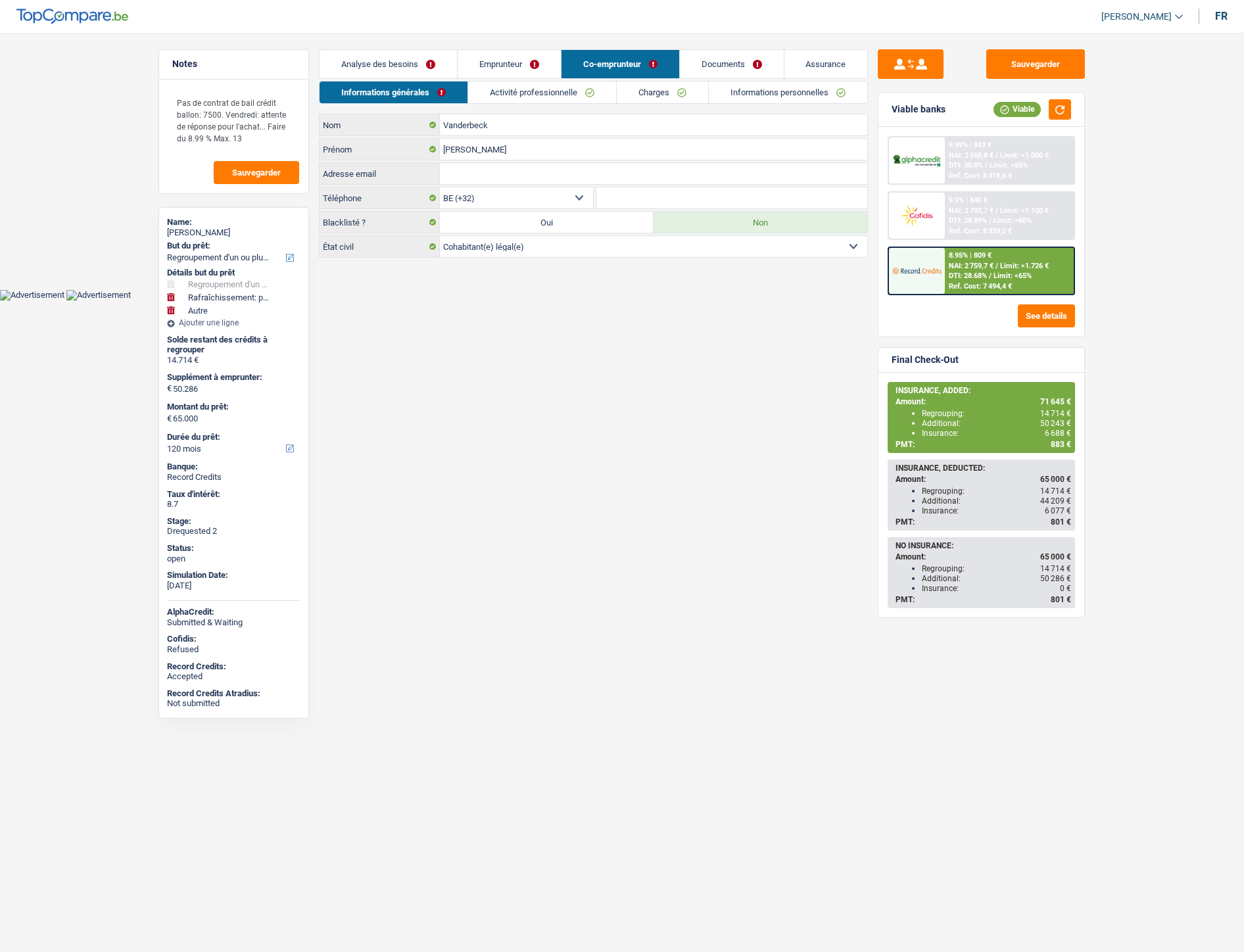
select select "refinancing"
select select "houseOrGarden"
select select "other"
select select "120"
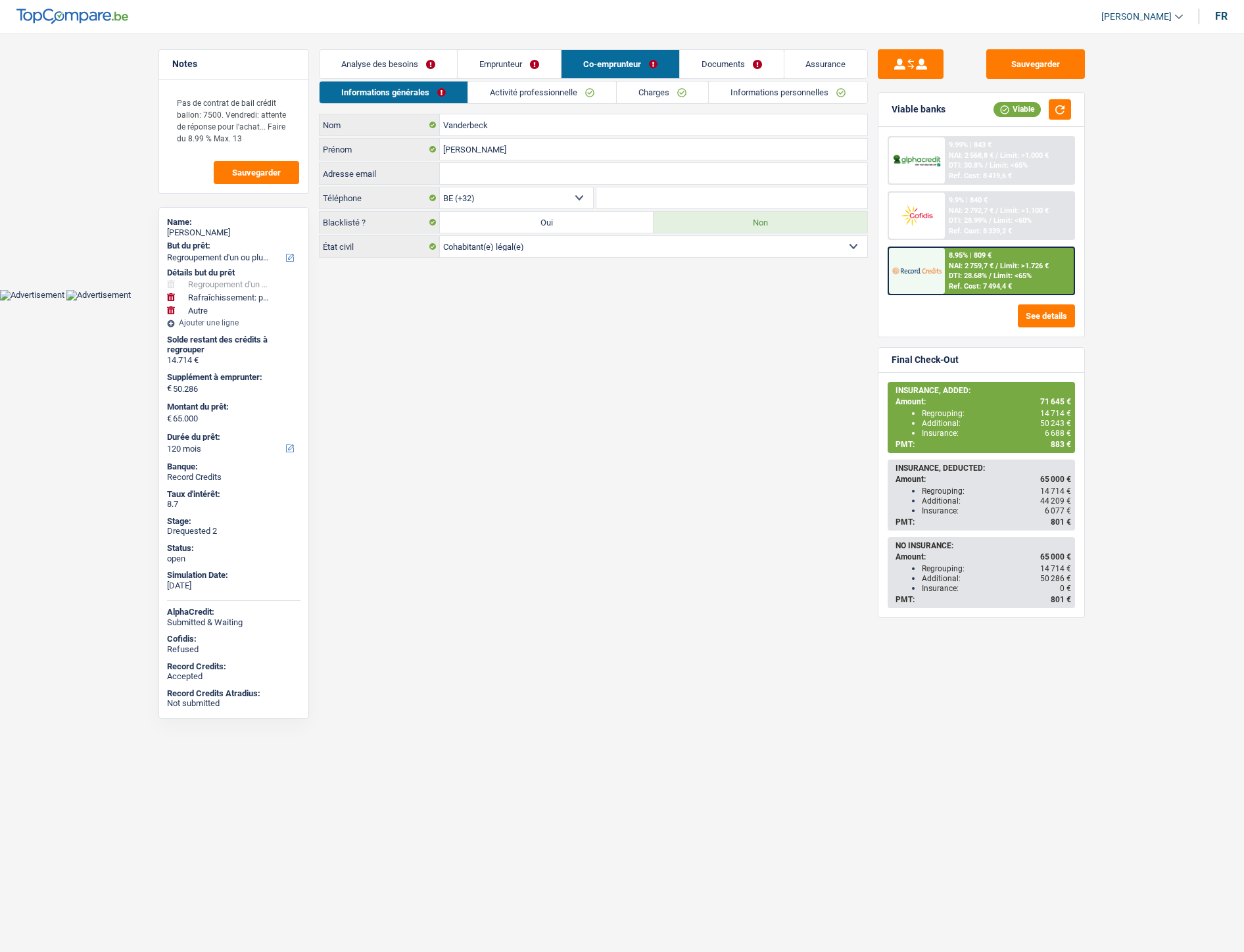
select select "32"
select select "cohabitation"
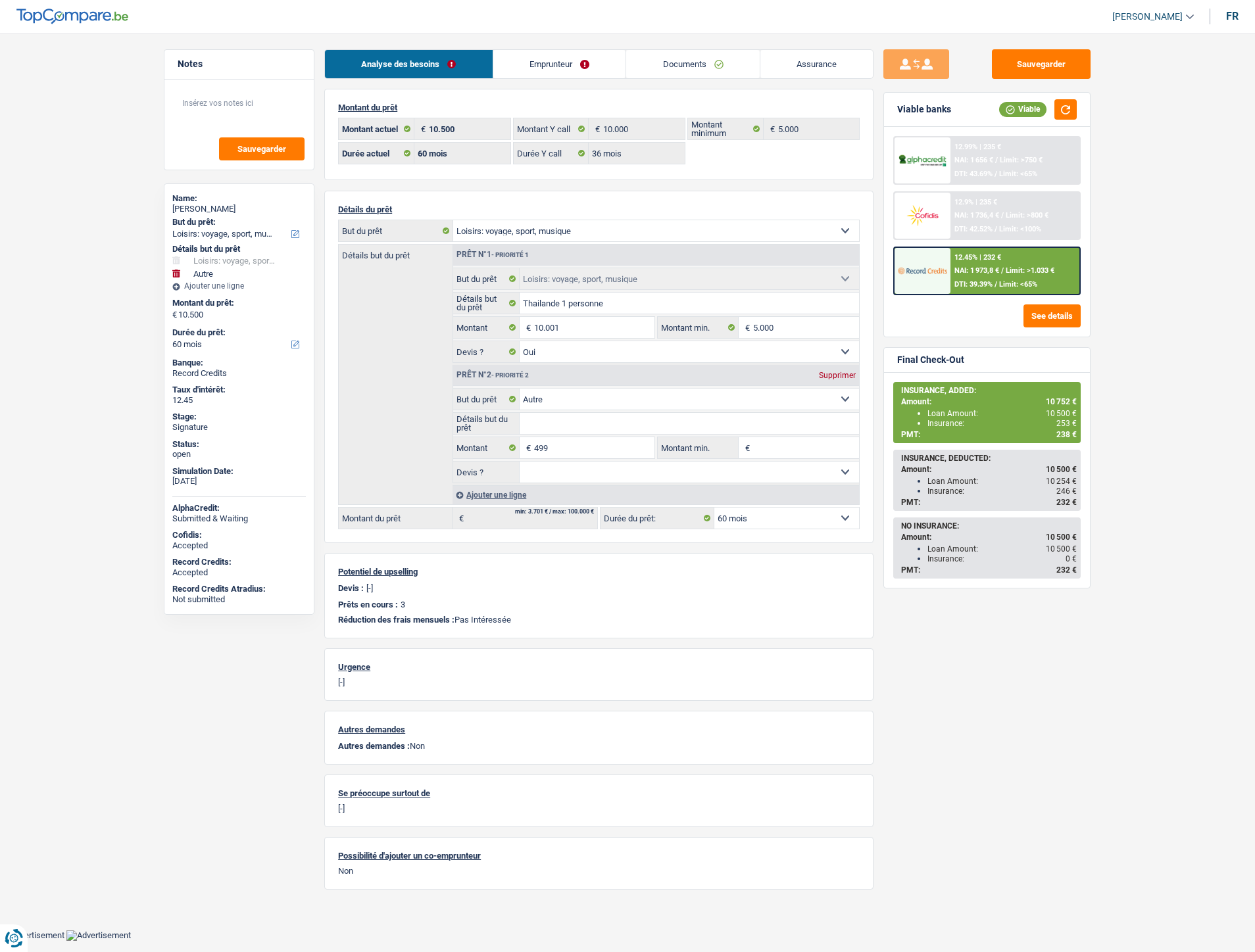
select select "hobbies"
select select "other"
select select "60"
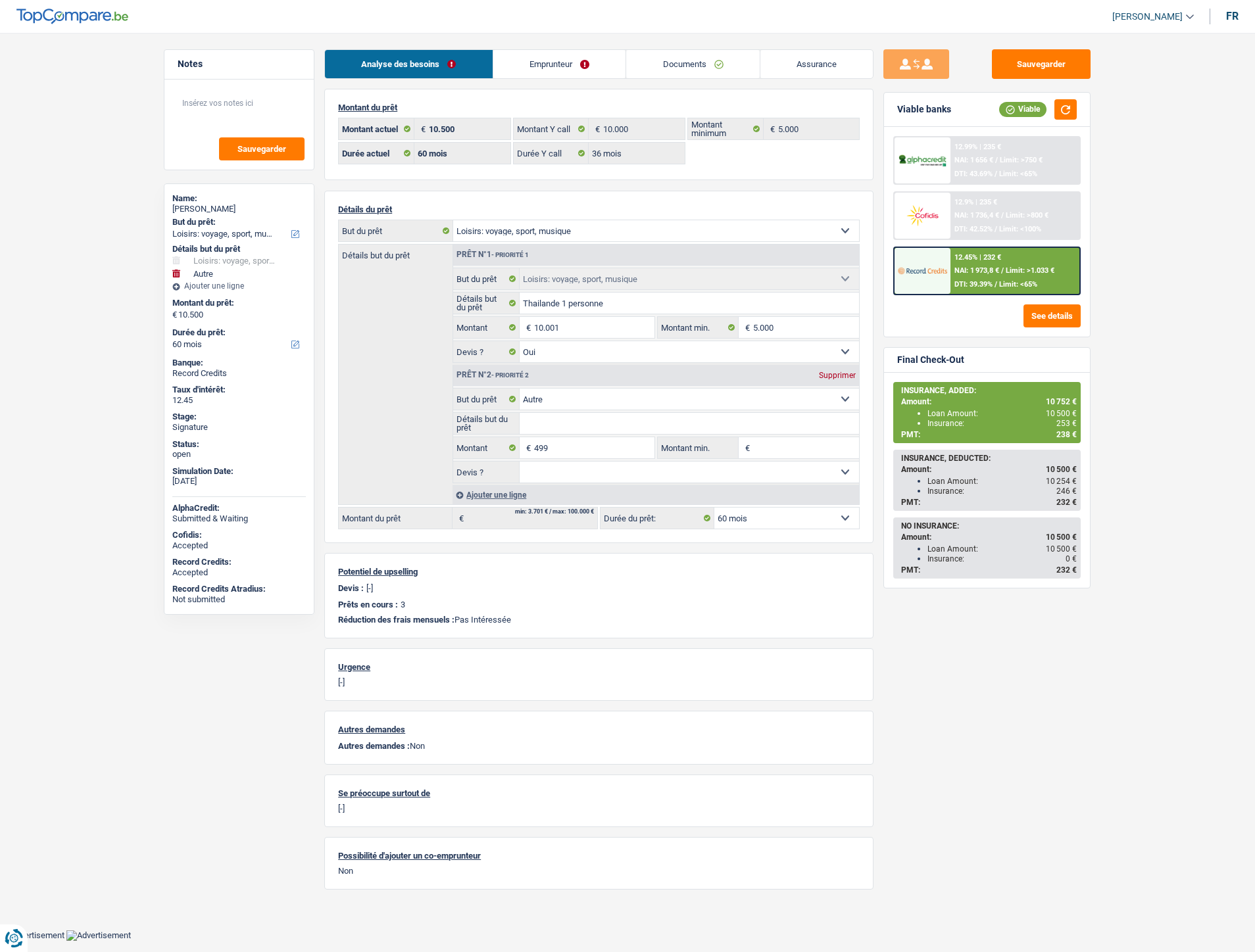
select select "36"
select select "hobbies"
select select "yes"
select select "other"
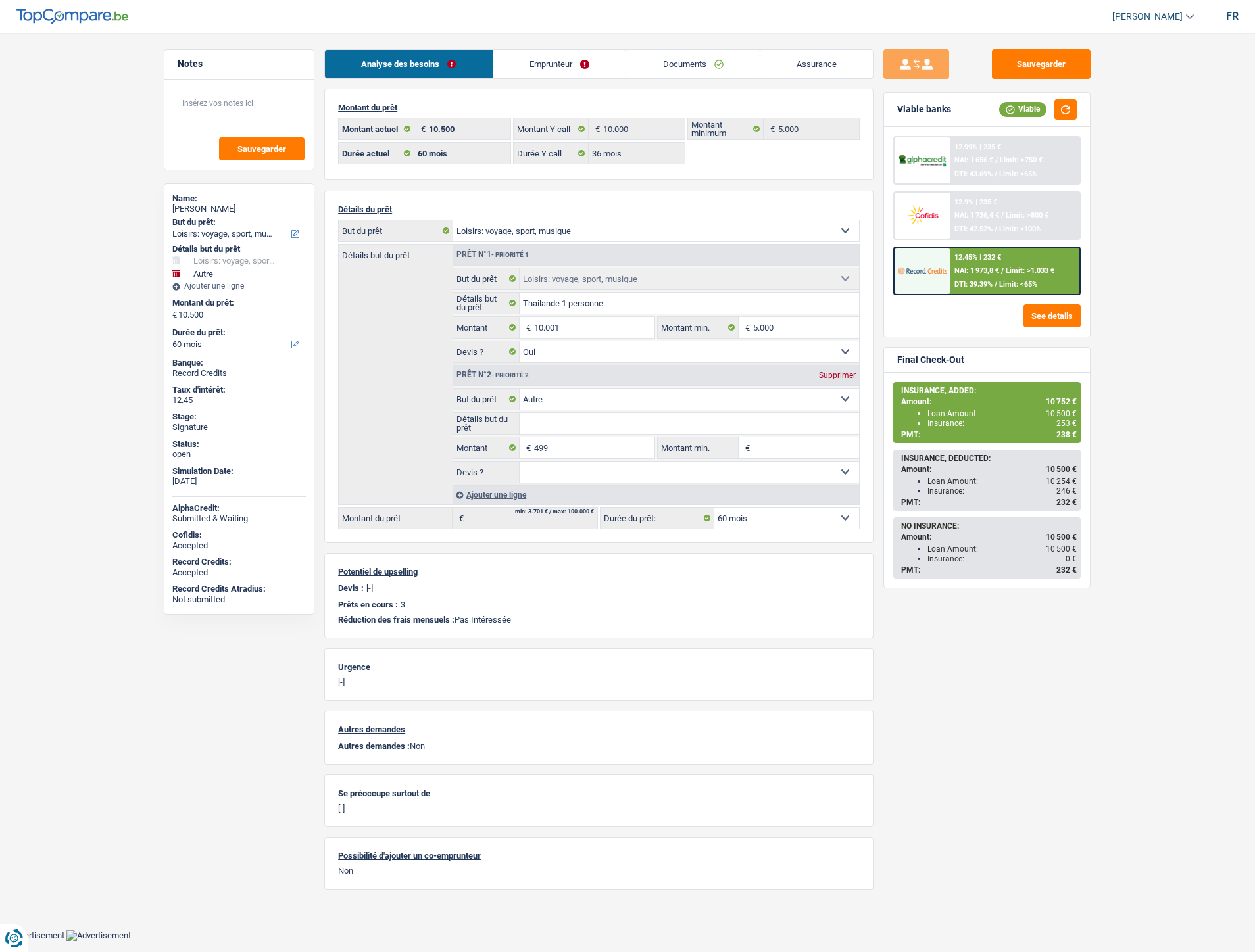
select select "60"
click at [974, 270] on span "NAI: 1 973,8 €" at bounding box center [976, 271] width 45 height 9
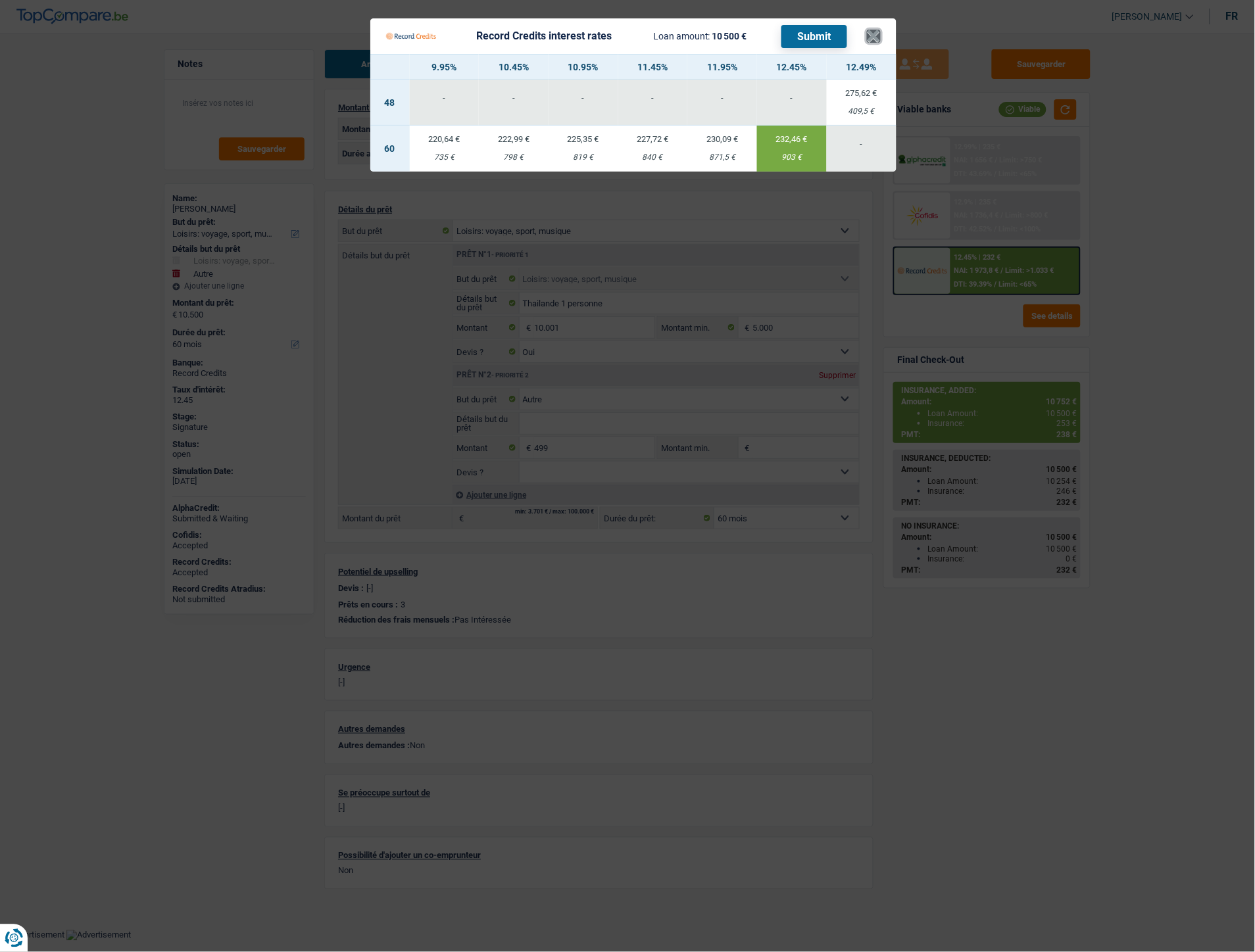
click at [871, 40] on button "×" at bounding box center [873, 36] width 14 height 13
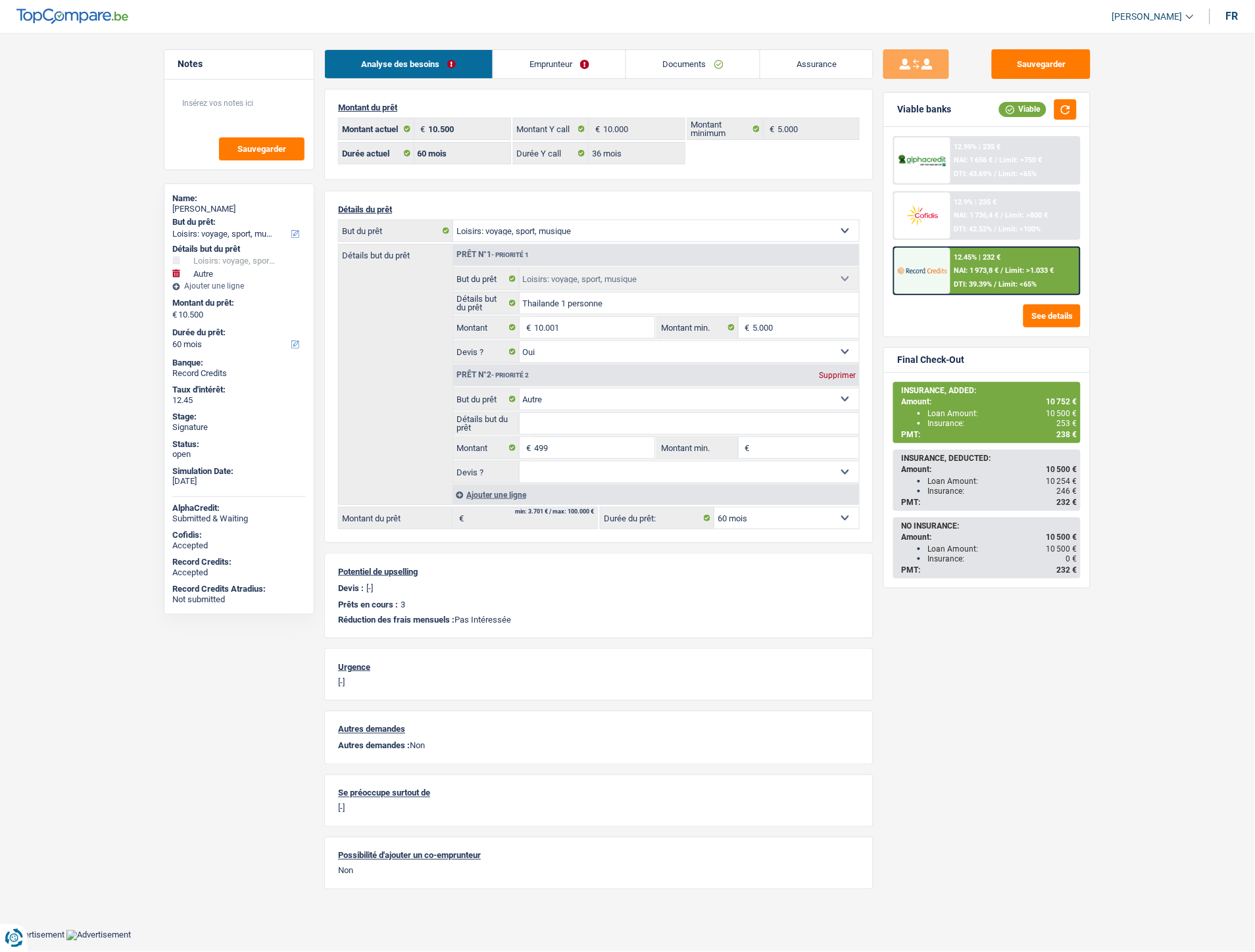
click at [981, 207] on div "12.9% | 235 € NAI: 1 736,4 € / Limit: >800 € DTI: 42.52% / Limit: <100%" at bounding box center [1015, 216] width 130 height 46
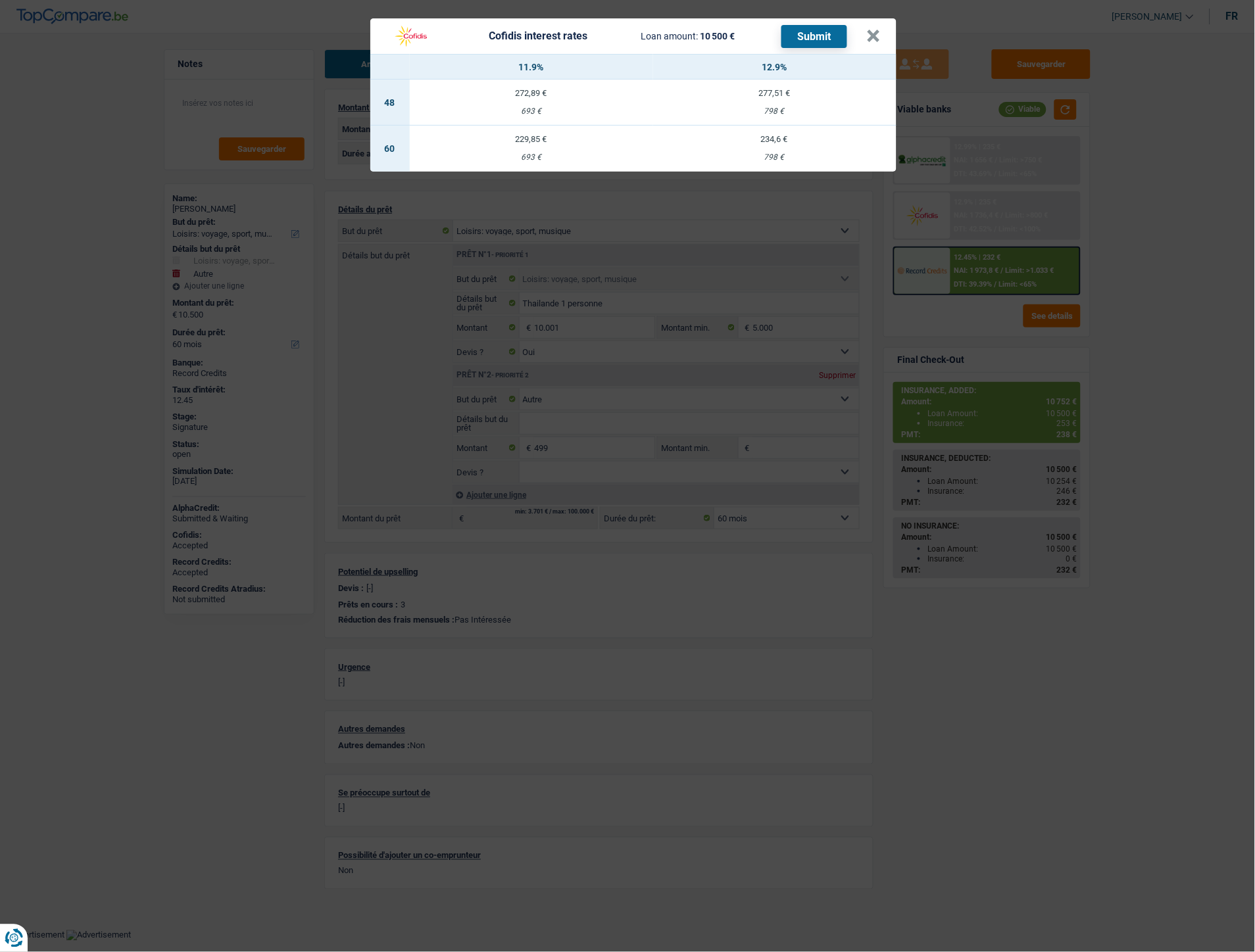
drag, startPoint x: 515, startPoint y: 111, endPoint x: 540, endPoint y: 113, distance: 25.1
click at [540, 113] on div "693 €" at bounding box center [531, 111] width 243 height 9
select select "48"
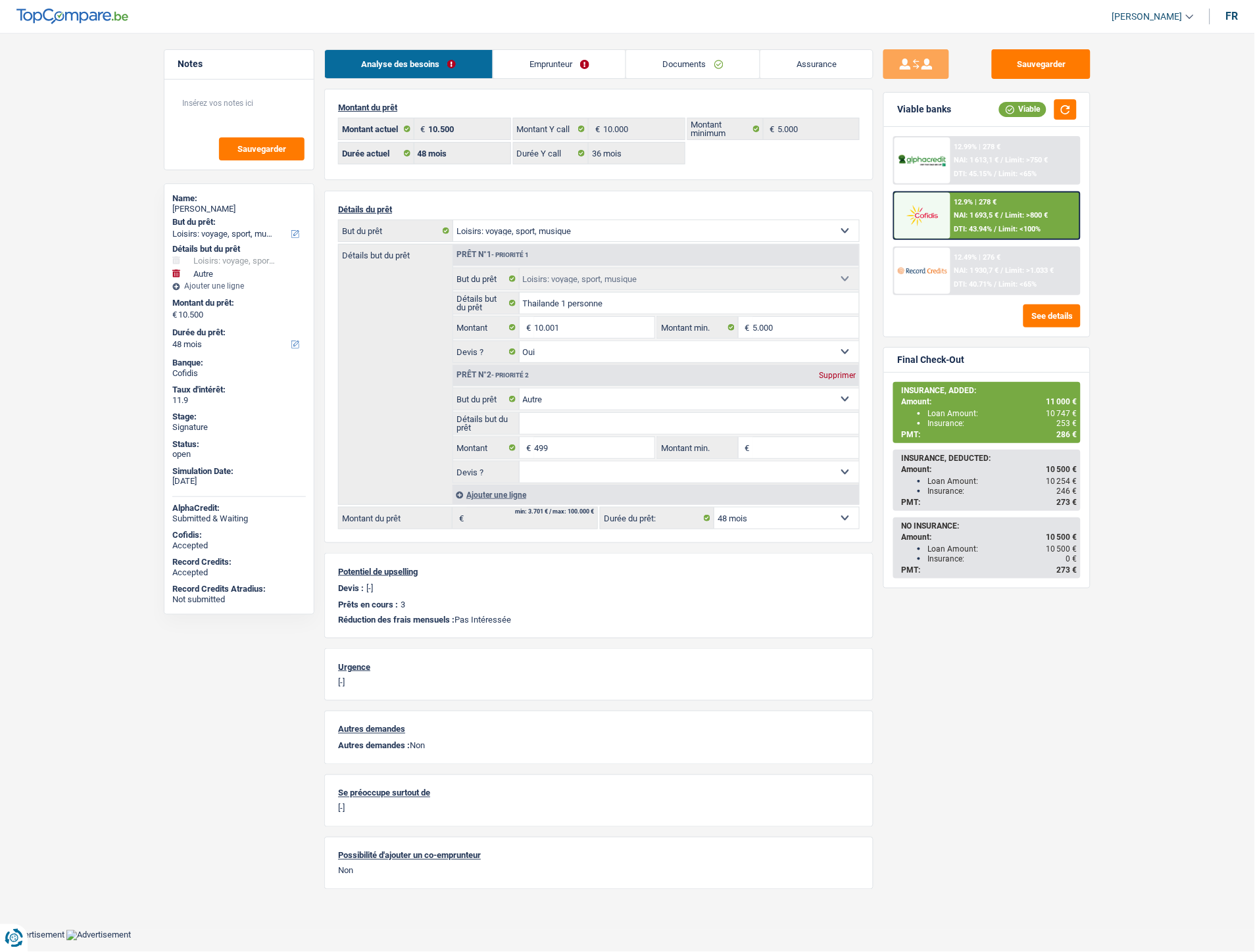
click at [972, 213] on span "NAI: 1 693,5 €" at bounding box center [976, 215] width 45 height 9
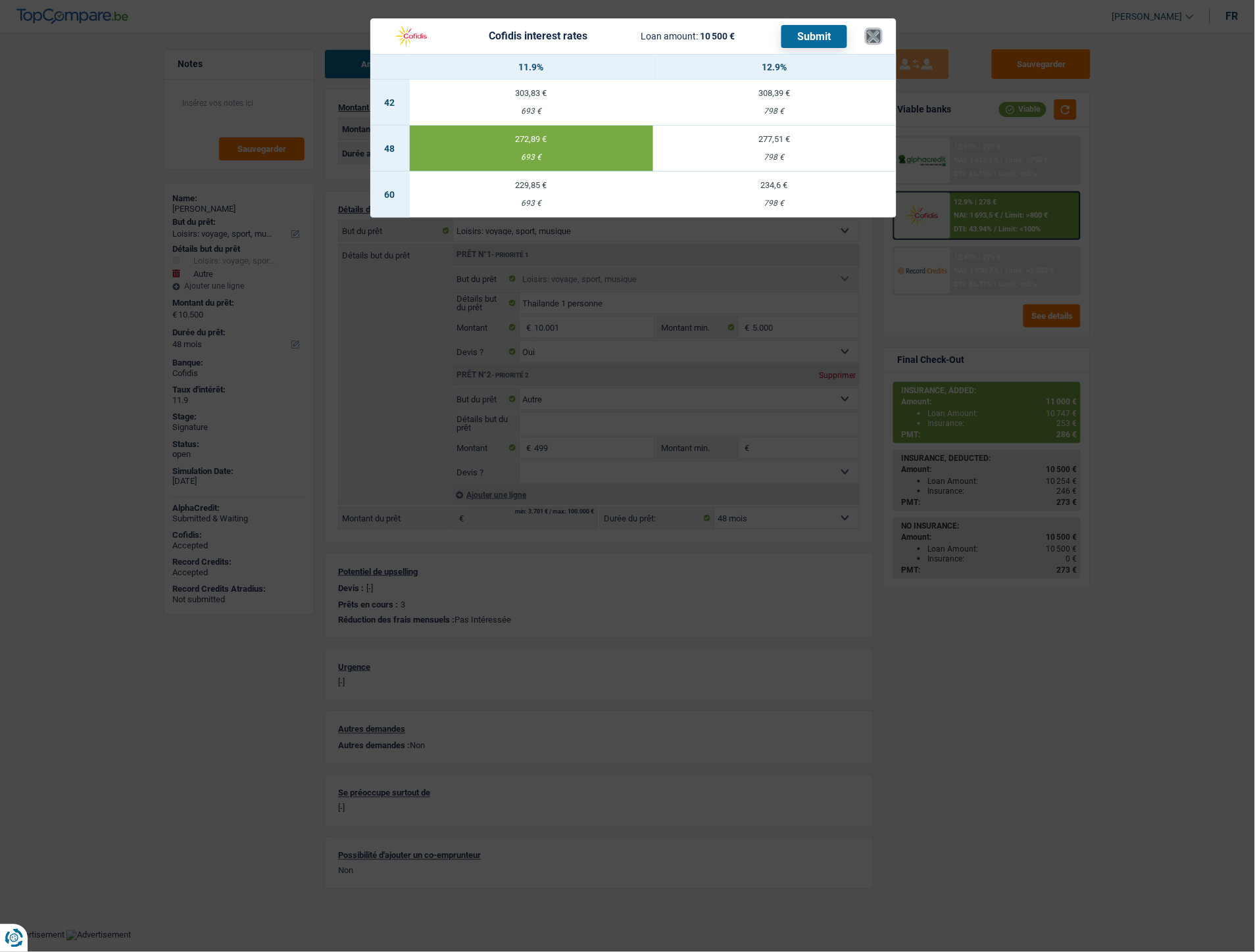
click at [873, 33] on button "×" at bounding box center [873, 36] width 14 height 13
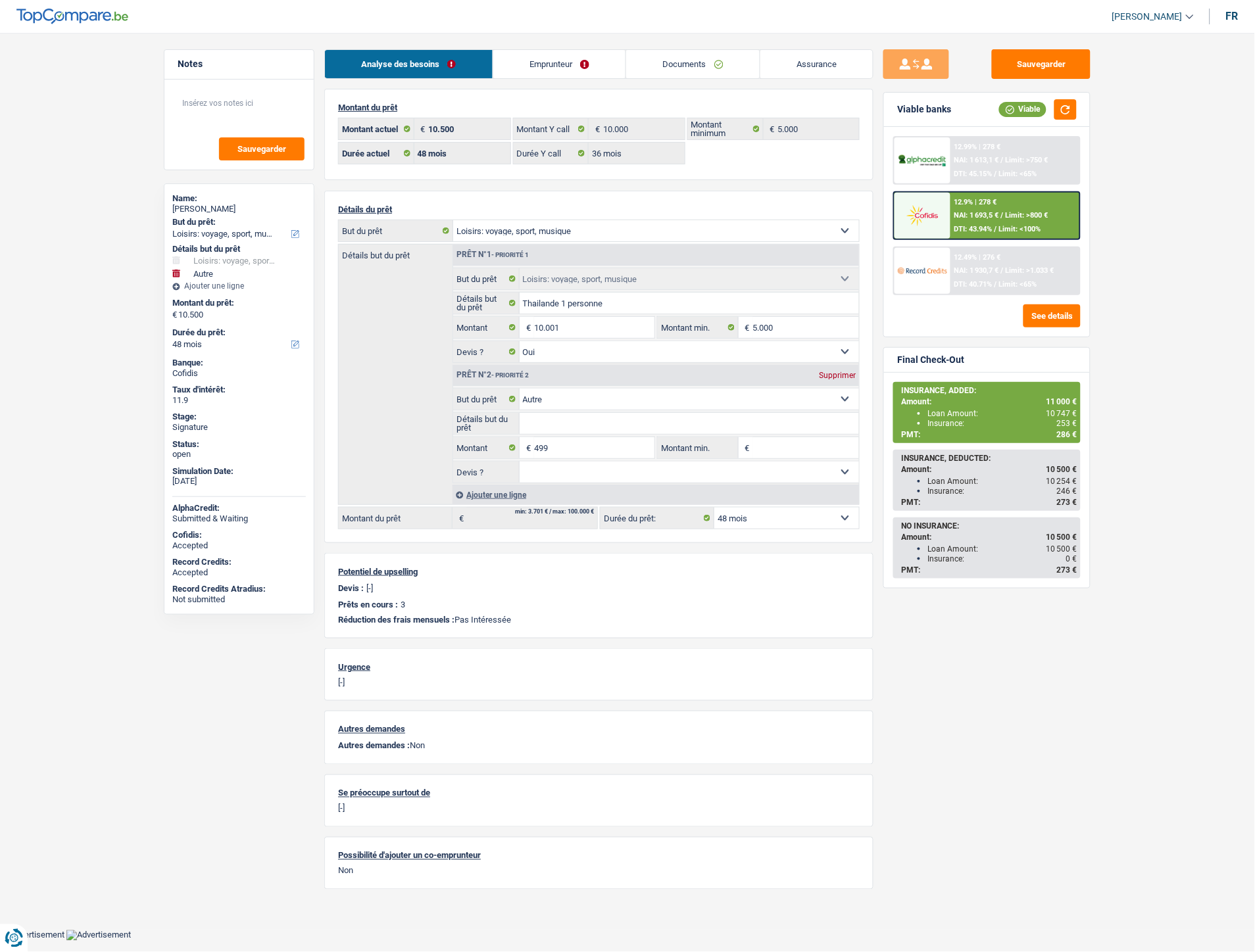
click at [1001, 203] on div "12.9% | 278 € NAI: 1 693,5 € / Limit: >800 € DTI: 43.94% / Limit: <100%" at bounding box center [1015, 216] width 130 height 46
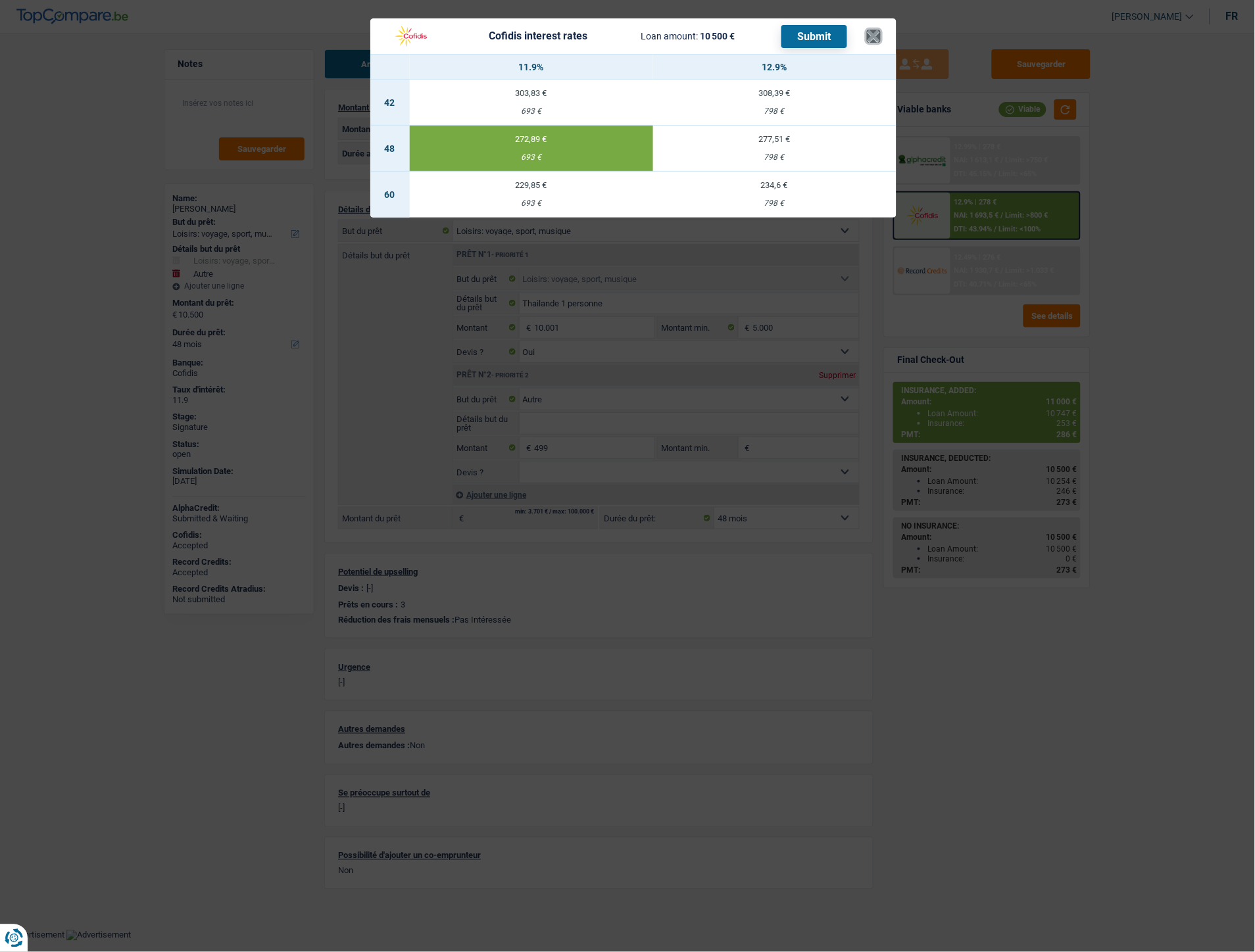
click at [878, 30] on button "×" at bounding box center [873, 36] width 14 height 13
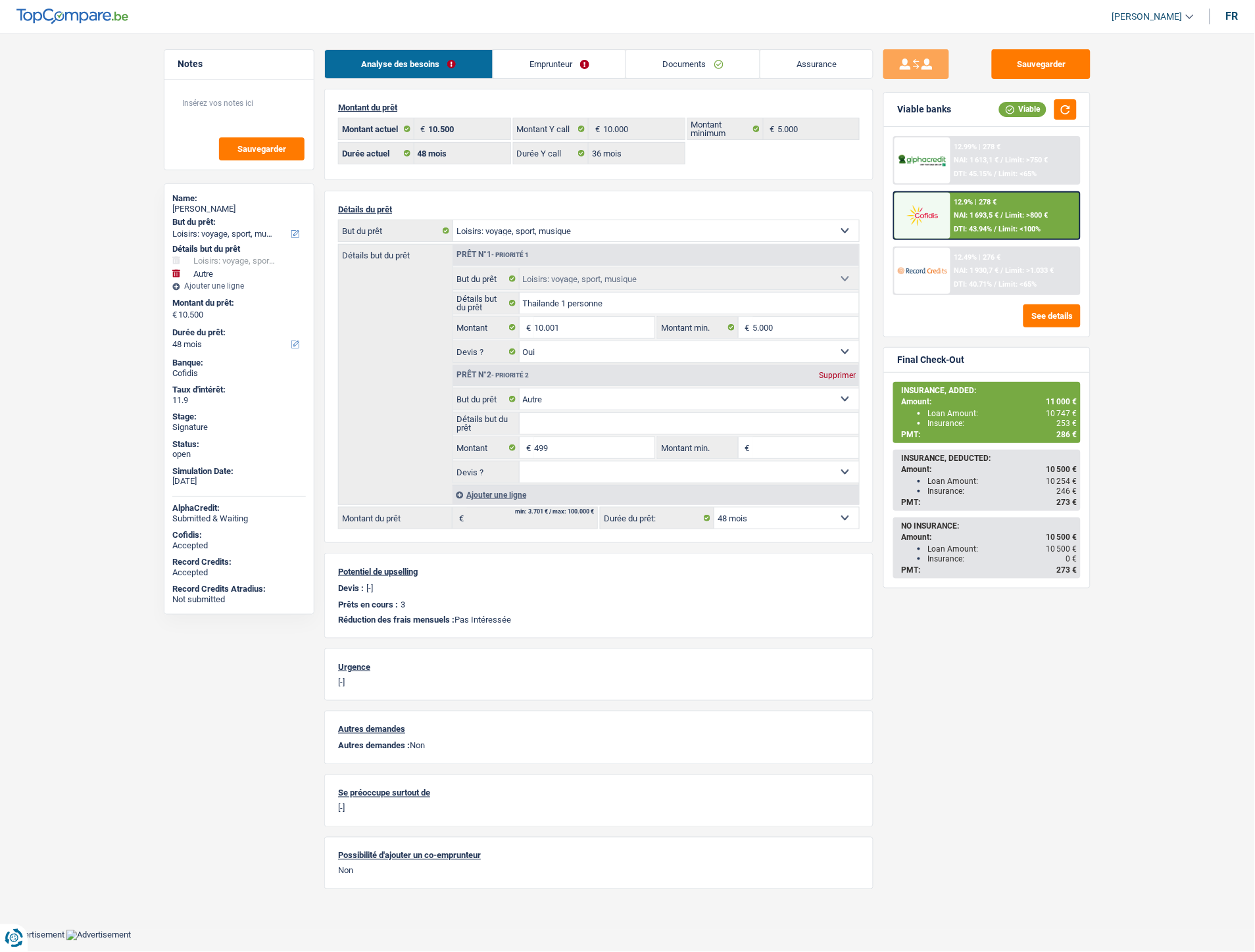
click at [972, 219] on div "12.9% | 278 € NAI: 1 693,5 € / Limit: >800 € DTI: 43.94% / Limit: <100%" at bounding box center [1015, 216] width 130 height 46
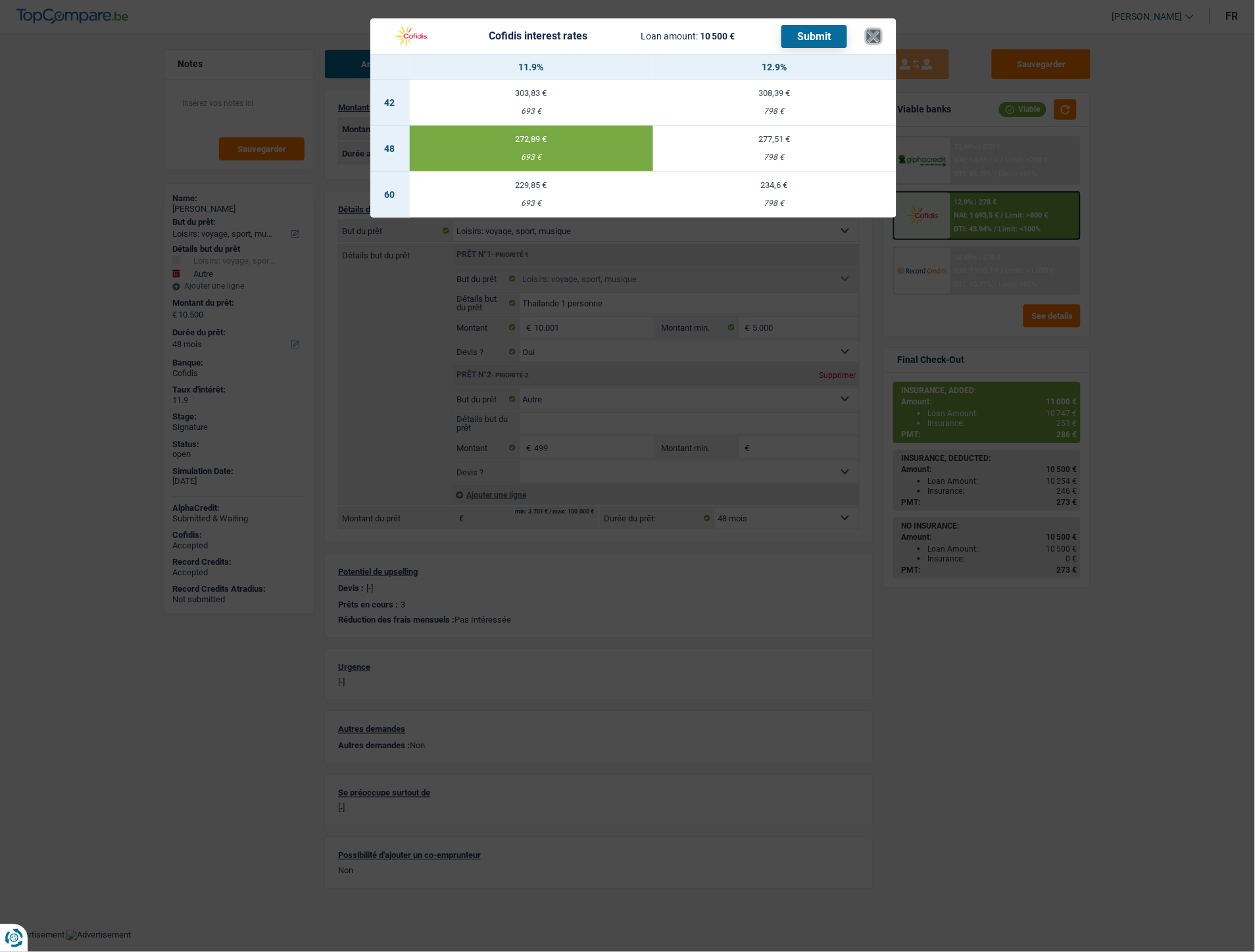
click at [879, 43] on button "×" at bounding box center [873, 36] width 14 height 13
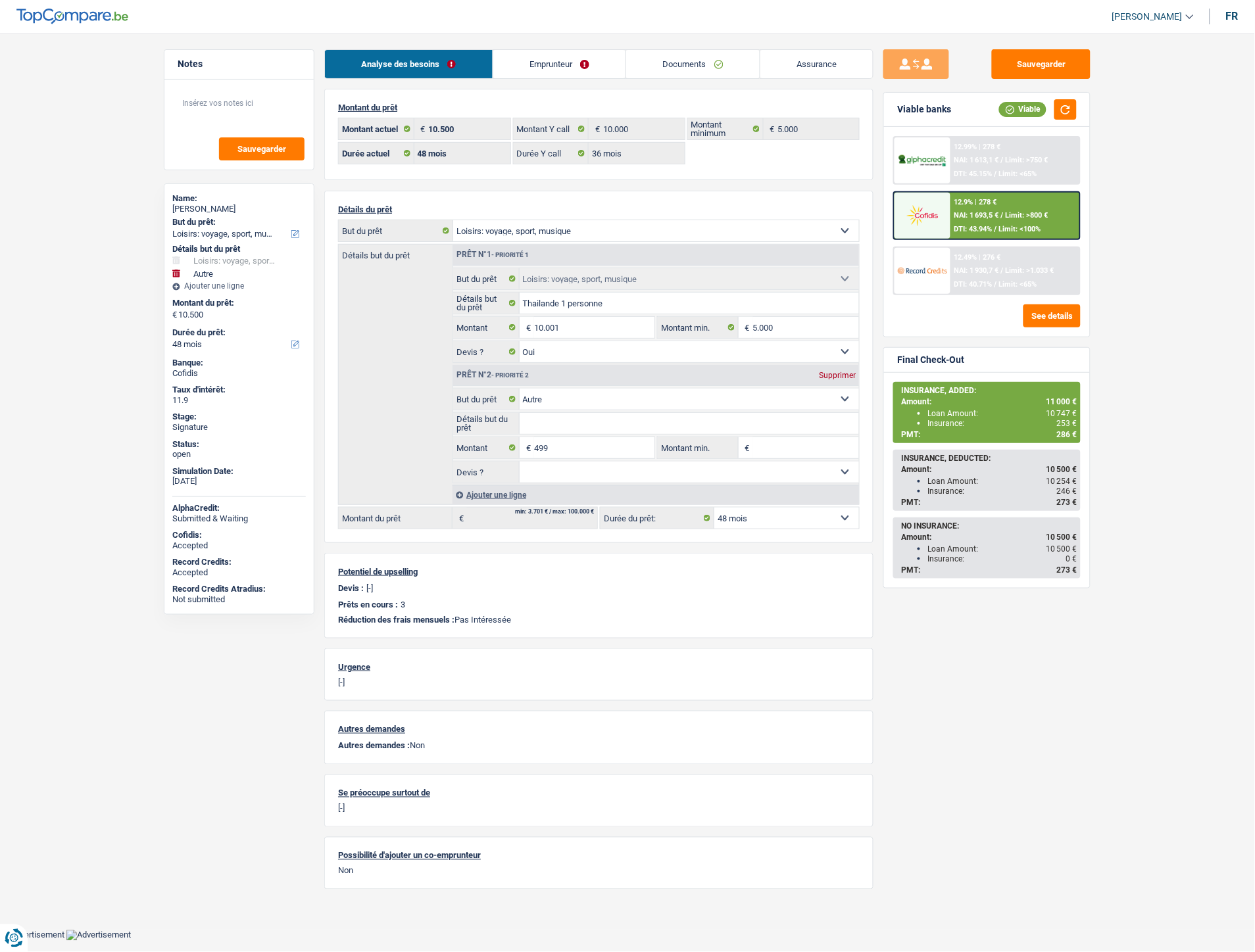
click at [938, 266] on img at bounding box center [922, 271] width 49 height 24
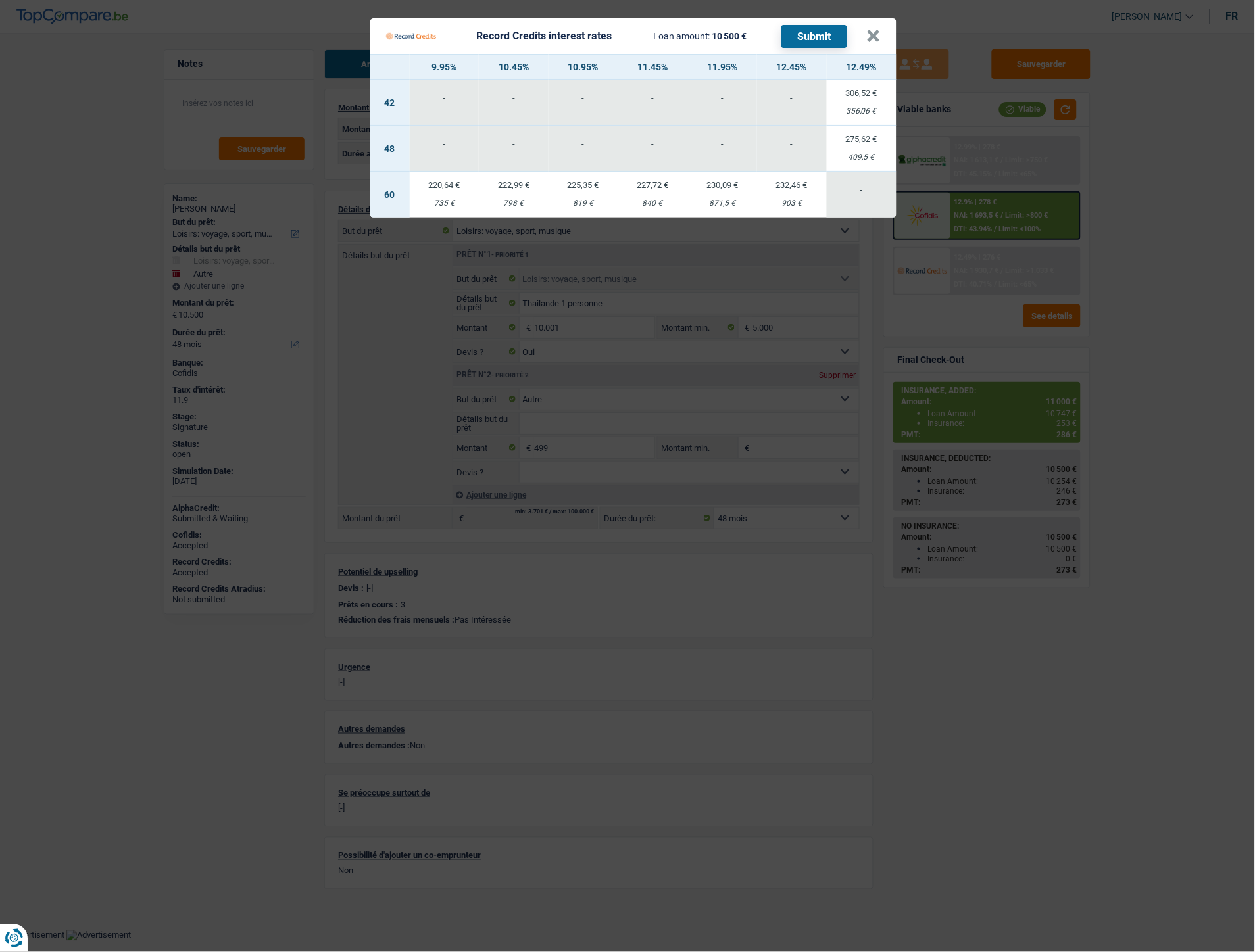
drag, startPoint x: 845, startPoint y: 159, endPoint x: 875, endPoint y: 162, distance: 30.1
click at [875, 162] on td "275,62 € 409,5 €" at bounding box center [861, 148] width 70 height 46
click at [875, 34] on button "×" at bounding box center [873, 36] width 14 height 13
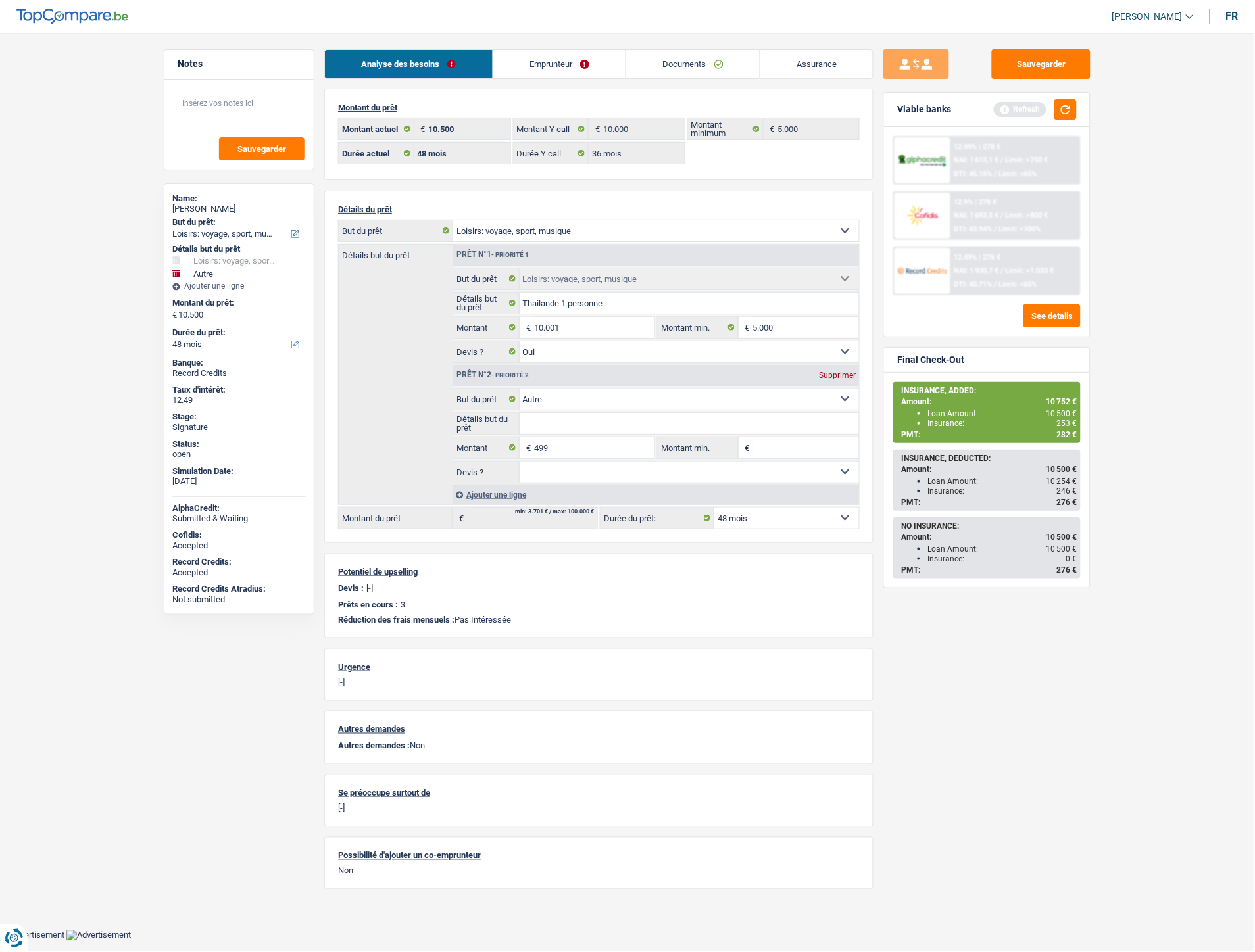
click at [1148, 222] on main "Notes Sauvegarder Name: Fabrizio Ballone But du prêt: Confort maison: meubles, …" at bounding box center [627, 475] width 1255 height 910
select select "hobbies"
select select "other"
select select "48"
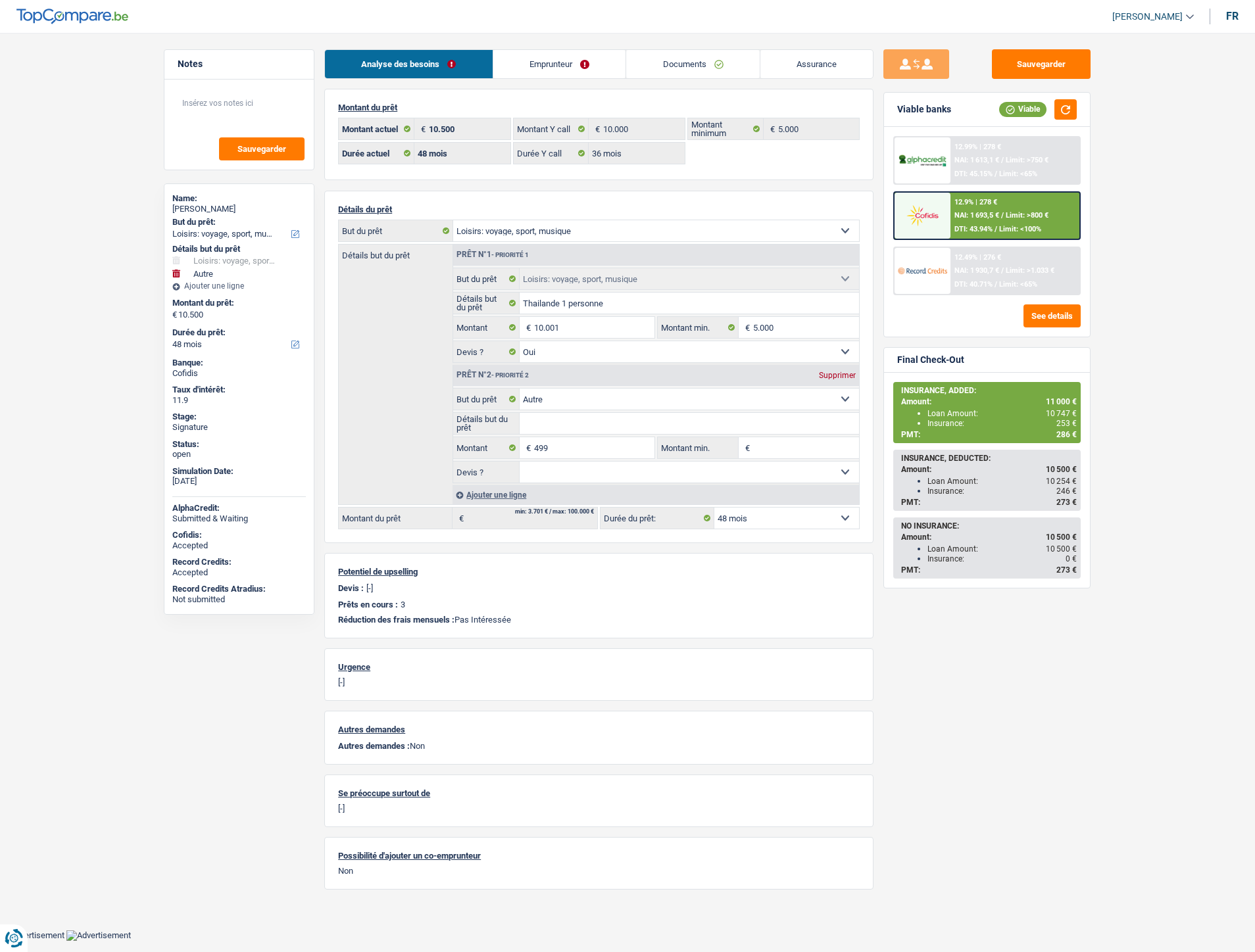
select select "48"
select select "36"
select select "hobbies"
select select "yes"
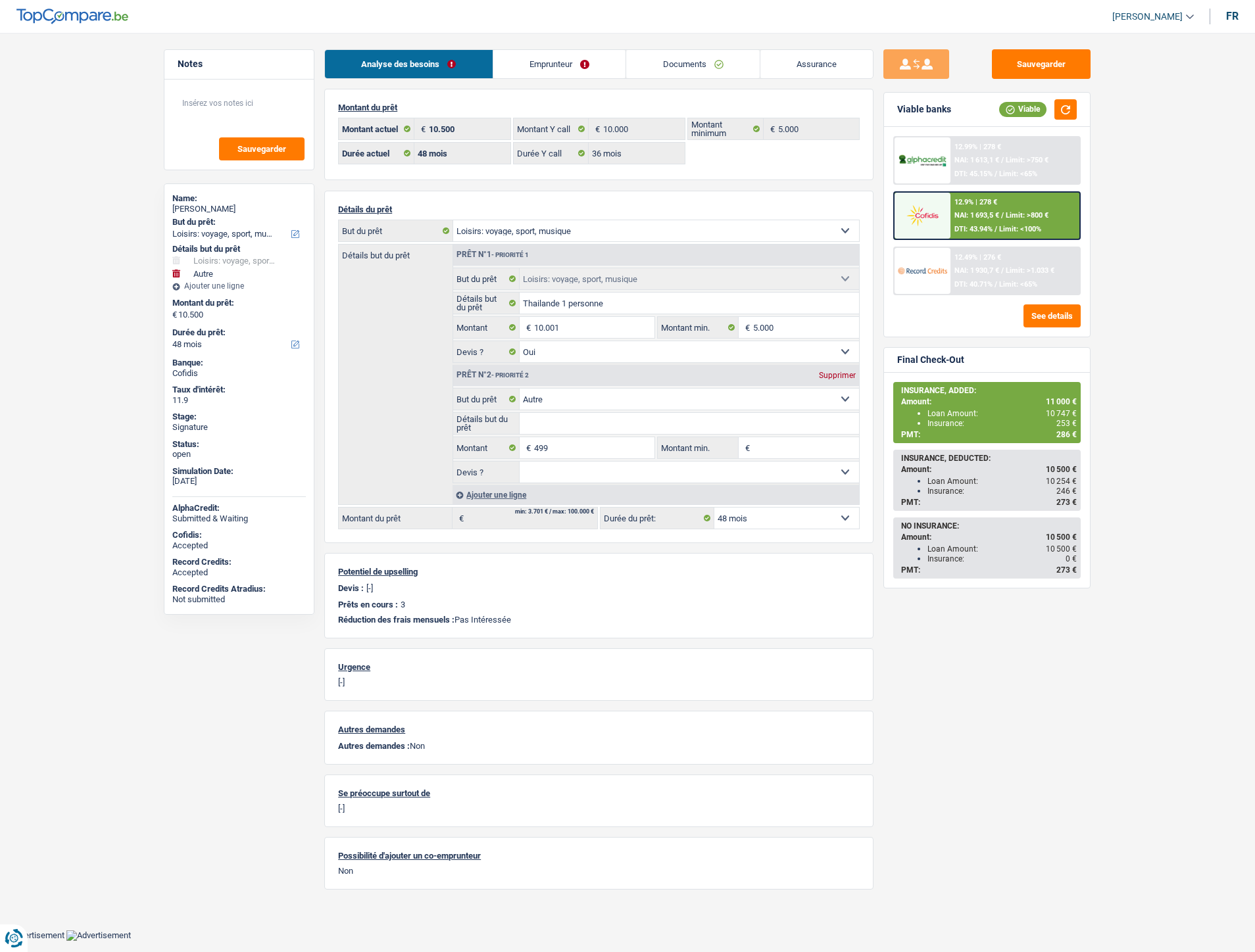
select select "other"
select select "48"
click at [790, 63] on link "Assurance" at bounding box center [816, 64] width 113 height 28
